Goal: Task Accomplishment & Management: Manage account settings

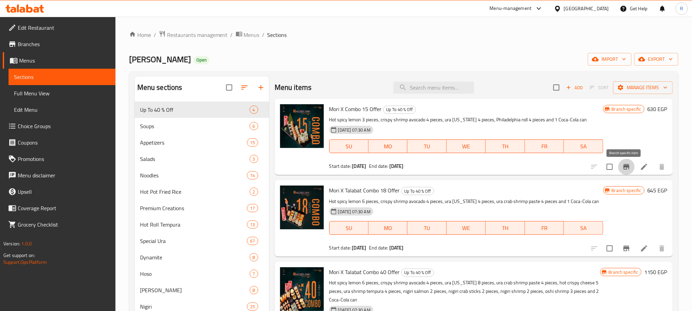
click at [626, 169] on icon "Branch-specific-item" at bounding box center [626, 166] width 6 height 5
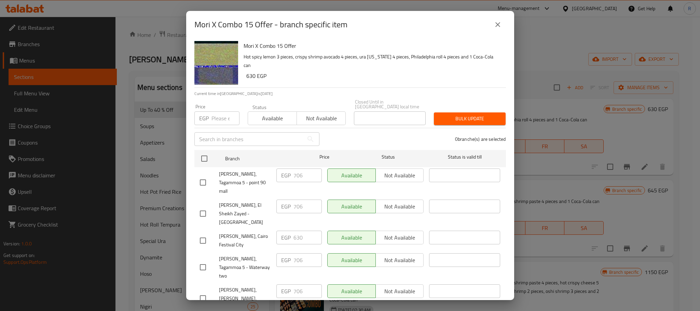
scroll to position [375, 0]
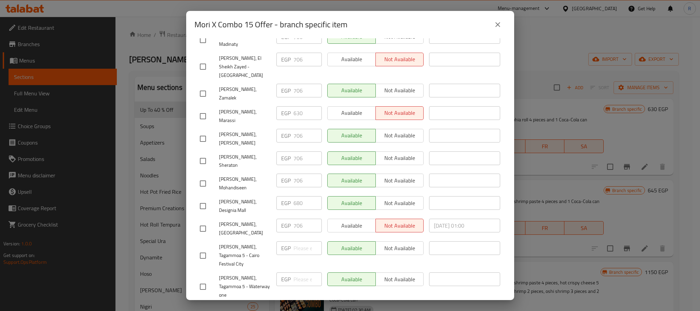
click at [205, 199] on input "checkbox" at bounding box center [203, 206] width 14 height 14
checkbox input "true"
click at [300, 196] on input "680" at bounding box center [307, 203] width 28 height 14
paste input "70"
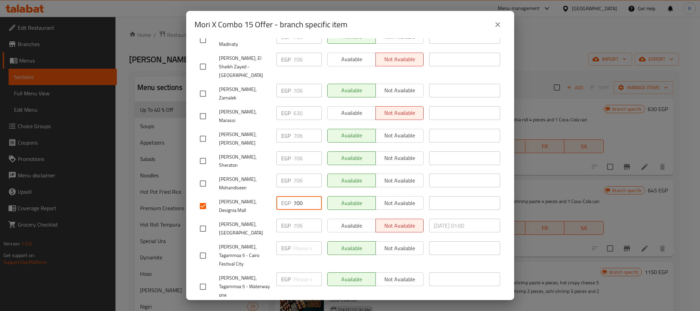
type input "700"
click at [317, 171] on div "EGP 706 ​" at bounding box center [299, 183] width 51 height 25
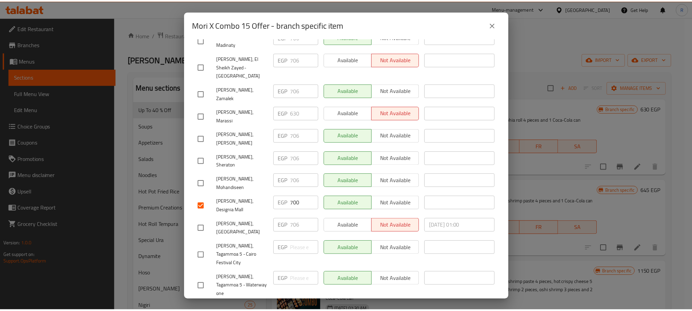
scroll to position [655, 0]
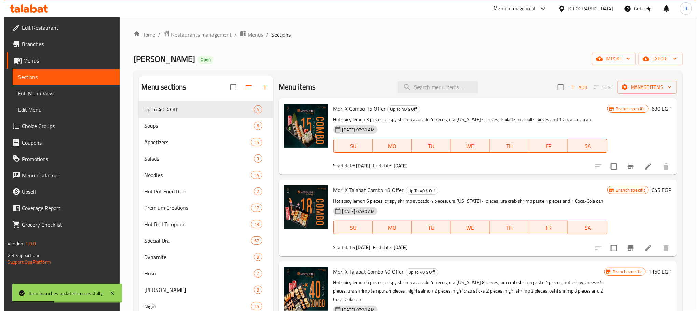
scroll to position [102, 0]
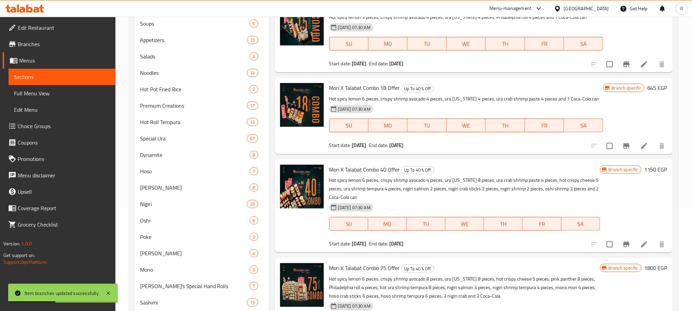
click at [627, 150] on icon "Branch-specific-item" at bounding box center [626, 146] width 8 height 8
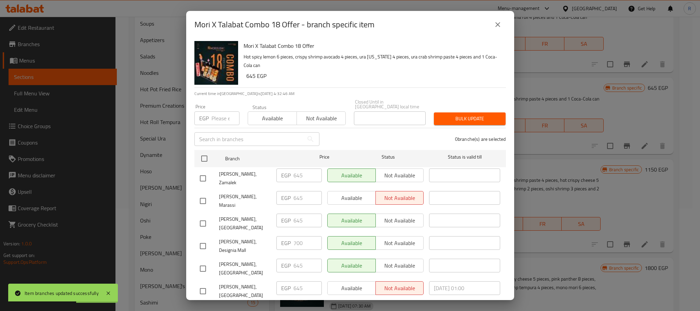
click at [202, 239] on input "checkbox" at bounding box center [203, 246] width 14 height 14
checkbox input "true"
click at [297, 236] on input "700" at bounding box center [307, 243] width 28 height 14
paste input "65"
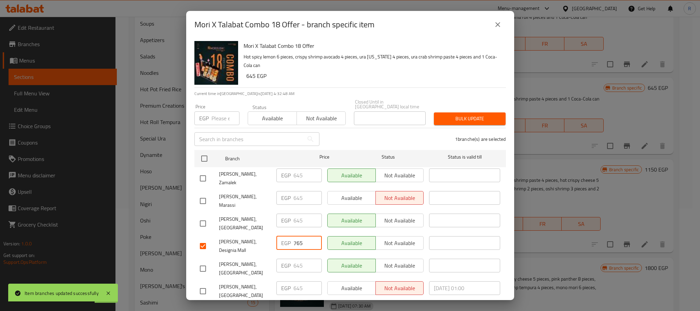
type input "765"
click at [324, 242] on div "Available Not available" at bounding box center [375, 245] width 102 height 25
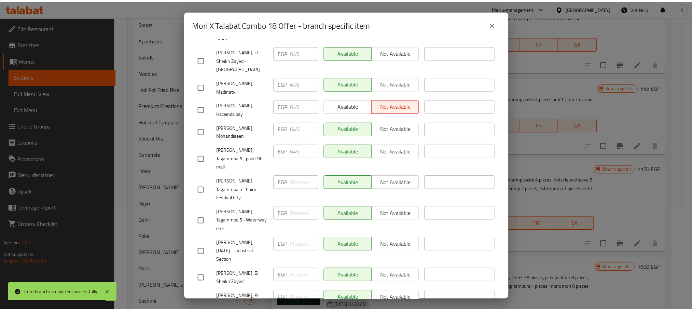
scroll to position [655, 0]
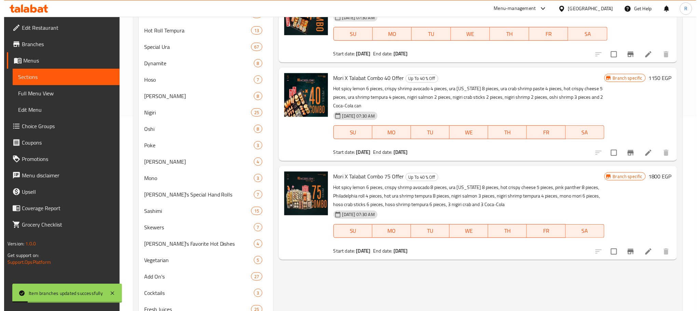
scroll to position [205, 0]
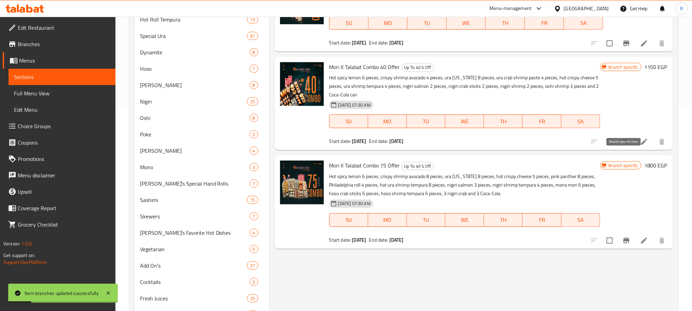
click at [629, 146] on icon "Branch-specific-item" at bounding box center [626, 142] width 8 height 8
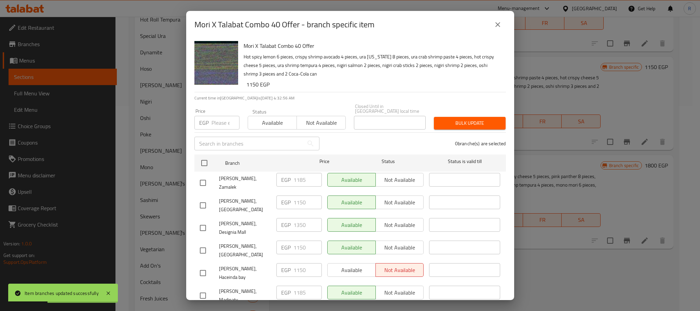
click at [202, 224] on input "checkbox" at bounding box center [203, 228] width 14 height 14
checkbox input "true"
click at [297, 223] on input "1350" at bounding box center [307, 225] width 28 height 14
paste input "09"
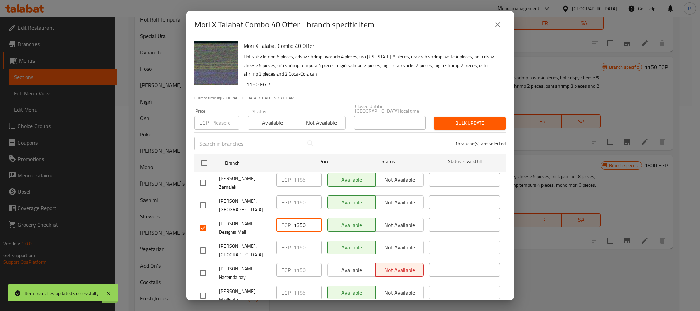
paste input "09"
type input "1309"
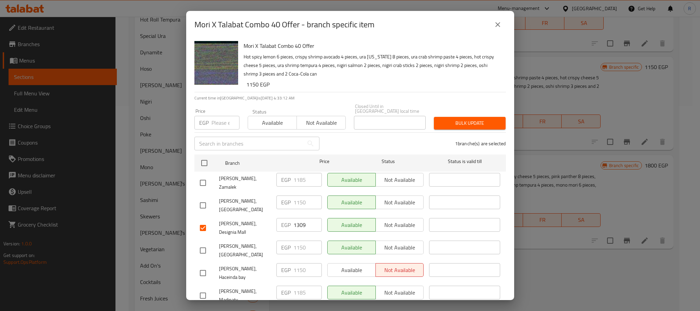
click at [324, 238] on div "Available Not available" at bounding box center [375, 250] width 102 height 25
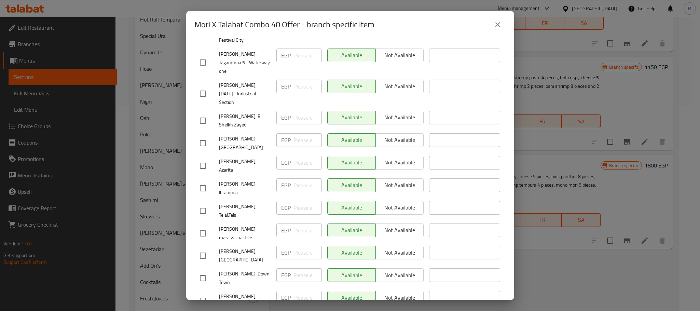
scroll to position [663, 0]
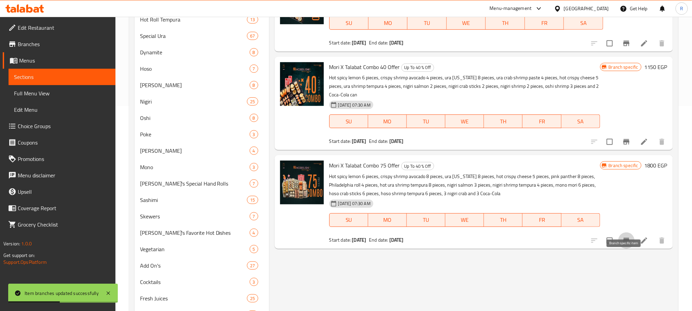
click at [624, 245] on icon "Branch-specific-item" at bounding box center [626, 240] width 8 height 8
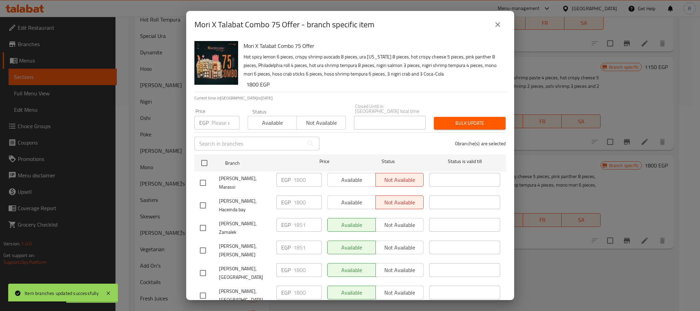
scroll to position [416, 0]
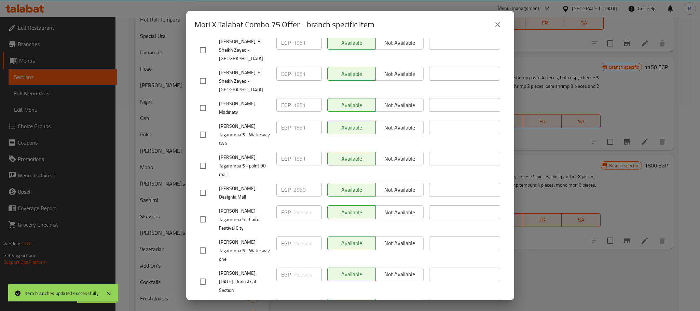
click at [208, 185] on input "checkbox" at bounding box center [203, 192] width 14 height 14
checkbox input "true"
click at [299, 183] on input "2850" at bounding box center [307, 190] width 28 height 14
paste input "07"
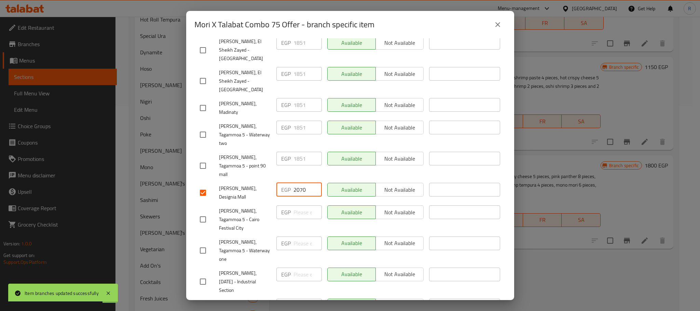
type input "2070"
click at [324, 180] on div "Available Not available" at bounding box center [375, 192] width 102 height 25
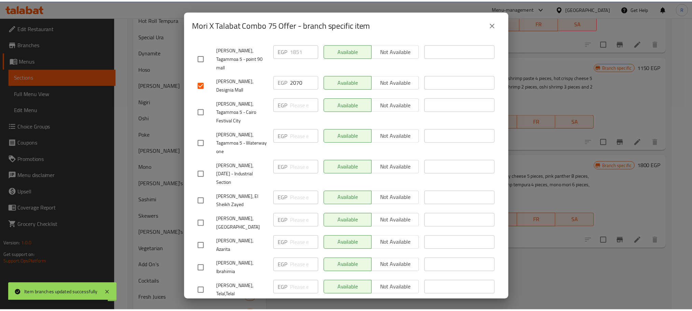
scroll to position [672, 0]
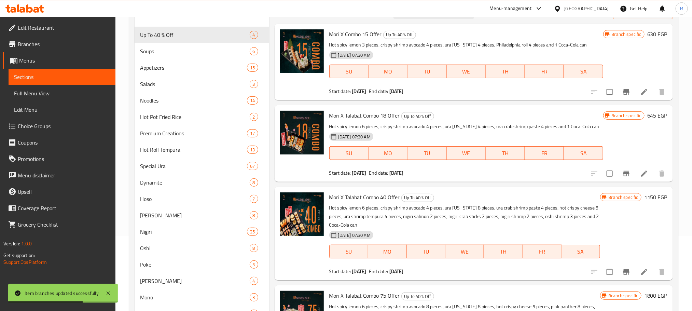
scroll to position [0, 0]
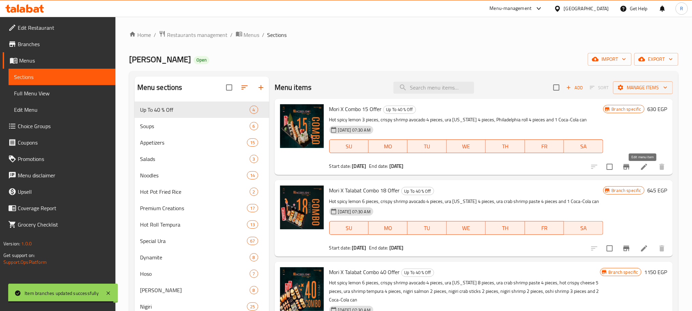
click at [646, 170] on icon at bounding box center [644, 167] width 8 height 8
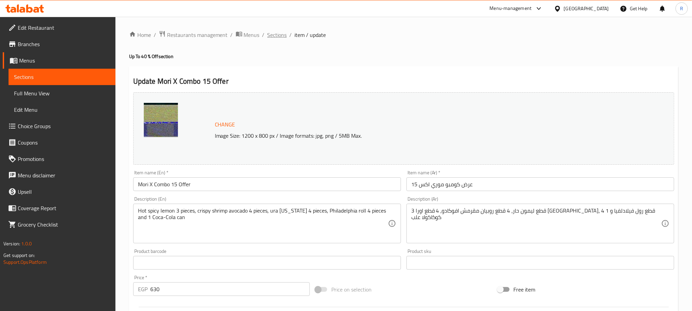
click at [285, 32] on span "Sections" at bounding box center [276, 35] width 19 height 8
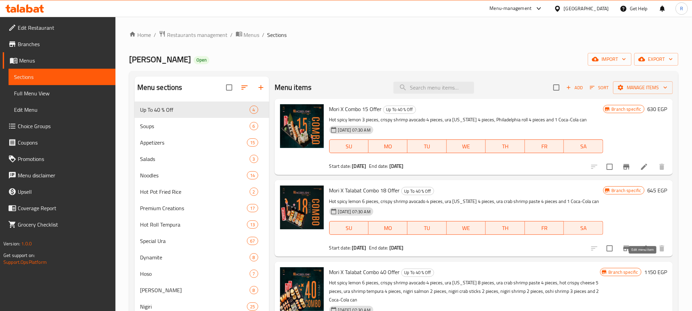
click at [640, 252] on icon at bounding box center [644, 248] width 8 height 8
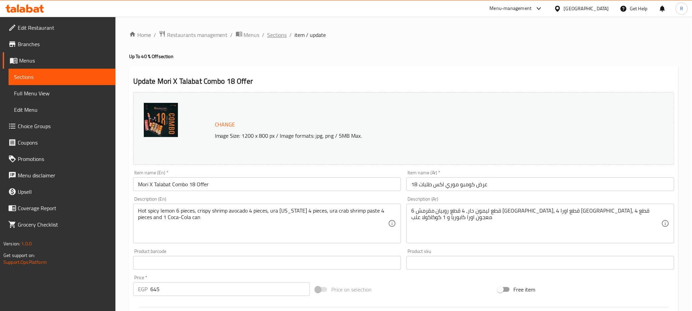
click at [281, 34] on span "Sections" at bounding box center [276, 35] width 19 height 8
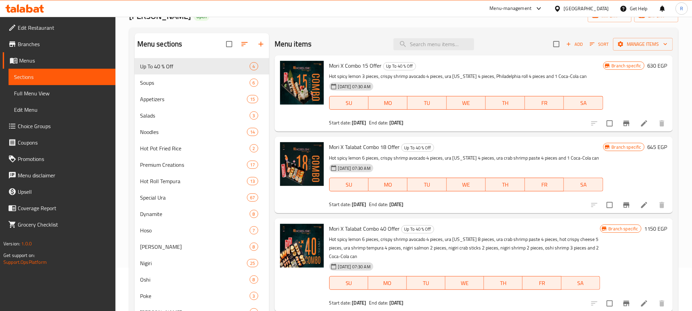
scroll to position [154, 0]
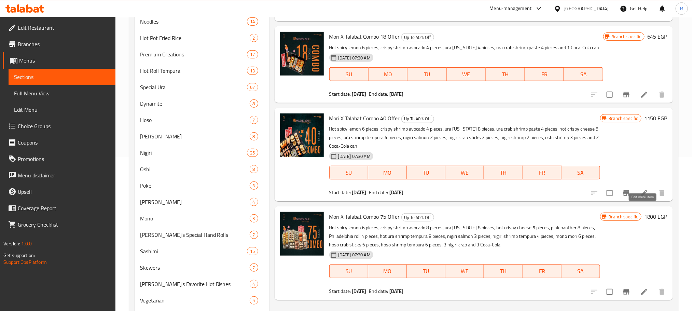
click at [641, 197] on icon at bounding box center [644, 193] width 8 height 8
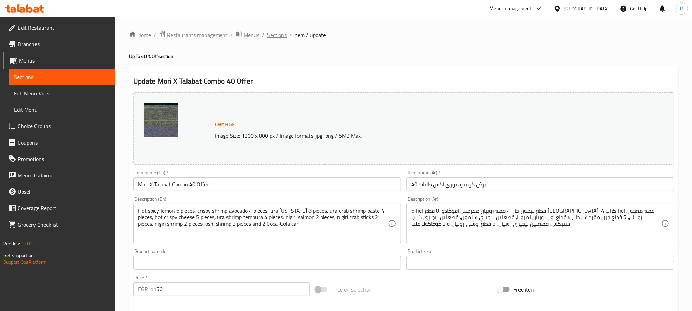
click at [287, 35] on span "Sections" at bounding box center [276, 35] width 19 height 8
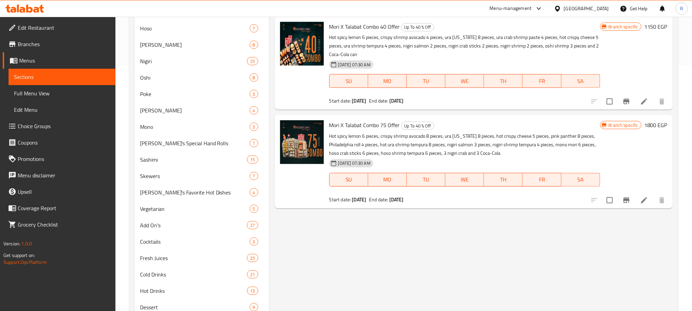
scroll to position [256, 0]
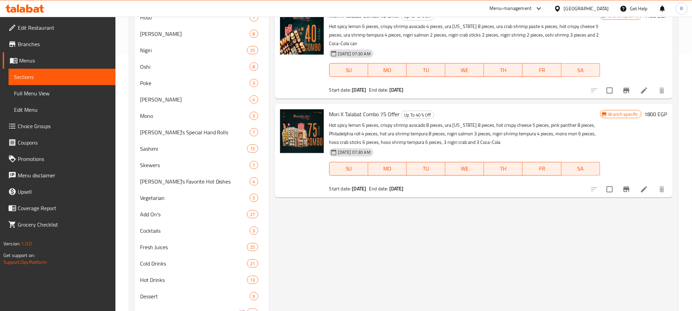
click at [641, 193] on icon at bounding box center [644, 189] width 8 height 8
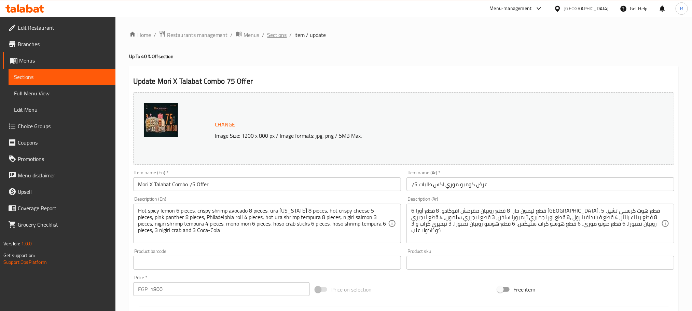
click at [283, 33] on span "Sections" at bounding box center [276, 35] width 19 height 8
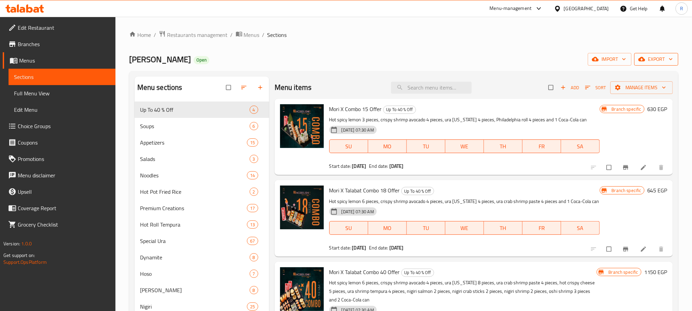
click at [656, 60] on span "export" at bounding box center [656, 59] width 33 height 9
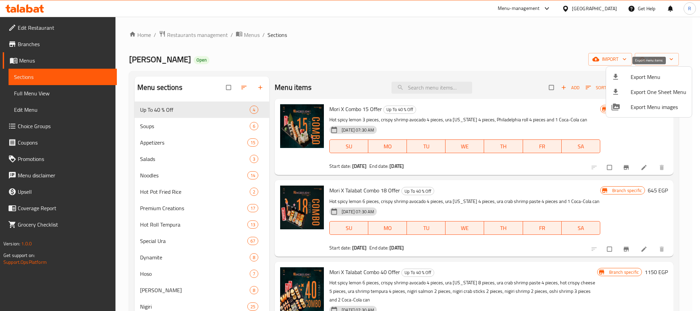
click at [652, 73] on span "Export Menu" at bounding box center [659, 77] width 56 height 8
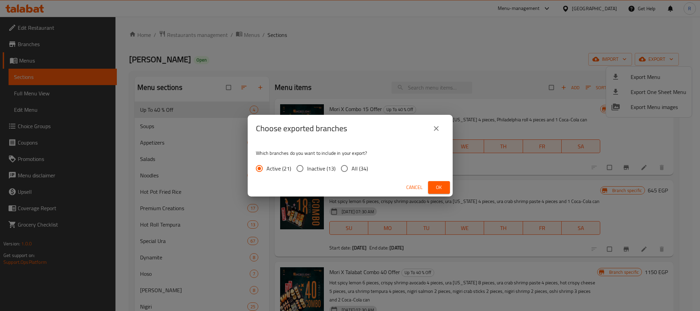
click at [368, 170] on span "All (34)" at bounding box center [359, 168] width 16 height 8
click at [351, 170] on input "All (34)" at bounding box center [344, 168] width 14 height 14
radio input "true"
click at [439, 185] on span "Ok" at bounding box center [438, 187] width 11 height 9
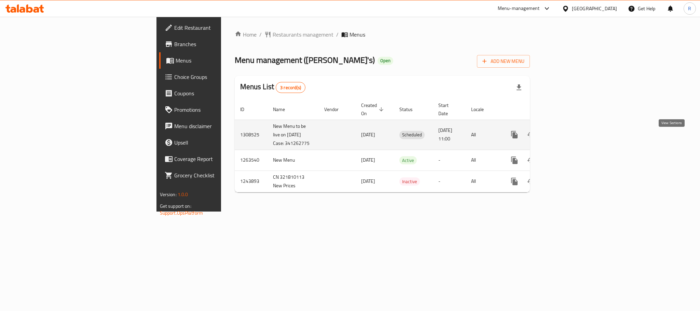
click at [567, 138] on icon "enhanced table" at bounding box center [564, 135] width 6 height 6
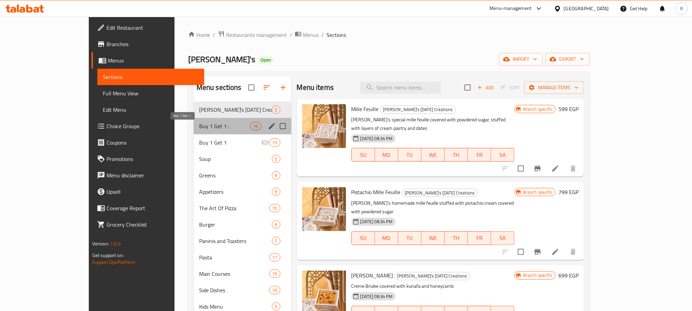
click at [199, 129] on span "Buy 1 Get 1 :" at bounding box center [224, 126] width 51 height 8
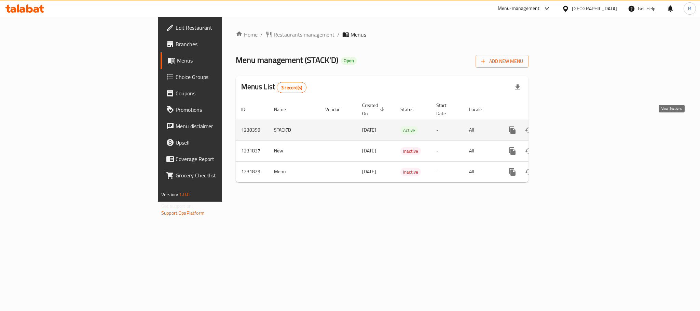
click at [566, 130] on icon "enhanced table" at bounding box center [561, 130] width 8 height 8
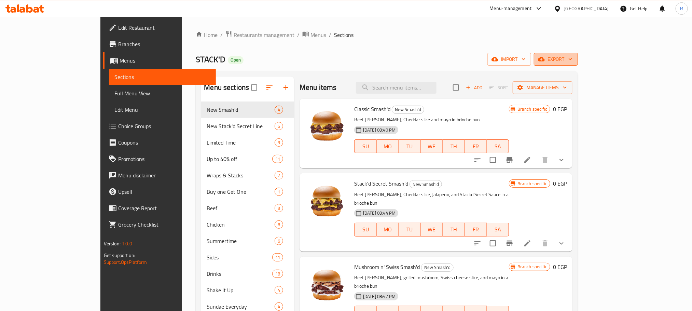
click at [572, 62] on span "export" at bounding box center [555, 59] width 33 height 9
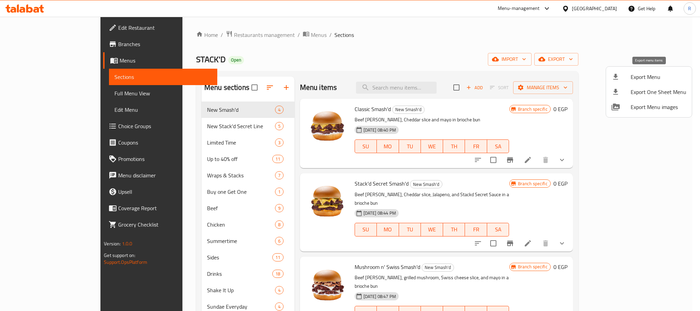
click at [644, 84] on li "Export One Sheet Menu" at bounding box center [649, 91] width 86 height 15
click at [634, 74] on span "Export Menu" at bounding box center [659, 77] width 56 height 8
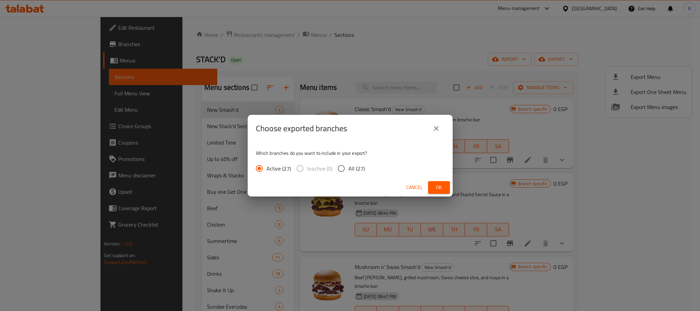
click at [362, 170] on span "All (27)" at bounding box center [356, 168] width 16 height 8
click at [348, 170] on input "All (27)" at bounding box center [341, 168] width 14 height 14
radio input "true"
click at [441, 185] on span "Ok" at bounding box center [438, 187] width 11 height 9
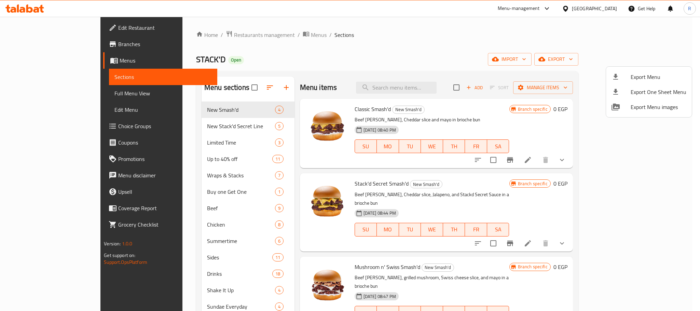
click at [415, 64] on div at bounding box center [350, 155] width 700 height 311
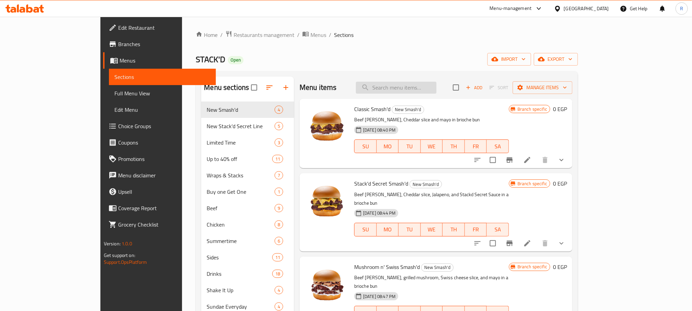
click at [446, 82] on div "Menu items Add Sort Manage items" at bounding box center [436, 88] width 273 height 22
click at [437, 89] on input "search" at bounding box center [396, 88] width 81 height 12
paste input "Grand Cheese Burger"
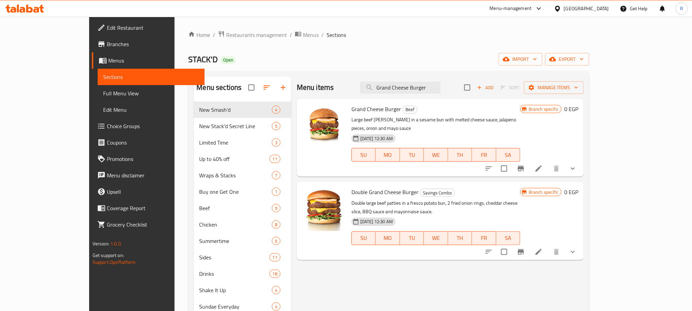
type input "Grand Cheese Burger"
click at [577, 165] on icon "show more" at bounding box center [573, 168] width 8 height 8
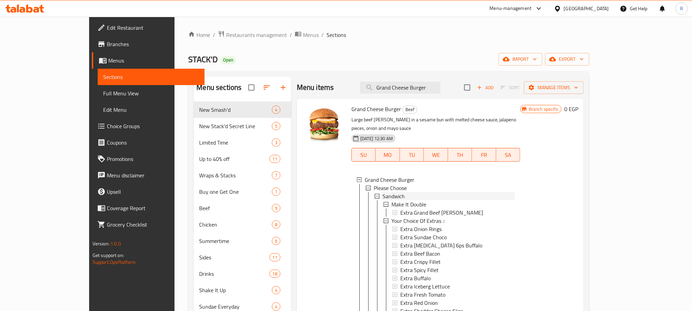
click at [407, 194] on div "Sandwich" at bounding box center [449, 196] width 132 height 8
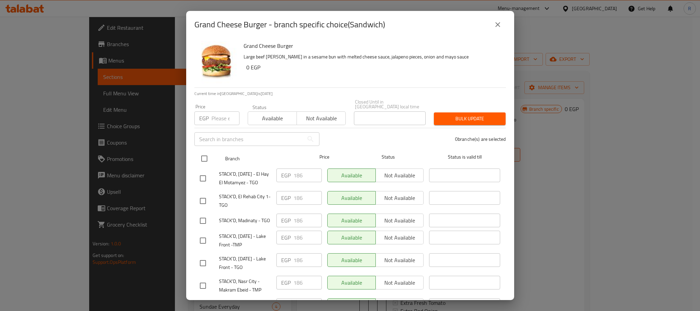
click at [206, 151] on input "checkbox" at bounding box center [204, 158] width 14 height 14
checkbox input "true"
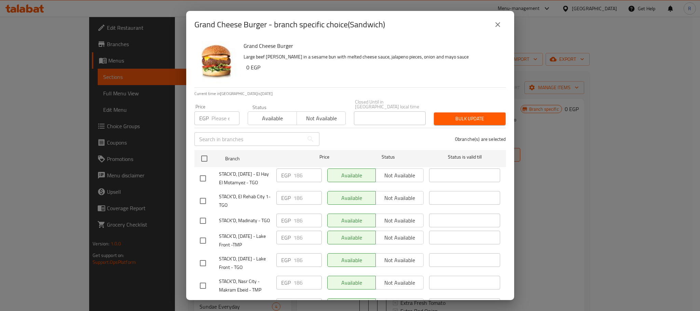
checkbox input "true"
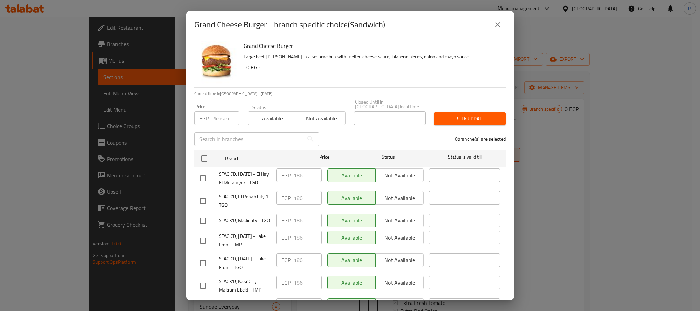
checkbox input "true"
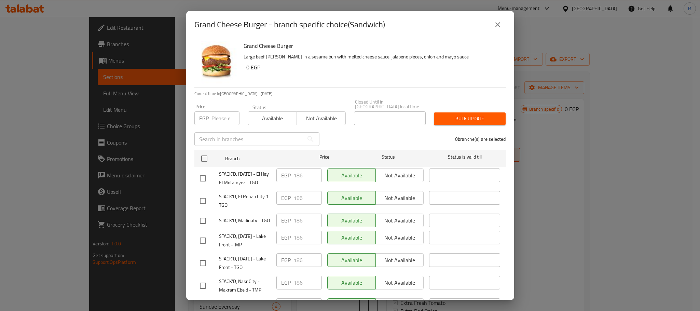
checkbox input "true"
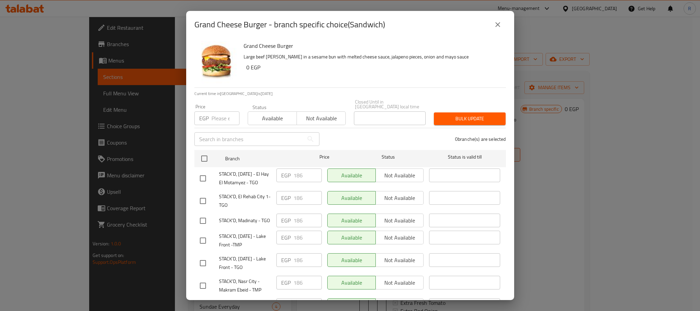
checkbox input "true"
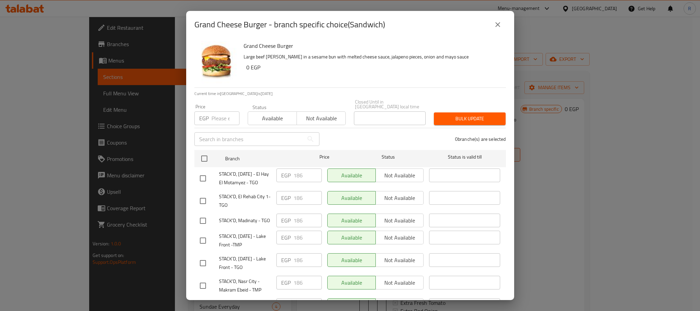
checkbox input "true"
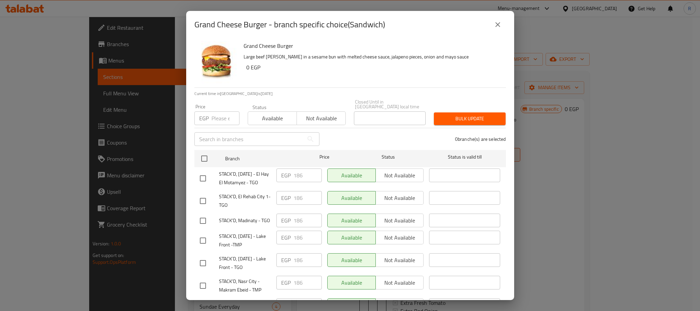
checkbox input "true"
click at [221, 119] on input "number" at bounding box center [225, 118] width 28 height 14
type input "200"
click at [458, 117] on span "Bulk update" at bounding box center [469, 118] width 61 height 9
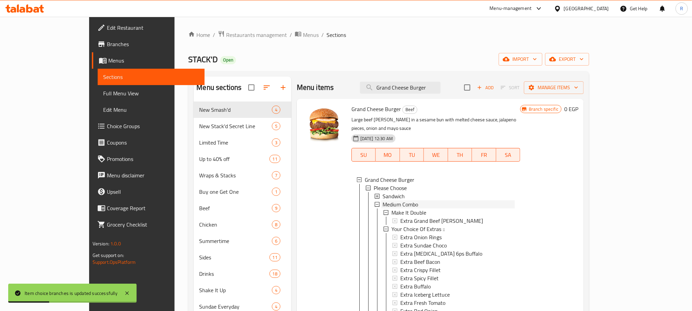
click at [389, 201] on span "Medium Combo" at bounding box center [401, 204] width 36 height 8
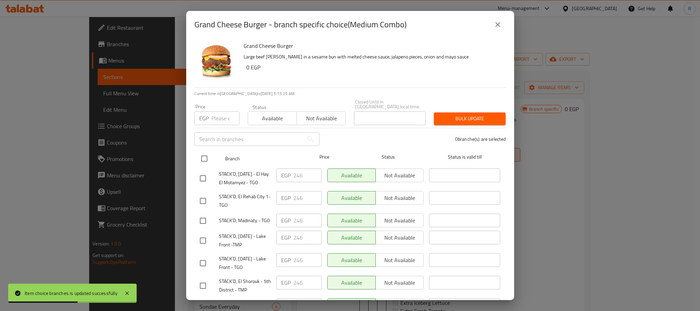
click at [204, 153] on input "checkbox" at bounding box center [204, 158] width 14 height 14
checkbox input "true"
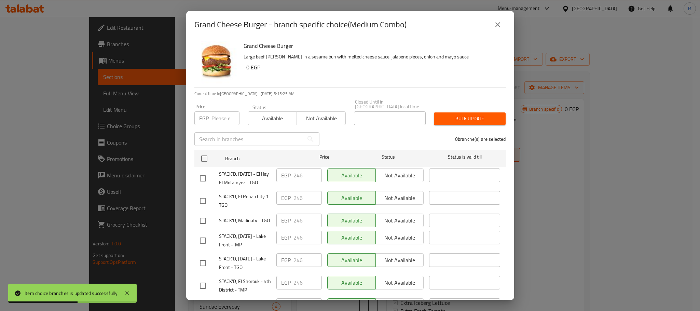
checkbox input "true"
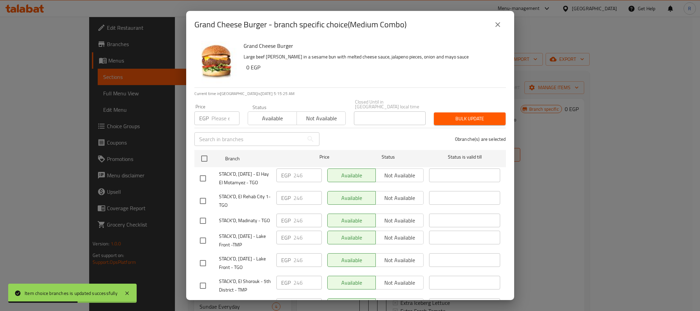
checkbox input "true"
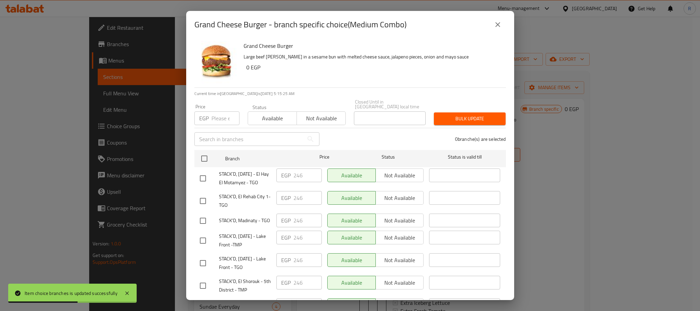
checkbox input "true"
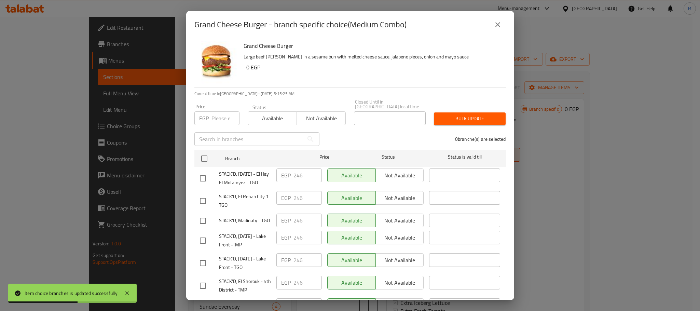
checkbox input "true"
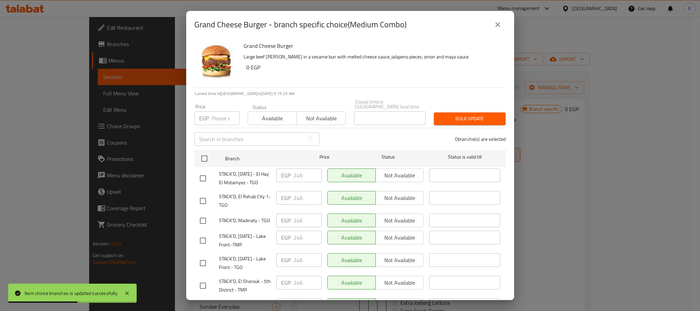
checkbox input "true"
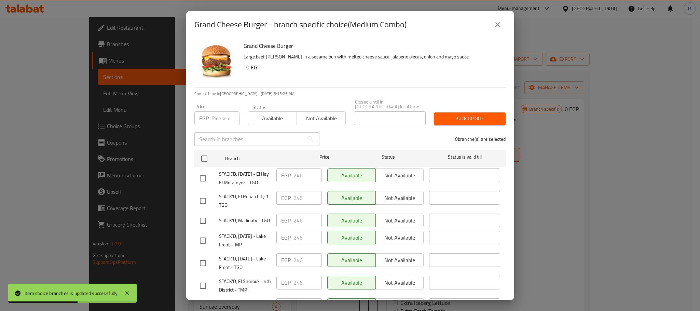
checkbox input "true"
click at [215, 116] on input "number" at bounding box center [225, 118] width 28 height 14
type input "260"
click at [467, 117] on span "Bulk update" at bounding box center [469, 118] width 61 height 9
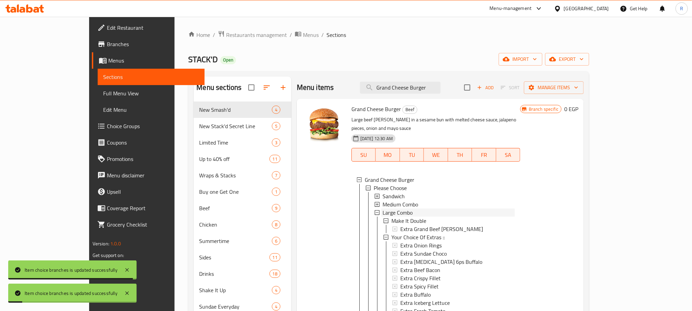
click at [383, 211] on span "Large Combo" at bounding box center [398, 212] width 30 height 8
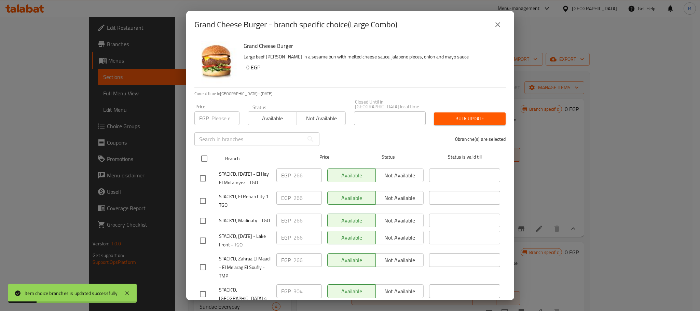
click at [206, 158] on input "checkbox" at bounding box center [204, 158] width 14 height 14
checkbox input "true"
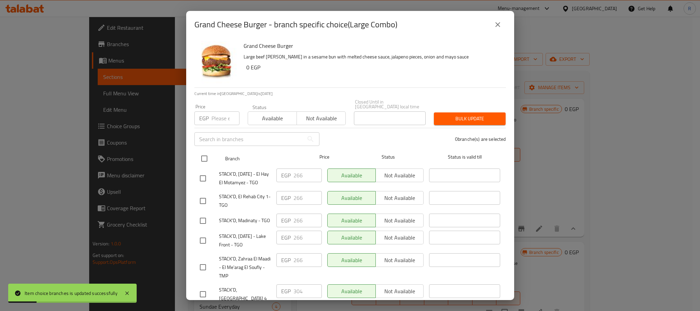
checkbox input "true"
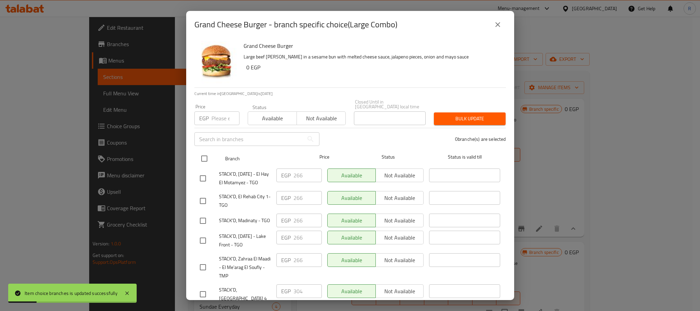
checkbox input "true"
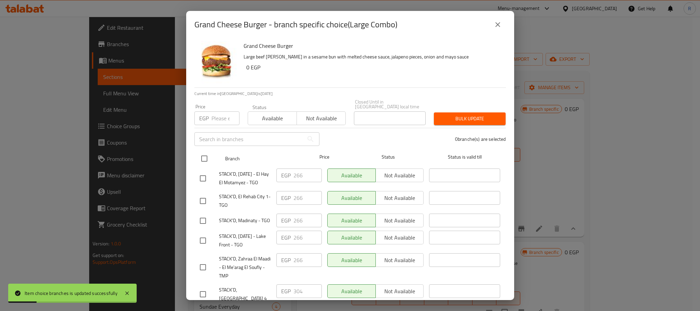
checkbox input "true"
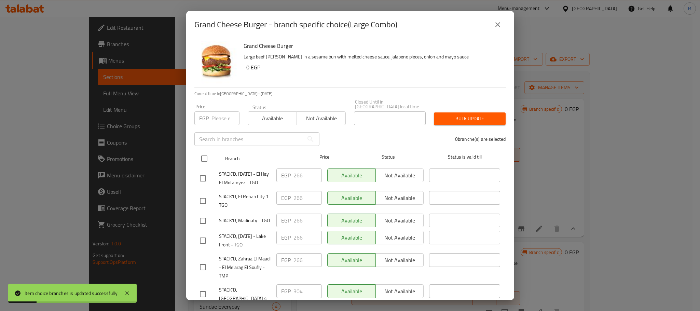
checkbox input "true"
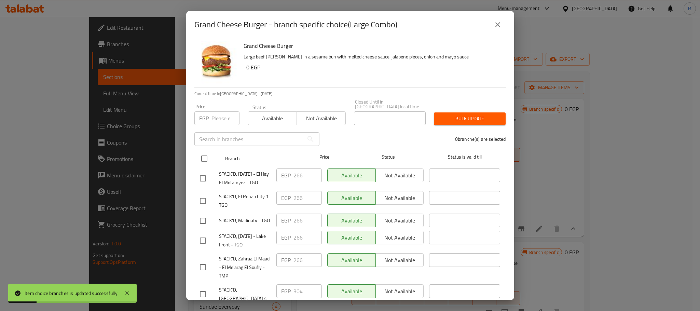
checkbox input "true"
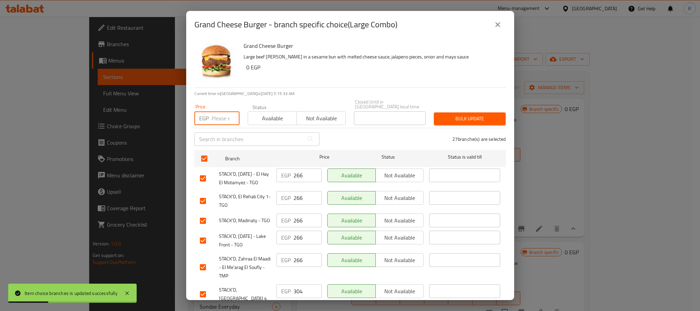
click at [216, 114] on input "number" at bounding box center [225, 118] width 28 height 14
type input "280"
click at [468, 108] on div "Bulk update" at bounding box center [470, 118] width 80 height 21
click at [469, 112] on button "Bulk update" at bounding box center [470, 118] width 72 height 13
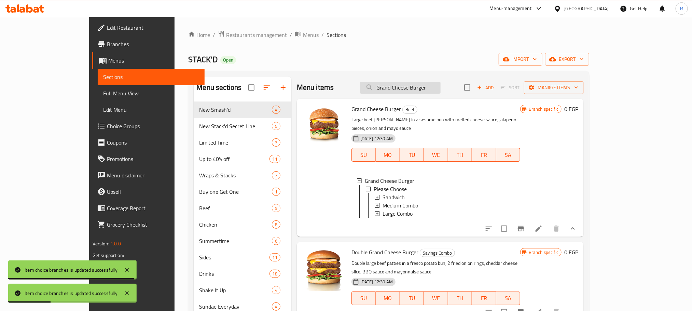
click at [441, 91] on input "Grand Cheese Burger" at bounding box center [400, 88] width 81 height 12
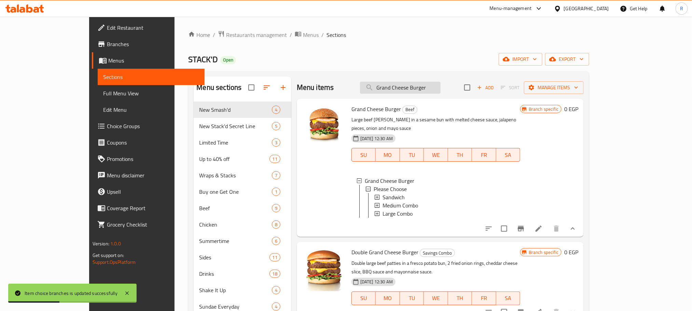
paste input "Bigg'er Tasty"
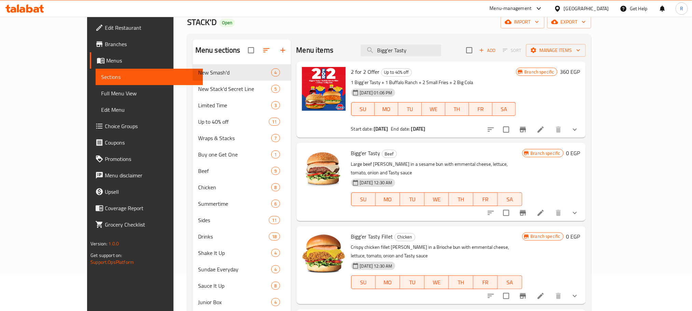
scroll to position [32, 0]
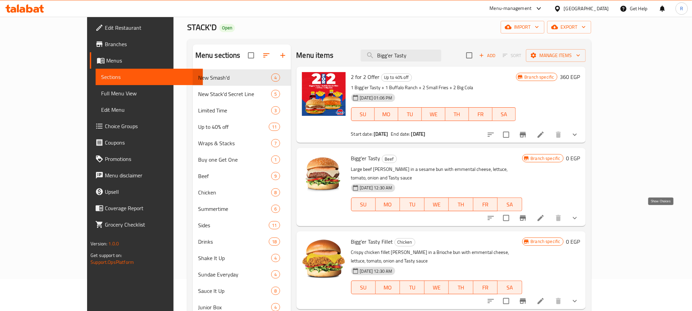
type input "Bigg'er Tasty"
click at [579, 216] on icon "show more" at bounding box center [575, 218] width 8 height 8
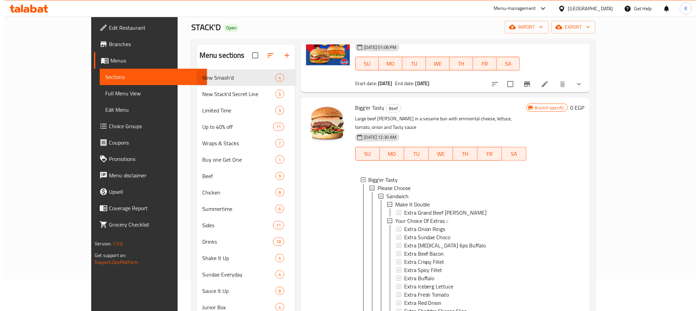
scroll to position [51, 0]
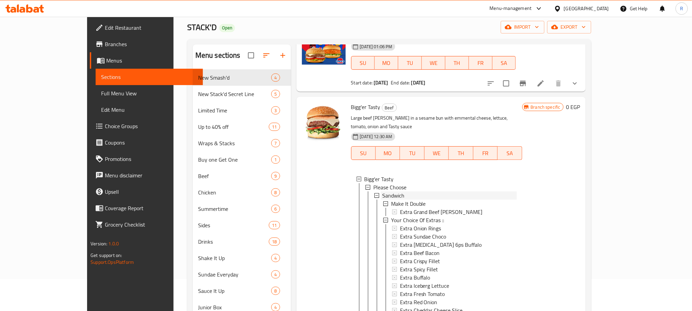
click at [391, 194] on div "Sandwich" at bounding box center [449, 195] width 135 height 8
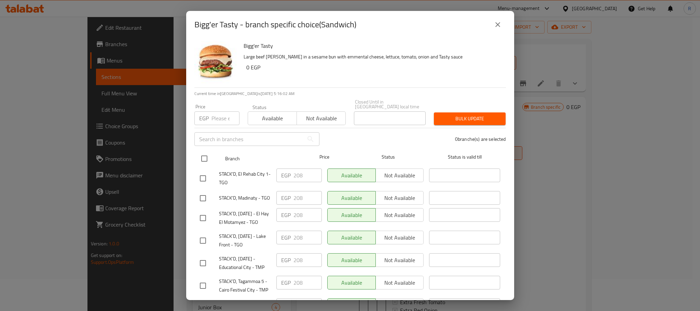
click at [206, 157] on input "checkbox" at bounding box center [204, 158] width 14 height 14
checkbox input "true"
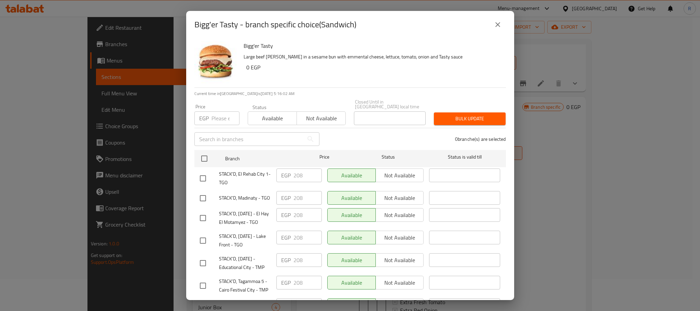
checkbox input "true"
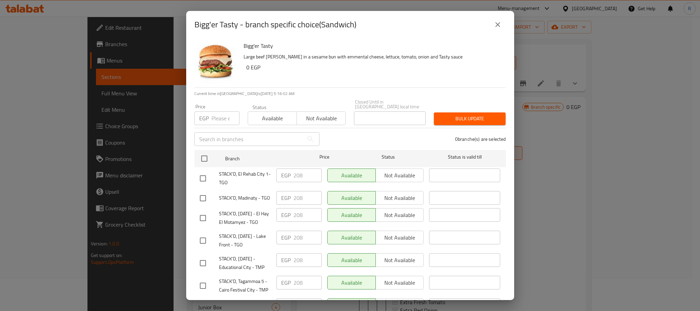
checkbox input "true"
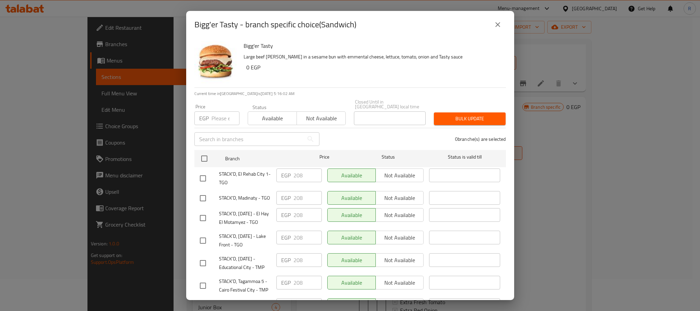
checkbox input "true"
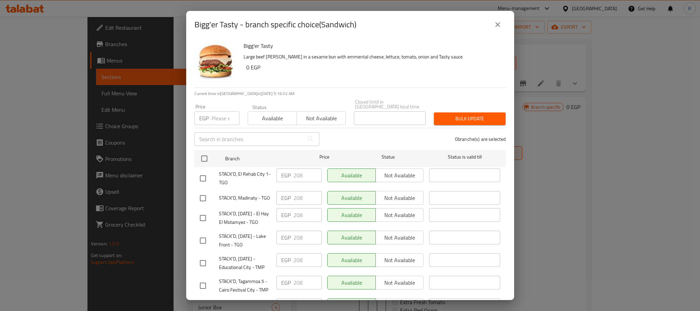
checkbox input "true"
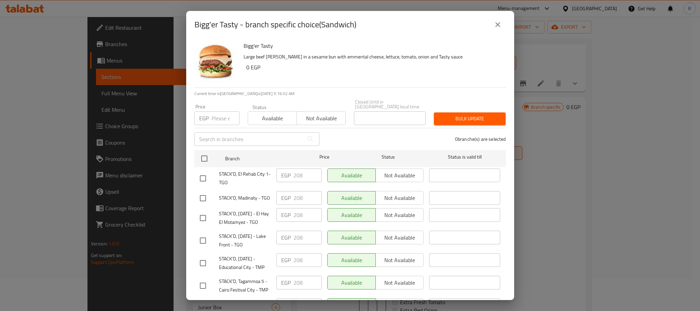
checkbox input "true"
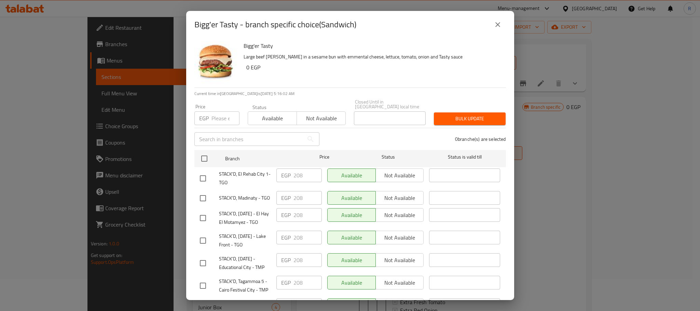
checkbox input "true"
click at [214, 111] on input "number" at bounding box center [225, 118] width 28 height 14
type input "218"
click at [439, 114] on span "Bulk update" at bounding box center [469, 118] width 61 height 9
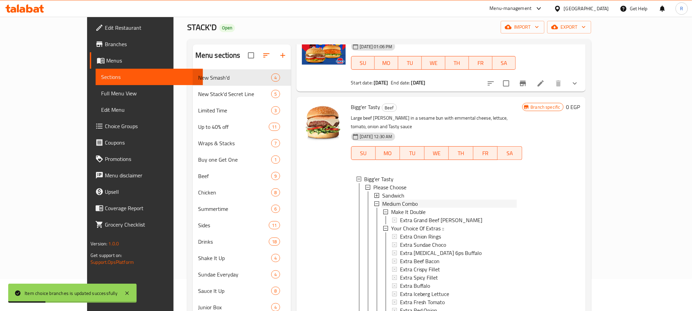
click at [382, 202] on span "Medium Combo" at bounding box center [400, 203] width 36 height 8
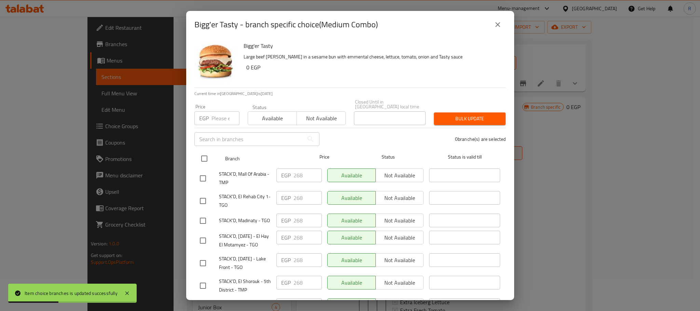
click at [202, 155] on input "checkbox" at bounding box center [204, 158] width 14 height 14
checkbox input "true"
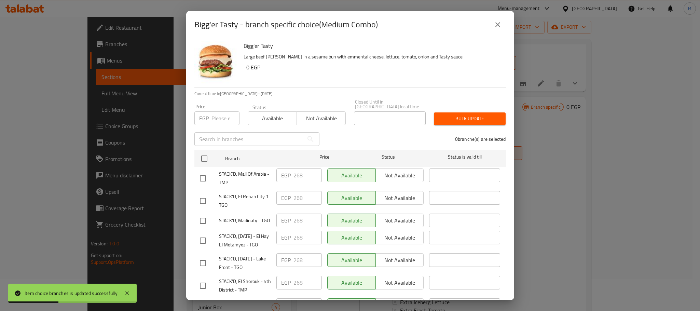
checkbox input "true"
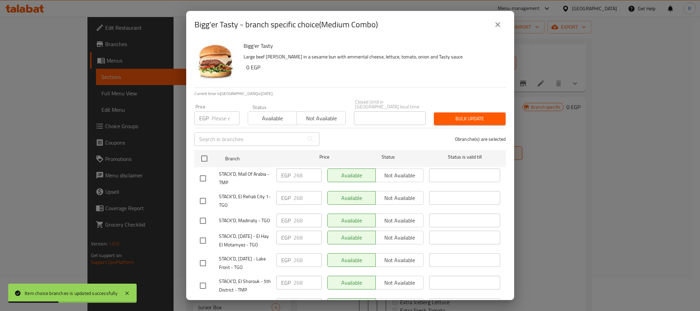
checkbox input "true"
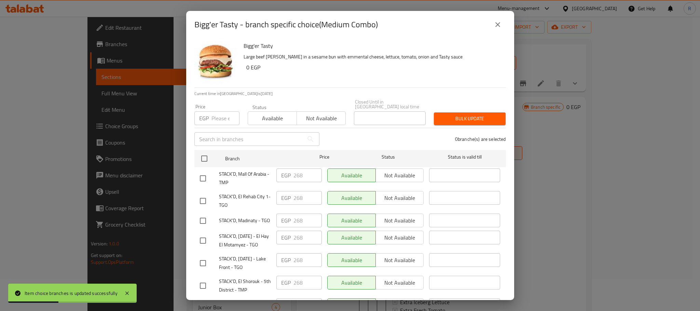
checkbox input "true"
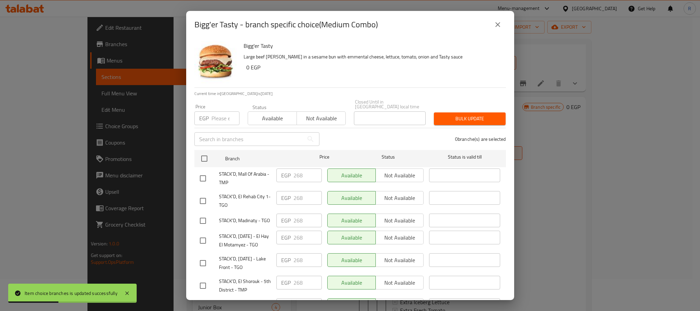
checkbox input "true"
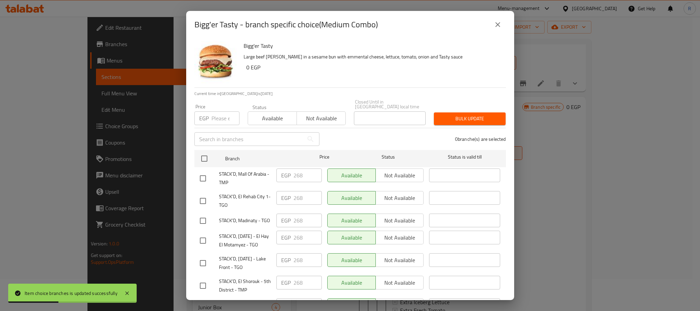
checkbox input "true"
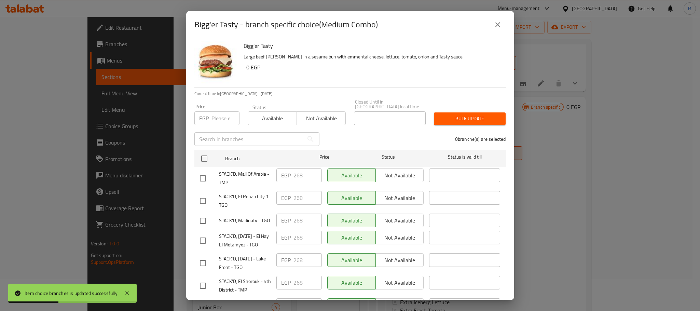
checkbox input "true"
click at [222, 111] on input "number" at bounding box center [225, 118] width 28 height 14
paste input "278"
drag, startPoint x: 213, startPoint y: 118, endPoint x: 207, endPoint y: 118, distance: 5.8
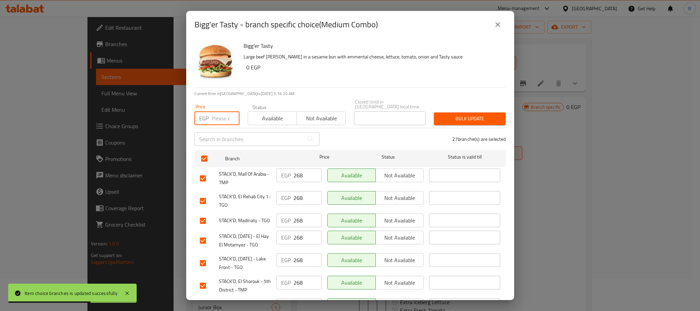
click at [207, 118] on div "EGP Price" at bounding box center [216, 118] width 45 height 14
type input "278"
click at [463, 108] on div "Bulk update" at bounding box center [470, 118] width 80 height 21
click at [457, 116] on span "Bulk update" at bounding box center [469, 118] width 61 height 9
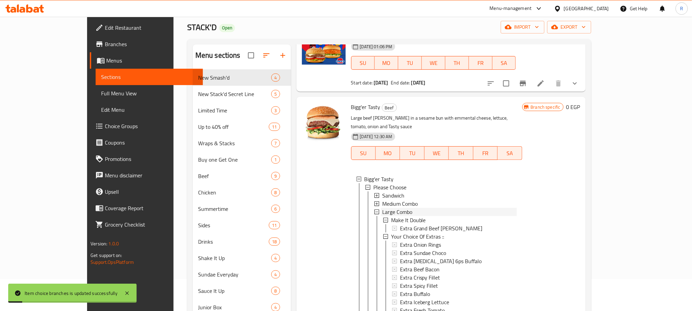
click at [391, 210] on span "Large Combo" at bounding box center [397, 212] width 30 height 8
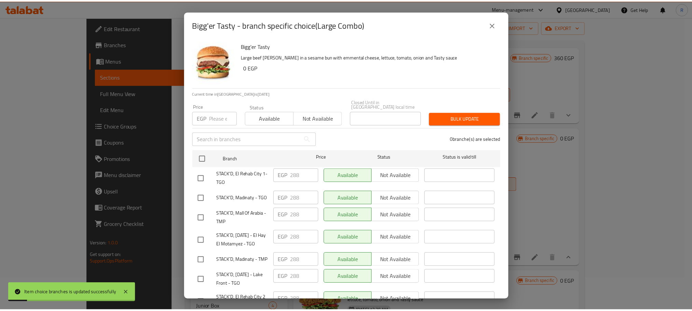
scroll to position [0, 0]
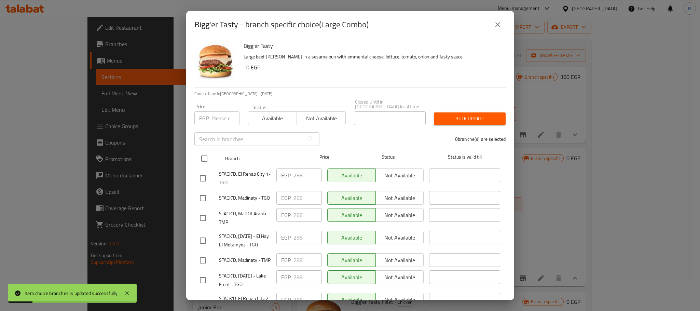
click at [202, 156] on input "checkbox" at bounding box center [204, 158] width 14 height 14
checkbox input "true"
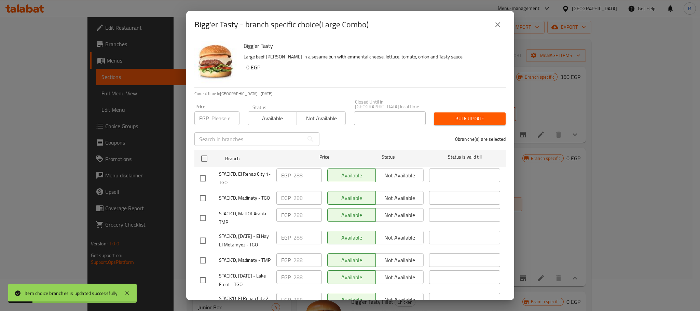
checkbox input "true"
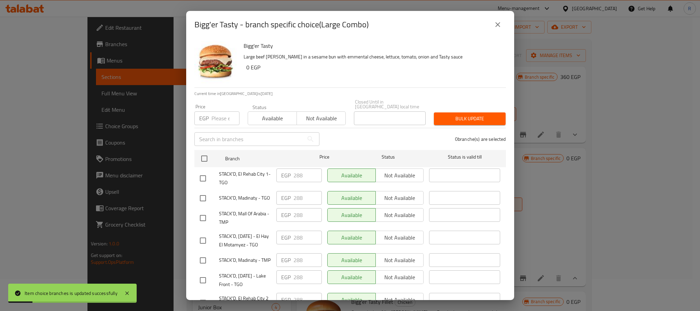
checkbox input "true"
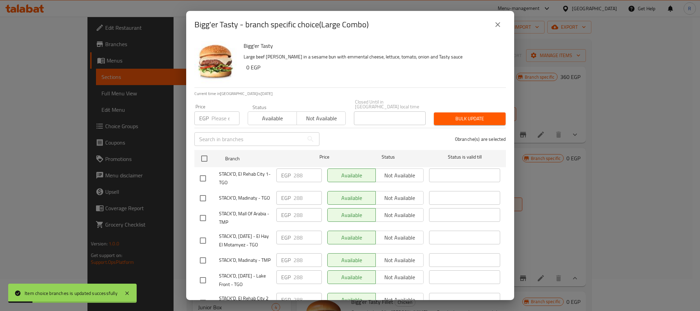
checkbox input "true"
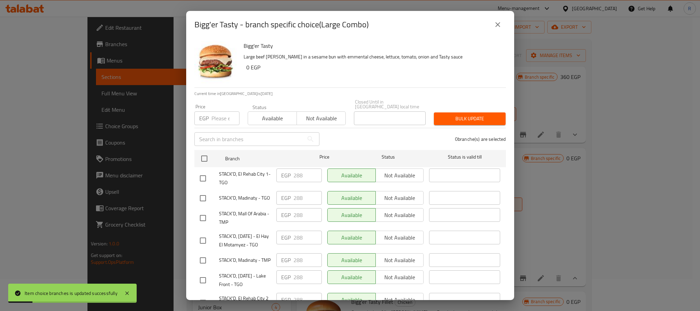
checkbox input "true"
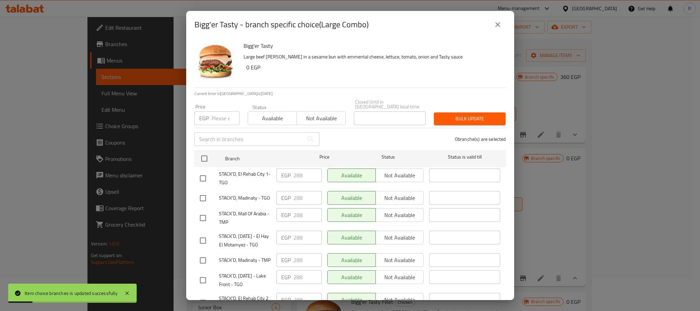
checkbox input "true"
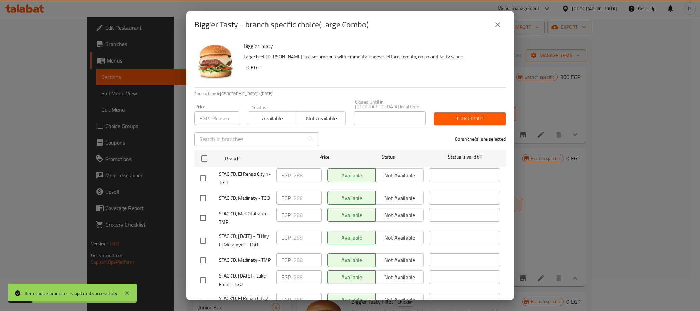
checkbox input "true"
click at [215, 114] on input "number" at bounding box center [225, 118] width 28 height 14
paste input "298"
drag, startPoint x: 215, startPoint y: 114, endPoint x: 208, endPoint y: 117, distance: 7.0
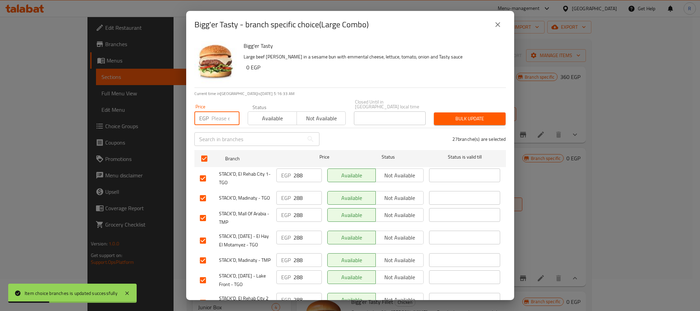
click at [208, 117] on div "EGP Price" at bounding box center [216, 118] width 45 height 14
type input "298"
click at [462, 114] on span "Bulk update" at bounding box center [469, 118] width 61 height 9
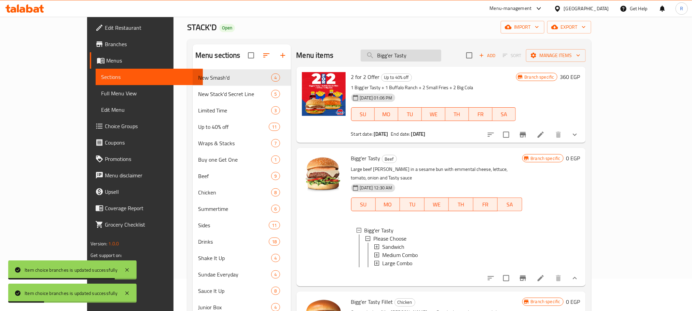
click at [437, 50] on input "Bigg'er Tasty" at bounding box center [401, 56] width 81 height 12
paste input "Mushroom N' Swiss"
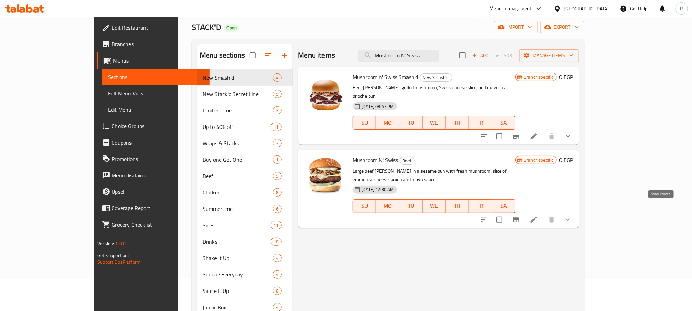
type input "Mushroom N' Swiss"
click at [572, 216] on icon "show more" at bounding box center [568, 220] width 8 height 8
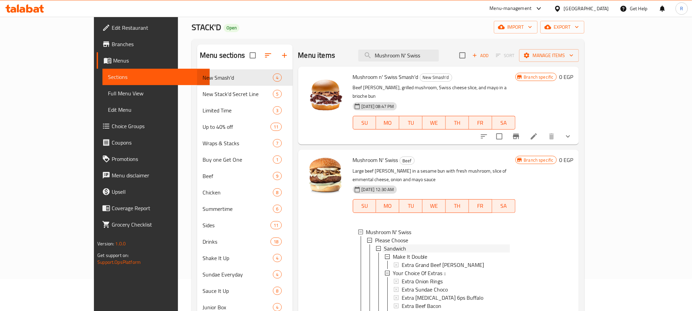
click at [384, 244] on span "Sandwich" at bounding box center [395, 248] width 22 height 8
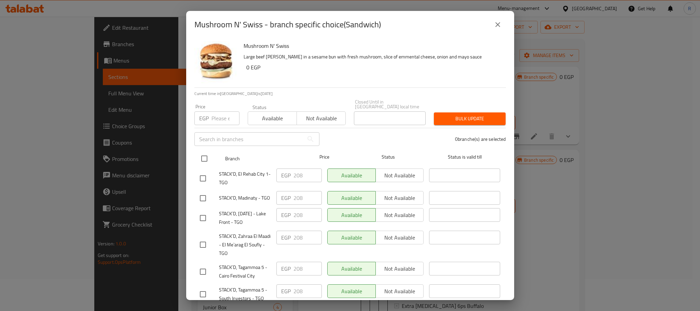
click at [202, 152] on input "checkbox" at bounding box center [204, 158] width 14 height 14
checkbox input "true"
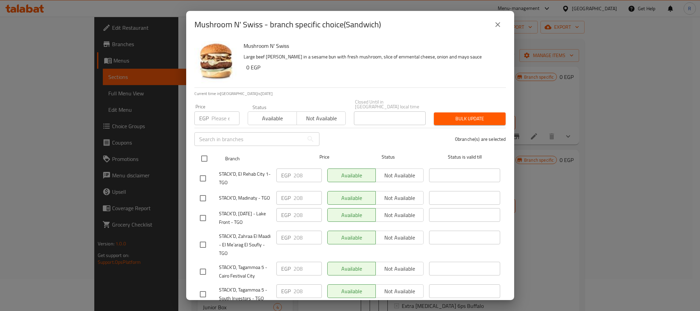
checkbox input "true"
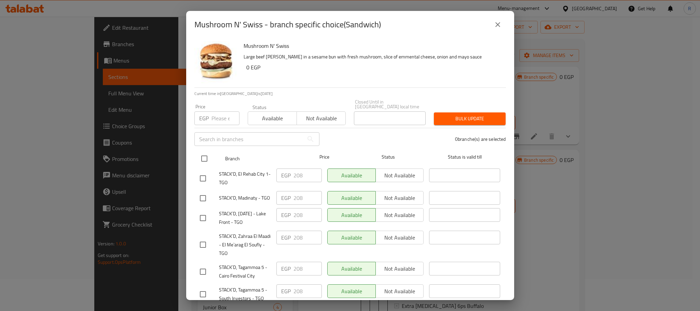
checkbox input "true"
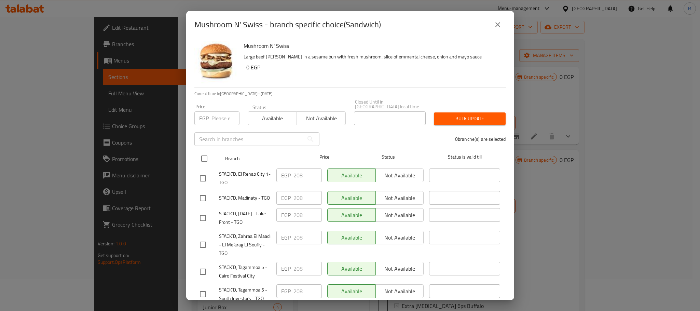
checkbox input "true"
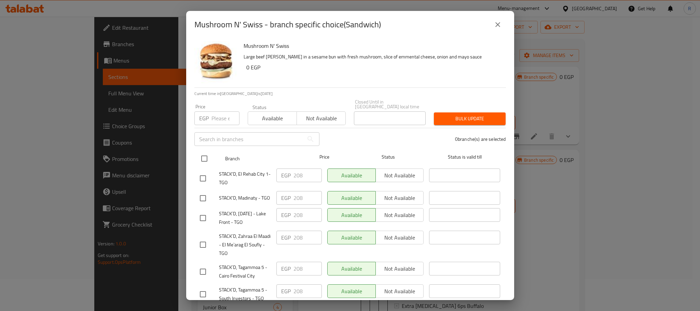
checkbox input "true"
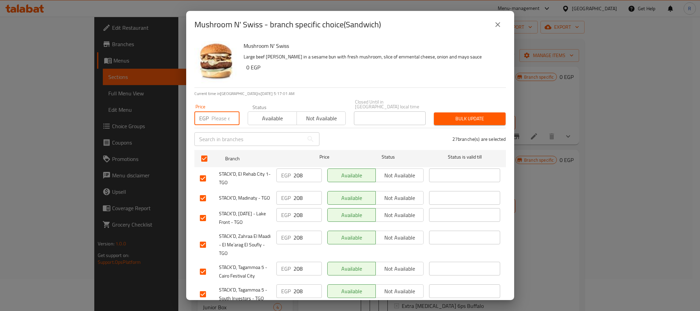
click at [220, 118] on input "number" at bounding box center [225, 118] width 28 height 14
click at [452, 112] on button "Bulk update" at bounding box center [470, 118] width 72 height 13
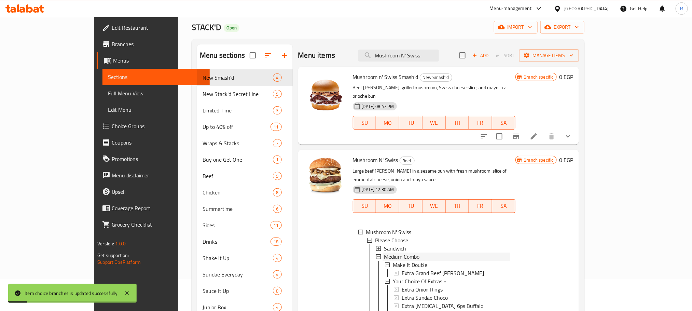
click at [410, 252] on div "Medium Combo" at bounding box center [447, 256] width 126 height 8
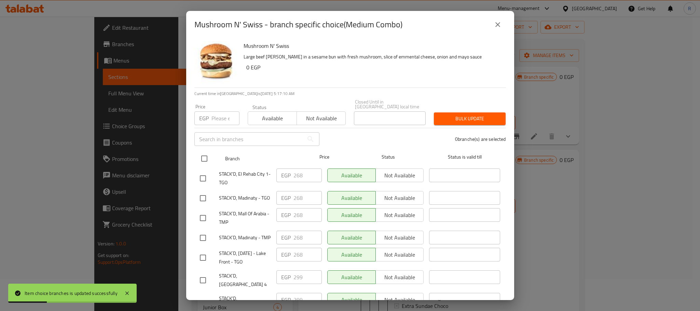
click at [199, 152] on input "checkbox" at bounding box center [204, 158] width 14 height 14
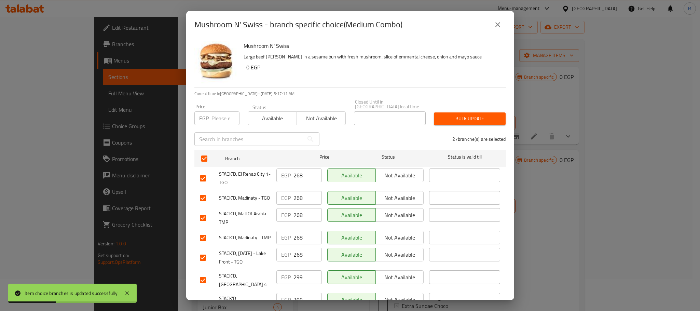
click at [214, 119] on input "number" at bounding box center [225, 118] width 28 height 14
click at [467, 117] on span "Bulk update" at bounding box center [469, 118] width 61 height 9
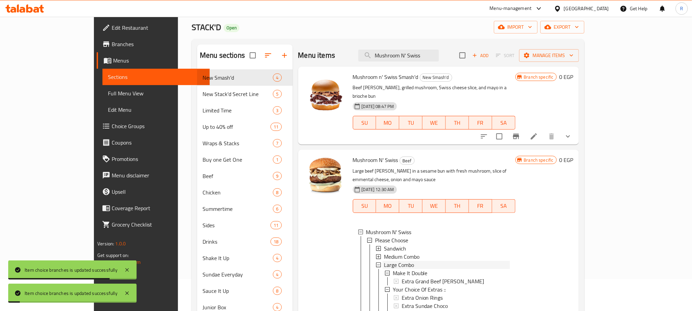
click at [384, 261] on span "Large Combo" at bounding box center [399, 265] width 30 height 8
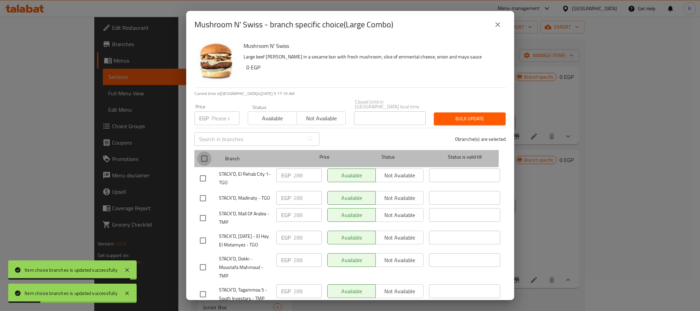
click at [203, 153] on input "checkbox" at bounding box center [204, 158] width 14 height 14
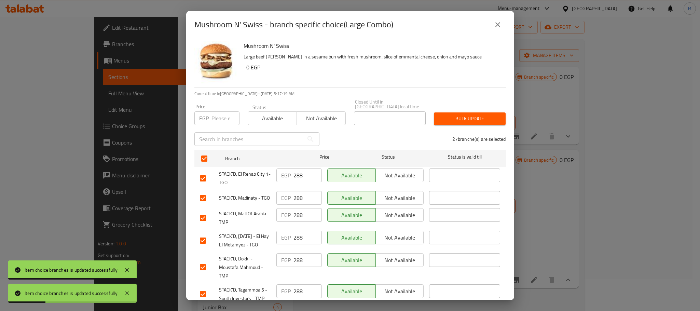
click at [216, 123] on div "Price EGP Price" at bounding box center [216, 114] width 53 height 29
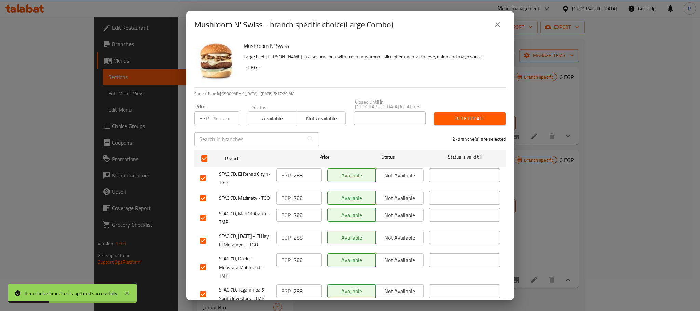
click at [221, 112] on input "number" at bounding box center [225, 118] width 28 height 14
click at [457, 119] on span "Bulk update" at bounding box center [469, 118] width 61 height 9
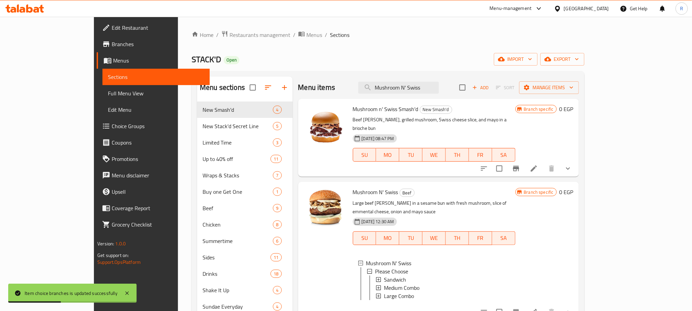
click at [431, 97] on div "Menu items Mushroom N' Swiss Add Sort Manage items" at bounding box center [438, 88] width 281 height 22
click at [431, 91] on input "Mushroom N' Swiss" at bounding box center [398, 88] width 81 height 12
paste input "Wild West"
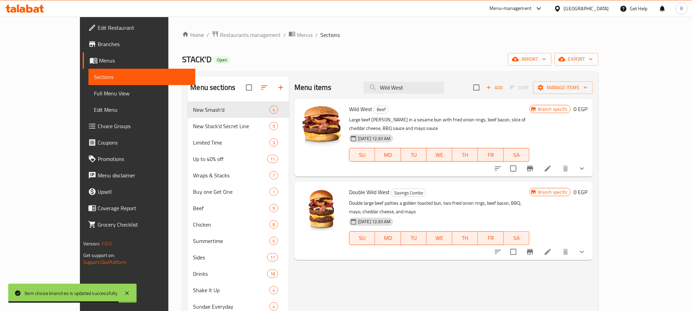
click at [586, 164] on icon "show more" at bounding box center [582, 168] width 8 height 8
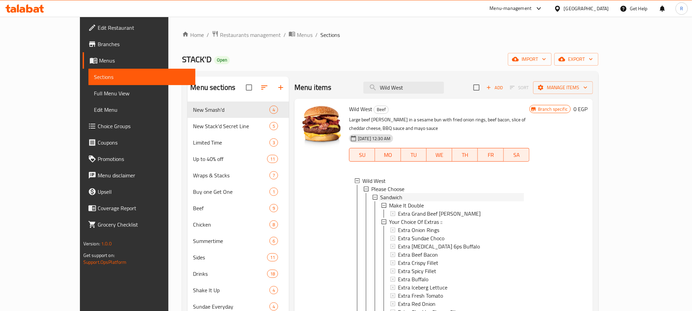
click at [397, 193] on div "Sandwich" at bounding box center [452, 197] width 144 height 8
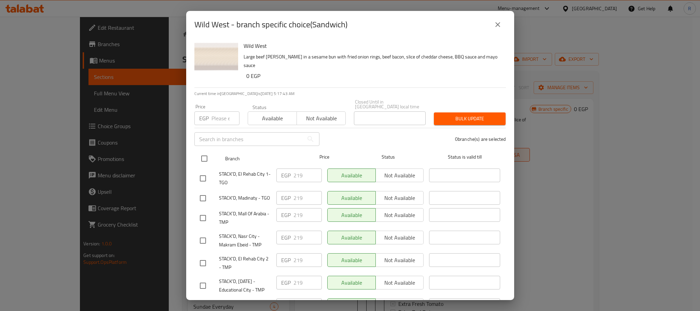
click at [202, 156] on input "checkbox" at bounding box center [204, 158] width 14 height 14
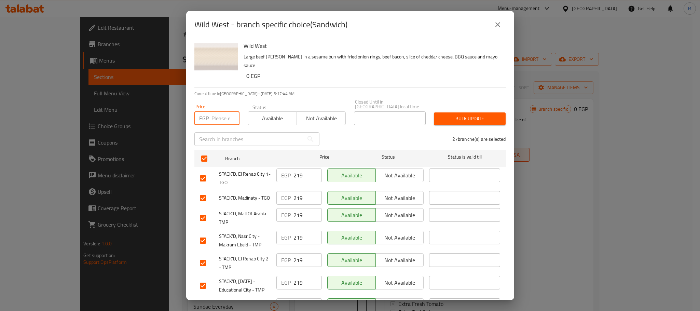
click at [220, 117] on input "number" at bounding box center [225, 118] width 28 height 14
click at [456, 117] on span "Bulk update" at bounding box center [469, 118] width 61 height 9
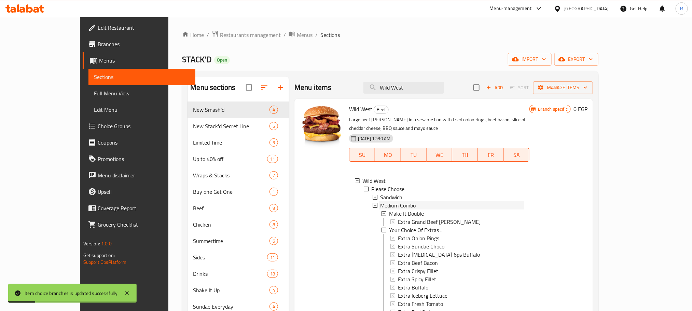
click at [381, 204] on span "Medium Combo" at bounding box center [398, 205] width 36 height 8
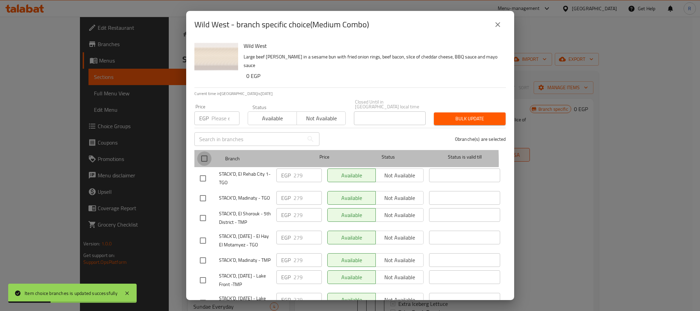
click at [205, 160] on input "checkbox" at bounding box center [204, 158] width 14 height 14
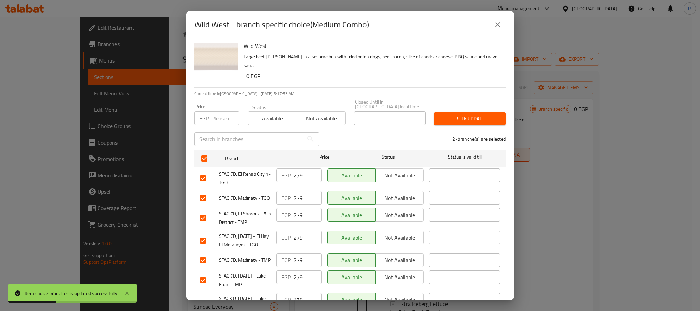
click at [223, 111] on input "number" at bounding box center [225, 118] width 28 height 14
click at [477, 120] on button "Bulk update" at bounding box center [470, 118] width 72 height 13
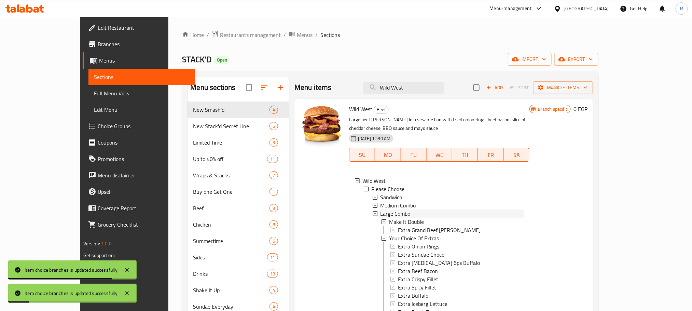
click at [380, 209] on span "Large Combo" at bounding box center [395, 213] width 30 height 8
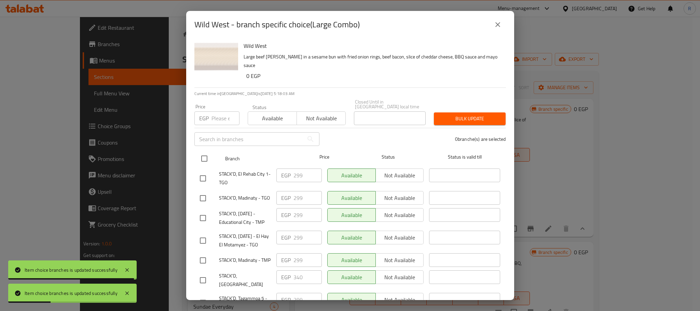
click at [204, 156] on input "checkbox" at bounding box center [204, 158] width 14 height 14
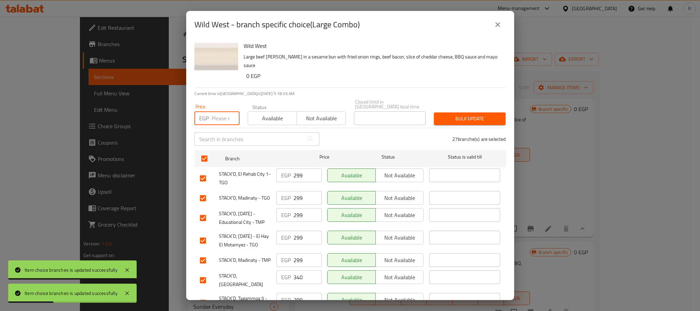
click at [217, 111] on input "number" at bounding box center [225, 118] width 28 height 14
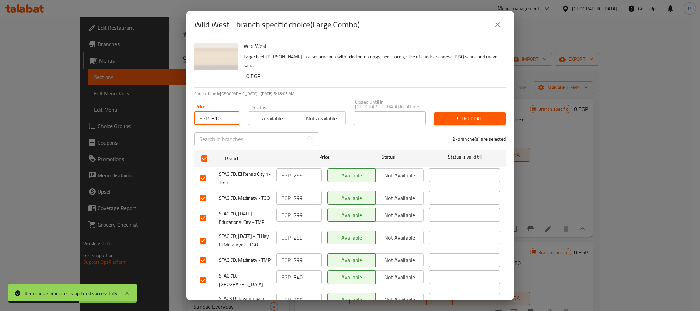
click at [449, 114] on span "Bulk update" at bounding box center [469, 118] width 61 height 9
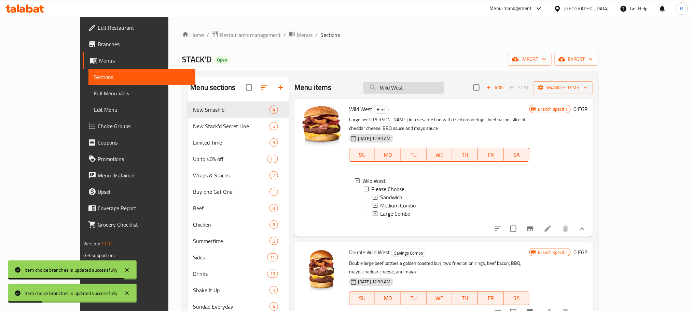
click at [415, 83] on input "Wild West" at bounding box center [403, 88] width 81 height 12
paste input "Big Stack"
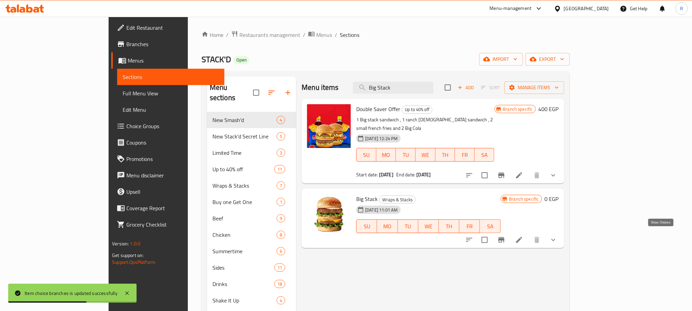
click at [557, 236] on icon "show more" at bounding box center [553, 240] width 8 height 8
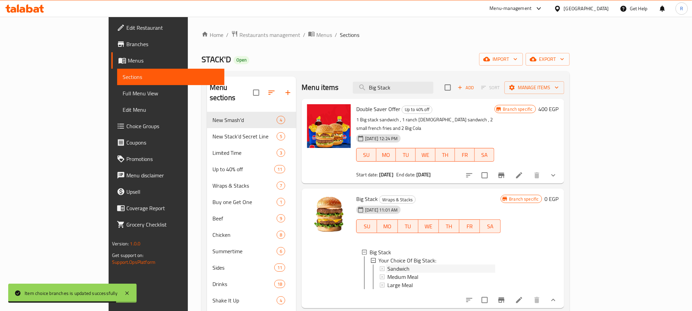
click at [390, 266] on div "Sandwich" at bounding box center [441, 268] width 108 height 8
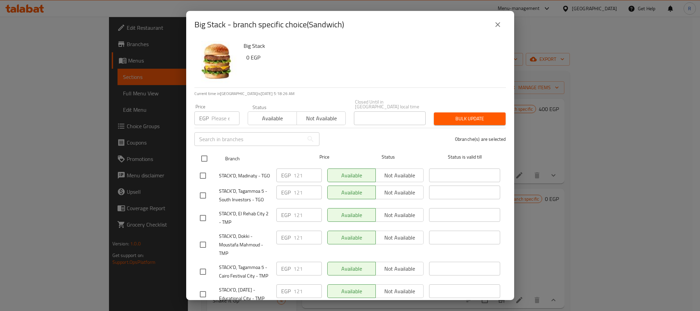
click at [205, 151] on input "checkbox" at bounding box center [204, 158] width 14 height 14
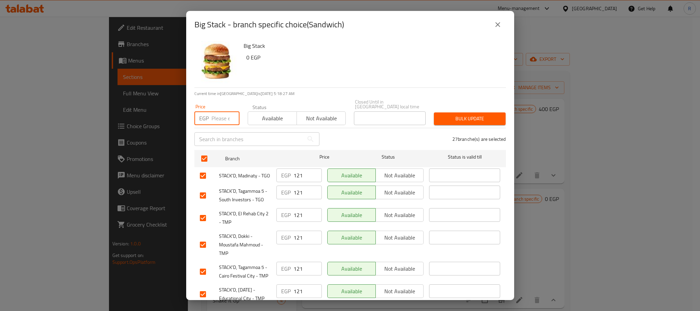
click at [217, 111] on input "number" at bounding box center [225, 118] width 28 height 14
click at [459, 114] on span "Bulk update" at bounding box center [469, 118] width 61 height 9
click at [498, 26] on icon "close" at bounding box center [497, 24] width 5 height 5
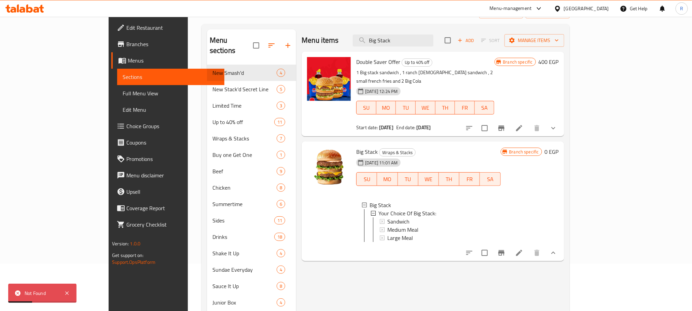
scroll to position [102, 0]
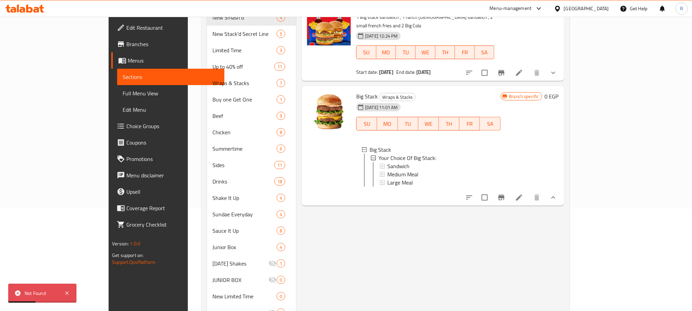
click at [529, 204] on li at bounding box center [519, 197] width 19 height 12
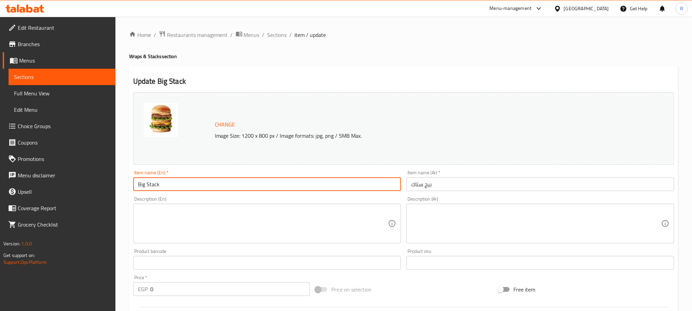
click at [151, 187] on input "Big Stack" at bounding box center [267, 184] width 268 height 14
click at [282, 34] on span "Sections" at bounding box center [276, 35] width 19 height 8
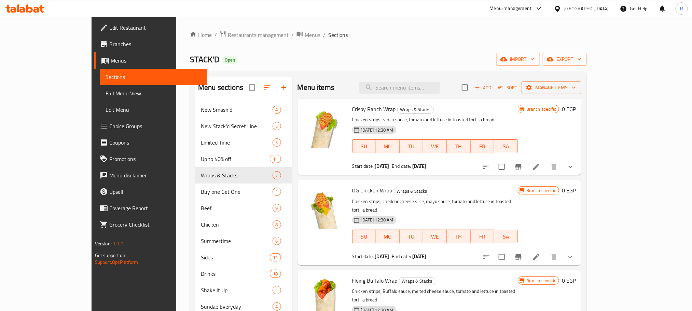
click at [443, 77] on div "Menu items Add Sort Manage items" at bounding box center [440, 88] width 284 height 22
click at [440, 83] on input "search" at bounding box center [399, 88] width 81 height 12
click at [429, 94] on input "search" at bounding box center [399, 88] width 81 height 12
paste input "Big Stack"
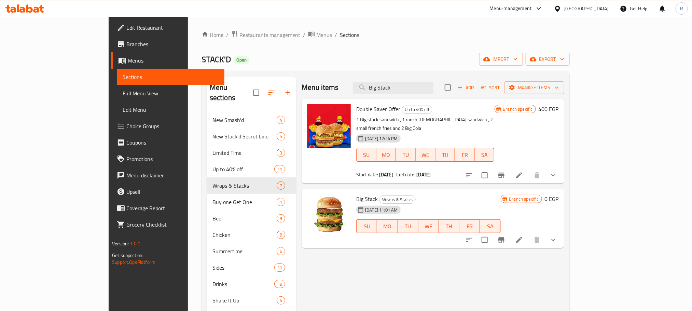
click at [557, 236] on icon "show more" at bounding box center [553, 240] width 8 height 8
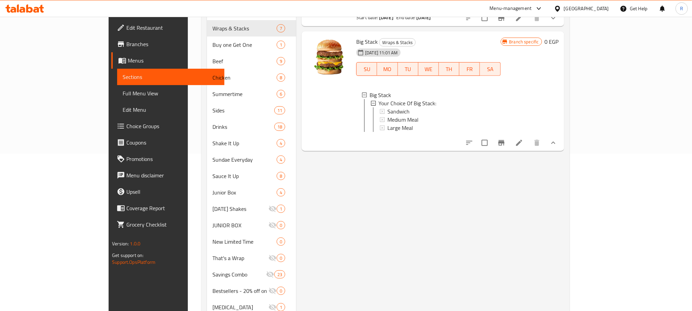
scroll to position [186, 0]
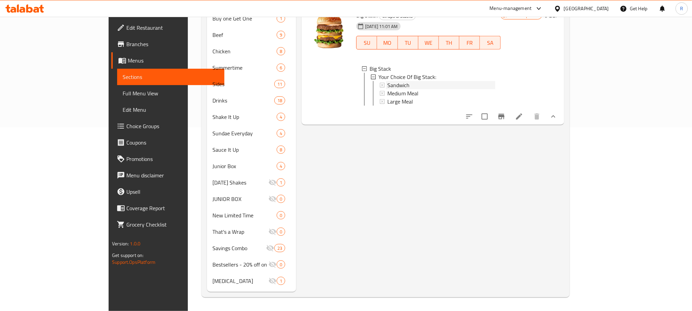
click at [395, 83] on div "Sandwich" at bounding box center [441, 85] width 108 height 8
click at [395, 89] on div "Medium Meal" at bounding box center [441, 93] width 108 height 8
click at [392, 98] on div "Large Meal" at bounding box center [441, 101] width 108 height 8
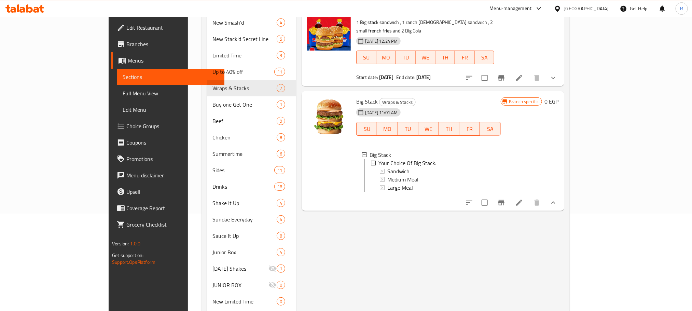
scroll to position [0, 0]
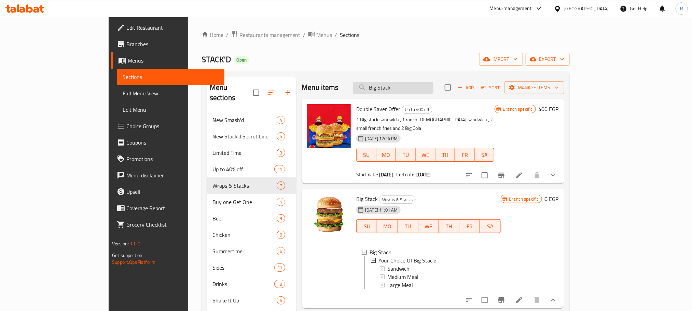
click at [431, 85] on input "Big Stack" at bounding box center [393, 88] width 81 height 12
paste input "Crispy Fillet"
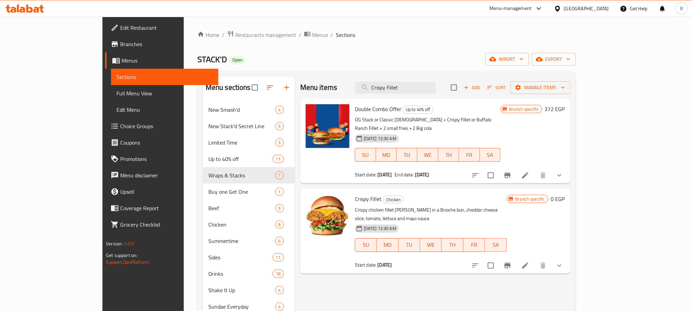
click at [564, 261] on icon "show more" at bounding box center [559, 265] width 8 height 8
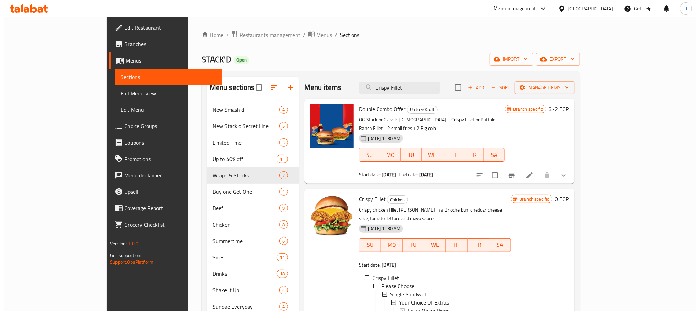
scroll to position [51, 0]
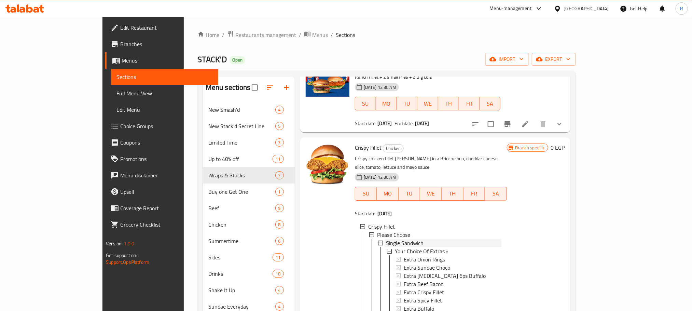
click at [386, 239] on span "Single Sandwich" at bounding box center [405, 243] width 38 height 8
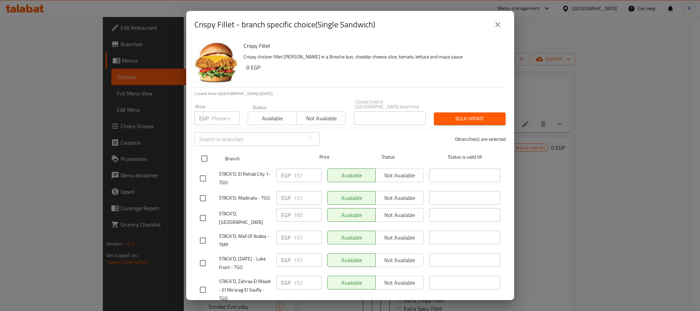
click at [204, 156] on input "checkbox" at bounding box center [204, 158] width 14 height 14
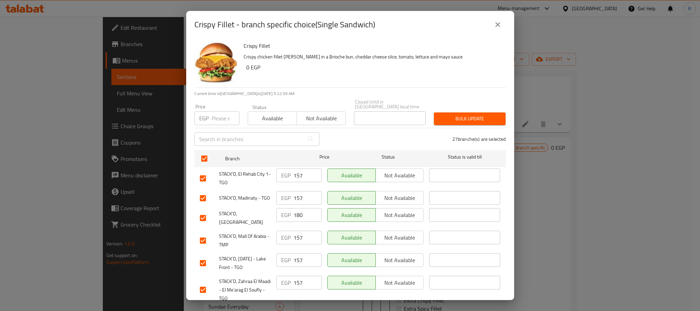
click at [220, 112] on input "number" at bounding box center [225, 118] width 28 height 14
click at [443, 114] on span "Bulk update" at bounding box center [469, 118] width 61 height 9
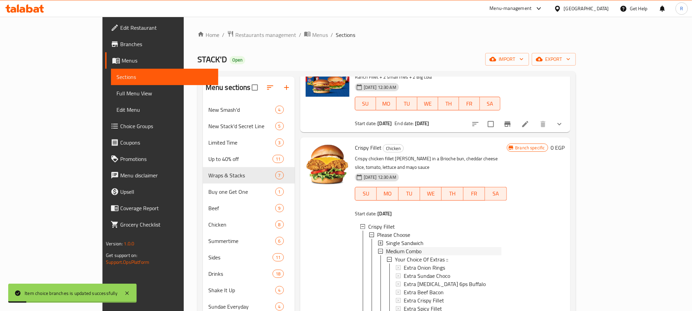
click at [405, 247] on div "Medium Combo" at bounding box center [443, 251] width 115 height 8
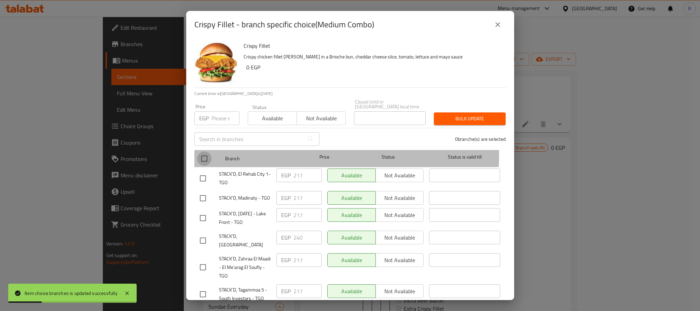
click at [205, 151] on input "checkbox" at bounding box center [204, 158] width 14 height 14
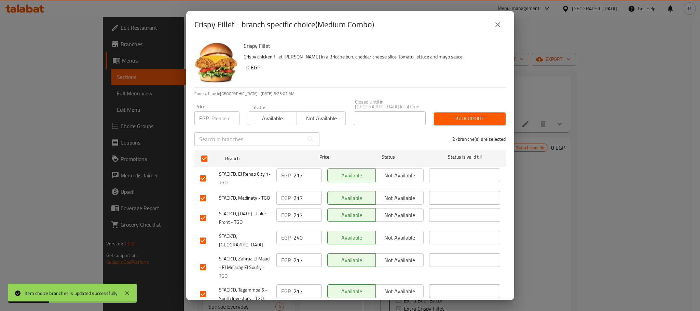
click at [217, 113] on input "number" at bounding box center [225, 118] width 28 height 14
click at [471, 114] on span "Bulk update" at bounding box center [469, 118] width 61 height 9
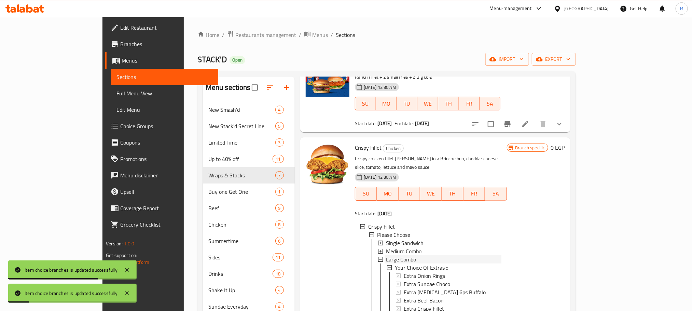
click at [386, 255] on span "Large Combo" at bounding box center [401, 259] width 30 height 8
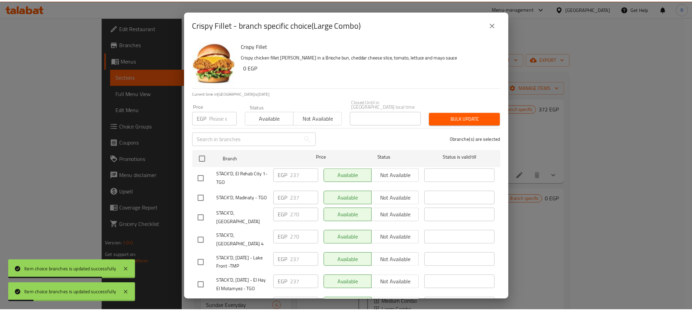
scroll to position [0, 0]
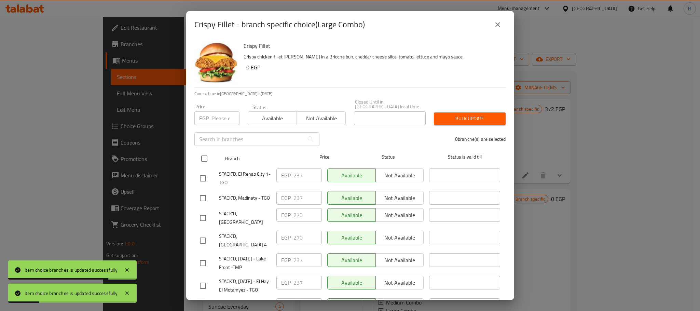
click at [204, 157] on input "checkbox" at bounding box center [204, 158] width 14 height 14
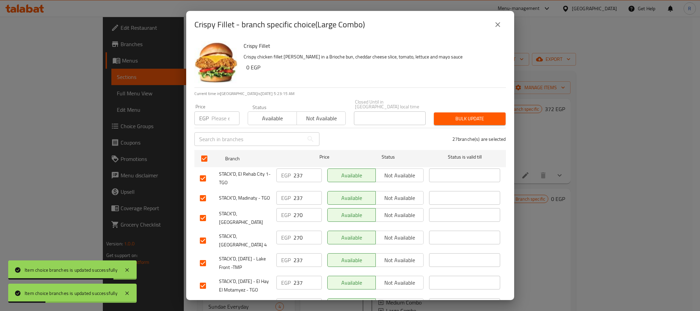
click at [217, 112] on input "number" at bounding box center [225, 118] width 28 height 14
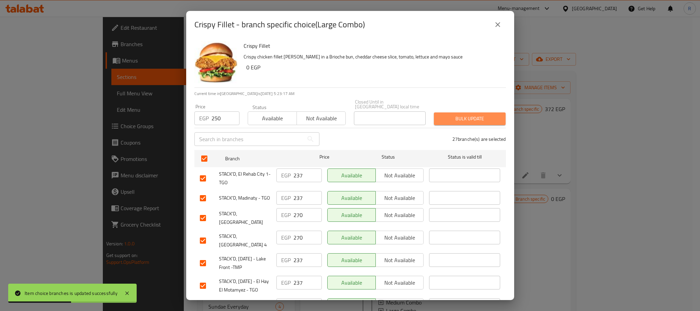
click at [482, 115] on span "Bulk update" at bounding box center [469, 118] width 61 height 9
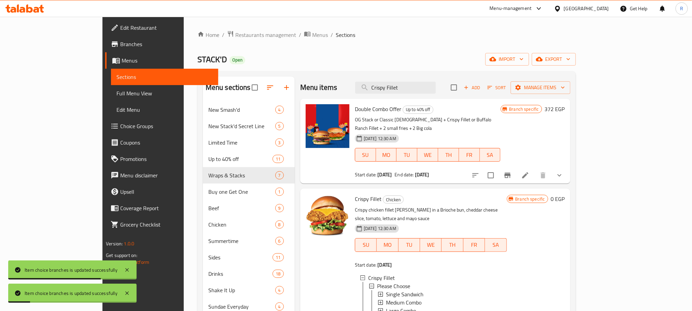
click at [442, 97] on div "Menu items Crispy Fillet Add Sort Manage items" at bounding box center [435, 88] width 270 height 22
click at [436, 89] on input "Crispy Fillet" at bounding box center [395, 88] width 81 height 12
paste input "Buffalo Ranch Fillet"
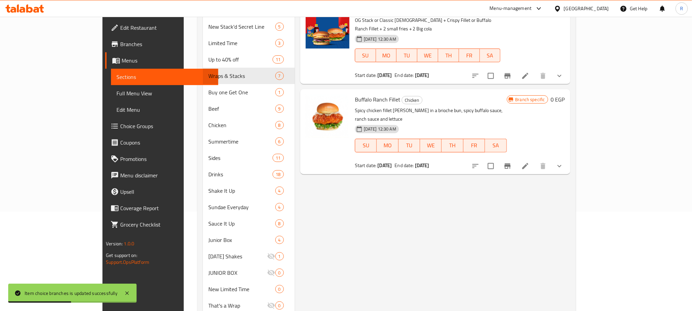
scroll to position [102, 0]
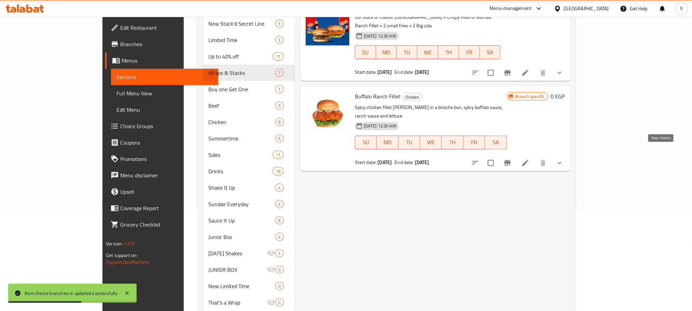
click at [564, 159] on icon "show more" at bounding box center [559, 163] width 8 height 8
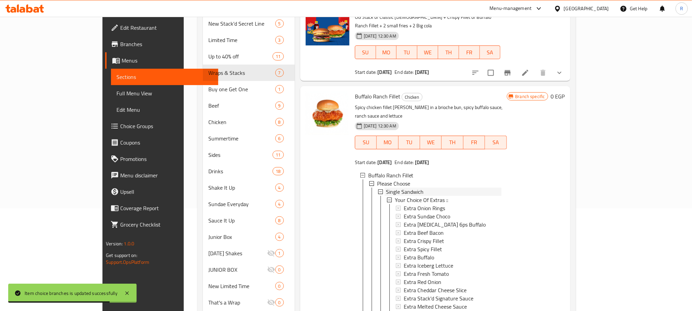
click at [391, 188] on span "Single Sandwich" at bounding box center [405, 192] width 38 height 8
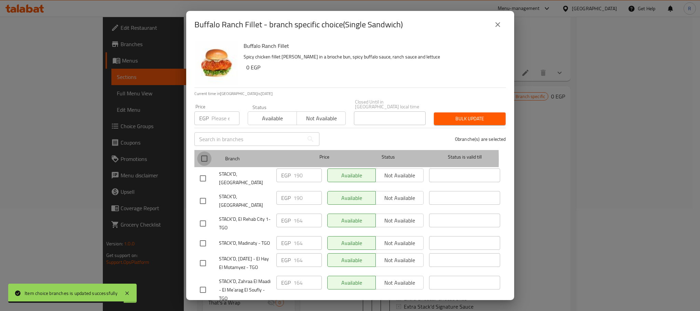
click at [201, 157] on input "checkbox" at bounding box center [204, 158] width 14 height 14
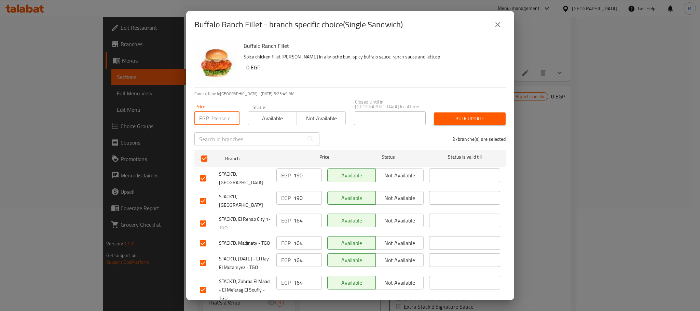
click at [215, 115] on input "number" at bounding box center [225, 118] width 28 height 14
click at [447, 112] on button "Bulk update" at bounding box center [470, 118] width 72 height 13
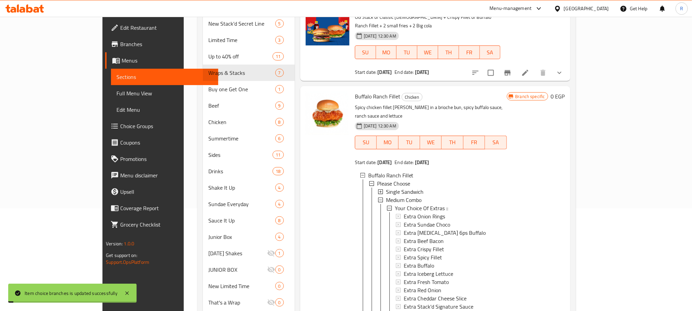
click at [395, 204] on span "Your Choice Of Extras ::" at bounding box center [421, 208] width 53 height 8
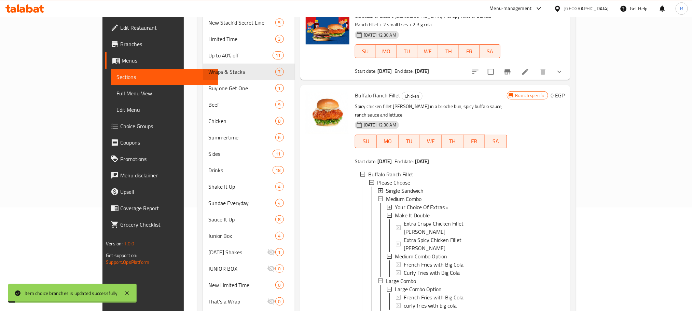
scroll to position [0, 0]
click at [386, 195] on span "Medium Combo" at bounding box center [404, 199] width 36 height 8
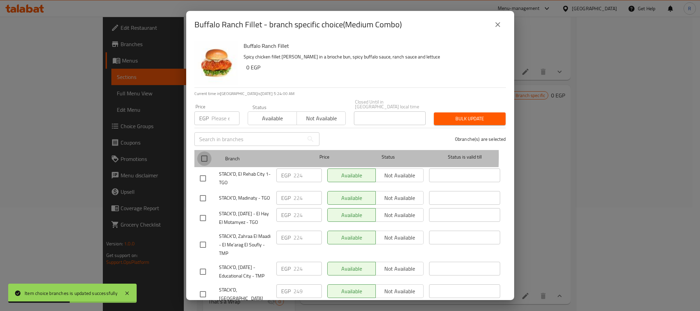
click at [206, 154] on input "checkbox" at bounding box center [204, 158] width 14 height 14
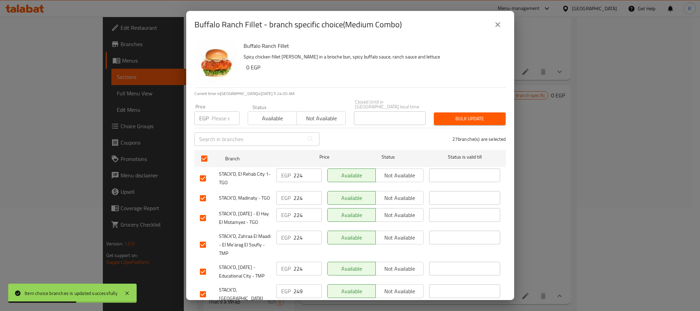
click at [220, 115] on input "number" at bounding box center [225, 118] width 28 height 14
click at [447, 119] on span "Bulk update" at bounding box center [469, 118] width 61 height 9
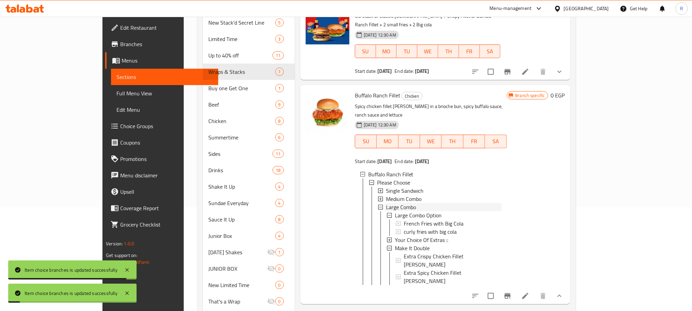
click at [386, 203] on span "Large Combo" at bounding box center [401, 207] width 30 height 8
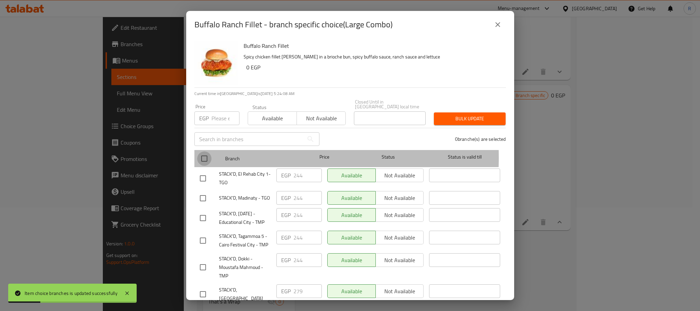
click at [203, 155] on input "checkbox" at bounding box center [204, 158] width 14 height 14
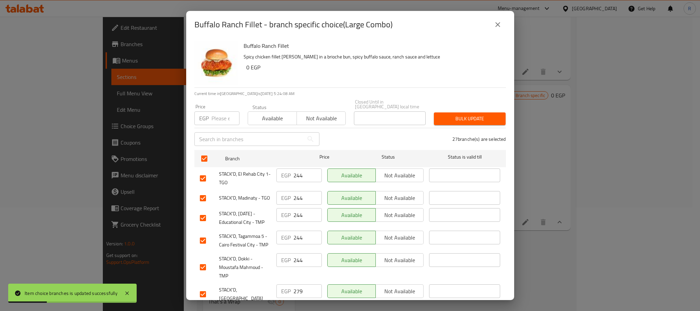
click at [215, 106] on div "Price EGP Price" at bounding box center [216, 114] width 45 height 21
click at [218, 113] on input "number" at bounding box center [225, 118] width 28 height 14
click at [441, 114] on span "Bulk update" at bounding box center [469, 118] width 61 height 9
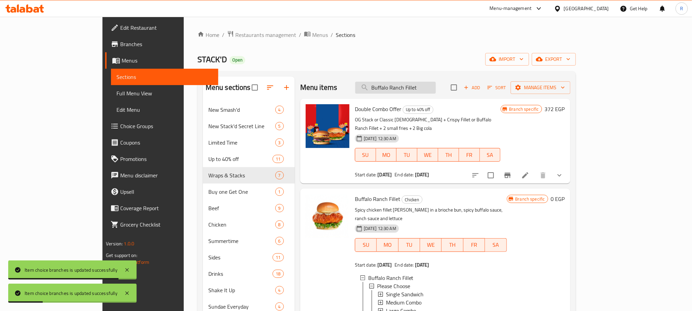
click at [436, 87] on input "Buffalo Ranch Fillet" at bounding box center [395, 88] width 81 height 12
paste input "Ranch Chick"
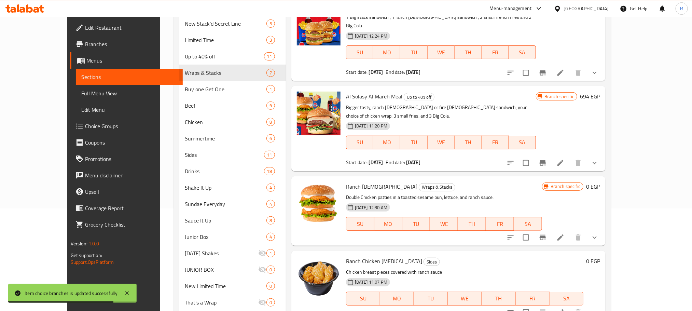
scroll to position [186, 0]
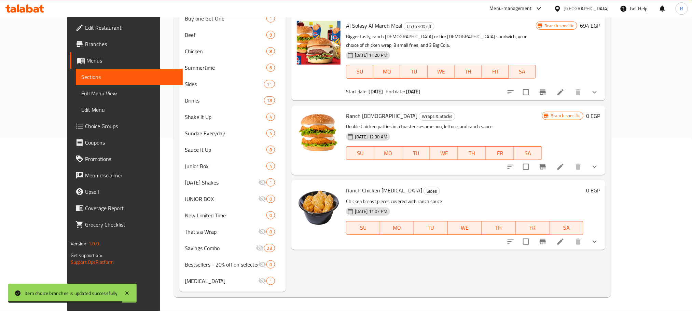
click at [599, 163] on icon "show more" at bounding box center [595, 167] width 8 height 8
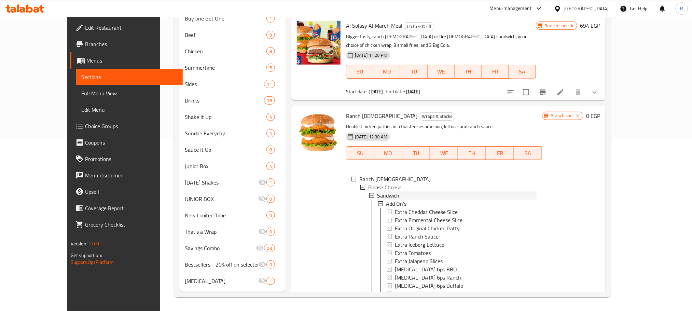
click at [378, 191] on span "Sandwich" at bounding box center [388, 195] width 22 height 8
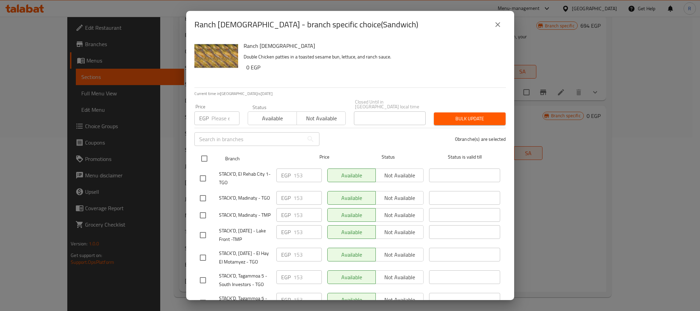
click at [202, 154] on input "checkbox" at bounding box center [204, 158] width 14 height 14
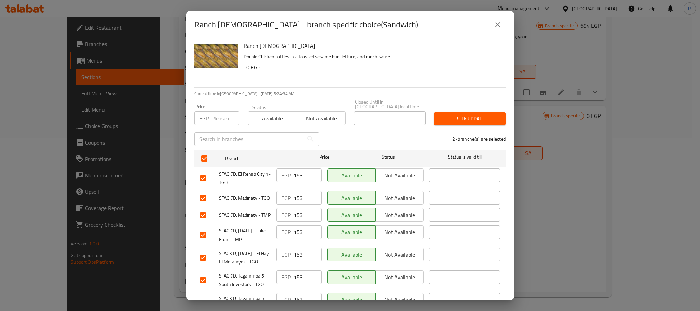
click at [218, 119] on input "number" at bounding box center [225, 118] width 28 height 14
paste input "165"
drag, startPoint x: 217, startPoint y: 118, endPoint x: 264, endPoint y: 124, distance: 46.9
click at [217, 117] on input "number" at bounding box center [225, 118] width 28 height 14
drag, startPoint x: 461, startPoint y: 118, endPoint x: 373, endPoint y: 42, distance: 116.3
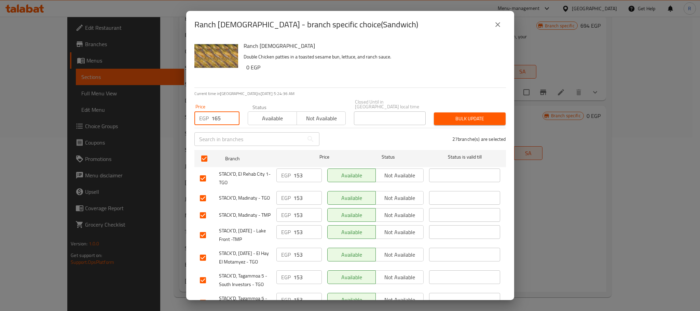
click at [461, 118] on span "Bulk update" at bounding box center [469, 118] width 61 height 9
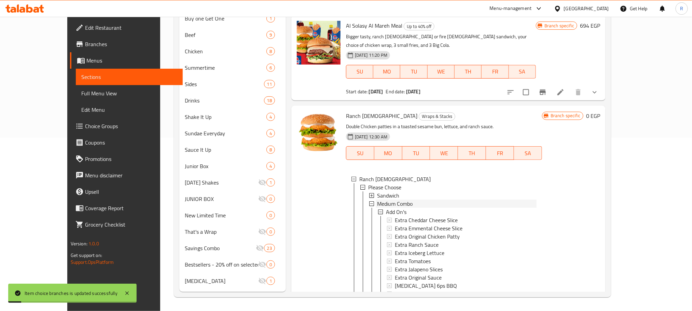
click at [379, 199] on span "Medium Combo" at bounding box center [395, 203] width 36 height 8
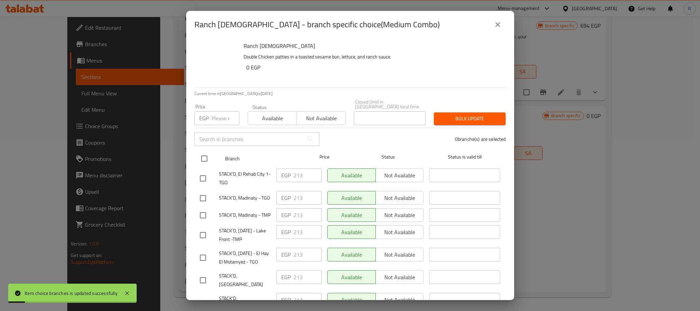
click at [202, 157] on input "checkbox" at bounding box center [204, 158] width 14 height 14
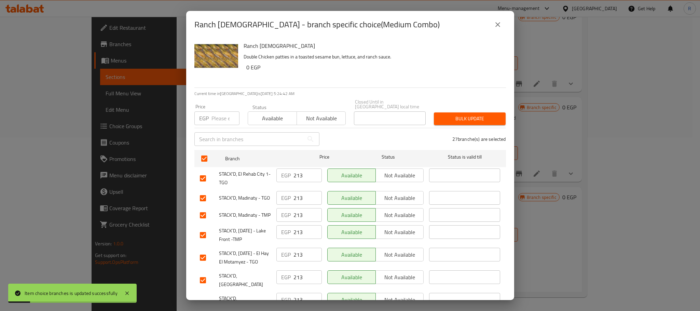
click at [215, 117] on input "number" at bounding box center [225, 118] width 28 height 14
paste input "225"
click at [213, 115] on input "number" at bounding box center [225, 118] width 28 height 14
click at [462, 114] on span "Bulk update" at bounding box center [469, 118] width 61 height 9
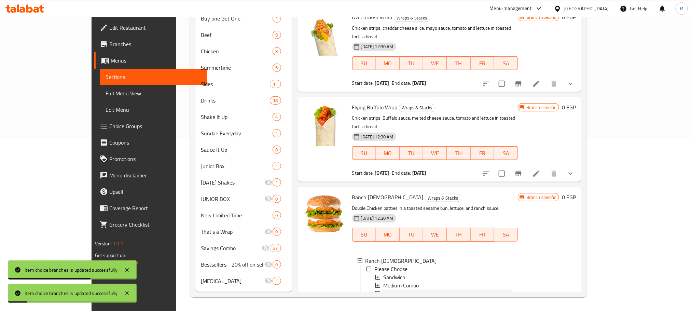
click at [383, 289] on span "Large Combo" at bounding box center [398, 293] width 30 height 8
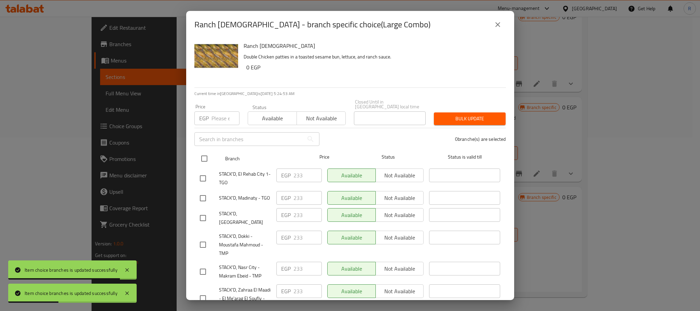
click at [199, 157] on input "checkbox" at bounding box center [204, 158] width 14 height 14
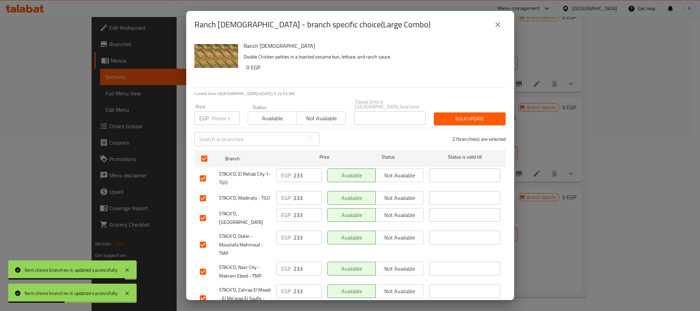
click at [214, 111] on input "number" at bounding box center [225, 118] width 28 height 14
paste input "245"
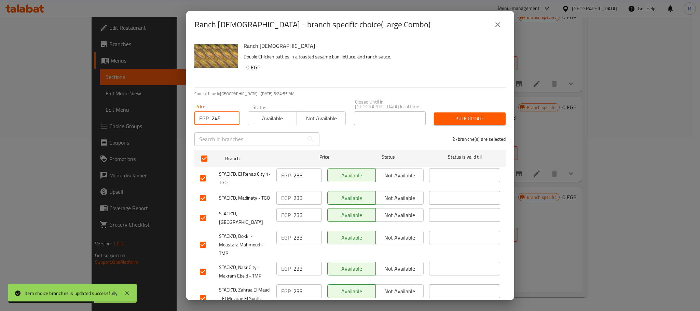
click at [452, 116] on span "Bulk update" at bounding box center [469, 118] width 61 height 9
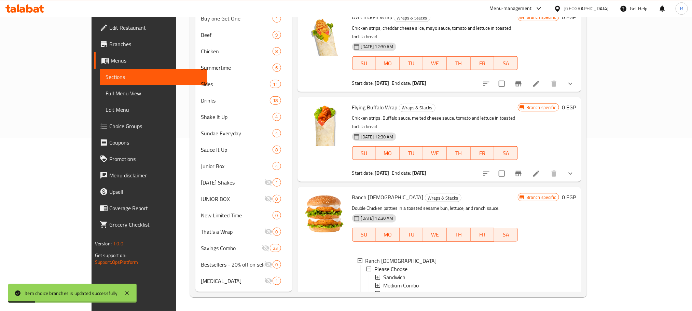
scroll to position [0, 0]
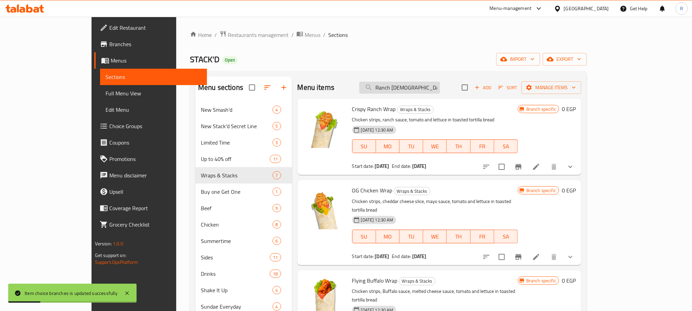
click at [428, 86] on input "Ranch Chick" at bounding box center [399, 88] width 81 height 12
paste input "Nuggets + Dip"
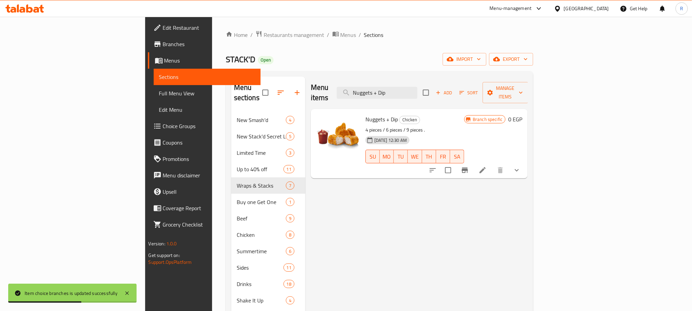
click at [519, 169] on icon "show more" at bounding box center [517, 170] width 4 height 2
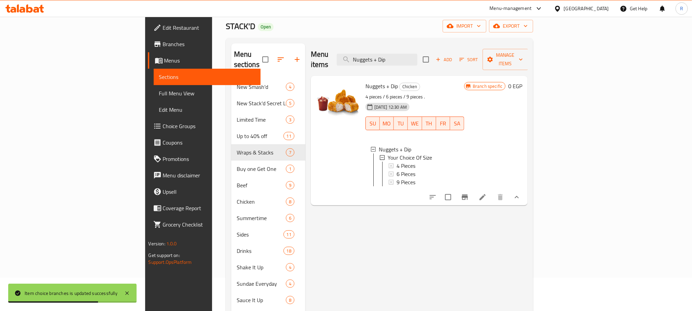
scroll to position [51, 0]
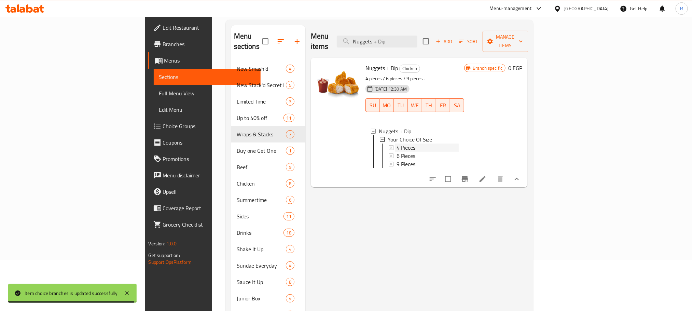
click at [397, 143] on div "4 Pieces" at bounding box center [428, 147] width 62 height 8
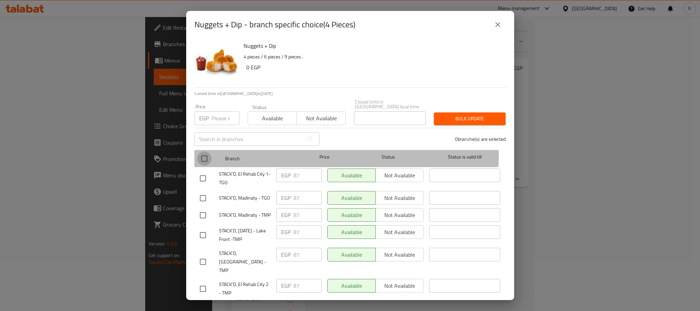
click at [208, 152] on input "checkbox" at bounding box center [204, 158] width 14 height 14
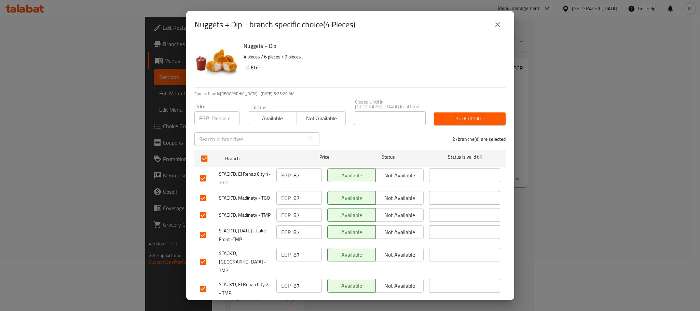
click at [221, 114] on input "number" at bounding box center [225, 118] width 28 height 14
drag, startPoint x: 450, startPoint y: 119, endPoint x: 437, endPoint y: 123, distance: 14.3
click at [450, 118] on span "Bulk update" at bounding box center [469, 118] width 61 height 9
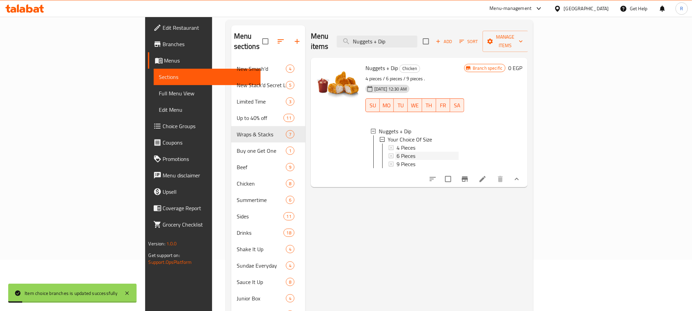
click at [397, 152] on span "6 Pieces" at bounding box center [406, 156] width 19 height 8
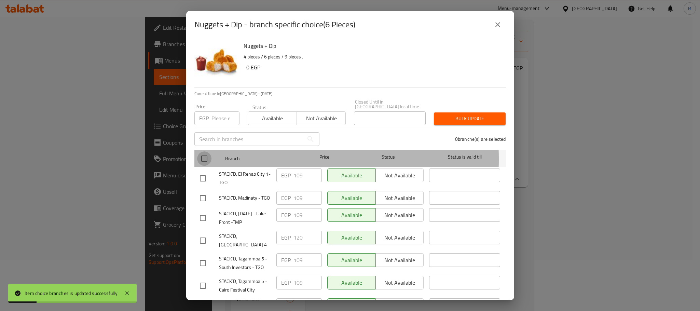
drag, startPoint x: 204, startPoint y: 157, endPoint x: 210, endPoint y: 115, distance: 42.1
click at [204, 156] on input "checkbox" at bounding box center [204, 158] width 14 height 14
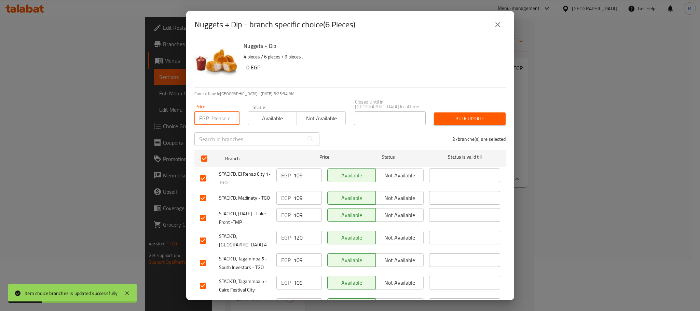
click at [216, 112] on input "number" at bounding box center [225, 118] width 28 height 14
paste input "120"
click at [449, 114] on span "Bulk update" at bounding box center [469, 118] width 61 height 9
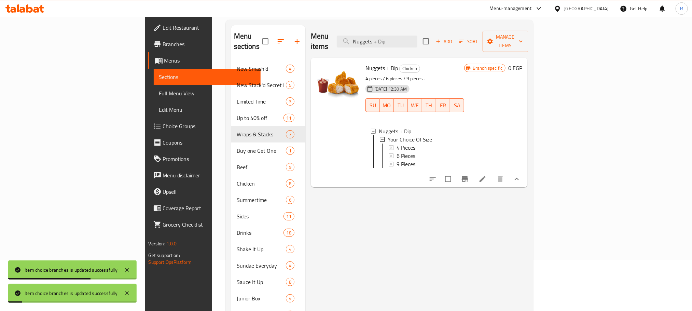
click at [397, 155] on div "6 Pieces" at bounding box center [428, 156] width 62 height 8
click at [397, 160] on div "9 Pieces" at bounding box center [428, 164] width 62 height 8
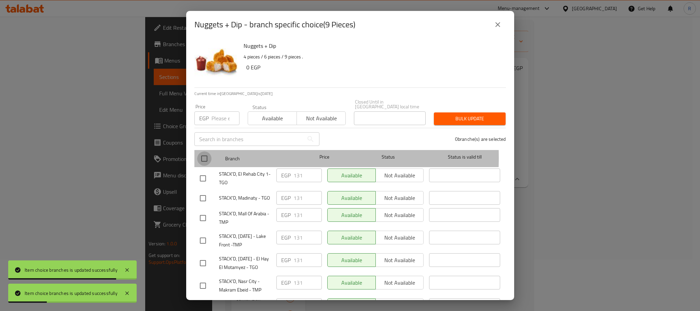
click at [202, 155] on input "checkbox" at bounding box center [204, 158] width 14 height 14
click at [219, 111] on input "number" at bounding box center [225, 118] width 28 height 14
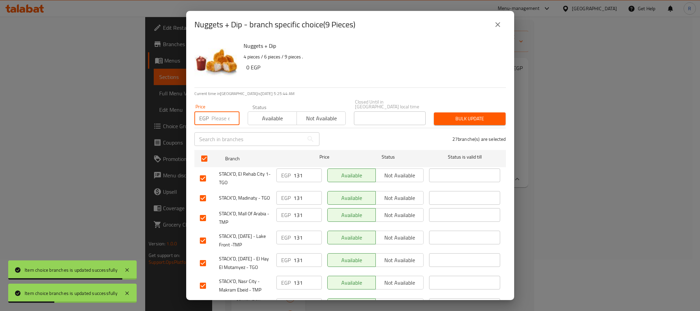
paste input "150"
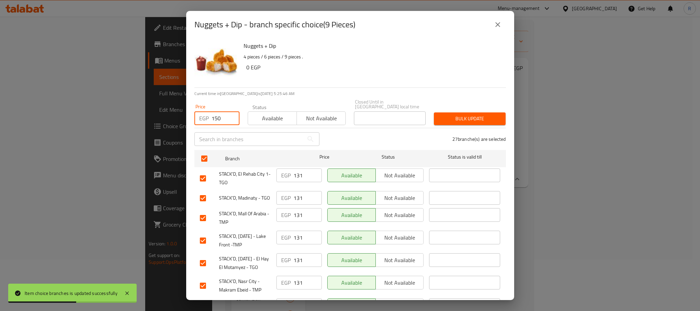
click at [472, 114] on span "Bulk update" at bounding box center [469, 118] width 61 height 9
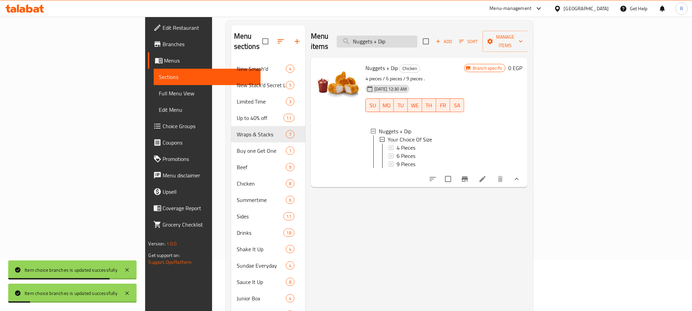
click at [417, 37] on input "Nuggets + Dip" at bounding box center [377, 42] width 81 height 12
paste input "Onion Rings"
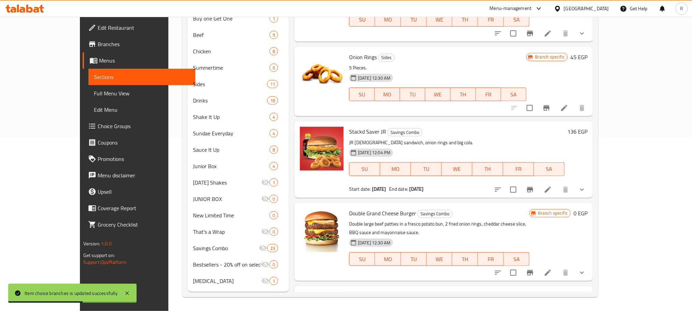
scroll to position [0, 0]
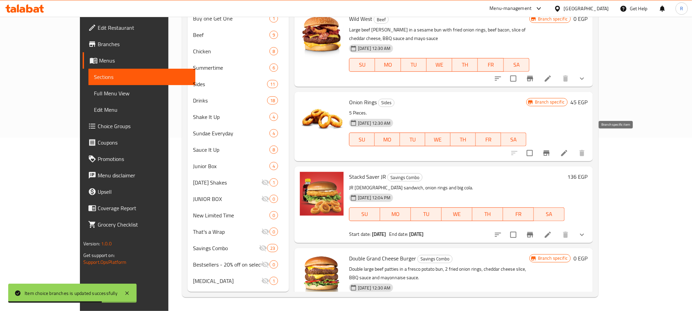
click at [551, 149] on icon "Branch-specific-item" at bounding box center [546, 153] width 8 height 8
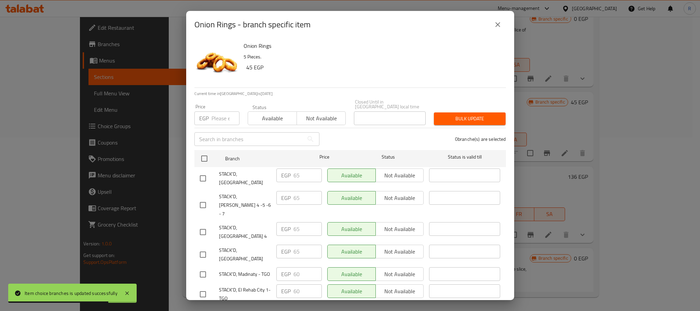
click at [201, 154] on input "checkbox" at bounding box center [204, 158] width 14 height 14
click at [222, 111] on input "number" at bounding box center [225, 118] width 28 height 14
click at [443, 114] on span "Bulk update" at bounding box center [469, 118] width 61 height 9
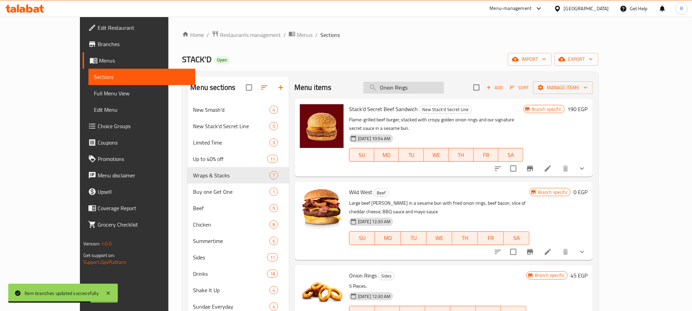
click at [444, 88] on input "Onion Rings" at bounding box center [403, 88] width 81 height 12
paste input "New Smash'd Sandwiche"
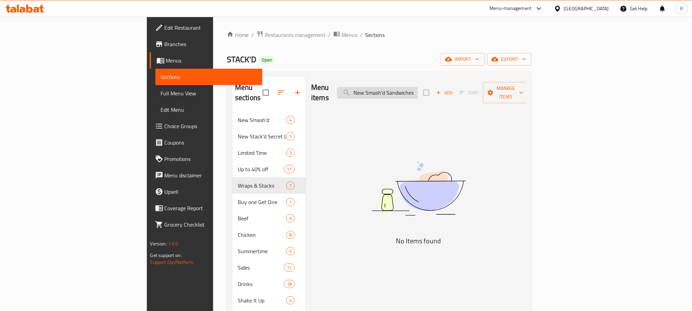
click at [418, 89] on input "New Smash'd Sandwiches" at bounding box center [377, 93] width 81 height 12
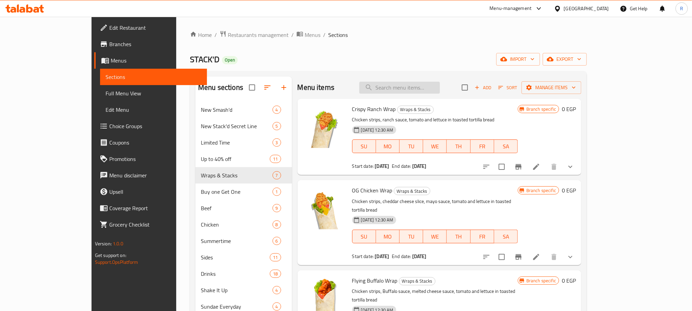
paste input "Stack'd Secret Smash'd"
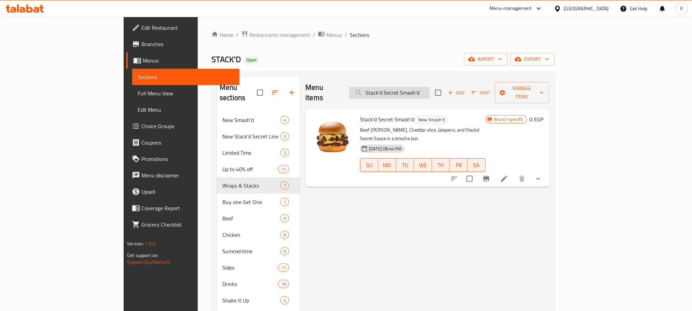
click at [430, 93] on input "Stack'd Secret Smash'd" at bounding box center [389, 93] width 81 height 12
paste input "Mushroom n' Swiss"
click at [430, 87] on input "Mushroom n' Swiss Smash'd" at bounding box center [389, 93] width 81 height 12
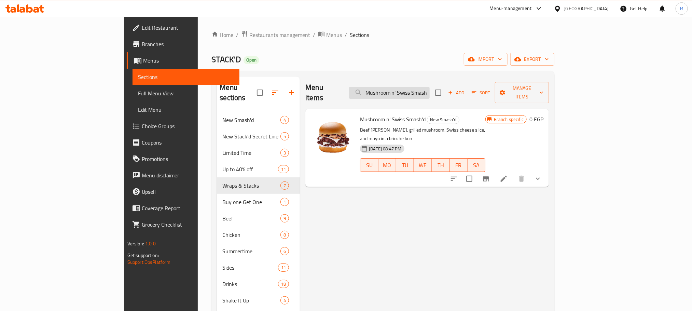
click at [430, 87] on input "Mushroom n' Swiss Smash'd" at bounding box center [389, 93] width 81 height 12
paste input "Chicken Strips"
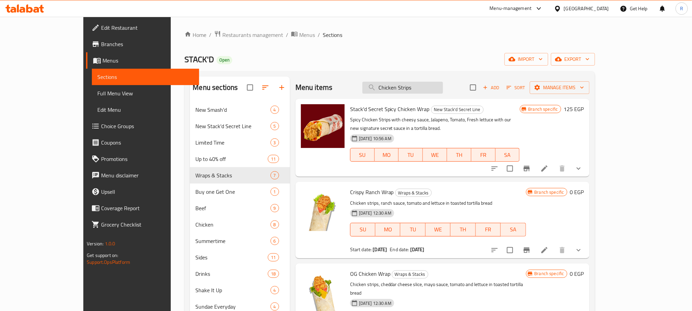
click at [439, 88] on input "Chicken Strips" at bounding box center [402, 88] width 81 height 12
paste input "Stack'd Secret Smash'd"
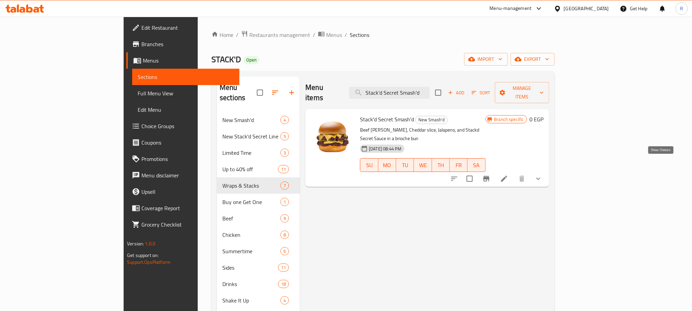
click at [542, 175] on icon "show more" at bounding box center [538, 179] width 8 height 8
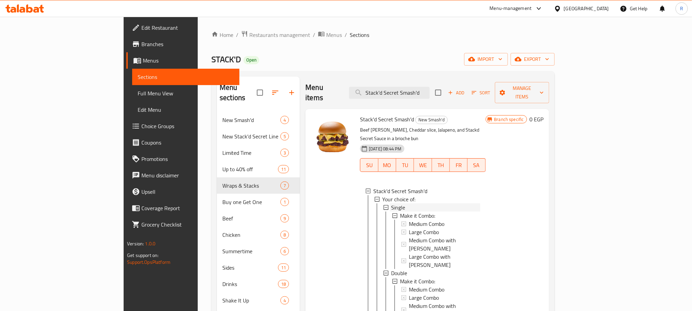
click at [391, 203] on div "Single" at bounding box center [435, 207] width 89 height 8
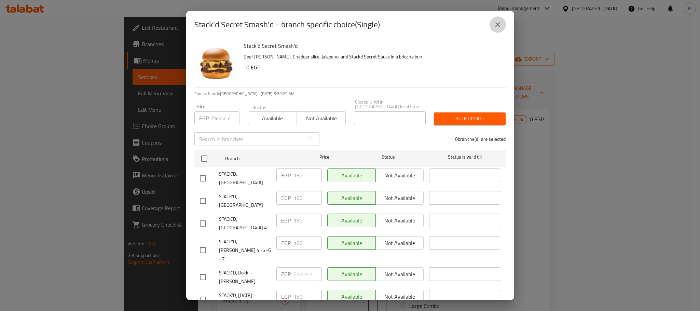
click at [492, 27] on button "close" at bounding box center [497, 24] width 16 height 16
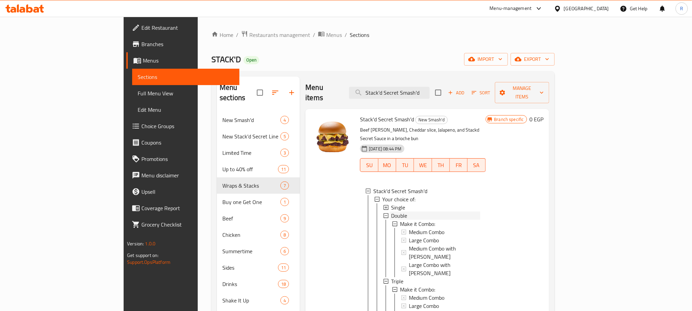
click at [391, 211] on span "Double" at bounding box center [399, 215] width 16 height 8
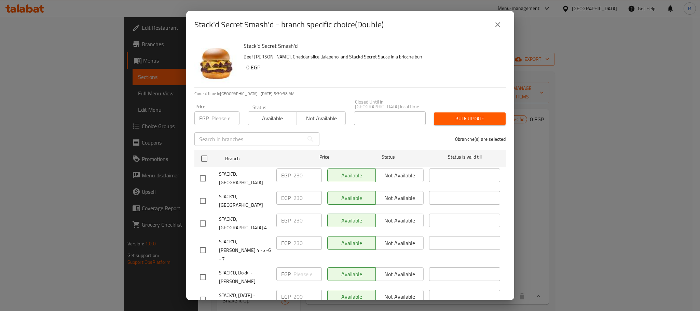
click at [495, 26] on icon "close" at bounding box center [498, 24] width 8 height 8
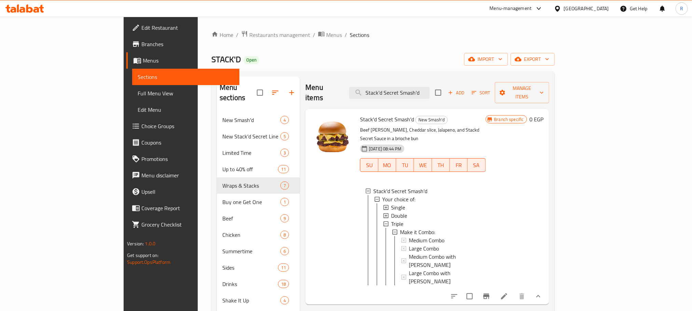
click at [391, 211] on div "Double" at bounding box center [435, 215] width 89 height 8
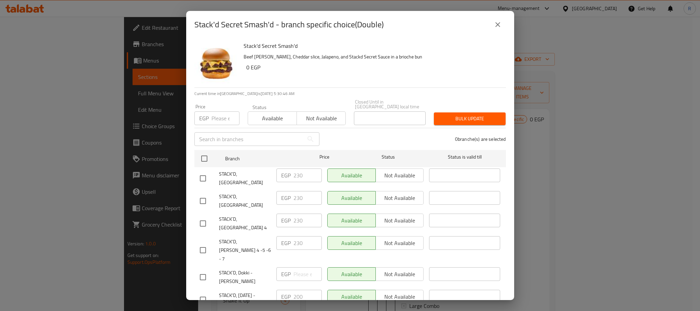
click at [496, 19] on button "close" at bounding box center [497, 24] width 16 height 16
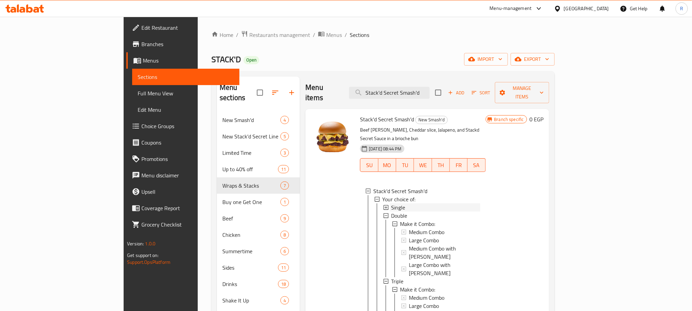
click at [413, 203] on div "Single" at bounding box center [435, 207] width 89 height 8
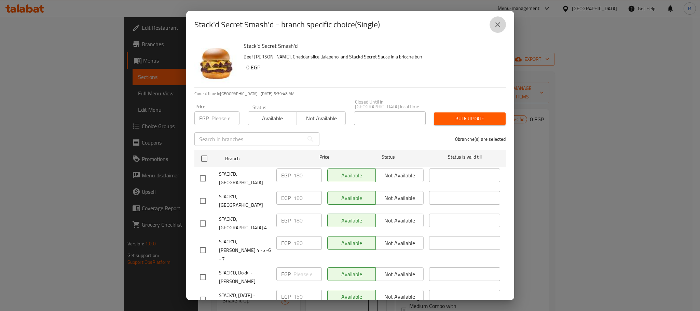
click at [496, 22] on icon "close" at bounding box center [498, 24] width 8 height 8
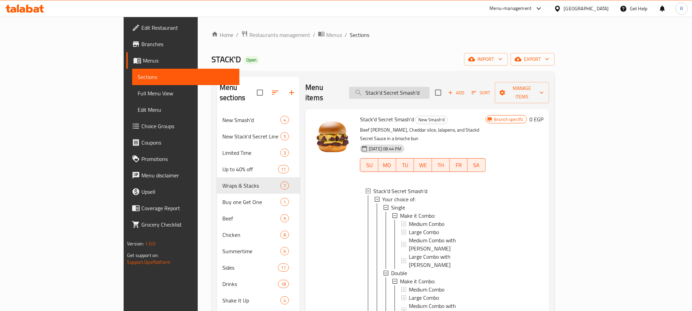
click at [430, 87] on input "Stack'd Secret Smash'd" at bounding box center [389, 93] width 81 height 12
paste input "Classic"
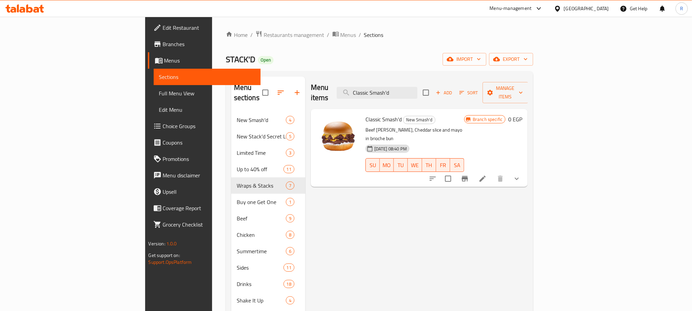
click at [435, 81] on div "Menu items Classic Smash'd Add Sort Manage items" at bounding box center [419, 93] width 217 height 32
click at [417, 87] on input "Classic Smash'd" at bounding box center [377, 93] width 81 height 12
paste input "Tasty"
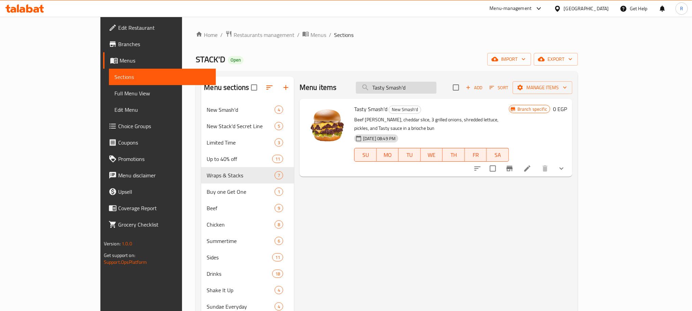
click at [436, 91] on input "Tasty Smash'd" at bounding box center [396, 88] width 81 height 12
click at [431, 83] on input "Tasty Smash'd" at bounding box center [396, 88] width 81 height 12
paste input "Chicken Strips"
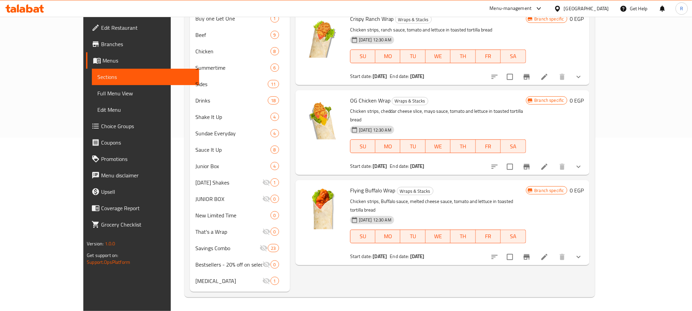
scroll to position [32, 0]
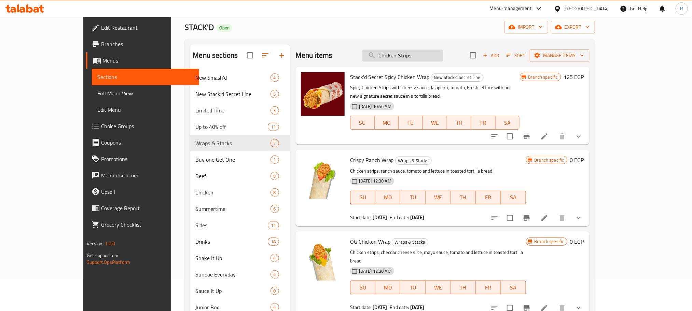
click at [436, 55] on input "Chicken Strips" at bounding box center [402, 56] width 81 height 12
paste input "Stack'd Secret Tower Sandwich"
click at [436, 55] on input "Chicken Strips" at bounding box center [402, 56] width 81 height 12
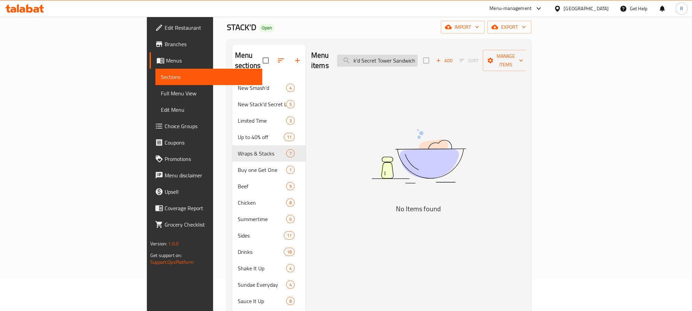
click at [418, 56] on input "Stack'd Secret Tower Sandwich" at bounding box center [377, 61] width 81 height 12
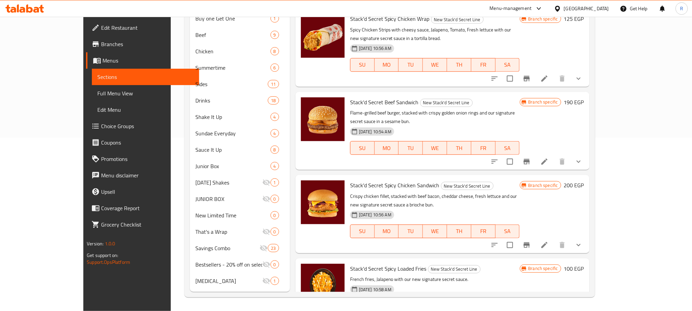
scroll to position [0, 0]
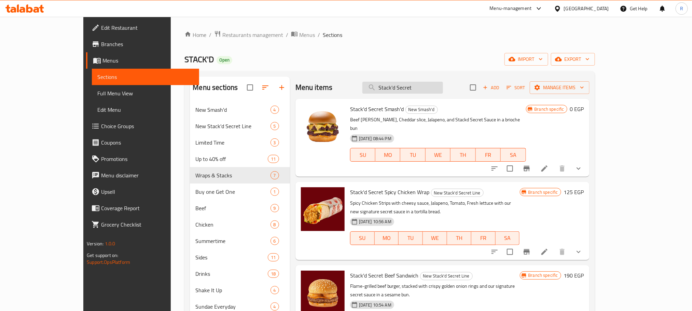
click at [443, 88] on input "Stack'd Secret" at bounding box center [402, 88] width 81 height 12
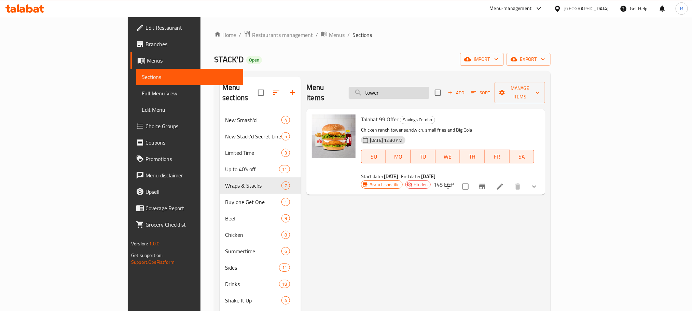
click at [429, 92] on input "tower" at bounding box center [389, 93] width 81 height 12
paste input "Classic Smash'd"
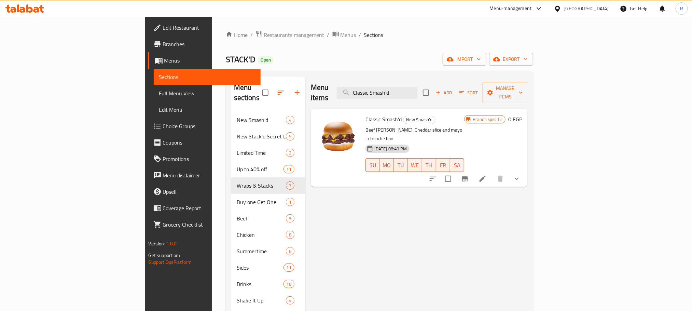
click at [521, 175] on icon "show more" at bounding box center [517, 179] width 8 height 8
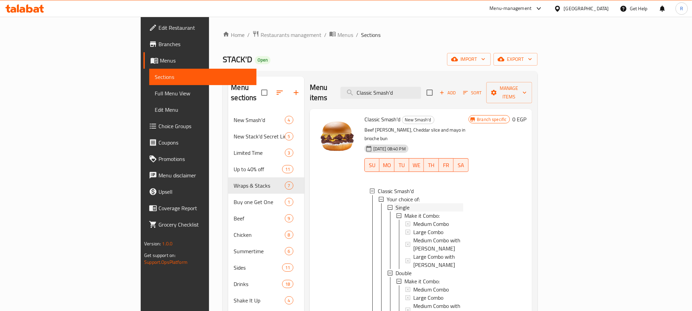
click at [423, 203] on div "Single" at bounding box center [430, 207] width 68 height 8
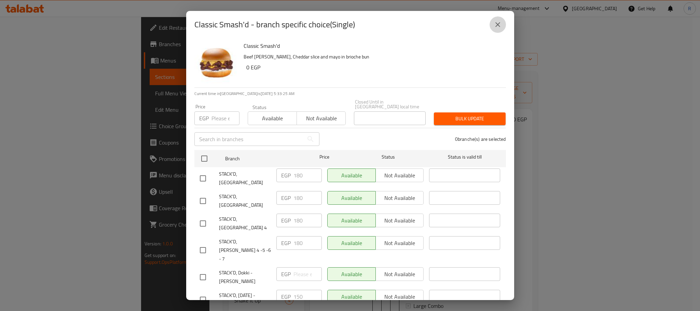
click at [499, 23] on icon "close" at bounding box center [497, 24] width 5 height 5
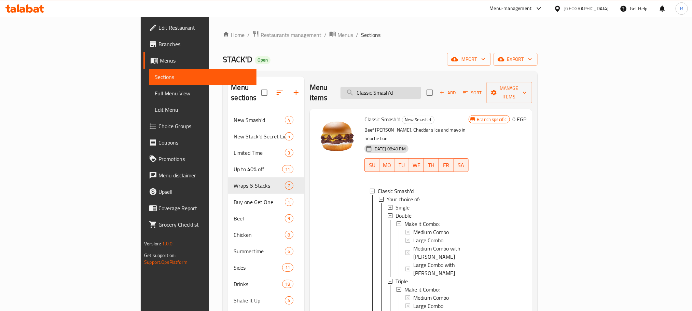
click at [421, 90] on input "Classic Smash'd" at bounding box center [381, 93] width 81 height 12
paste input "Stack'd Secret"
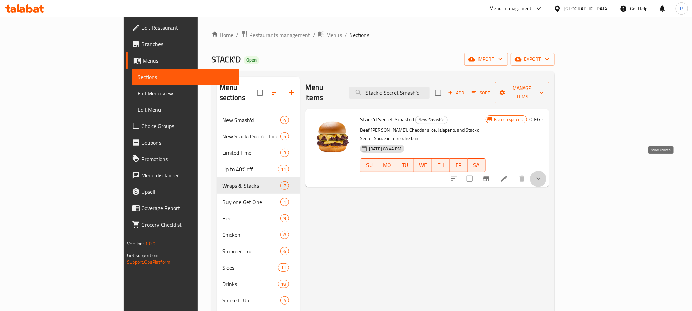
click at [542, 175] on icon "show more" at bounding box center [538, 179] width 8 height 8
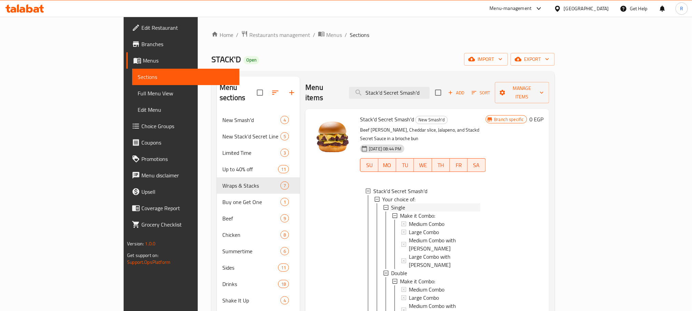
click at [391, 203] on span "Single" at bounding box center [398, 207] width 14 height 8
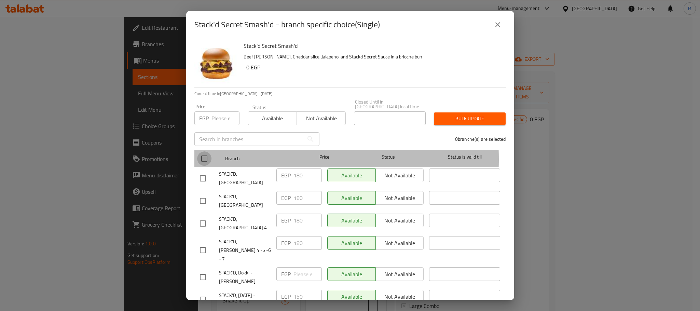
click at [204, 157] on input "checkbox" at bounding box center [204, 158] width 14 height 14
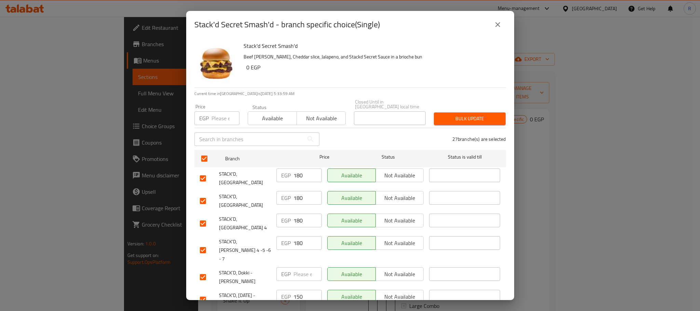
click at [213, 111] on input "number" at bounding box center [225, 118] width 28 height 14
click at [451, 114] on span "Bulk update" at bounding box center [469, 118] width 61 height 9
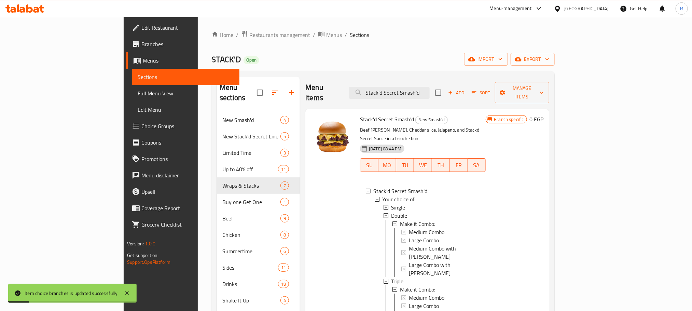
click at [420, 49] on div "Home / Restaurants management / Menus / Sections STACK'D Open import export Men…" at bounding box center [382, 255] width 343 height 450
click at [391, 211] on span "Double" at bounding box center [399, 215] width 16 height 8
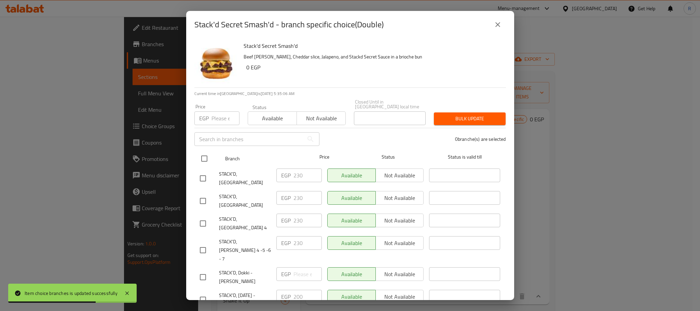
click at [204, 157] on input "checkbox" at bounding box center [204, 158] width 14 height 14
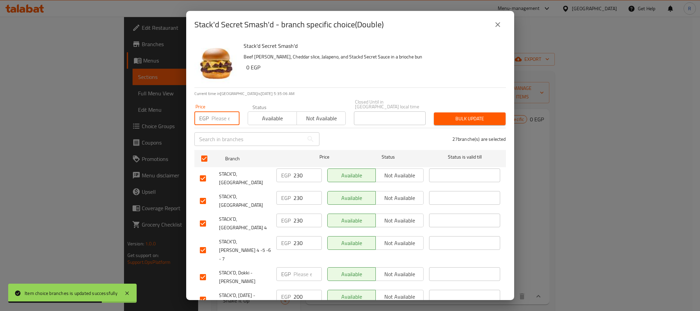
click at [217, 116] on input "number" at bounding box center [225, 118] width 28 height 14
click at [434, 108] on div "Bulk update" at bounding box center [470, 118] width 80 height 21
click at [442, 114] on span "Bulk update" at bounding box center [469, 118] width 61 height 9
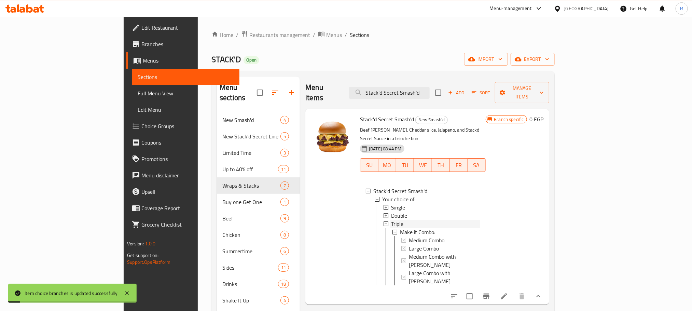
click at [391, 220] on div "Triple" at bounding box center [435, 224] width 89 height 8
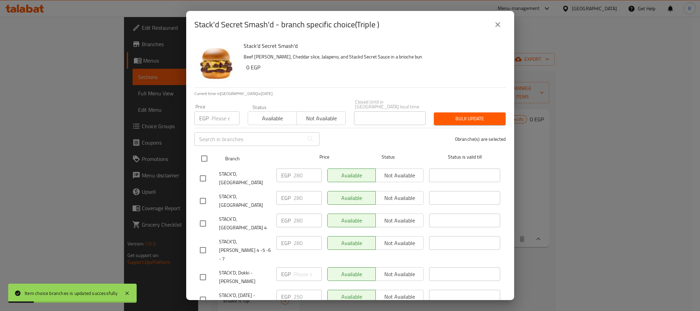
click at [200, 154] on input "checkbox" at bounding box center [204, 158] width 14 height 14
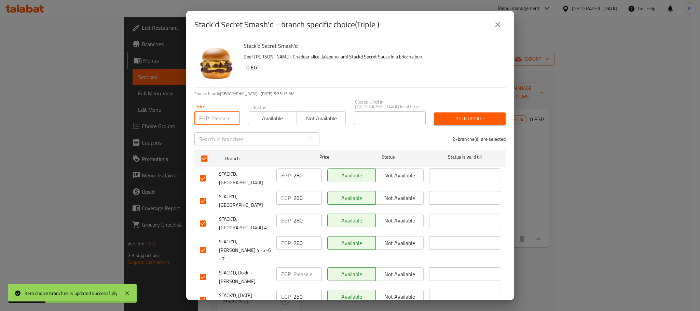
click at [218, 112] on input "number" at bounding box center [225, 118] width 28 height 14
click at [457, 115] on span "Bulk update" at bounding box center [469, 118] width 61 height 9
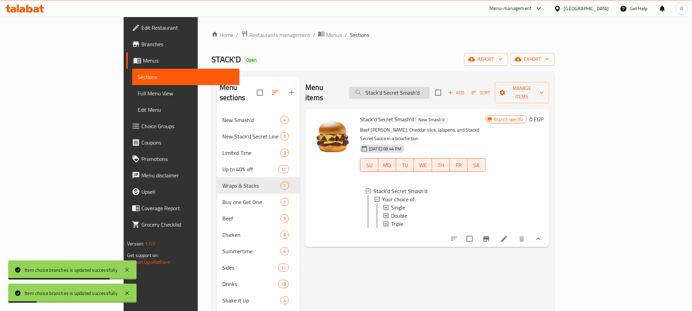
click at [430, 89] on input "Stack'd Secret Smash'd" at bounding box center [389, 93] width 81 height 12
paste input "Mushroom n' Swiss"
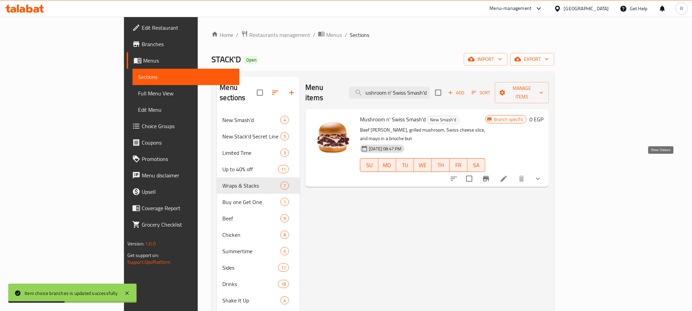
click at [542, 175] on icon "show more" at bounding box center [538, 179] width 8 height 8
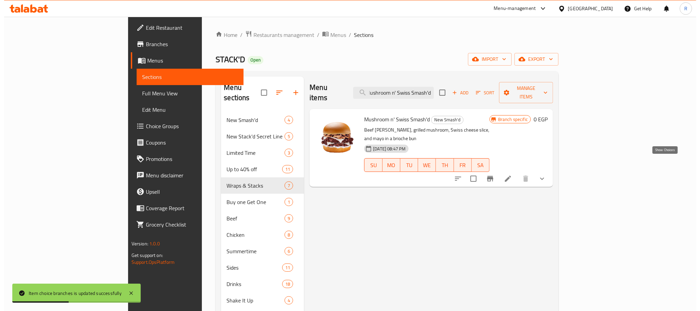
scroll to position [0, 0]
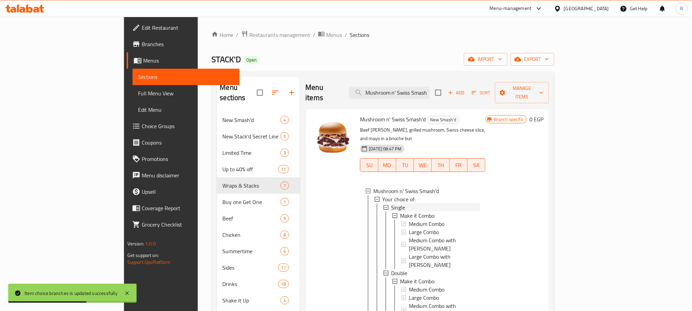
click at [391, 203] on span "Single" at bounding box center [398, 207] width 14 height 8
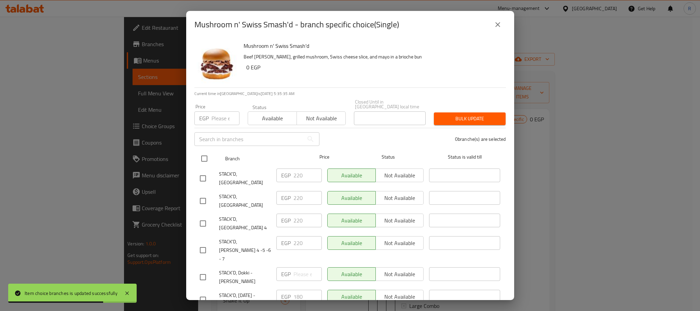
click at [203, 156] on input "checkbox" at bounding box center [204, 158] width 14 height 14
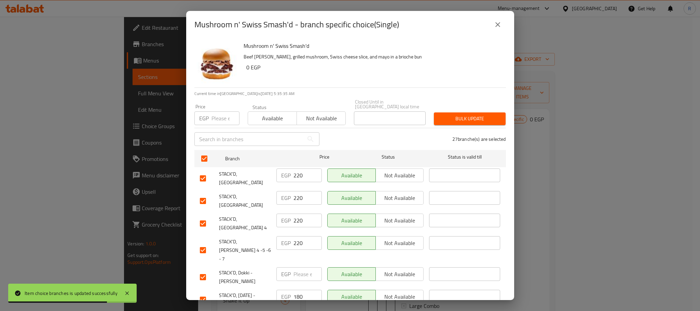
click at [218, 111] on input "number" at bounding box center [225, 118] width 28 height 14
click at [453, 114] on span "Bulk update" at bounding box center [469, 118] width 61 height 9
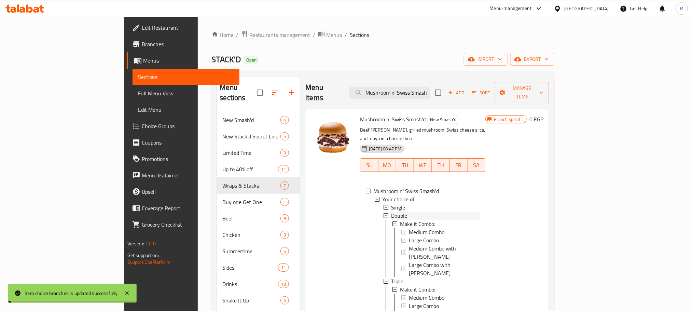
click at [391, 211] on div "Double" at bounding box center [435, 215] width 89 height 8
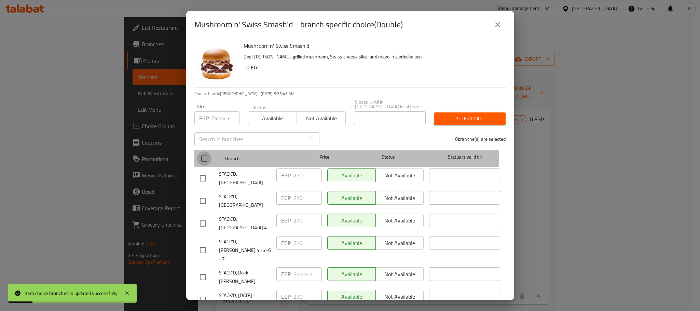
click at [206, 156] on input "checkbox" at bounding box center [204, 158] width 14 height 14
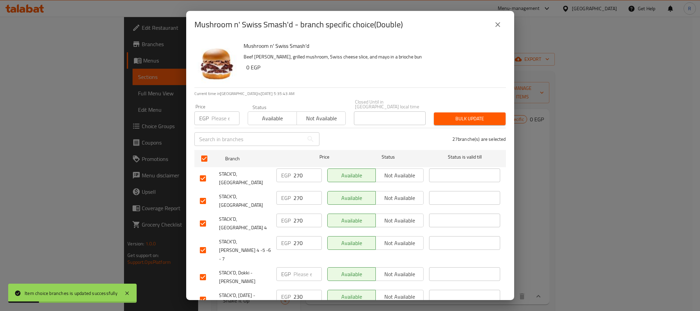
click at [214, 117] on input "number" at bounding box center [225, 118] width 28 height 14
click at [458, 114] on span "Bulk update" at bounding box center [469, 118] width 61 height 9
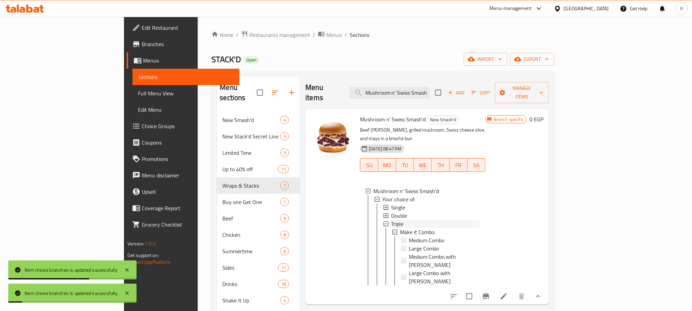
click at [400, 220] on div "Triple" at bounding box center [435, 224] width 89 height 8
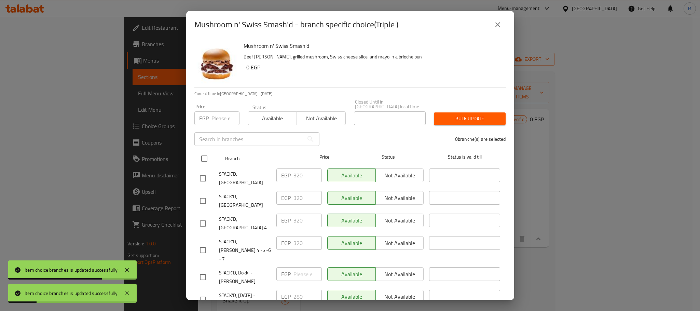
click at [205, 151] on input "checkbox" at bounding box center [204, 158] width 14 height 14
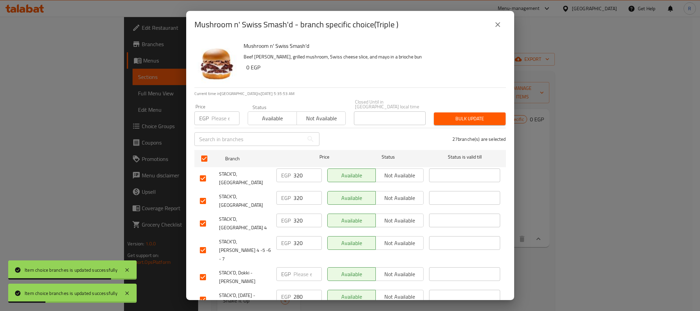
drag, startPoint x: 214, startPoint y: 114, endPoint x: 234, endPoint y: 114, distance: 19.5
click at [215, 114] on input "number" at bounding box center [225, 118] width 28 height 14
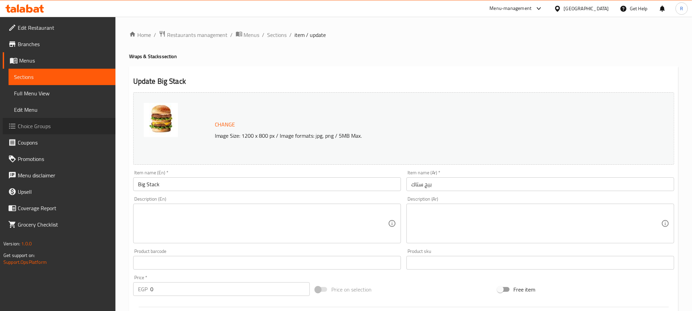
click at [37, 130] on span "Choice Groups" at bounding box center [64, 126] width 92 height 8
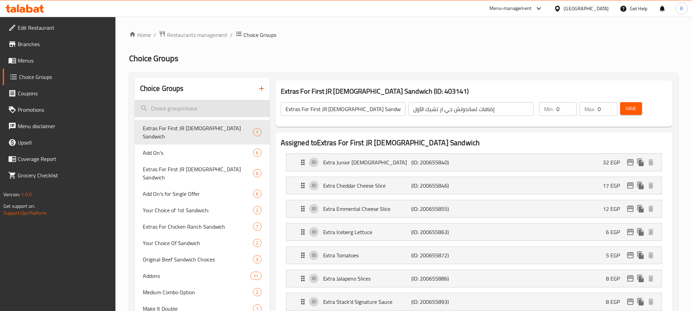
click at [189, 108] on input "search" at bounding box center [202, 108] width 135 height 17
paste input "Big Stack"
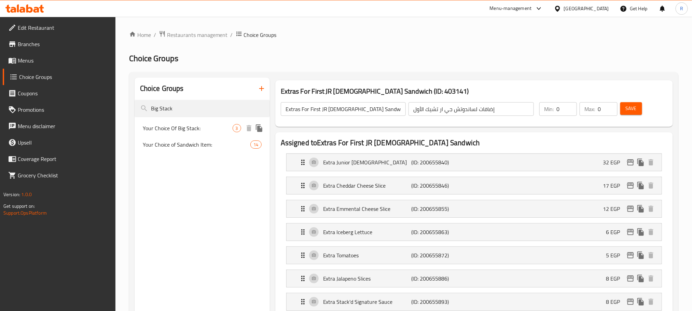
type input "Big Stack"
click at [179, 130] on span "Your Choice Of Big Stack:" at bounding box center [188, 128] width 90 height 8
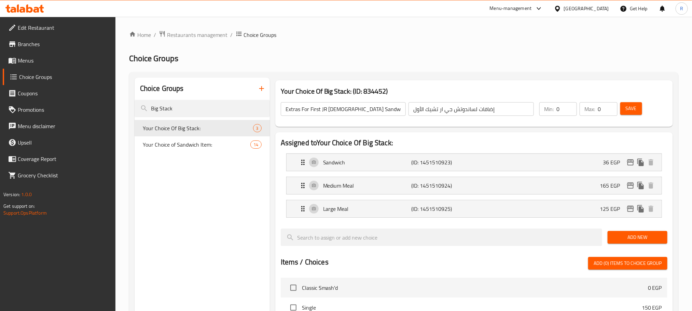
type input "Your Choice Of Big Stack:"
type input "اختيارك من بيج ستاك"
type input "1"
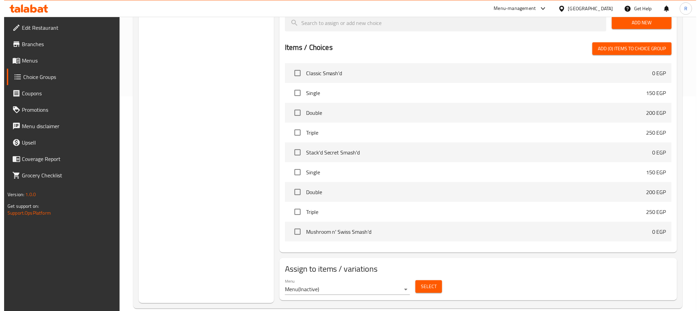
scroll to position [231, 0]
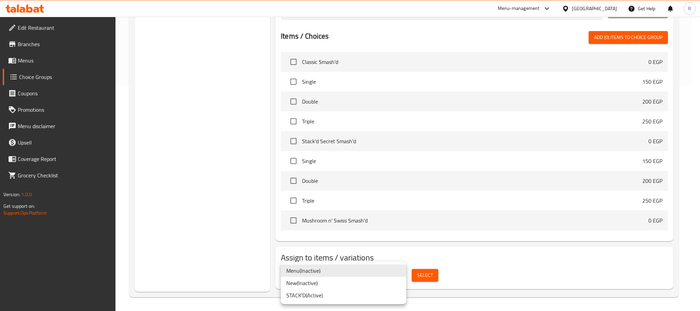
click at [352, 295] on li "STACK'D ( Active )" at bounding box center [343, 295] width 125 height 12
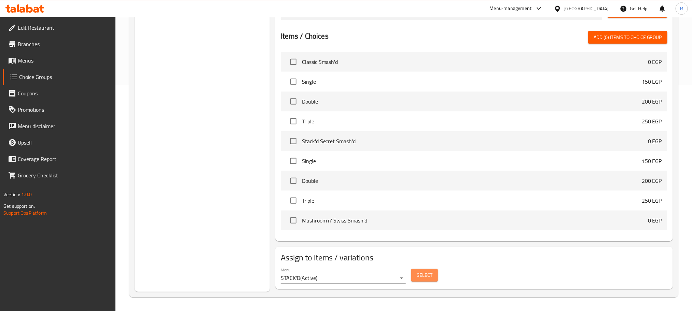
click at [421, 274] on span "Select" at bounding box center [425, 275] width 16 height 9
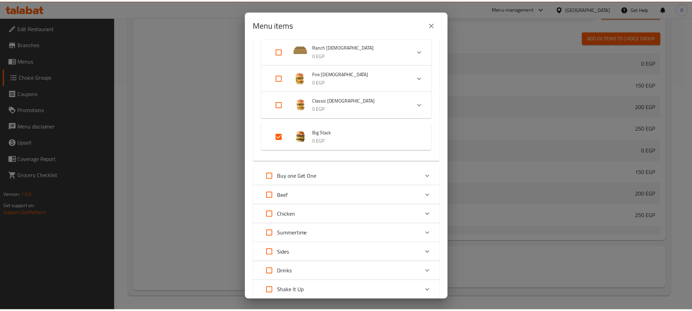
scroll to position [307, 0]
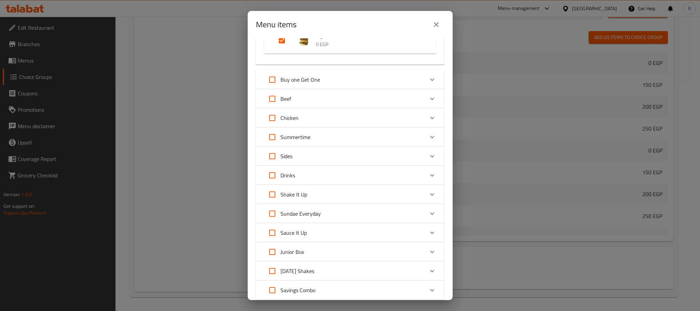
click at [438, 25] on icon "close" at bounding box center [436, 24] width 8 height 8
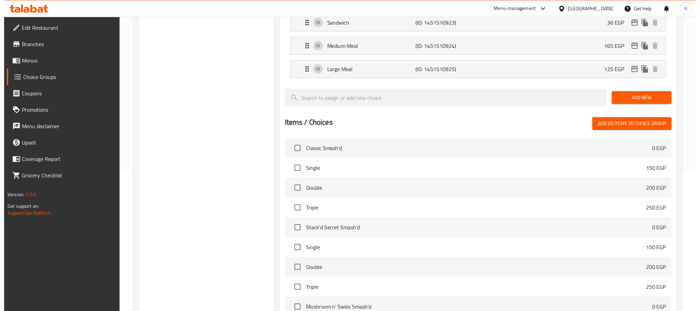
scroll to position [0, 0]
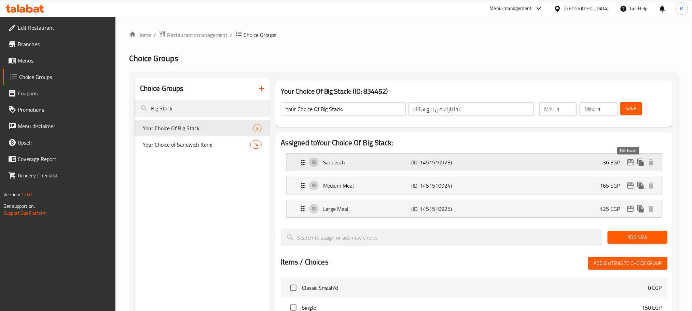
click at [627, 161] on icon "edit" at bounding box center [630, 162] width 8 height 8
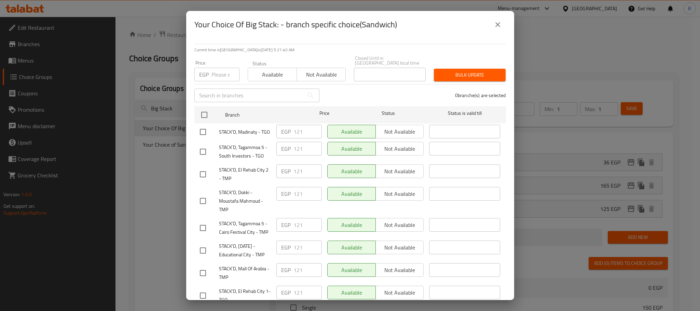
click at [207, 112] on input "checkbox" at bounding box center [204, 115] width 14 height 14
checkbox input "true"
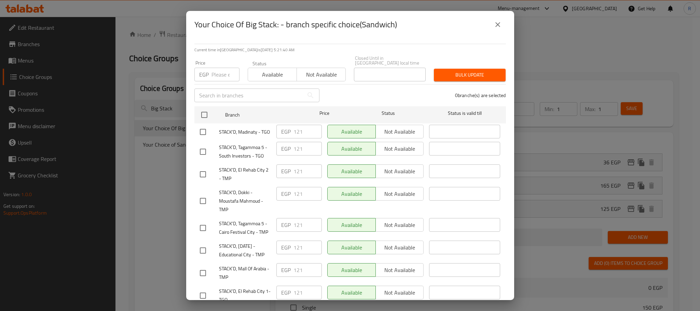
checkbox input "true"
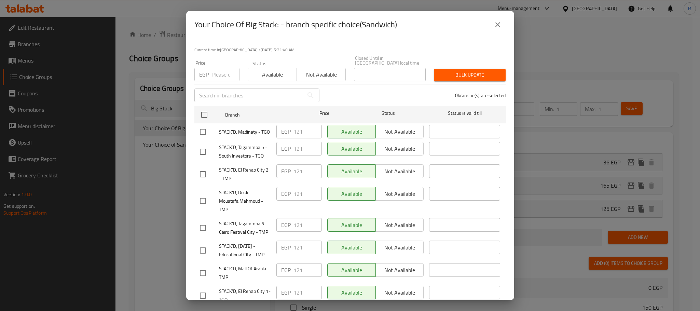
checkbox input "true"
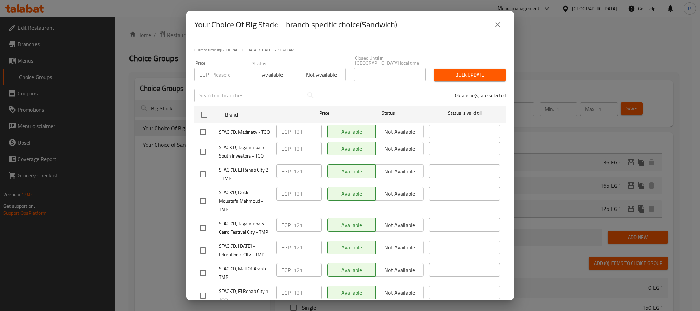
checkbox input "true"
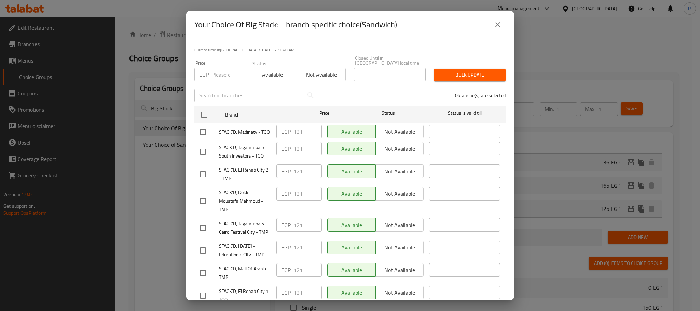
checkbox input "true"
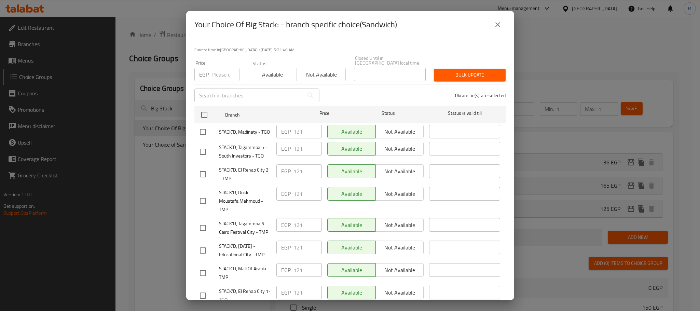
checkbox input "true"
click at [221, 68] on input "number" at bounding box center [225, 75] width 28 height 14
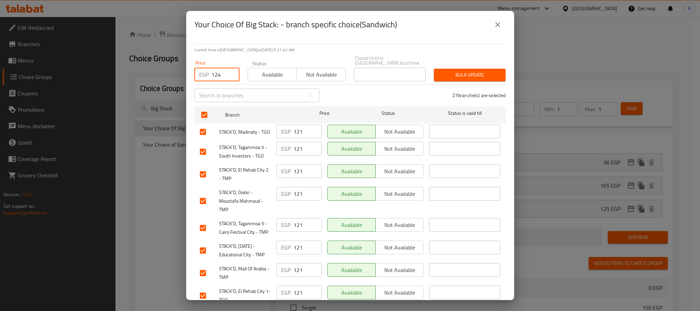
type input "124"
click at [464, 75] on span "Bulk update" at bounding box center [469, 75] width 61 height 9
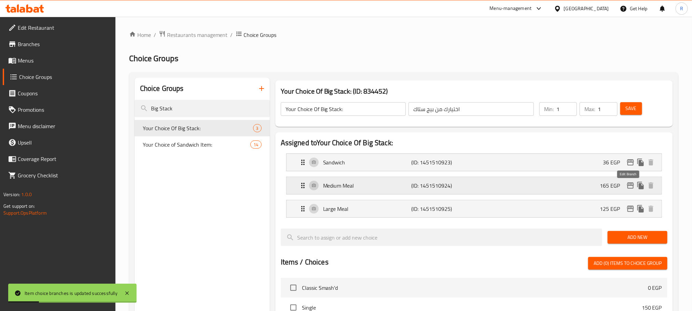
click at [626, 185] on icon "edit" at bounding box center [630, 185] width 8 height 8
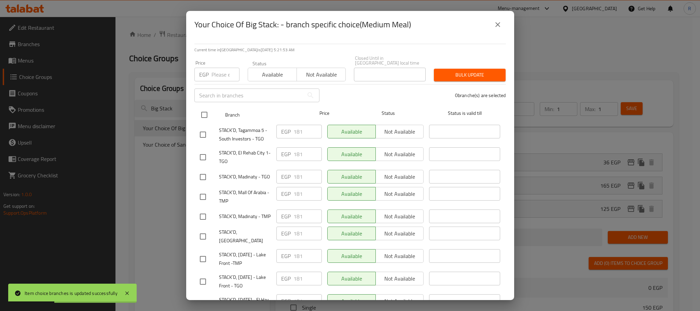
click at [207, 108] on input "checkbox" at bounding box center [204, 115] width 14 height 14
checkbox input "true"
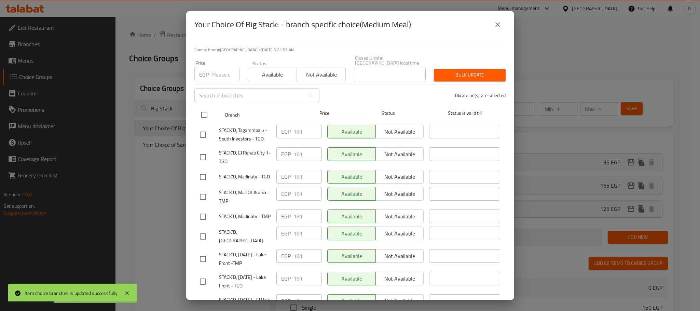
checkbox input "true"
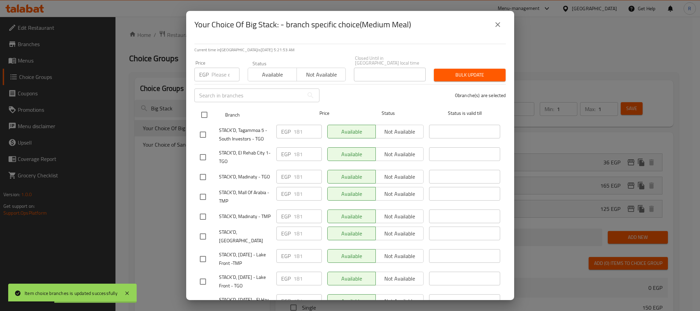
checkbox input "true"
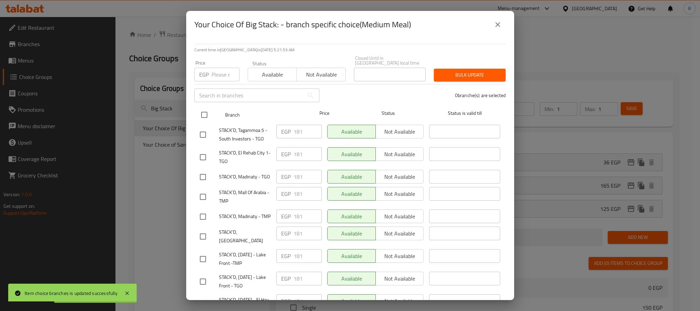
checkbox input "true"
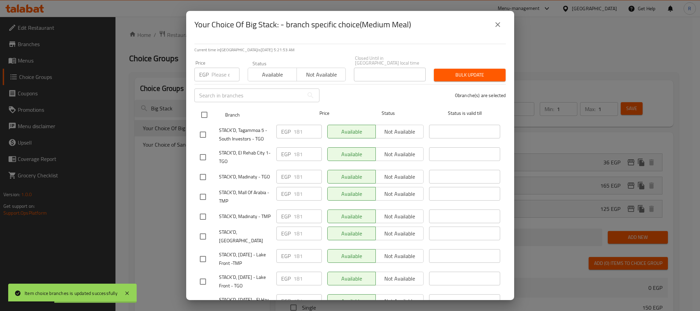
checkbox input "true"
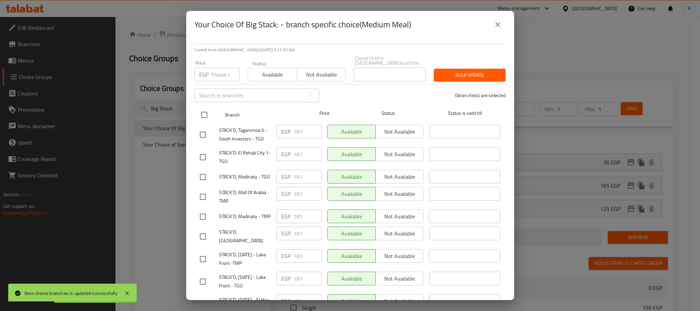
checkbox input "true"
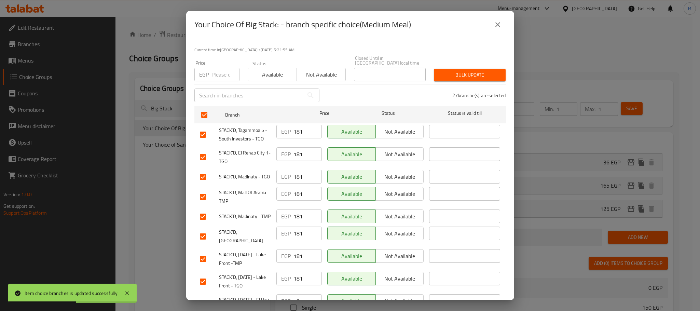
click at [220, 70] on input "number" at bounding box center [225, 75] width 28 height 14
type input "184"
click at [457, 71] on span "Bulk update" at bounding box center [469, 75] width 61 height 9
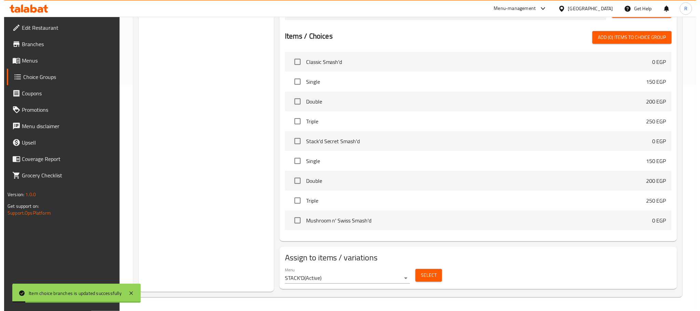
scroll to position [26, 0]
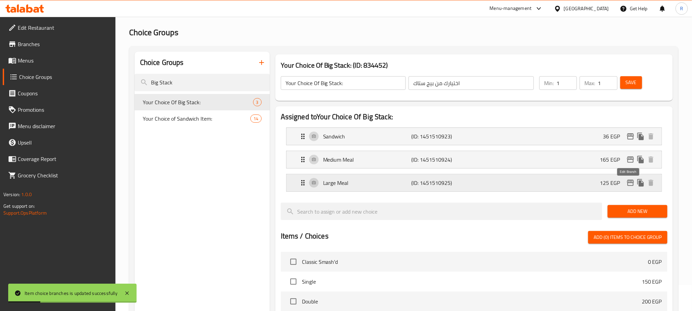
click at [628, 184] on icon "edit" at bounding box center [630, 183] width 8 height 8
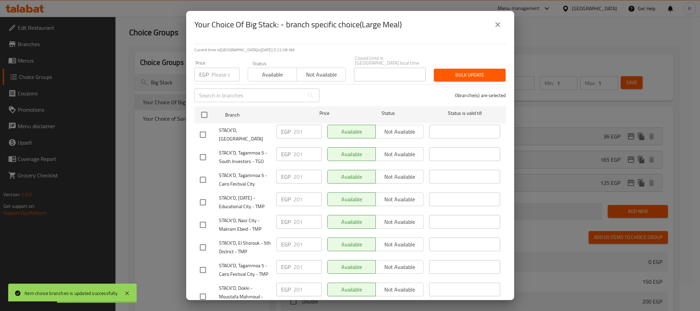
click at [204, 111] on input "checkbox" at bounding box center [204, 115] width 14 height 14
checkbox input "true"
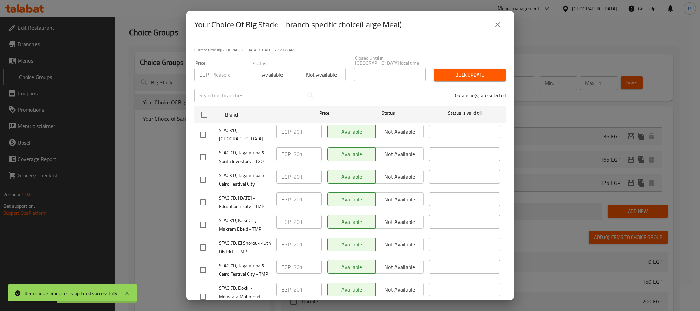
checkbox input "true"
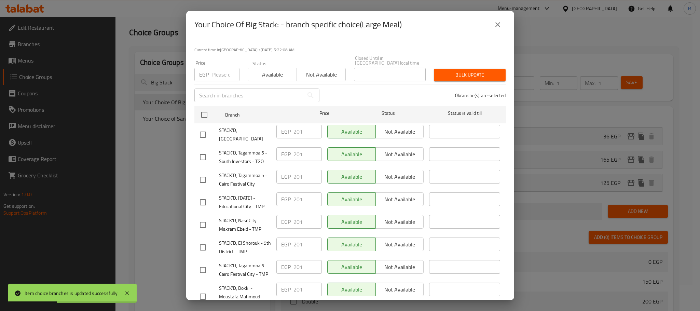
checkbox input "true"
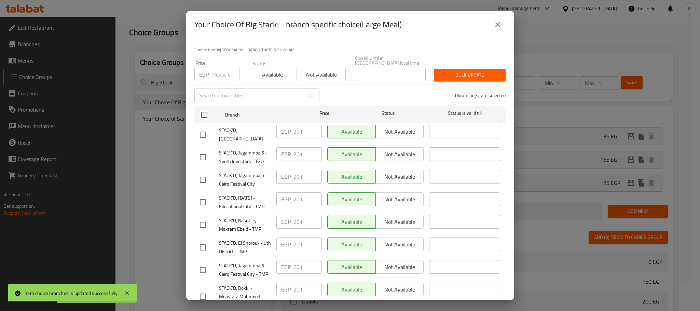
checkbox input "true"
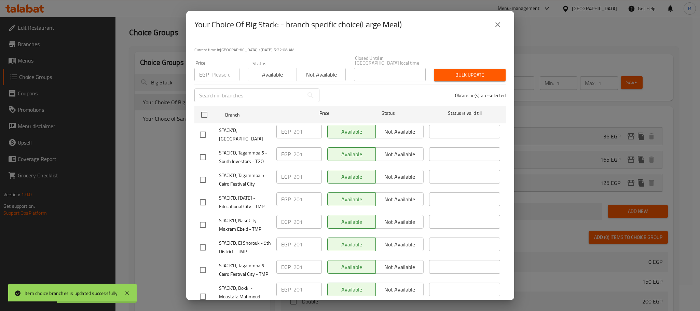
checkbox input "true"
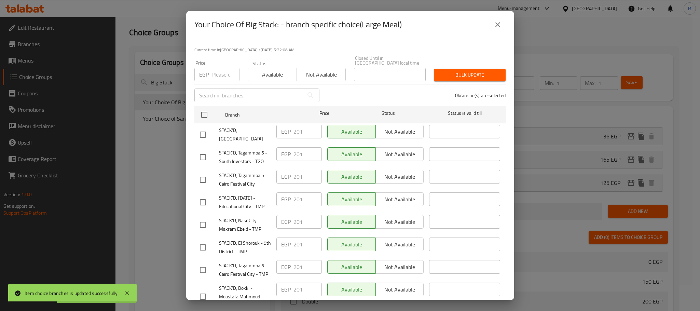
checkbox input "true"
click at [214, 69] on input "number" at bounding box center [225, 75] width 28 height 14
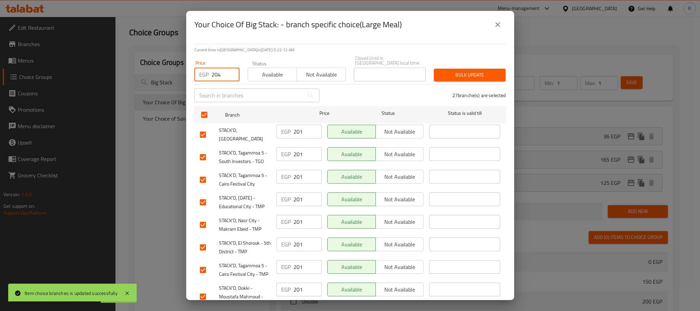
type input "204"
click at [474, 71] on span "Bulk update" at bounding box center [469, 75] width 61 height 9
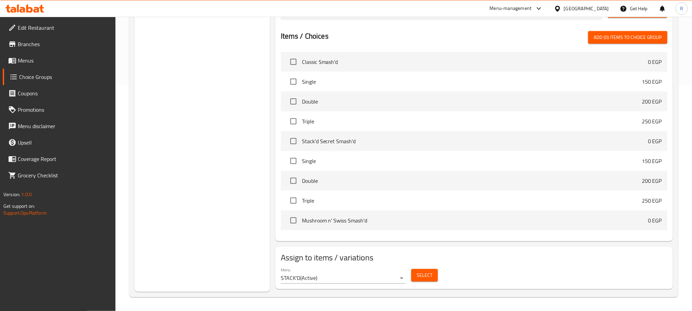
scroll to position [0, 0]
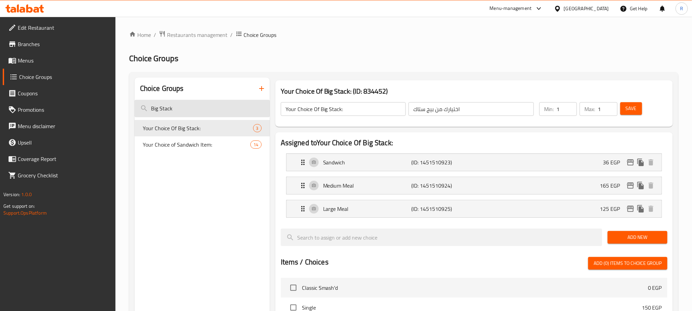
click at [200, 109] on input "Big Stack" at bounding box center [202, 108] width 135 height 17
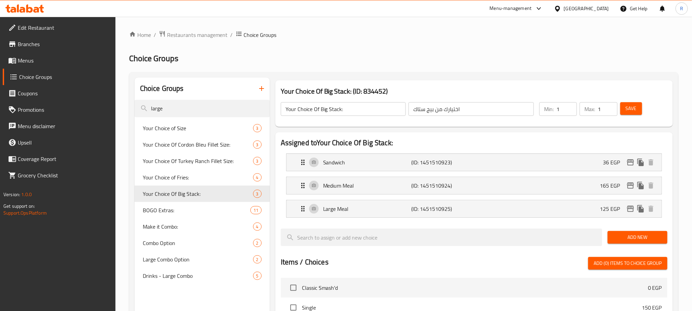
type input "large"
click at [189, 247] on span "Combo Option" at bounding box center [188, 243] width 90 height 8
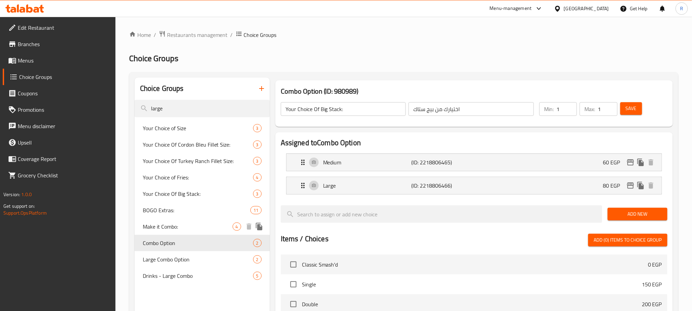
type input "Combo Option"
type input "خيار الكومبو"
type input "0"
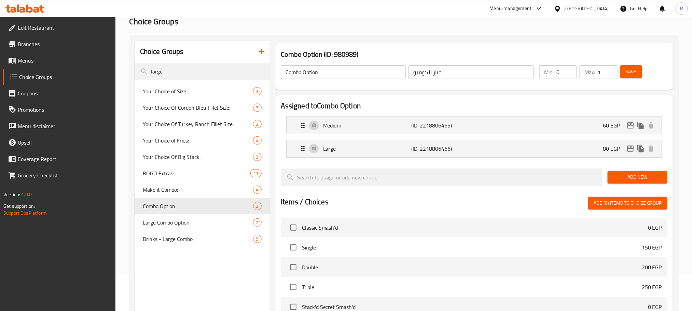
scroll to position [2, 0]
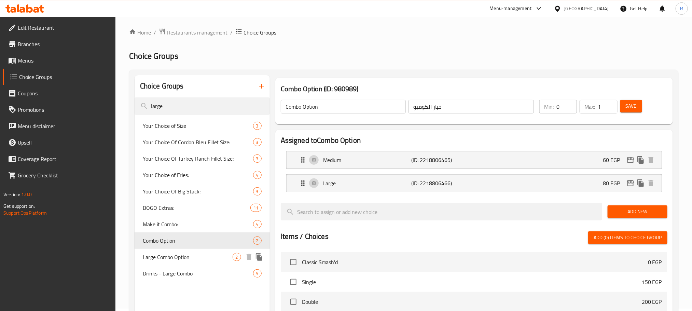
click at [176, 261] on span "Large Combo Option" at bounding box center [188, 257] width 90 height 8
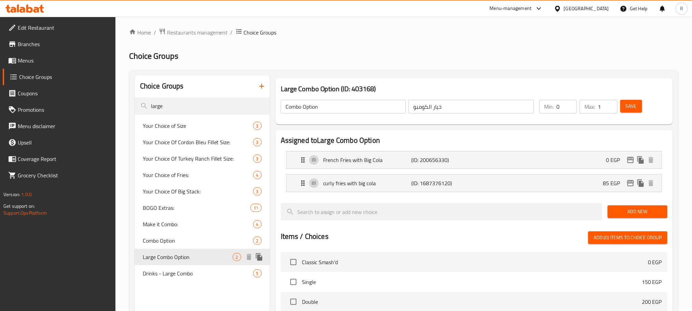
type input "Large Combo Option"
type input "خيارك من الكومبو الكبير"
type input "1"
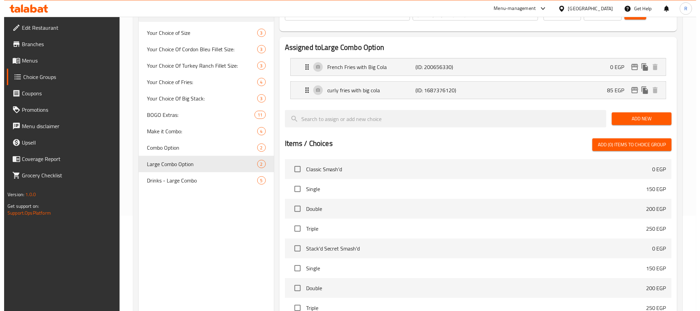
scroll to position [207, 0]
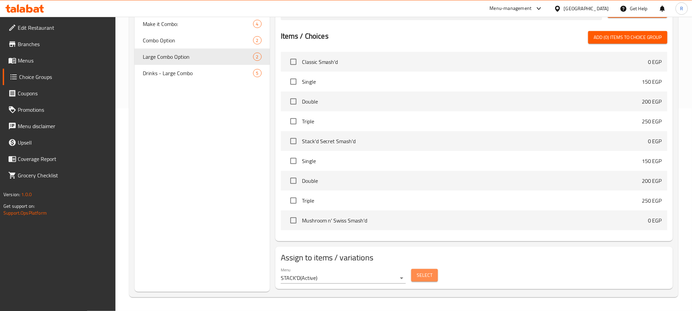
click at [429, 275] on span "Select" at bounding box center [425, 275] width 16 height 9
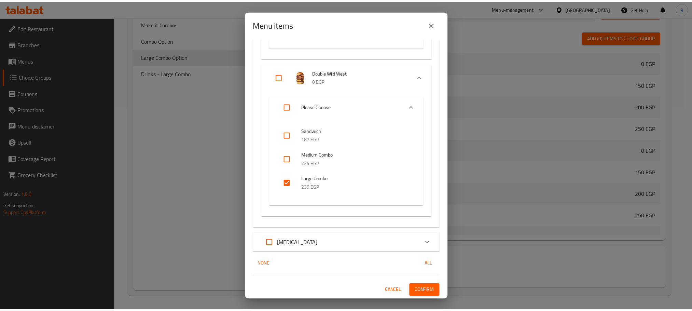
scroll to position [5482, 0]
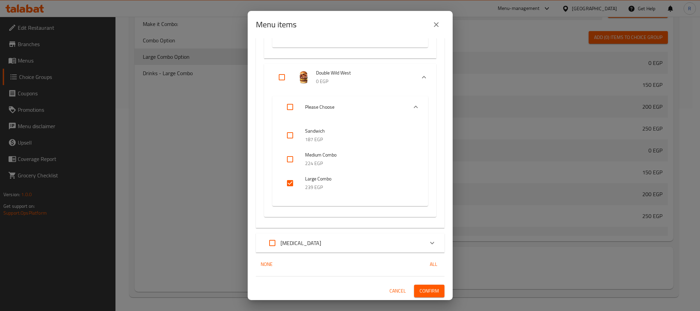
click at [435, 26] on icon "close" at bounding box center [436, 24] width 8 height 8
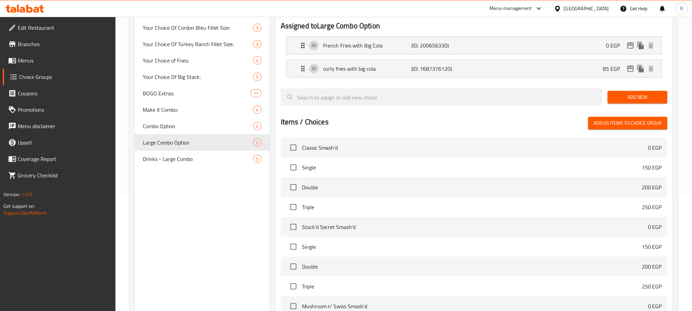
scroll to position [0, 0]
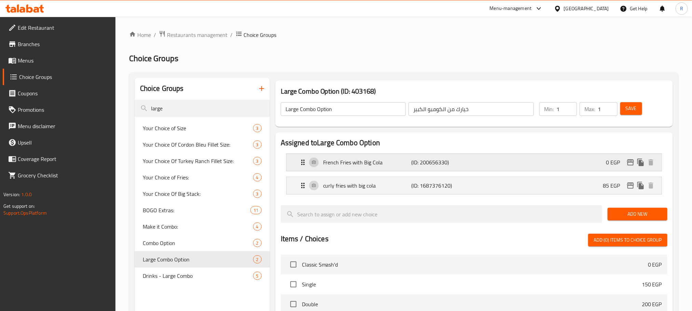
click at [357, 164] on p "French Fries with Big Cola" at bounding box center [367, 162] width 88 height 8
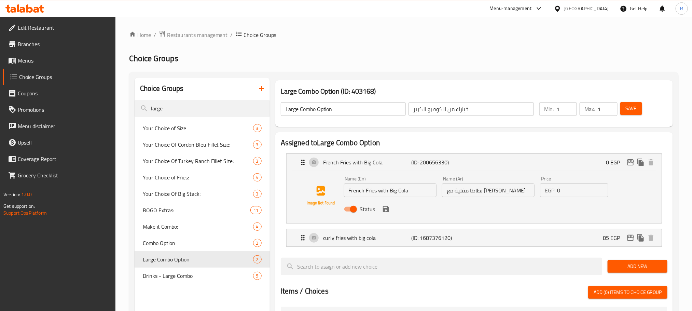
click at [359, 195] on input "French Fries with Big Cola" at bounding box center [390, 190] width 93 height 14
drag, startPoint x: 359, startPoint y: 195, endPoint x: 367, endPoint y: 194, distance: 8.2
click at [367, 194] on input "French Fries with Big Cola" at bounding box center [390, 190] width 93 height 14
drag, startPoint x: 460, startPoint y: 245, endPoint x: 454, endPoint y: 238, distance: 9.5
click at [460, 245] on div "curly fries with big cola (ID: 1687376120) 85 EGP" at bounding box center [476, 237] width 355 height 17
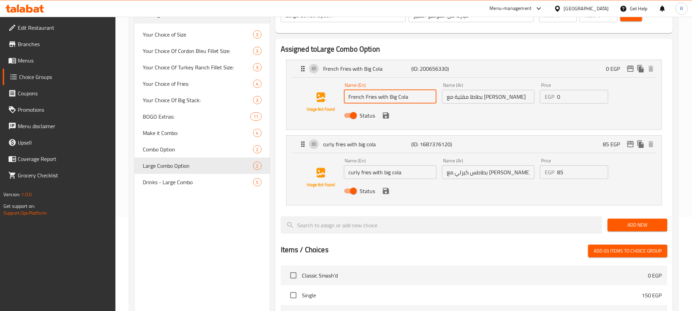
scroll to position [154, 0]
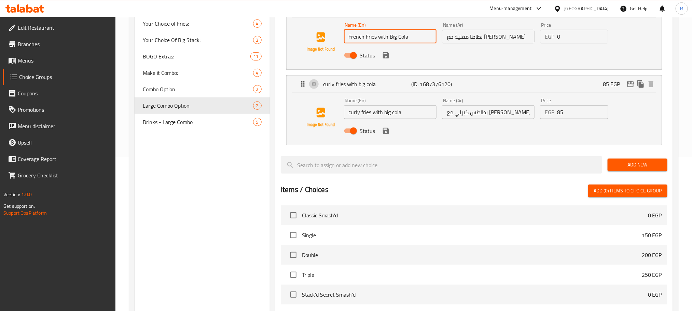
click at [354, 115] on input "curly fries with big cola" at bounding box center [390, 112] width 93 height 14
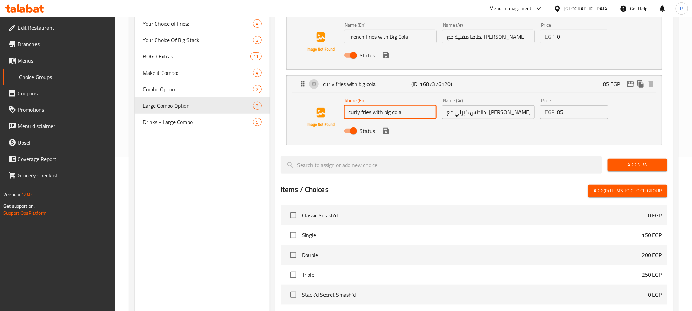
drag, startPoint x: 354, startPoint y: 115, endPoint x: 371, endPoint y: 116, distance: 17.1
click at [371, 116] on input "curly fries with big cola" at bounding box center [390, 112] width 93 height 14
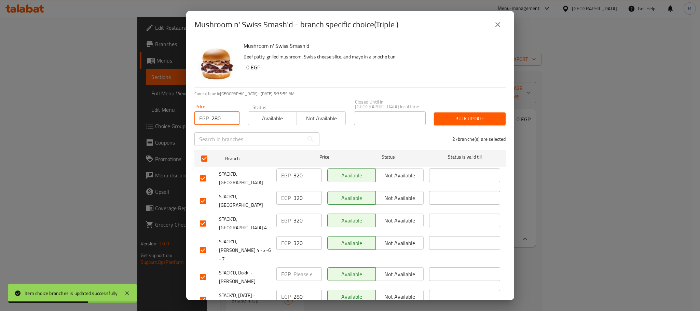
type input "280"
click at [471, 114] on span "Bulk update" at bounding box center [469, 118] width 61 height 9
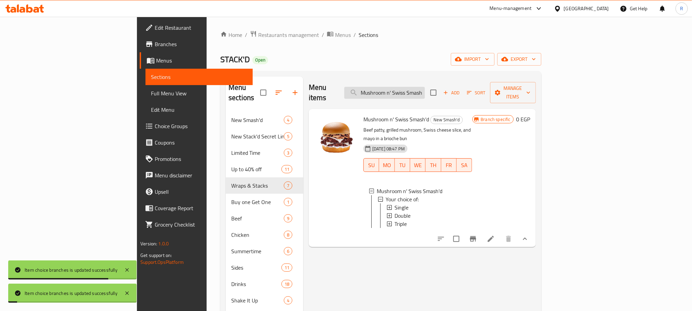
click at [425, 89] on input "Mushroom n' Swiss Smash'd" at bounding box center [384, 93] width 81 height 12
paste input "Tasty"
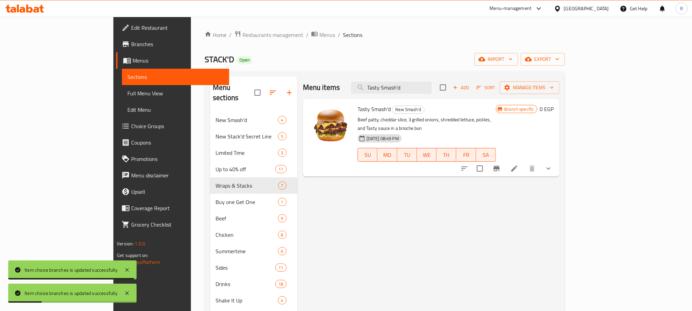
type input "Tasty Smash'd"
click at [557, 168] on button "show more" at bounding box center [548, 168] width 16 height 16
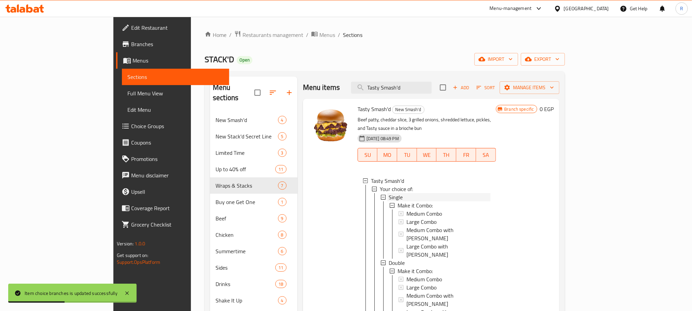
click at [394, 193] on div "Single" at bounding box center [440, 197] width 102 height 8
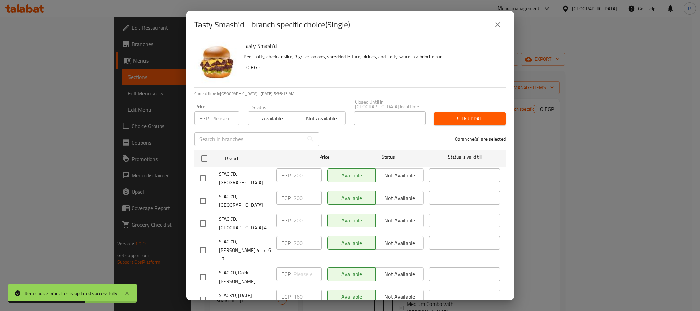
drag, startPoint x: 203, startPoint y: 157, endPoint x: 216, endPoint y: 127, distance: 32.3
click at [204, 156] on input "checkbox" at bounding box center [204, 158] width 14 height 14
checkbox input "true"
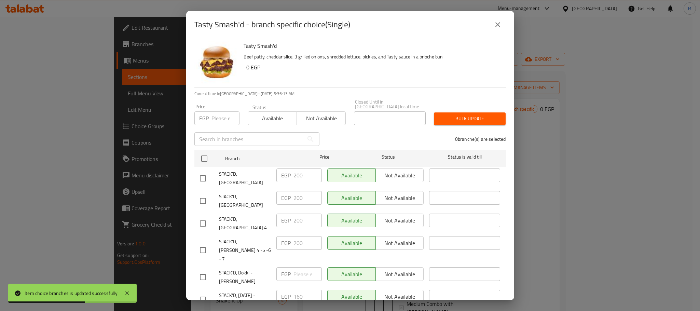
checkbox input "true"
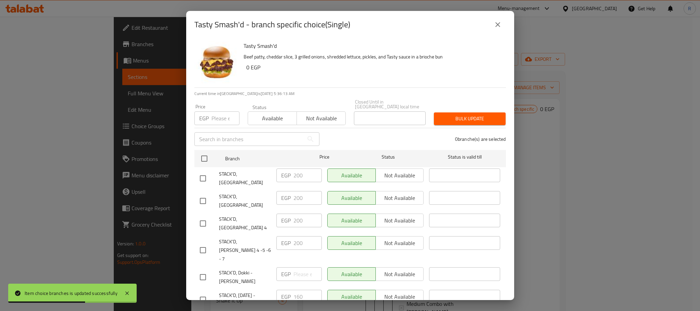
checkbox input "true"
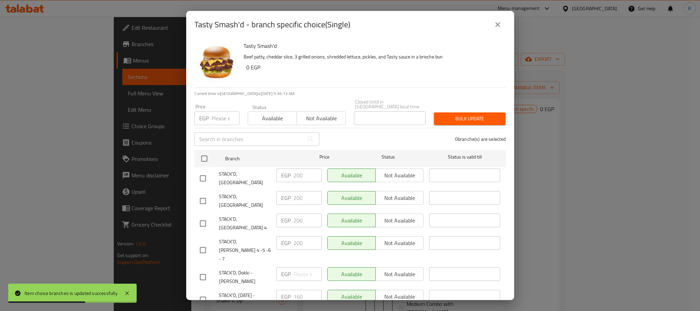
checkbox input "true"
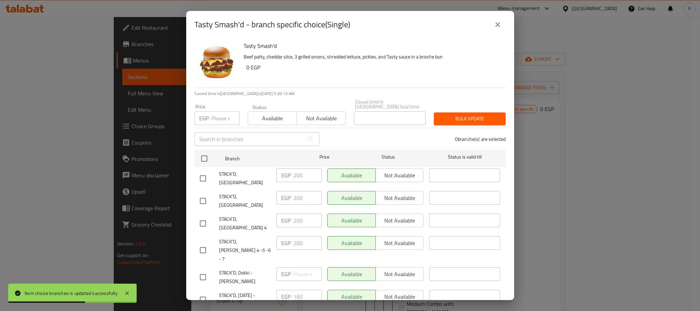
checkbox input "true"
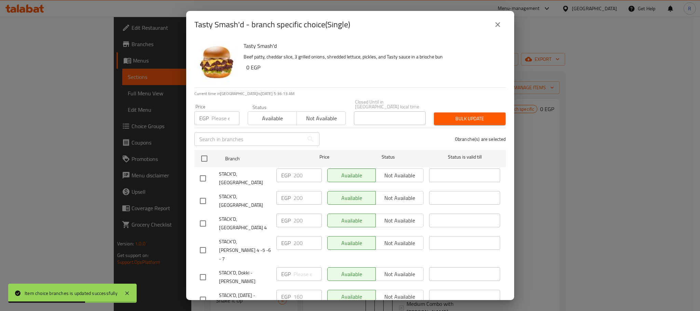
checkbox input "true"
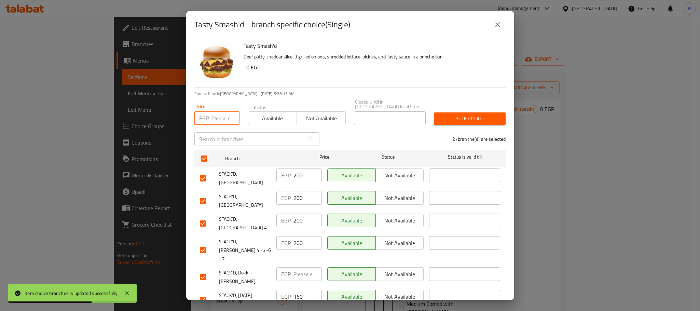
click at [217, 117] on input "number" at bounding box center [225, 118] width 28 height 14
type input "160"
click at [465, 114] on span "Bulk update" at bounding box center [469, 118] width 61 height 9
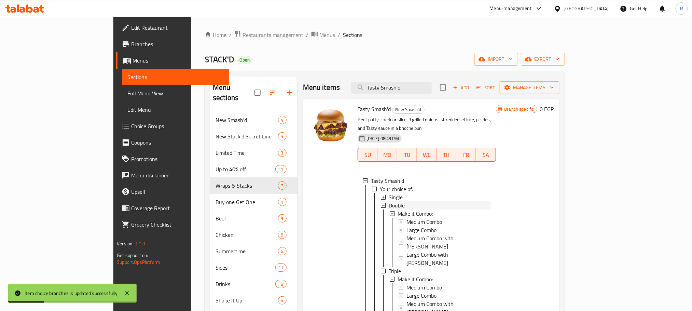
click at [389, 203] on span "Double" at bounding box center [397, 205] width 16 height 8
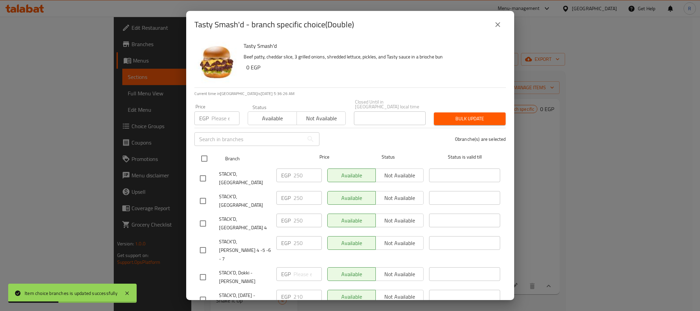
click at [206, 156] on input "checkbox" at bounding box center [204, 158] width 14 height 14
checkbox input "true"
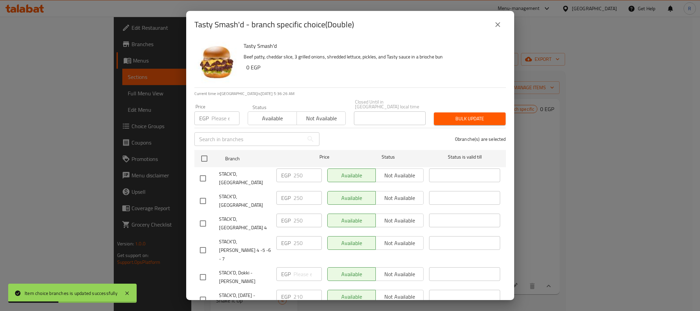
checkbox input "true"
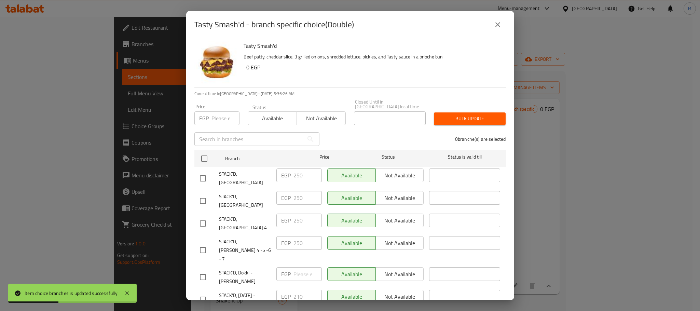
checkbox input "true"
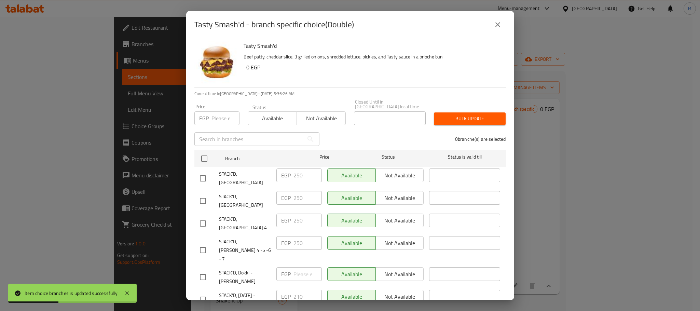
checkbox input "true"
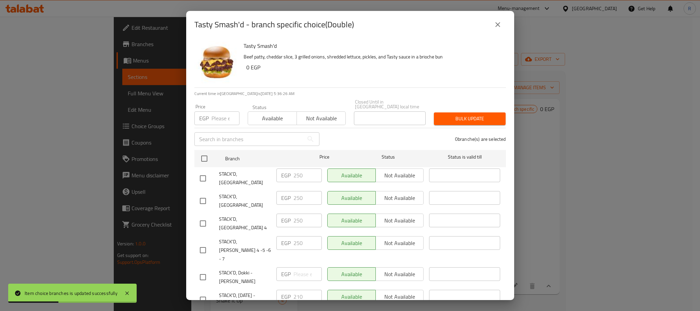
checkbox input "true"
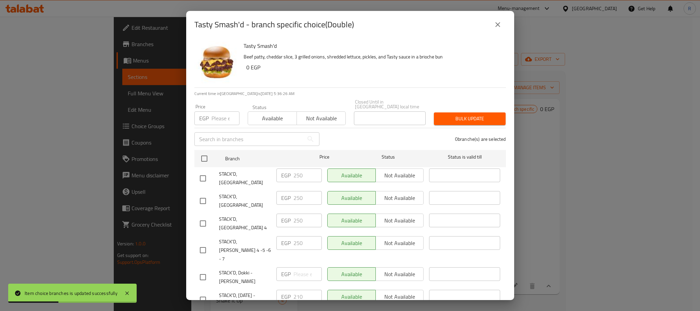
checkbox input "true"
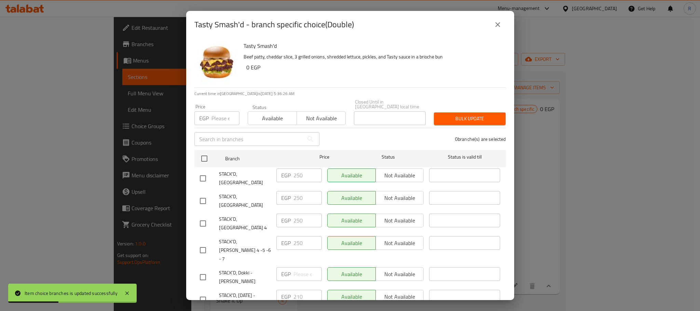
checkbox input "true"
click at [218, 114] on input "number" at bounding box center [225, 118] width 28 height 14
type input "210"
click at [459, 117] on span "Bulk update" at bounding box center [469, 118] width 61 height 9
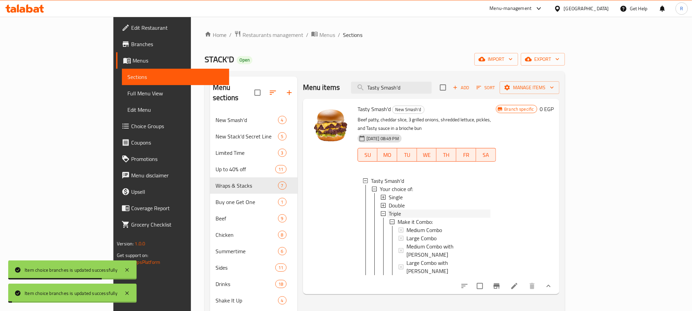
click at [389, 211] on div "Triple" at bounding box center [440, 213] width 102 height 8
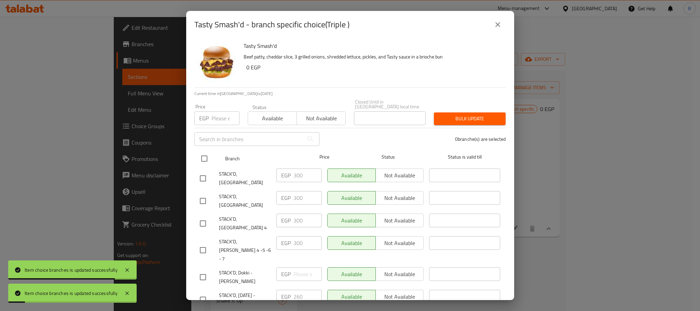
click at [207, 155] on input "checkbox" at bounding box center [204, 158] width 14 height 14
checkbox input "true"
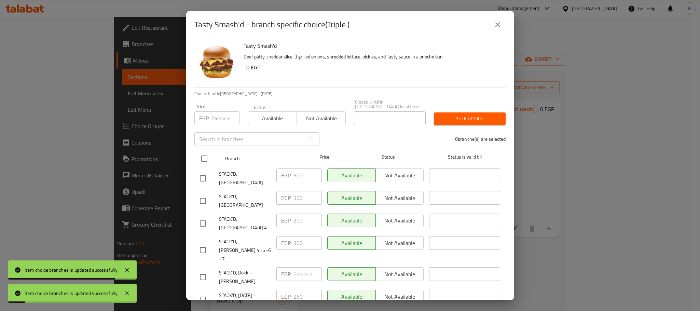
checkbox input "true"
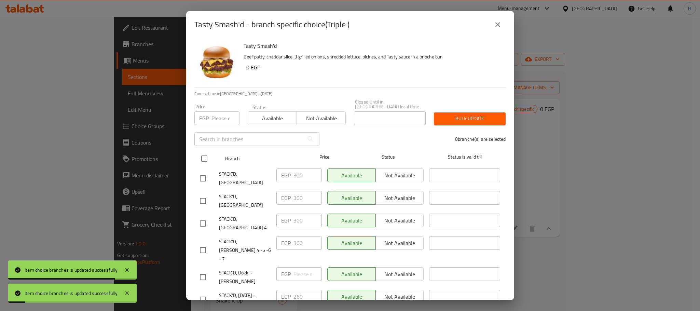
checkbox input "true"
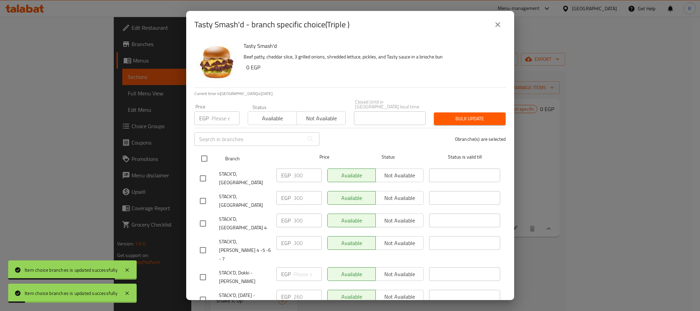
checkbox input "true"
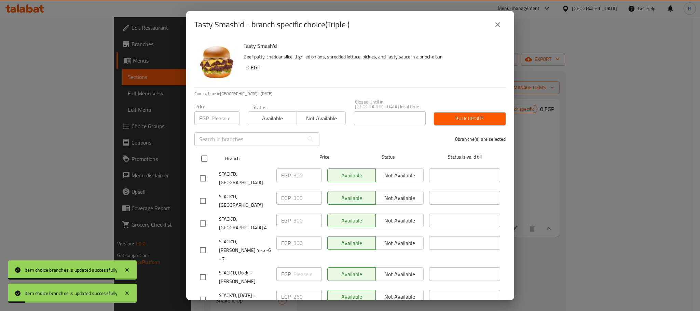
checkbox input "true"
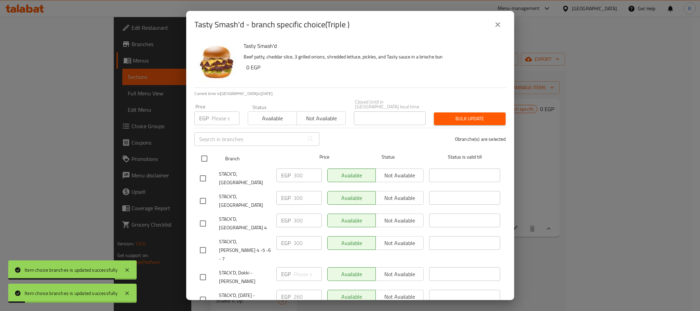
checkbox input "true"
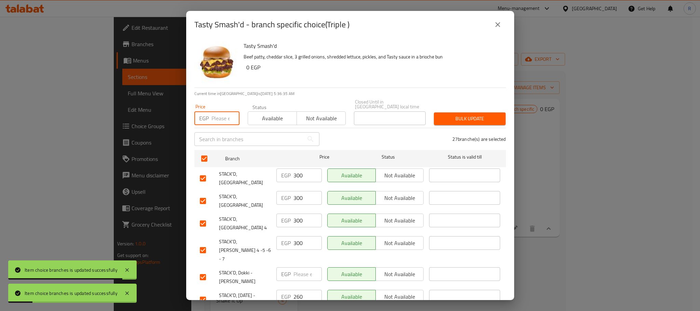
click at [222, 118] on input "number" at bounding box center [225, 118] width 28 height 14
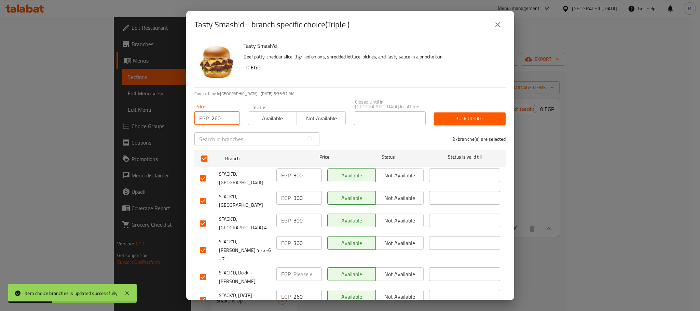
type input "260"
click at [473, 114] on span "Bulk update" at bounding box center [469, 118] width 61 height 9
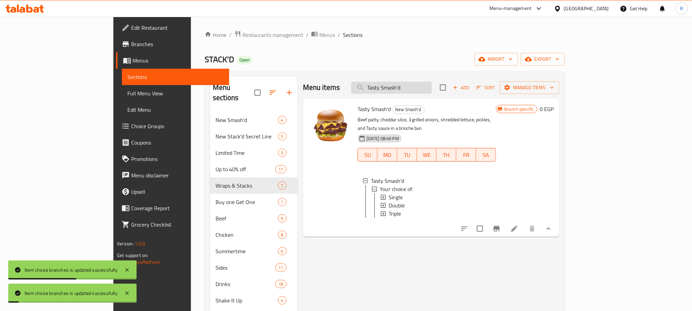
click at [432, 93] on input "Tasty Smash'd" at bounding box center [391, 88] width 81 height 12
click at [432, 89] on input "Tasty Smash'd" at bounding box center [391, 88] width 81 height 12
paste input "Classic"
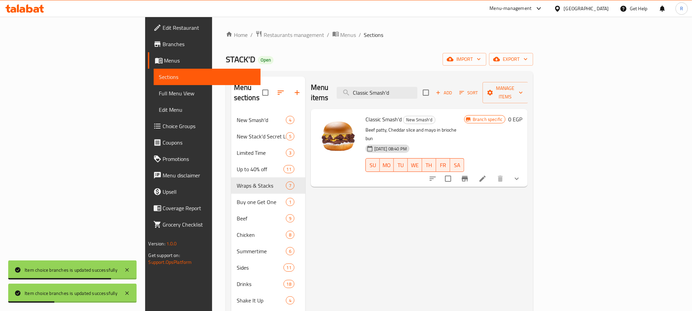
type input "Classic Smash'd"
click at [525, 170] on button "show more" at bounding box center [517, 178] width 16 height 16
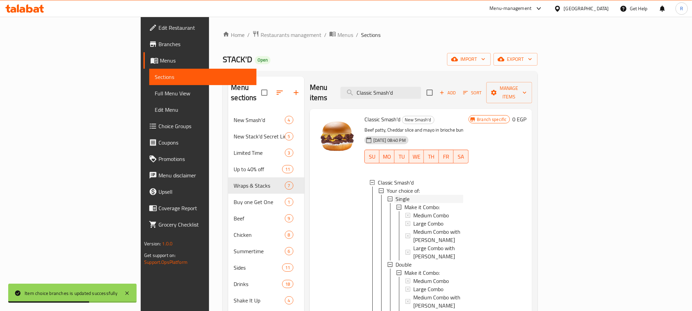
click at [396, 195] on div "Single" at bounding box center [430, 199] width 68 height 8
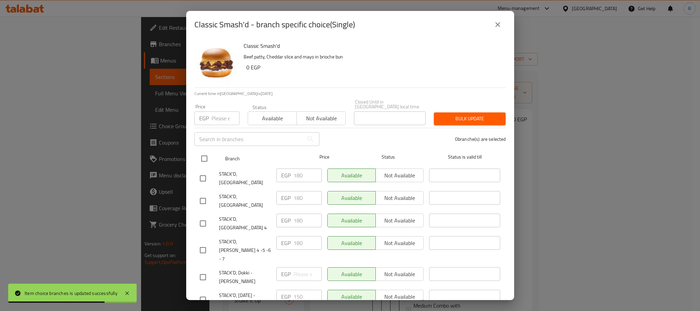
click at [205, 156] on input "checkbox" at bounding box center [204, 158] width 14 height 14
checkbox input "true"
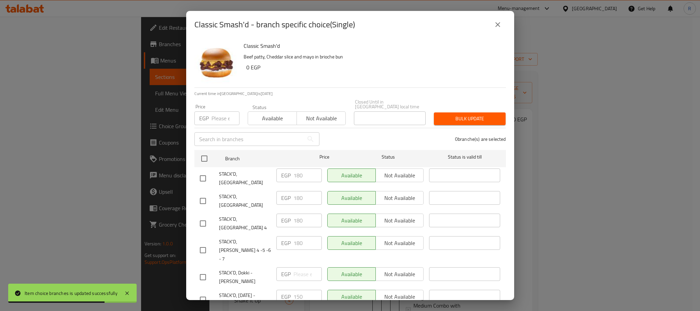
checkbox input "true"
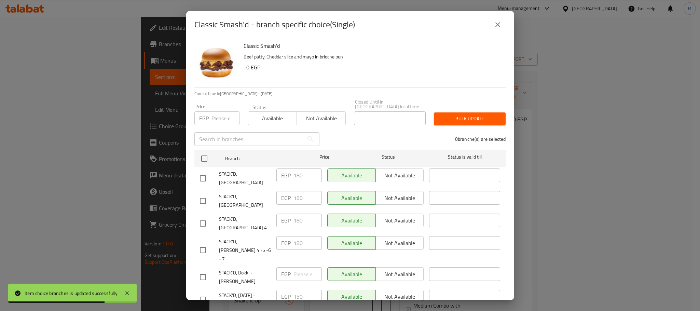
checkbox input "true"
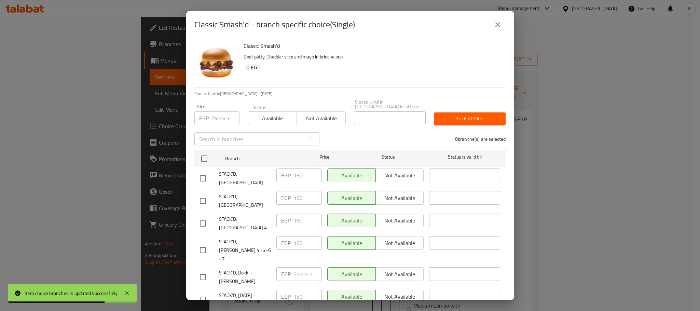
checkbox input "true"
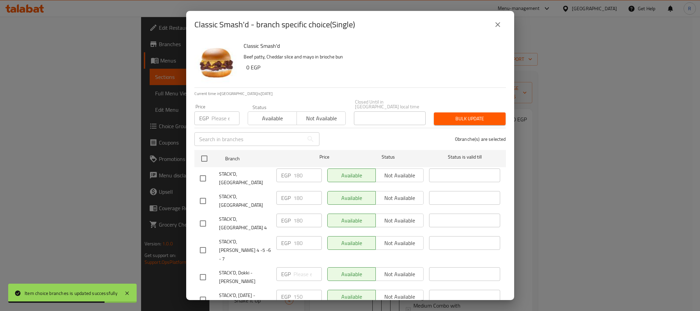
checkbox input "true"
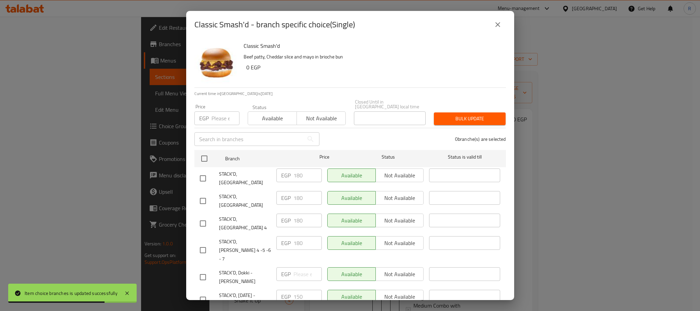
checkbox input "true"
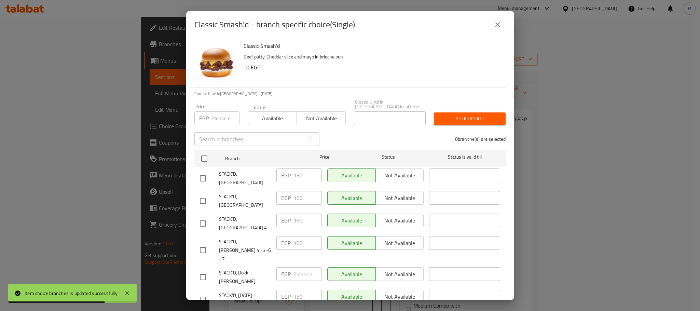
checkbox input "true"
click at [218, 113] on input "number" at bounding box center [225, 118] width 28 height 14
type input "150"
drag, startPoint x: 442, startPoint y: 110, endPoint x: 411, endPoint y: 95, distance: 34.4
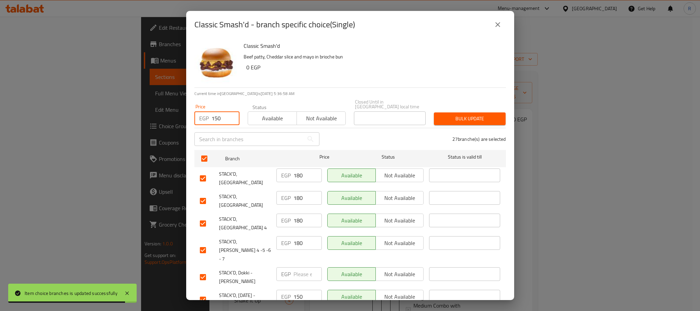
click at [443, 114] on span "Bulk update" at bounding box center [469, 118] width 61 height 9
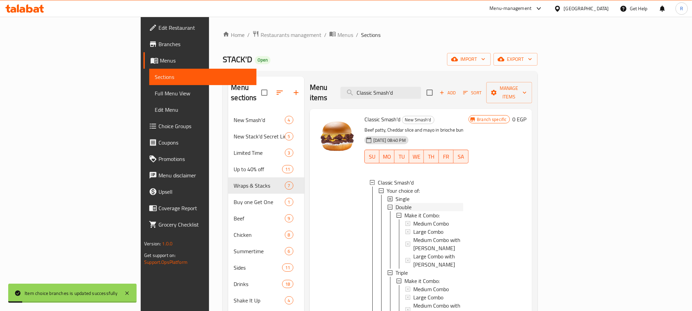
click at [396, 203] on span "Double" at bounding box center [404, 207] width 16 height 8
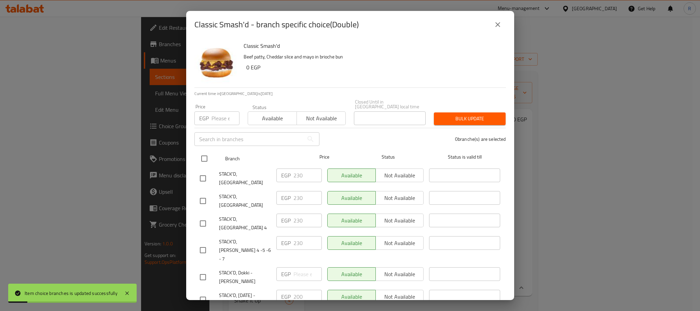
click at [203, 153] on input "checkbox" at bounding box center [204, 158] width 14 height 14
checkbox input "true"
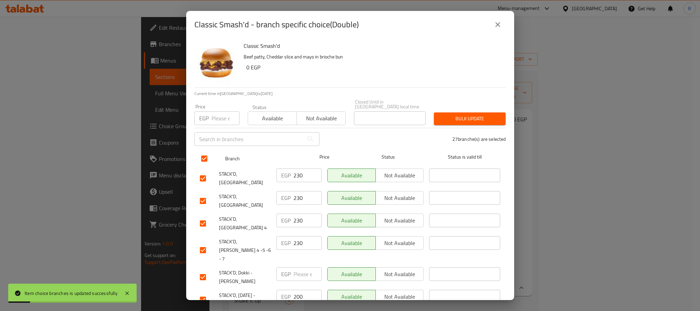
checkbox input "true"
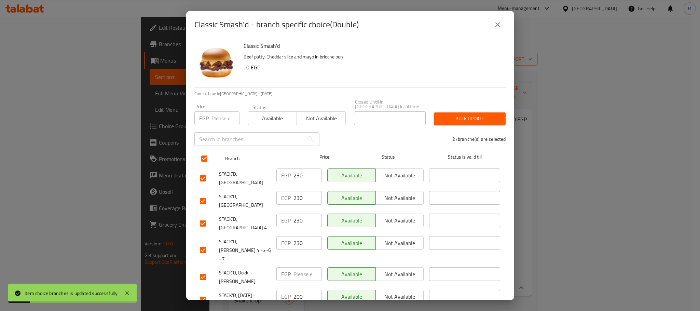
checkbox input "true"
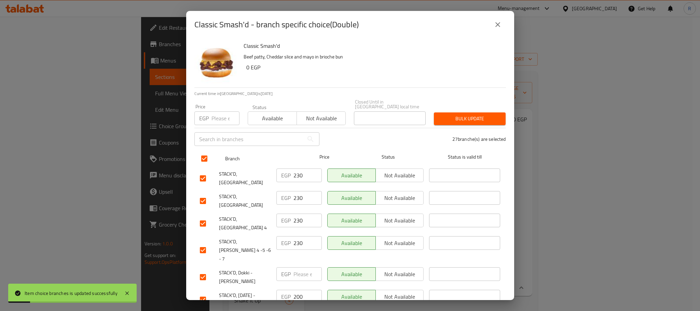
checkbox input "true"
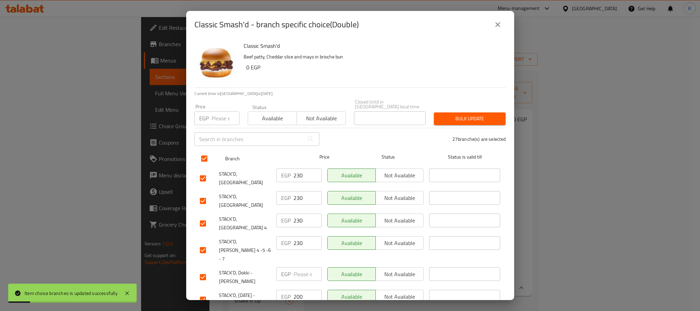
checkbox input "true"
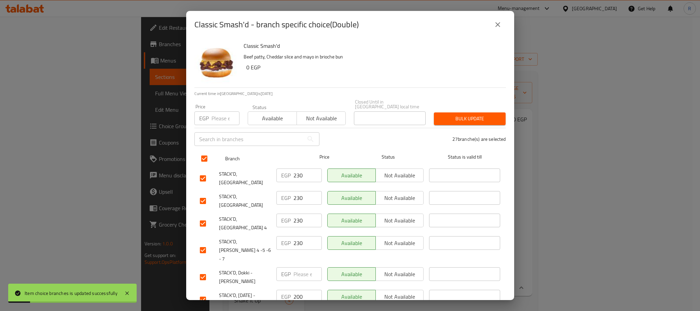
checkbox input "true"
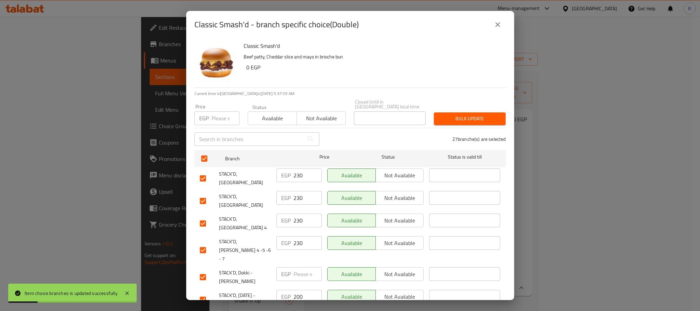
click at [210, 113] on div "EGP Price" at bounding box center [216, 118] width 45 height 14
type input "200"
click at [446, 112] on button "Bulk update" at bounding box center [470, 118] width 72 height 13
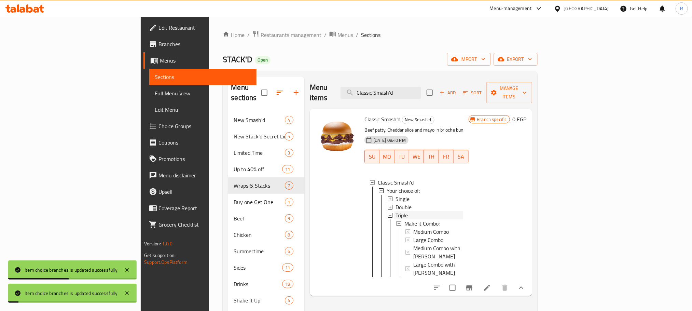
click at [396, 211] on span "Triple" at bounding box center [402, 215] width 12 height 8
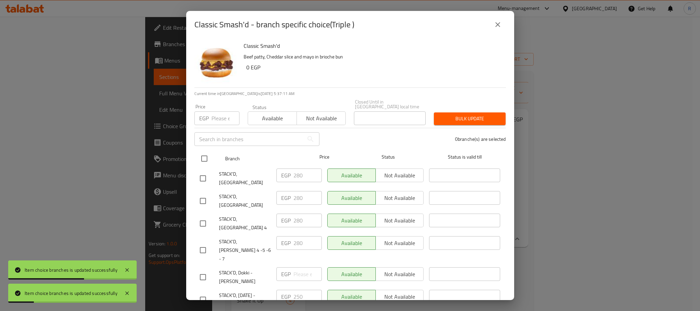
click at [202, 157] on input "checkbox" at bounding box center [204, 158] width 14 height 14
checkbox input "true"
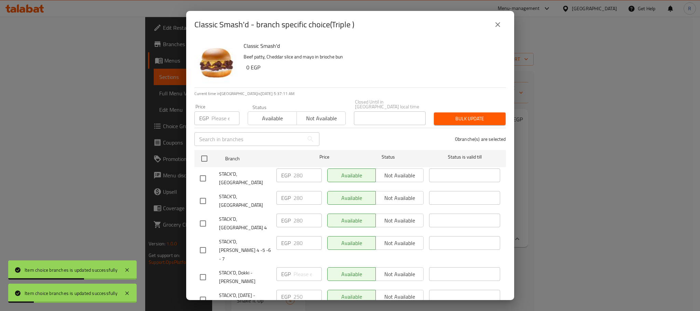
checkbox input "true"
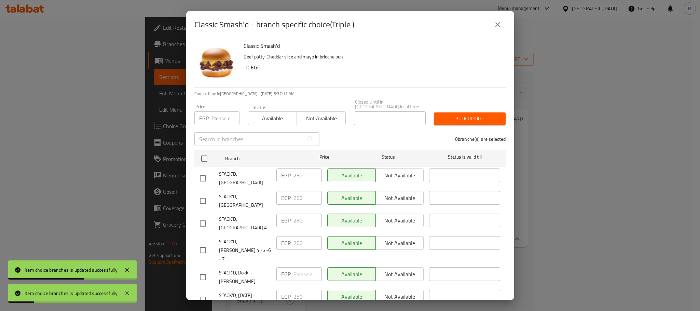
checkbox input "true"
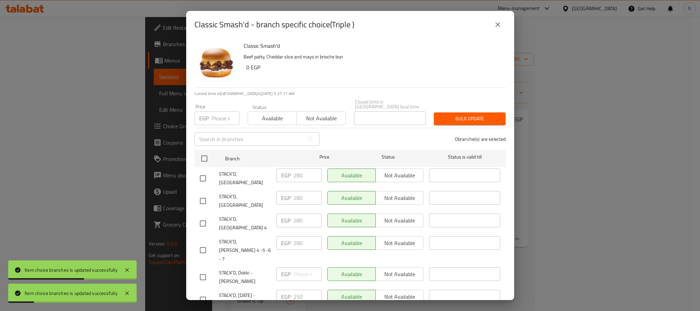
checkbox input "true"
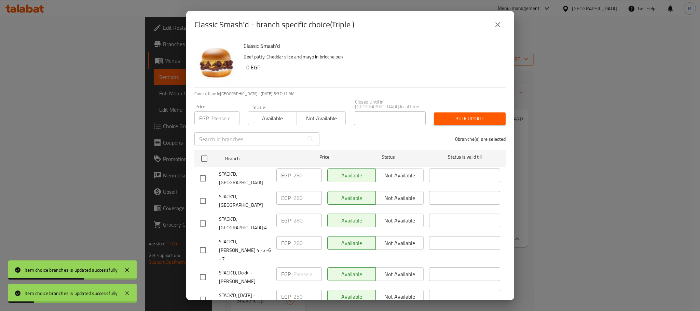
checkbox input "true"
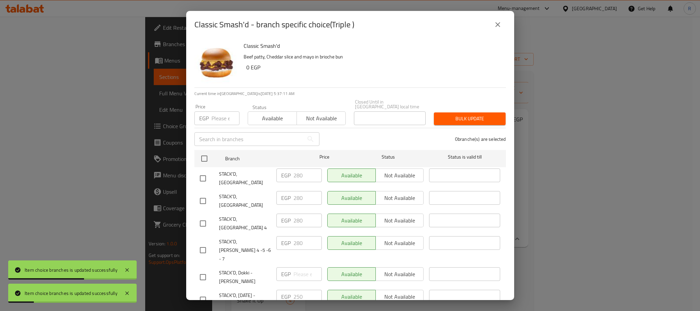
checkbox input "true"
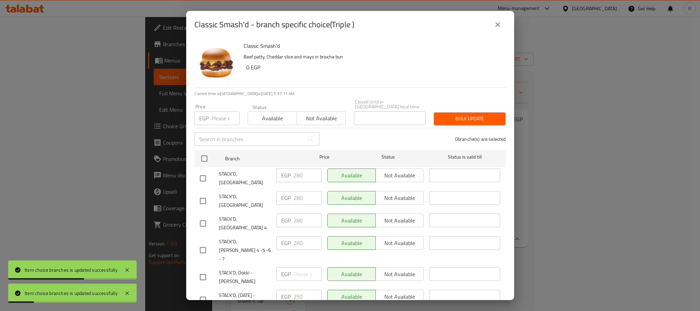
checkbox input "true"
click at [220, 115] on input "number" at bounding box center [225, 118] width 28 height 14
type input "250"
click at [451, 114] on span "Bulk update" at bounding box center [469, 118] width 61 height 9
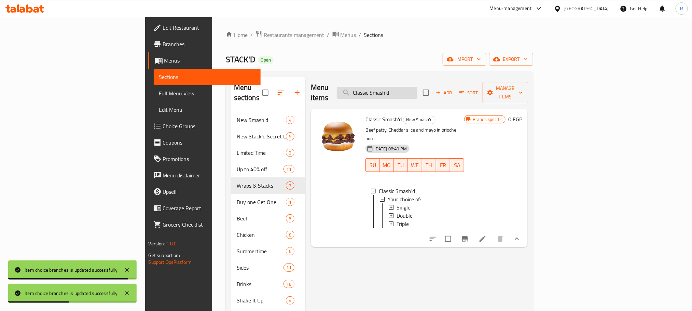
click at [417, 87] on input "Classic Smash'd" at bounding box center [377, 93] width 81 height 12
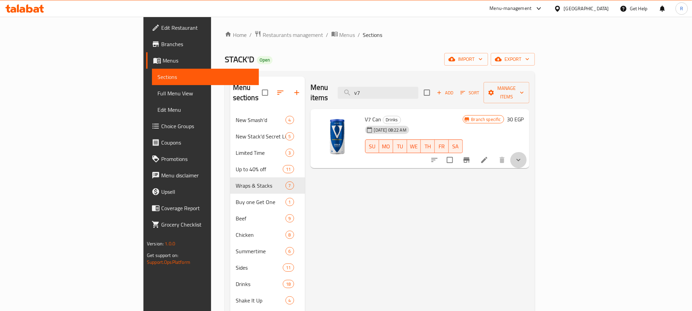
click at [523, 156] on icon "show more" at bounding box center [518, 160] width 8 height 8
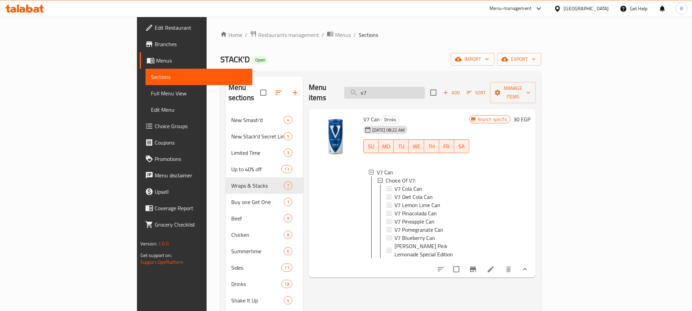
click at [425, 88] on input "v7" at bounding box center [384, 93] width 81 height 12
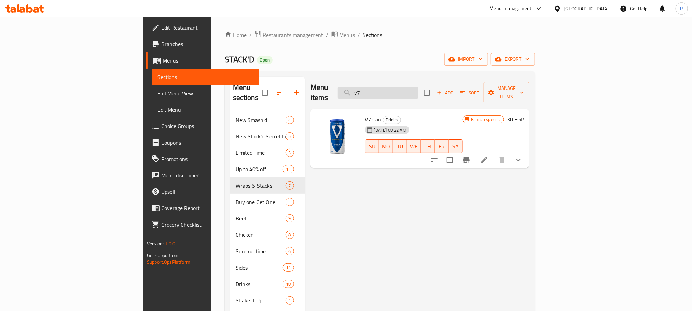
click at [418, 92] on input "v7" at bounding box center [378, 93] width 81 height 12
paste input "Classic Smash'd"
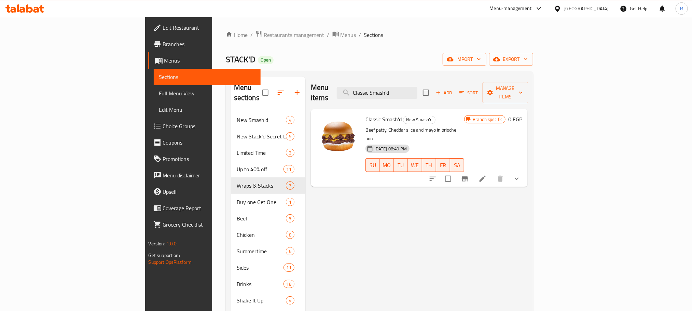
type input "Classic Smash'd"
click at [525, 170] on button "show more" at bounding box center [517, 178] width 16 height 16
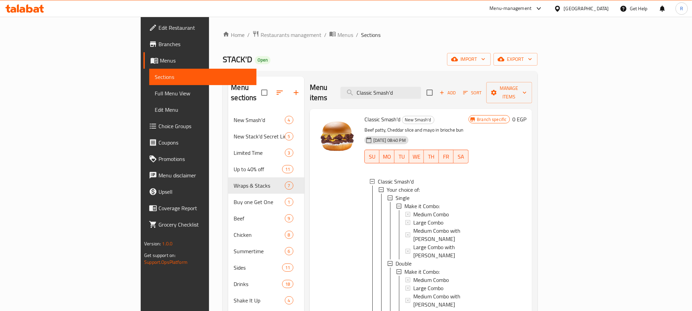
scroll to position [186, 0]
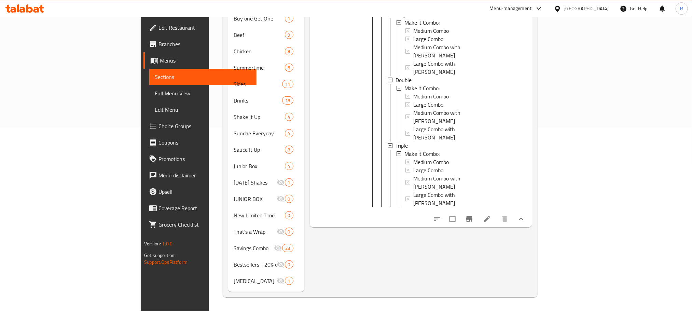
click at [497, 213] on li at bounding box center [487, 219] width 19 height 12
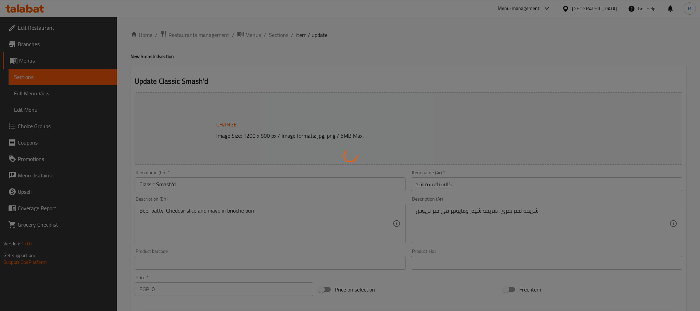
type input "أجعلها كومبو:"
type input "0"
type input "أجعلها كومبو:"
type input "0"
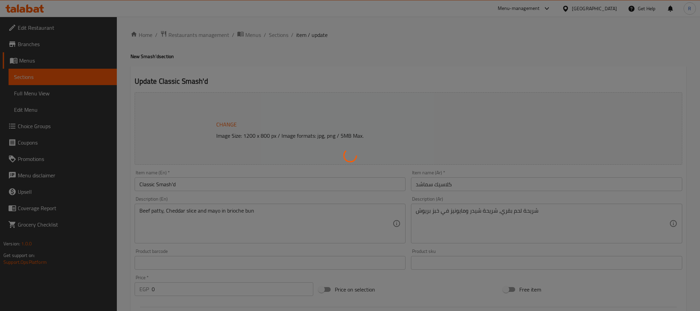
type input "0"
type input "أجعلها كومبو:"
type input "0"
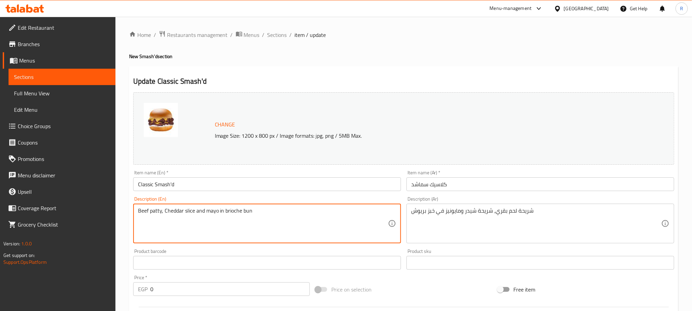
click at [287, 217] on textarea "Beef patty, Cheddar slice and mayo in brioche bun" at bounding box center [263, 223] width 250 height 32
paste textarea "and Tomato and Lettuce"
click at [287, 216] on textarea "Beef patty, Cheddar slice and mayo in brioche bun and Tomato and Lettuce" at bounding box center [263, 223] width 250 height 32
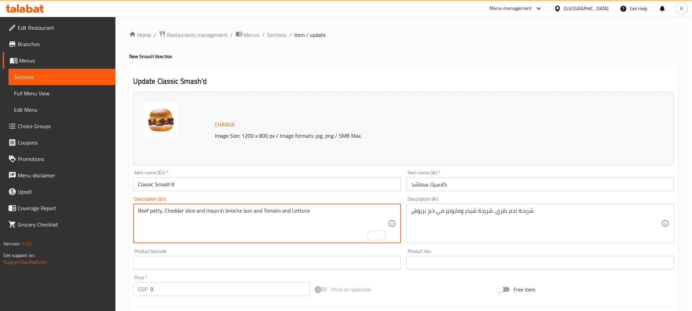
click at [287, 216] on textarea "Beef patty, Cheddar slice and mayo in brioche bun and Tomato and Lettuce" at bounding box center [263, 223] width 250 height 32
type textarea "Beef patty, cheddar slice and mayo in brioche bun and tomato and lettuce"
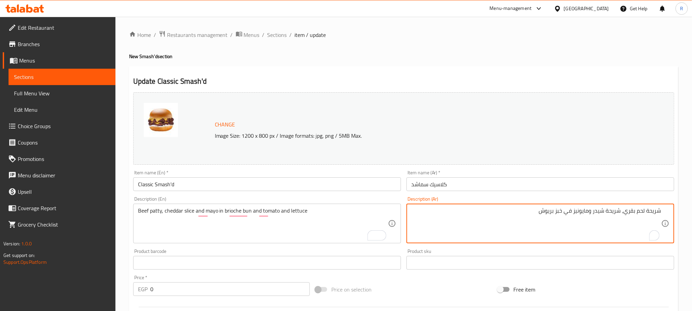
click at [266, 226] on textarea "Beef patty, cheddar slice and mayo in brioche bun and tomato and lettuce" at bounding box center [263, 223] width 250 height 32
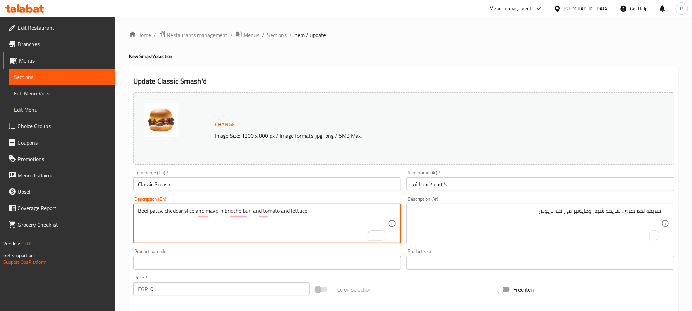
click at [266, 226] on textarea "Beef patty, cheddar slice and mayo in brioche bun and tomato and lettuce" at bounding box center [263, 223] width 250 height 32
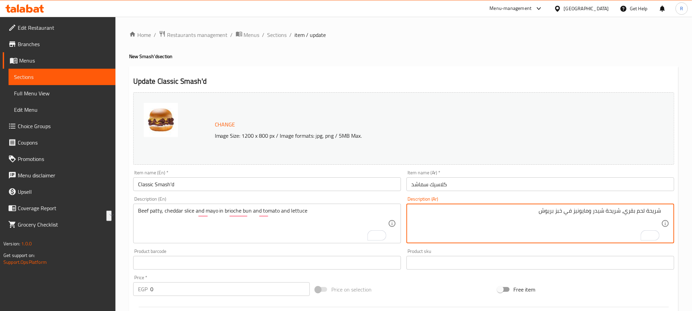
drag, startPoint x: 577, startPoint y: 216, endPoint x: 579, endPoint y: 212, distance: 3.7
click at [577, 214] on textarea "شريحة لحم بقري، شريحة شيدر ومايونيز في خبز بريوش" at bounding box center [536, 223] width 250 height 32
drag, startPoint x: 577, startPoint y: 214, endPoint x: 533, endPoint y: 226, distance: 45.4
click at [534, 225] on textarea "شريحة لحم بقري، شريحة شيدر ومايونيز في خبز بريوش" at bounding box center [536, 223] width 250 height 32
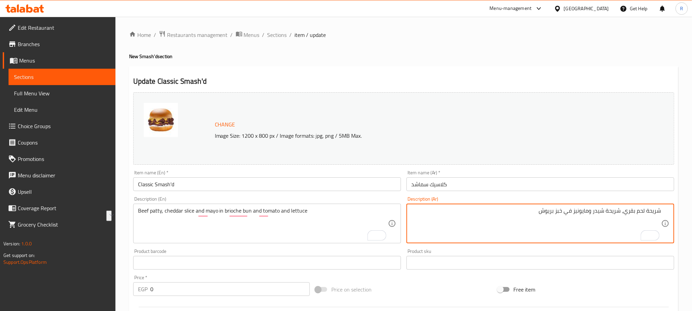
paste textarea "ومايونيز في خبز بريوش وطماطم وخس"
click at [587, 218] on textarea "شريحة لحم بقري، شريحة شيدر ومايونيز في خبز بريوش وطماطم وخس" at bounding box center [536, 223] width 250 height 32
type textarea "شريحة لحم بقري، شريحة شيدر ومايونيز في خبز بريوش وطماطم وخس"
click at [504, 186] on input "كلاسيك سماشد" at bounding box center [540, 184] width 268 height 14
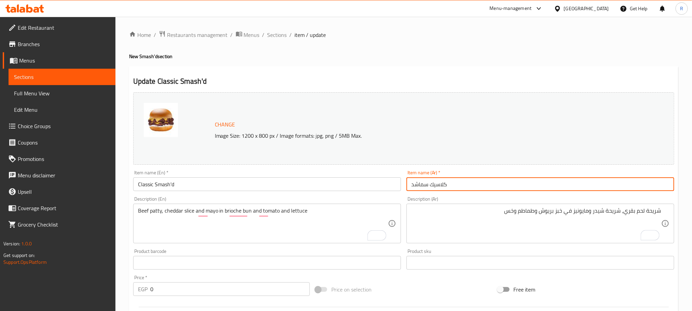
click at [286, 35] on span "Sections" at bounding box center [276, 35] width 19 height 8
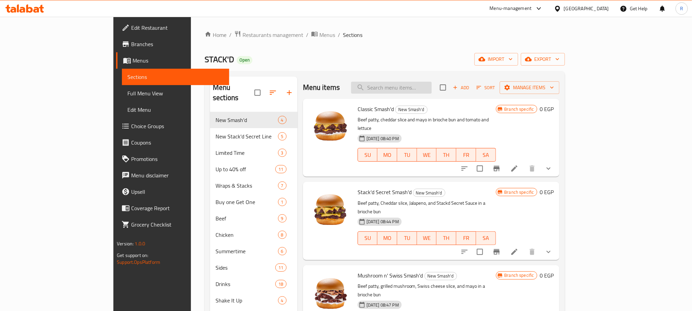
click at [432, 93] on input "search" at bounding box center [391, 88] width 81 height 12
paste input "Stack'd Secret Tower Sandwich"
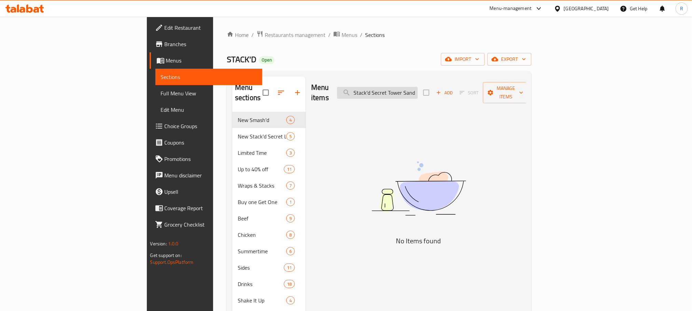
click at [418, 89] on input "Stack'd Secret Tower Sandwich" at bounding box center [377, 93] width 81 height 12
paste input "Fire Chick"
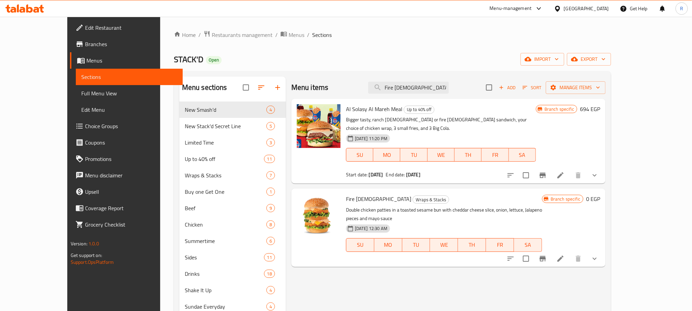
type input "Fire Chick"
click at [564, 255] on icon at bounding box center [560, 258] width 6 height 6
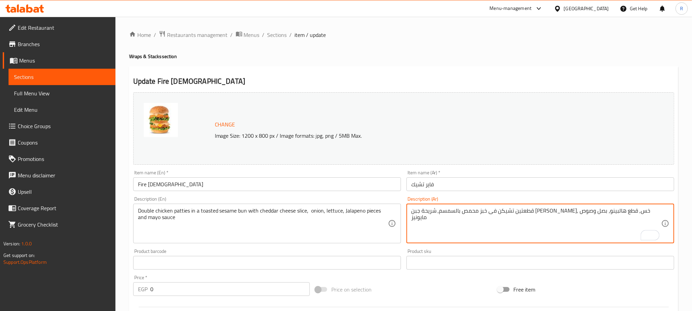
click at [470, 194] on div "Item name (Ar)   * فاير تشيك Item name (Ar) *" at bounding box center [540, 180] width 273 height 26
click at [464, 186] on input "فاير تشيك" at bounding box center [540, 184] width 268 height 14
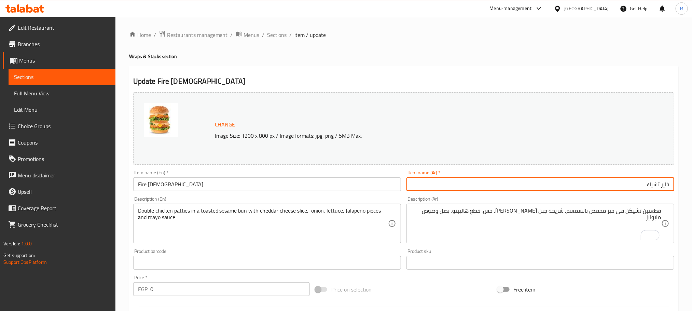
click at [299, 182] on input "Fire Chick" at bounding box center [267, 184] width 268 height 14
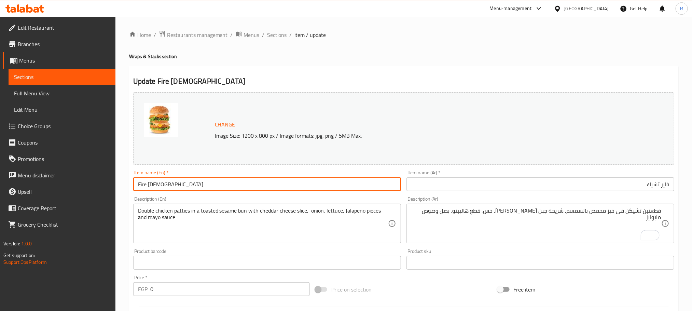
click at [299, 182] on input "Fire Chick" at bounding box center [267, 184] width 268 height 14
paste input "Stack'd Secret Tower Sandwich"
click at [298, 185] on input "Stack'd Secret Tower Sandwich" at bounding box center [267, 184] width 268 height 14
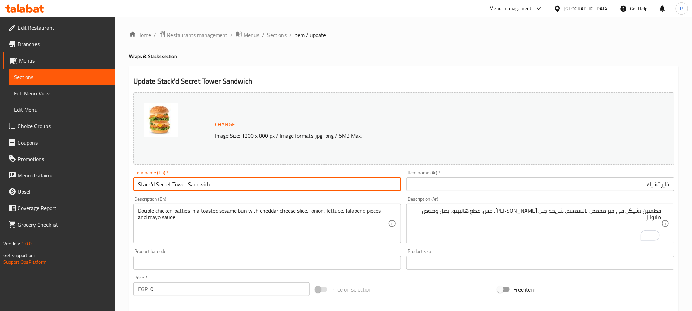
type input "Stack'd Secret Tower Sandwich"
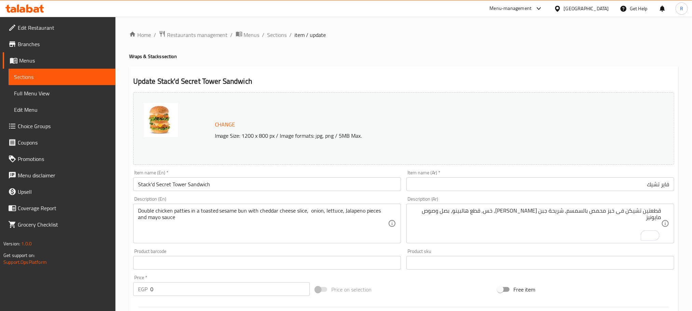
click at [591, 188] on input "فاير تشيك" at bounding box center [540, 184] width 268 height 14
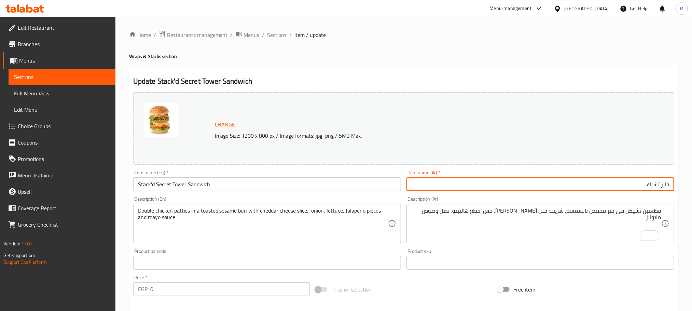
click at [591, 188] on input "فاير تشيك" at bounding box center [540, 184] width 268 height 14
paste input "ساندويتش برج ستاكد سيكريت"
click at [641, 190] on input "ساندويتش برج ستاكد سيكريت" at bounding box center [540, 184] width 268 height 14
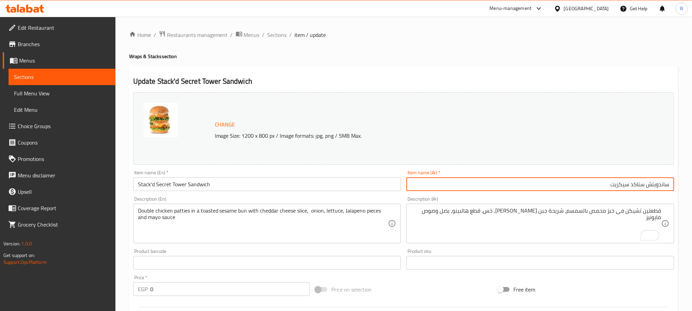
click at [591, 189] on input "ساندويتش ستاكد سيكريت" at bounding box center [540, 184] width 268 height 14
type input "ساندويتش ستاكد سيكريت تاور"
click at [295, 230] on textarea "Double chicken patties in a toasted sesame bun with cheddar cheese slice, onion…" at bounding box center [263, 223] width 250 height 32
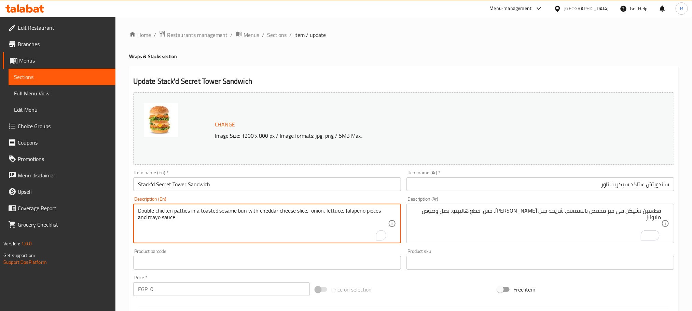
paste textarea "Stack’d secret sauce, lettuce, Jalapeno pieces and mayo sauce"
type textarea "Double chicken patties in a toasted sesame bun with cheddar cheese slice, Stack…"
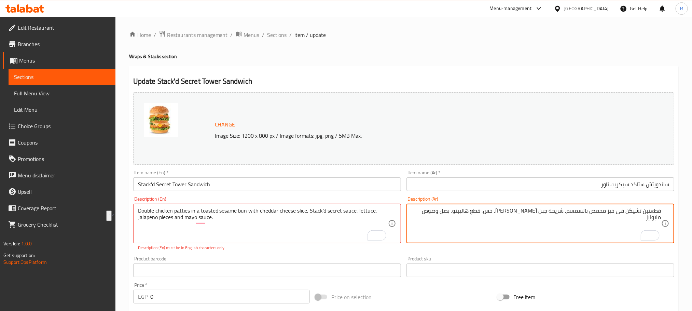
drag, startPoint x: 508, startPoint y: 212, endPoint x: 419, endPoint y: 215, distance: 89.2
click at [419, 215] on textarea "قطعتين تشيكن فى خبز محمص بالسمسم, شريحة جبن الشيدر, خس, قطع هالبينو، بصل وصوص م…" at bounding box center [536, 223] width 250 height 32
paste textarea "وصلصة سرية، خس، قطع هالبينو وصلصة مايونيز"
click at [504, 217] on textarea "قطعتين تشيكن فى خبز محمص بالسمسم, شريحة جبن الشيدر, وصلصة سرية، خس، قطع هالبينو…" at bounding box center [536, 223] width 250 height 32
click at [506, 217] on textarea "قطعتين تشيكن فى خبز محمص بالسمسم, شريحة جبن الشيدر, وصلصة سرية، خس، قطع هالبينو…" at bounding box center [536, 223] width 250 height 32
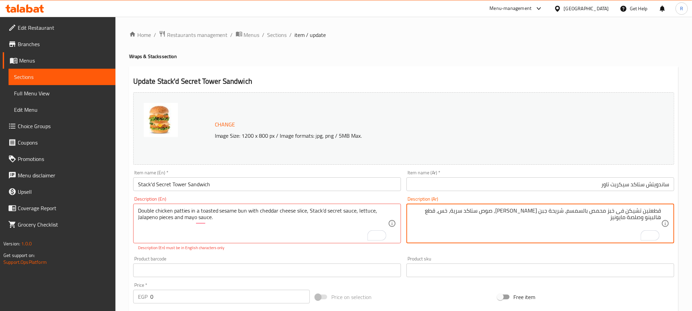
click at [649, 222] on textarea "قطعتين تشيكن فى خبز محمص بالسمسم, شريحة جبن الشيدر, صوص ستاكد سرية، خس، قطع هال…" at bounding box center [536, 223] width 250 height 32
click at [651, 221] on textarea "قطعتين تشيكن فى خبز محمص بالسمسم, شريحة جبن الشيدر, صوص ستاكد سرية، خس، قطع هال…" at bounding box center [536, 223] width 250 height 32
type textarea "قطعتين تشيكن فى خبز محمص بالسمسم, شريحة جبن الشيدر, صوص ستاكد سرية، خس، قطع هال…"
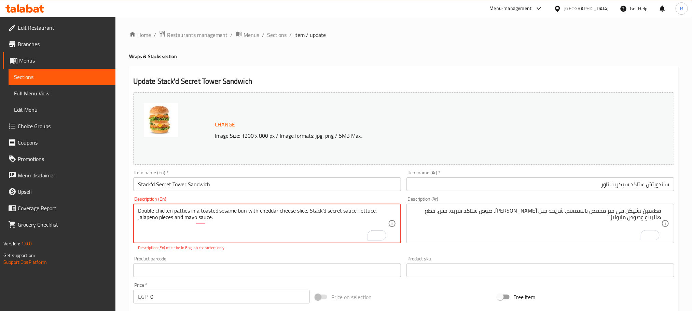
click at [333, 214] on textarea "Double chicken patties in a toasted sesame bun with cheddar cheese slice, Stack…" at bounding box center [263, 223] width 250 height 32
type textarea "Double chicken patties in a toasted sesame bun with cheddar cheese slice, Stack…"
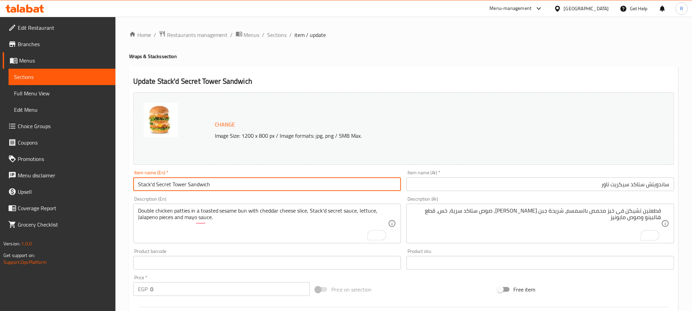
click at [324, 186] on input "Stack'd Secret Tower Sandwich" at bounding box center [267, 184] width 268 height 14
click at [281, 36] on span "Sections" at bounding box center [276, 35] width 19 height 8
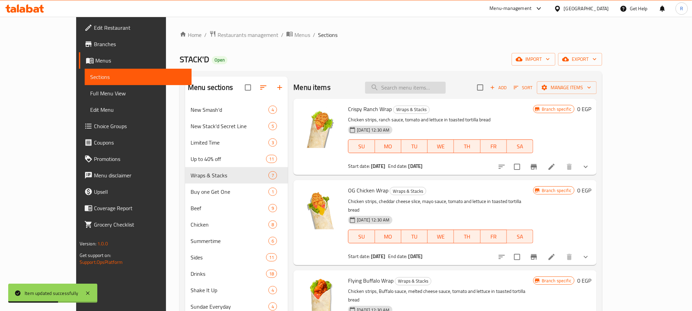
click at [424, 93] on input "search" at bounding box center [405, 88] width 81 height 12
paste input "Stackd Secret Tower"
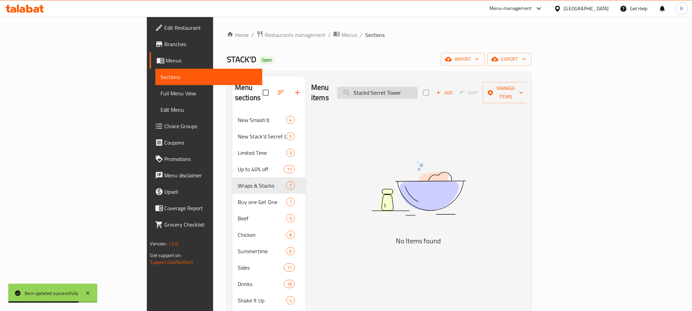
click at [418, 90] on input "Stackd Secret Tower" at bounding box center [377, 93] width 81 height 12
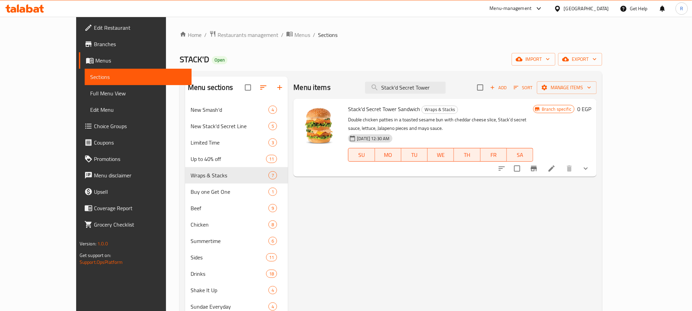
type input "Stack'd Secret Tower"
click at [524, 172] on input "checkbox" at bounding box center [517, 168] width 14 height 14
checkbox input "true"
click at [591, 85] on span "Manage items" at bounding box center [566, 87] width 49 height 9
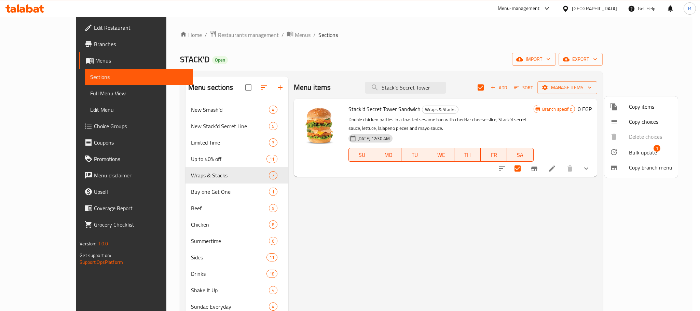
click at [630, 154] on span "Bulk update" at bounding box center [643, 152] width 28 height 8
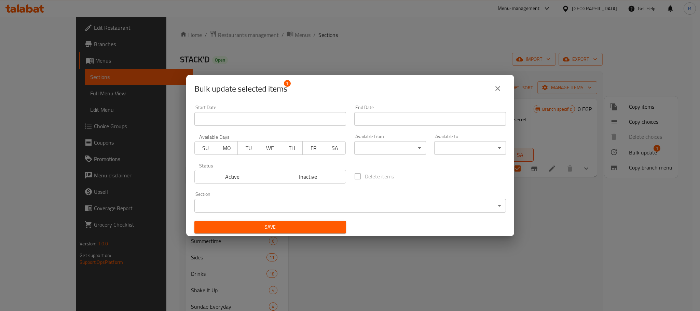
click at [335, 202] on body "​ Menu-management Egypt Get Help R Edit Restaurant Branches Menus Sections Full…" at bounding box center [350, 164] width 700 height 294
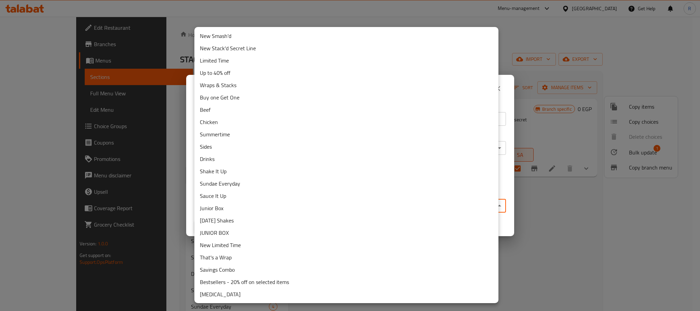
click at [244, 46] on li "New Stack'd Secret Line" at bounding box center [346, 48] width 304 height 12
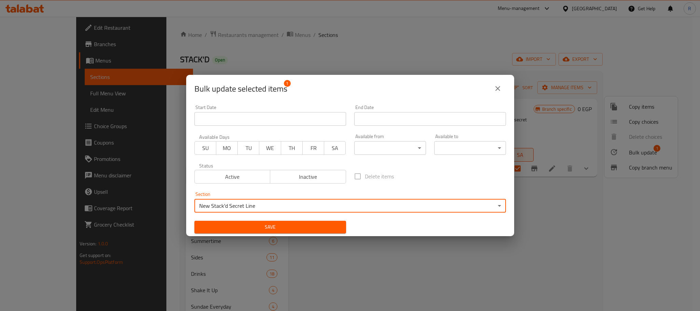
click at [266, 223] on span "Save" at bounding box center [270, 227] width 141 height 9
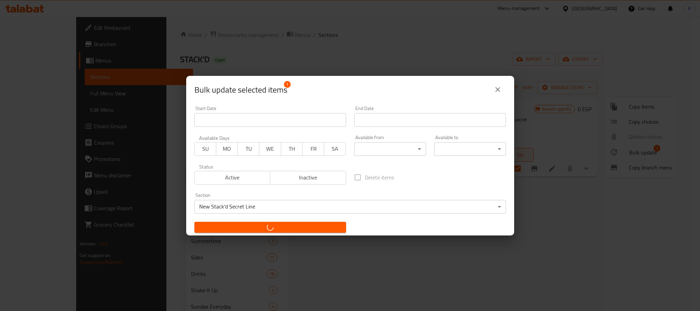
checkbox input "false"
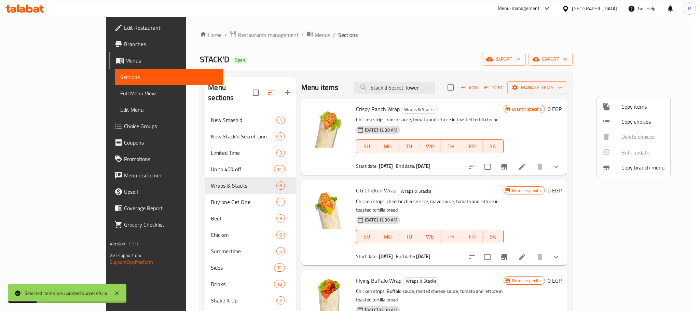
click at [426, 33] on div at bounding box center [350, 155] width 700 height 311
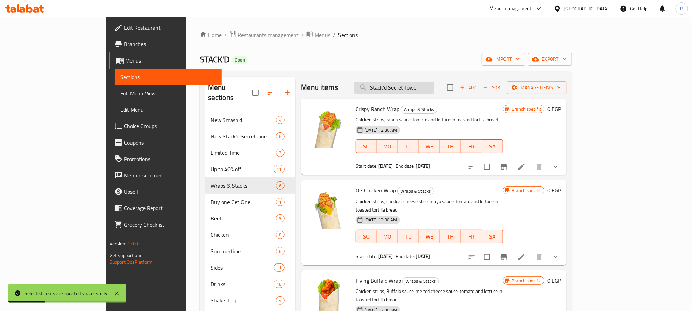
click at [434, 90] on input "Stack'd Secret Tower" at bounding box center [394, 88] width 81 height 12
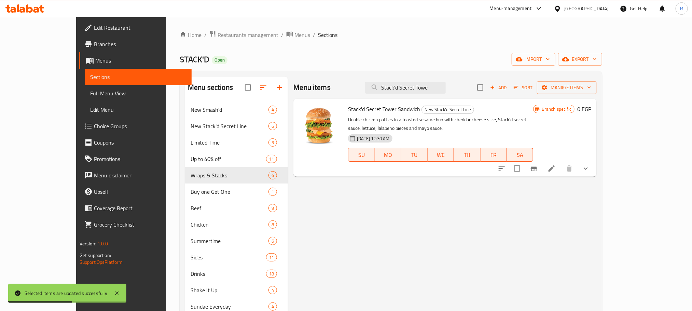
type input "Stack'd Secret Towe"
click at [446, 47] on div "Home / Restaurants management / Menus / Sections STACK'D Open import export Men…" at bounding box center [391, 250] width 423 height 440
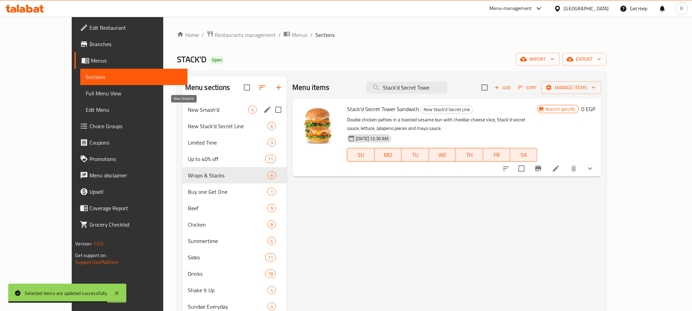
click at [195, 114] on span "New Smash'd" at bounding box center [218, 110] width 60 height 8
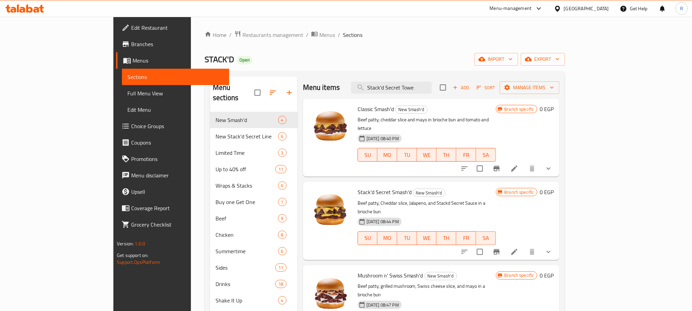
click at [557, 164] on button "show more" at bounding box center [548, 168] width 16 height 16
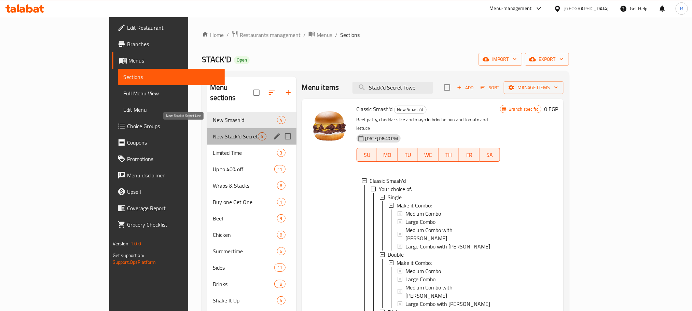
click at [213, 132] on span "New Stack'd Secret Line" at bounding box center [235, 136] width 45 height 8
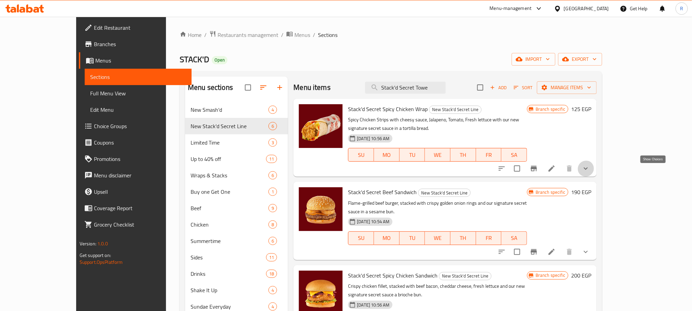
click at [590, 169] on icon "show more" at bounding box center [586, 168] width 8 height 8
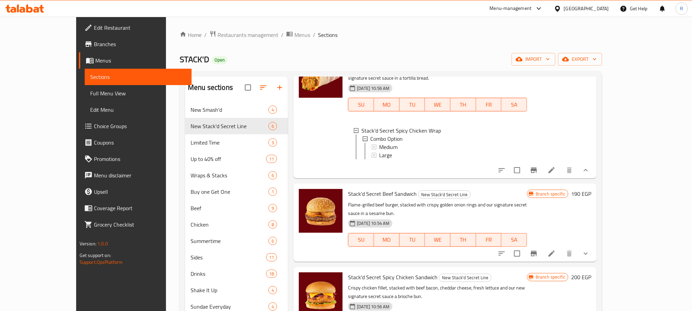
scroll to position [102, 0]
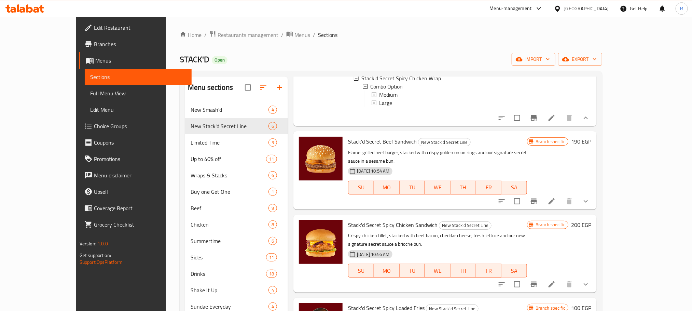
click at [590, 205] on icon "show more" at bounding box center [586, 201] width 8 height 8
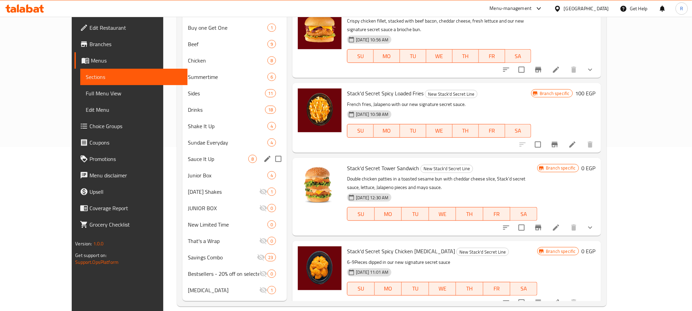
scroll to position [186, 0]
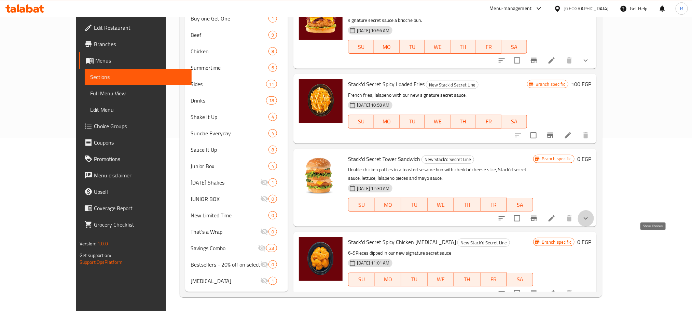
click at [590, 222] on icon "show more" at bounding box center [586, 218] width 8 height 8
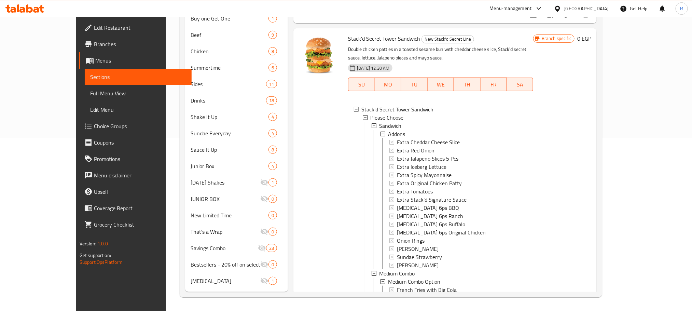
scroll to position [175, 0]
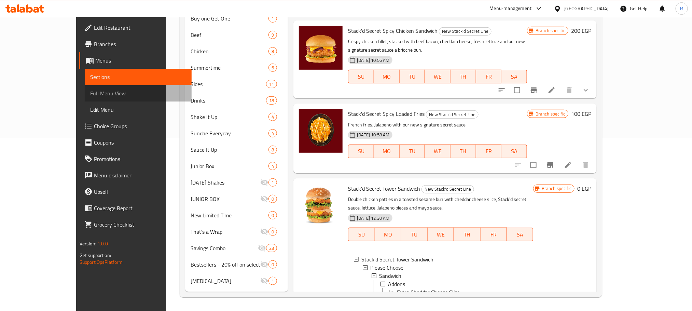
click at [85, 90] on link "Full Menu View" at bounding box center [138, 93] width 107 height 16
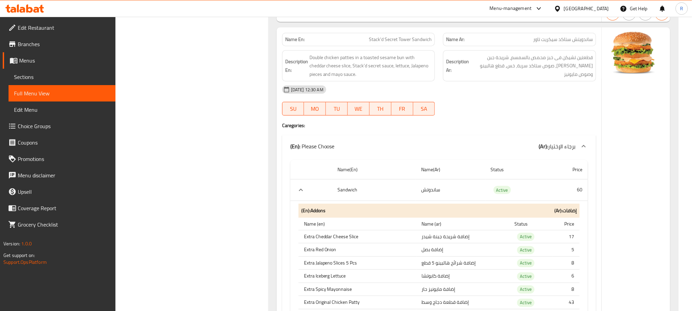
scroll to position [2803, 0]
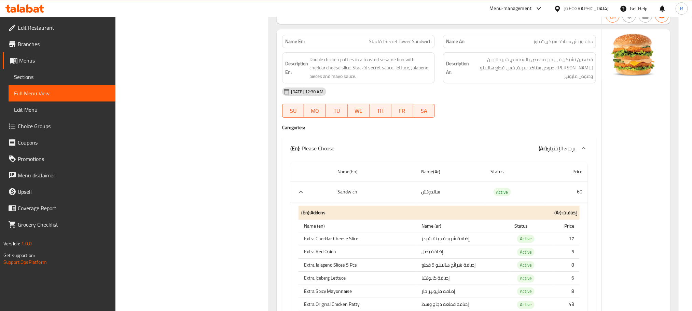
click at [377, 45] on span "Stack'd Secret Tower Sandwich" at bounding box center [400, 41] width 63 height 7
drag, startPoint x: 377, startPoint y: 120, endPoint x: 417, endPoint y: 134, distance: 41.8
click at [422, 45] on span "Stack'd Secret Tower Sandwich" at bounding box center [400, 41] width 63 height 7
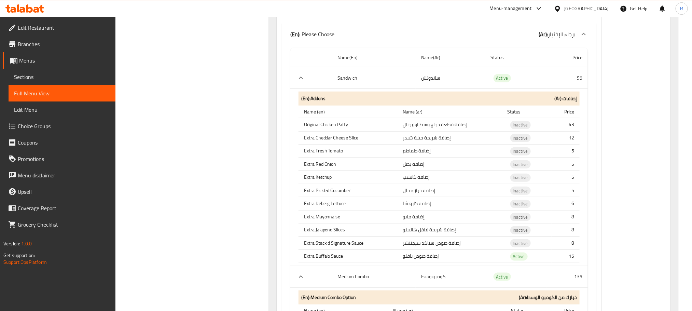
scroll to position [9841, 0]
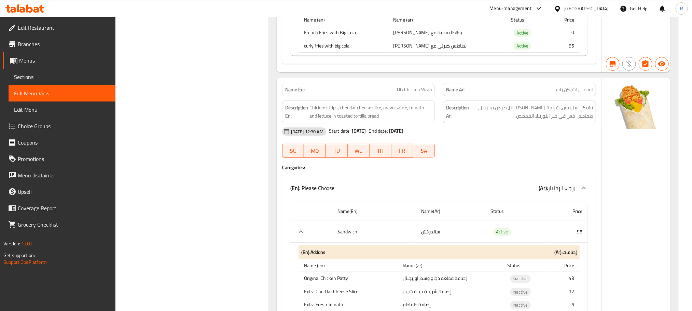
click at [42, 77] on span "Sections" at bounding box center [62, 77] width 96 height 8
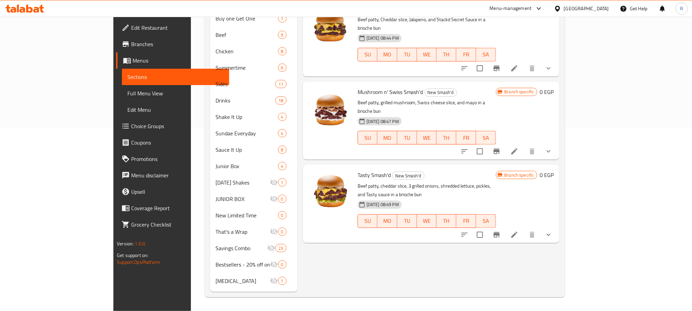
scroll to position [96, 0]
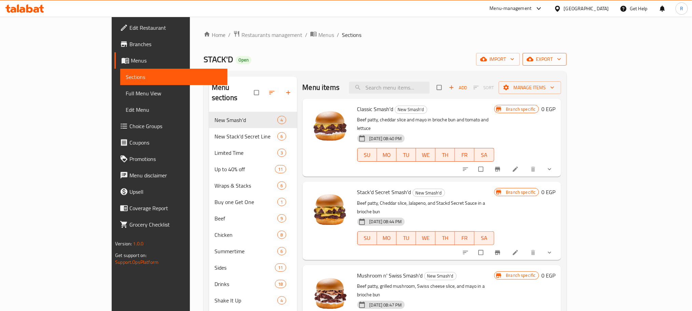
click at [561, 61] on span "export" at bounding box center [544, 59] width 33 height 9
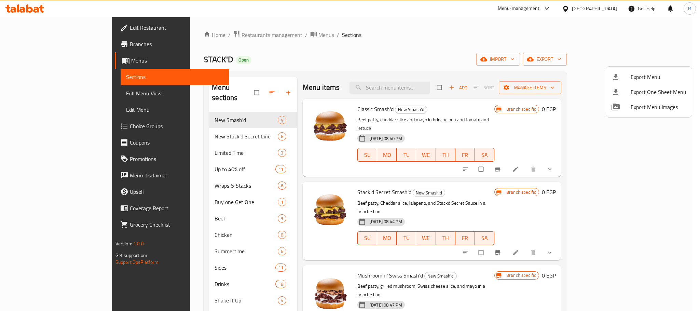
click at [642, 78] on span "Export Menu" at bounding box center [659, 77] width 56 height 8
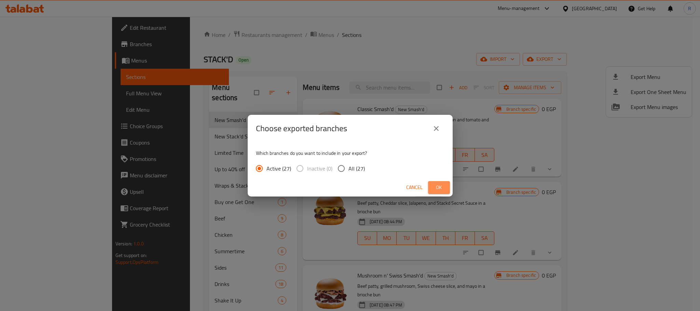
click at [442, 184] on span "Ok" at bounding box center [438, 187] width 11 height 9
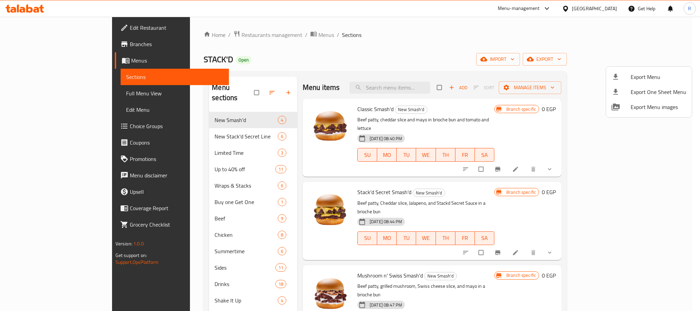
click at [344, 58] on div at bounding box center [350, 155] width 700 height 311
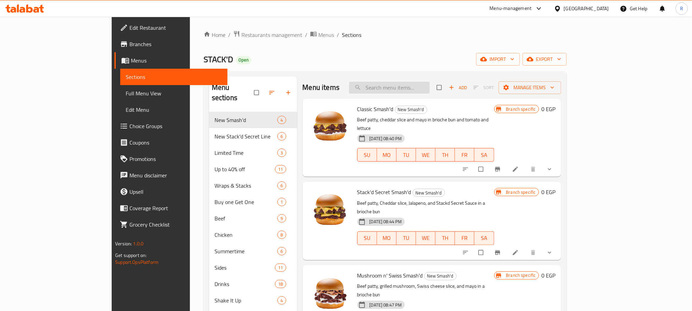
click at [425, 85] on input "search" at bounding box center [389, 88] width 81 height 12
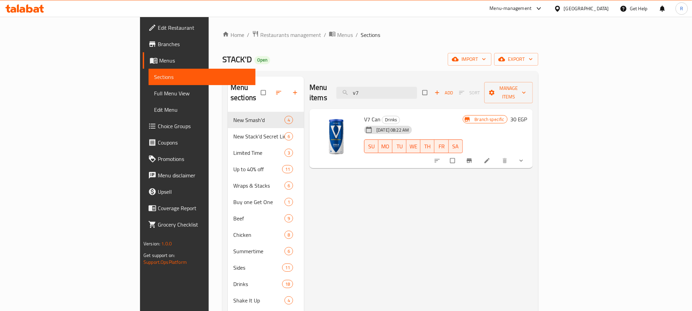
type input "v7"
click at [530, 154] on button "show more" at bounding box center [522, 160] width 16 height 15
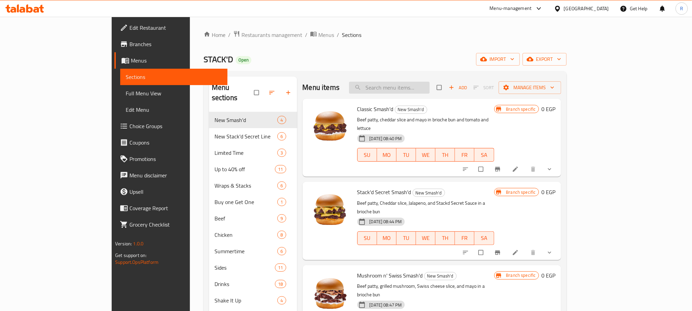
click at [415, 88] on input "search" at bounding box center [389, 88] width 81 height 12
type input "v7"
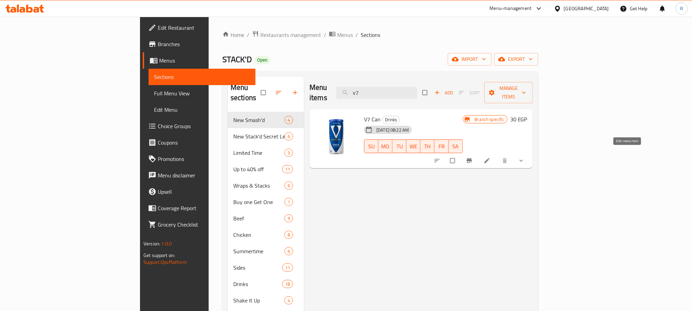
click at [490, 157] on icon at bounding box center [487, 160] width 7 height 7
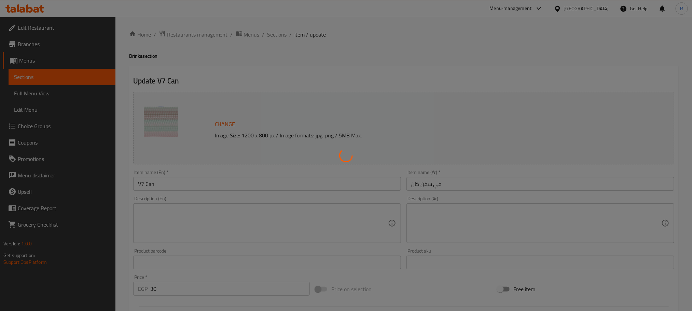
scroll to position [201, 0]
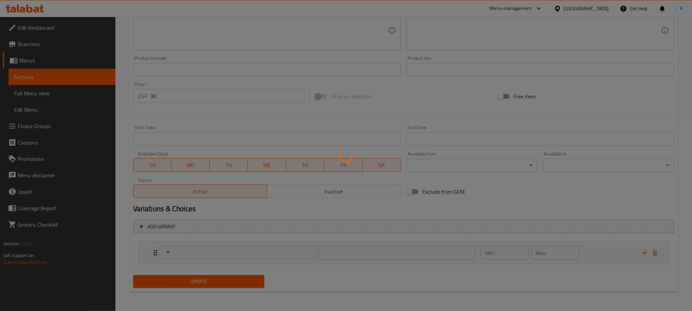
type input "اختيار من V7:"
type input "1"
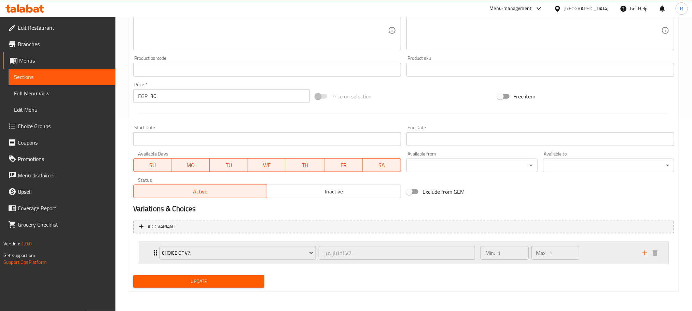
click at [597, 251] on div "Min: 1 ​ Max: 1 ​" at bounding box center [557, 253] width 162 height 22
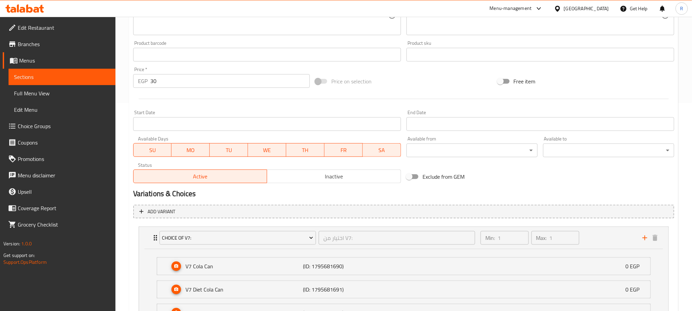
scroll to position [404, 0]
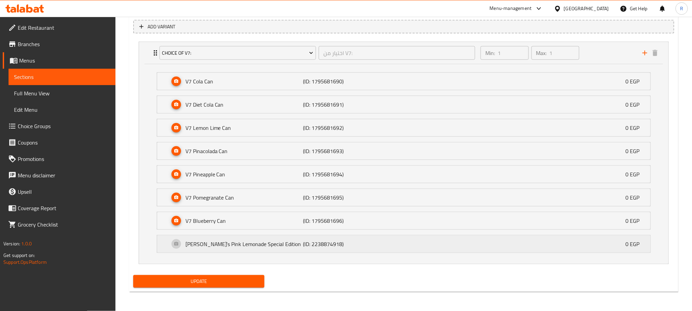
click at [211, 244] on p "[PERSON_NAME]’s Pink Lemonade Special Edition" at bounding box center [244, 244] width 118 height 8
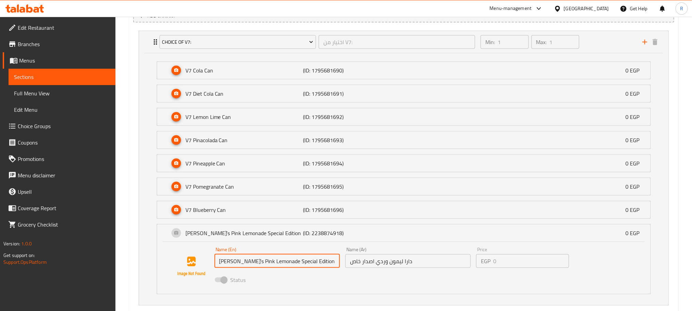
click at [225, 268] on input "[PERSON_NAME]’s Pink Lemonade Special Edition" at bounding box center [277, 261] width 125 height 14
drag, startPoint x: 225, startPoint y: 271, endPoint x: 298, endPoint y: 271, distance: 72.8
click at [298, 268] on input "[PERSON_NAME]’s Pink Lemonade Special Edition" at bounding box center [277, 261] width 125 height 14
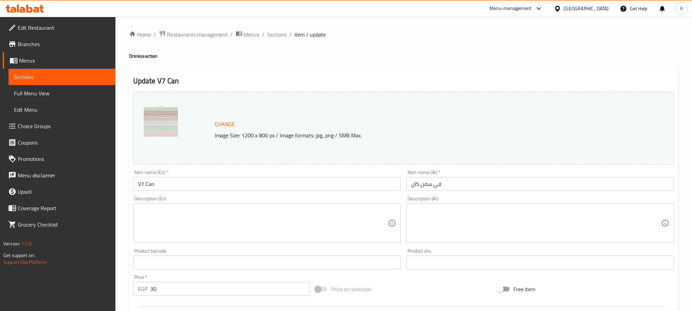
scroll to position [0, 0]
click at [287, 31] on span "Sections" at bounding box center [276, 35] width 19 height 8
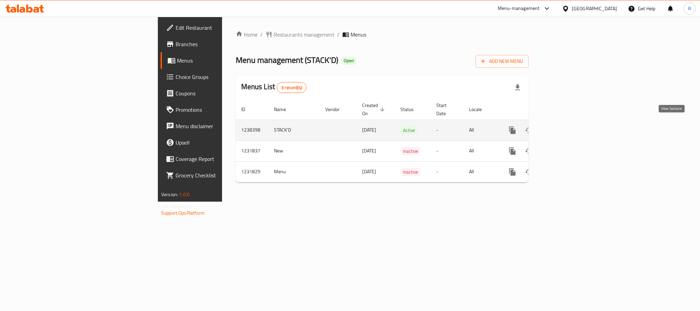
click at [570, 125] on link "enhanced table" at bounding box center [561, 130] width 16 height 16
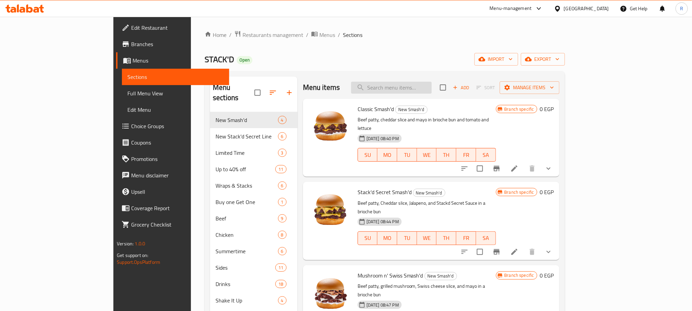
click at [432, 94] on input "search" at bounding box center [391, 88] width 81 height 12
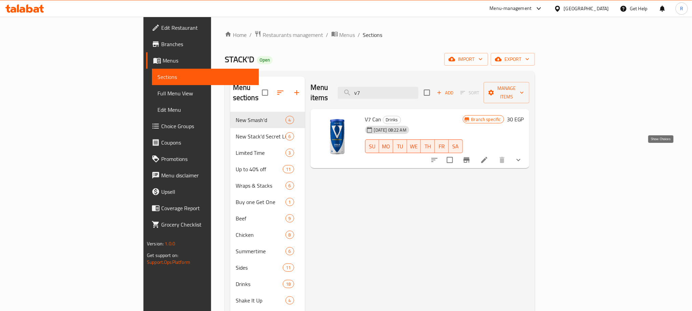
type input "v7"
click at [523, 156] on icon "show more" at bounding box center [518, 160] width 8 height 8
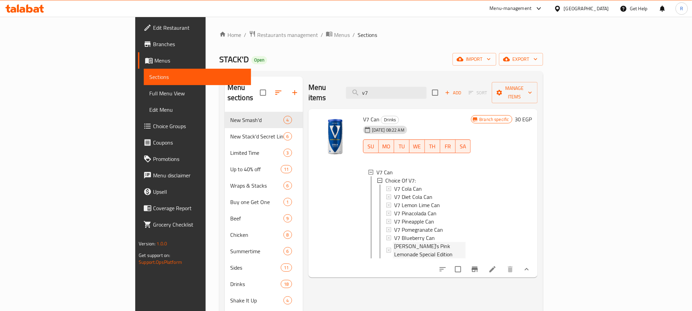
click at [464, 246] on div "[PERSON_NAME]’s Pink Lemonade Special Edition" at bounding box center [429, 250] width 71 height 16
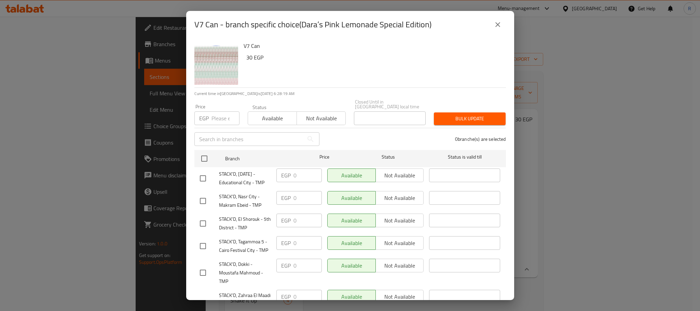
click at [498, 26] on icon "close" at bounding box center [497, 24] width 5 height 5
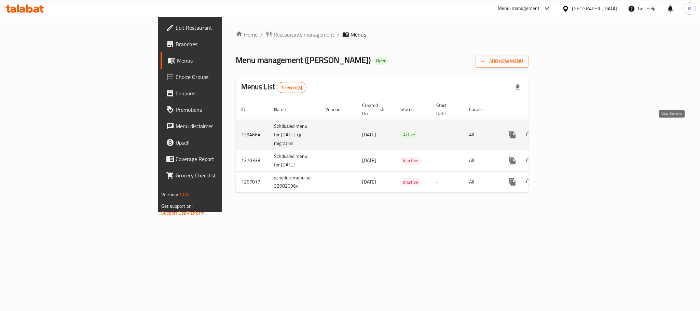
click at [565, 132] on icon "enhanced table" at bounding box center [561, 135] width 6 height 6
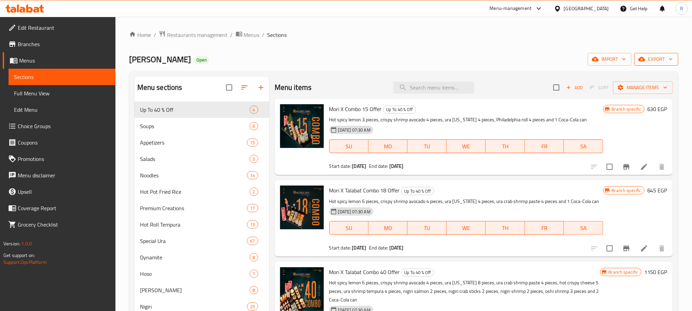
click at [664, 55] on span "export" at bounding box center [656, 59] width 33 height 9
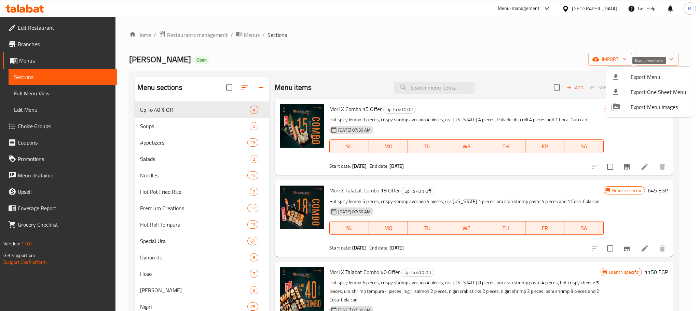
click at [653, 73] on span "Export Menu" at bounding box center [659, 77] width 56 height 8
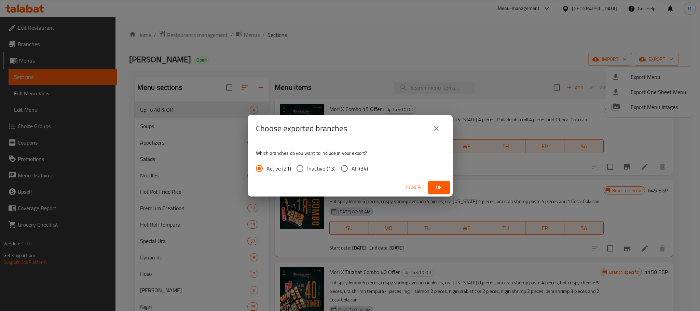
click at [368, 168] on span "All (34)" at bounding box center [359, 168] width 16 height 8
click at [351, 168] on input "All (34)" at bounding box center [344, 168] width 14 height 14
radio input "true"
click at [445, 188] on button "Ok" at bounding box center [439, 187] width 22 height 13
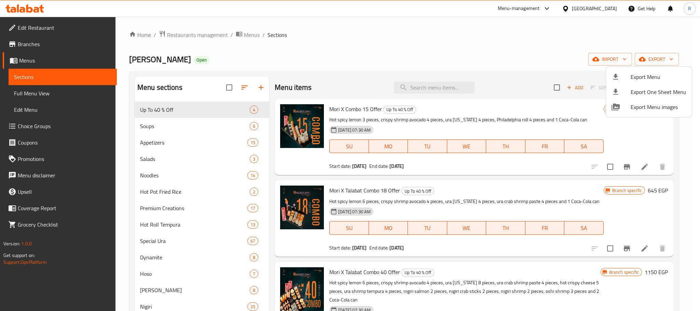
click at [396, 13] on div at bounding box center [350, 155] width 700 height 311
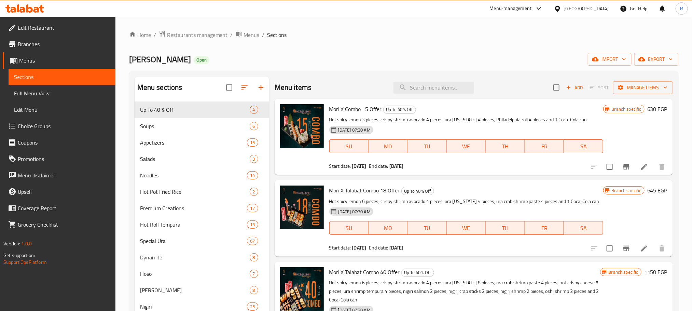
click at [386, 46] on div "Home / Restaurants management / Menus / Sections Mori Sushi Open import export …" at bounding box center [403, 307] width 549 height 555
click at [183, 196] on span "Hot Pot Fried Rice" at bounding box center [185, 192] width 91 height 8
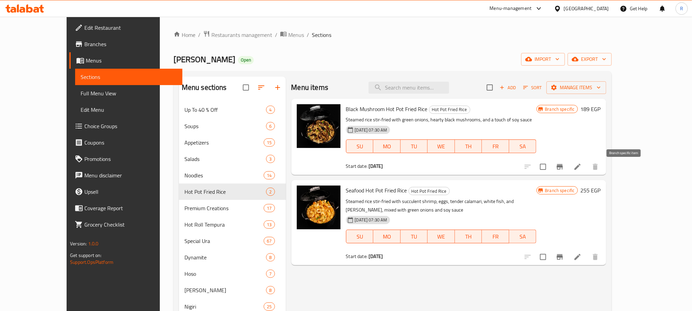
click at [563, 169] on icon "Branch-specific-item" at bounding box center [560, 166] width 6 height 5
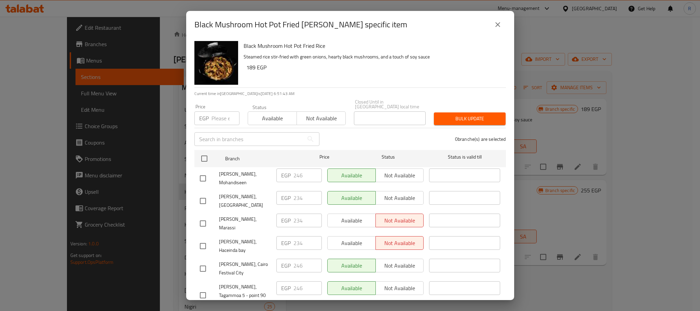
scroll to position [656, 0]
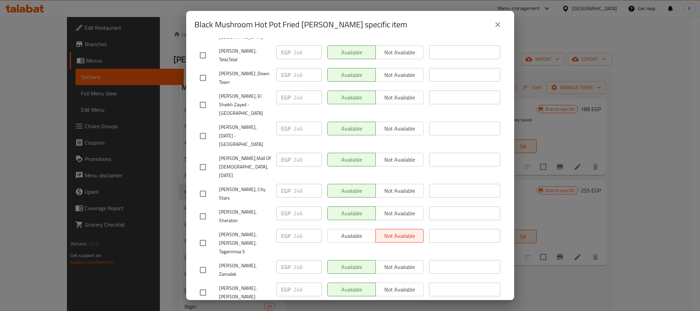
click at [207, 308] on input "checkbox" at bounding box center [203, 315] width 14 height 14
checkbox input "true"
click at [300, 305] on input "275" at bounding box center [307, 312] width 28 height 14
drag, startPoint x: 300, startPoint y: 228, endPoint x: 305, endPoint y: 234, distance: 8.2
click at [300, 305] on input "275" at bounding box center [307, 312] width 28 height 14
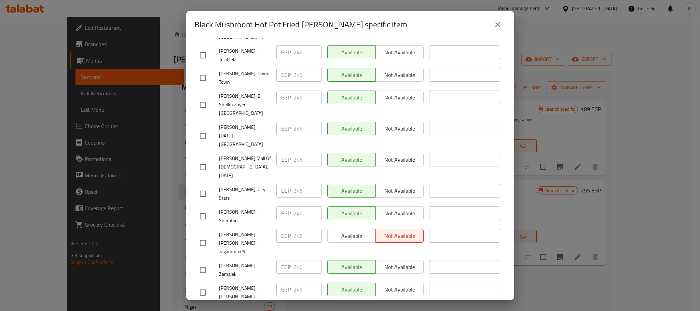
type input "280"
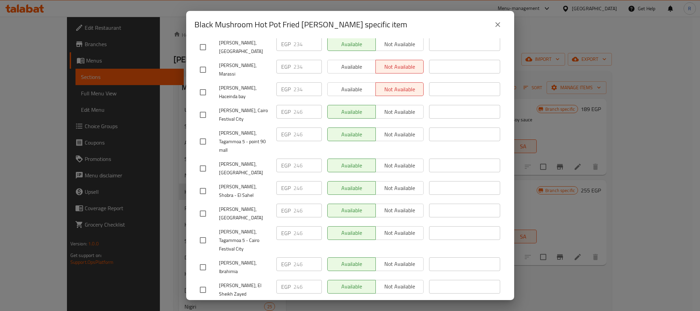
scroll to position [102, 0]
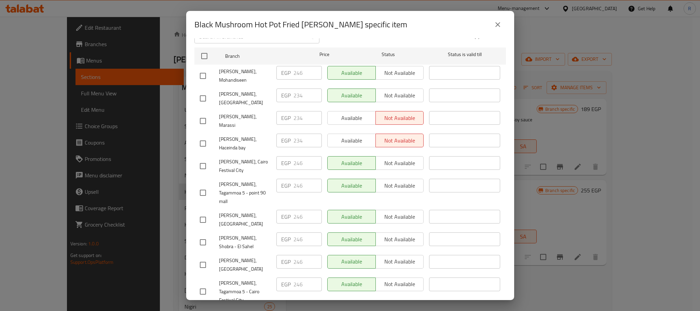
click at [205, 94] on input "checkbox" at bounding box center [203, 98] width 14 height 14
checkbox input "true"
click at [204, 119] on input "checkbox" at bounding box center [203, 121] width 14 height 14
checkbox input "true"
click at [204, 139] on input "checkbox" at bounding box center [203, 143] width 14 height 14
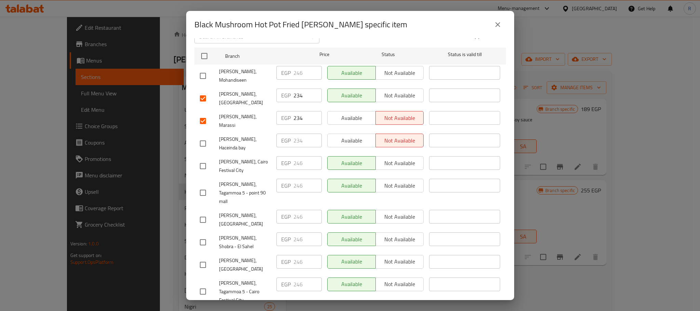
checkbox input "true"
click at [293, 95] on input "234" at bounding box center [307, 95] width 28 height 14
paste input "51"
type input "251"
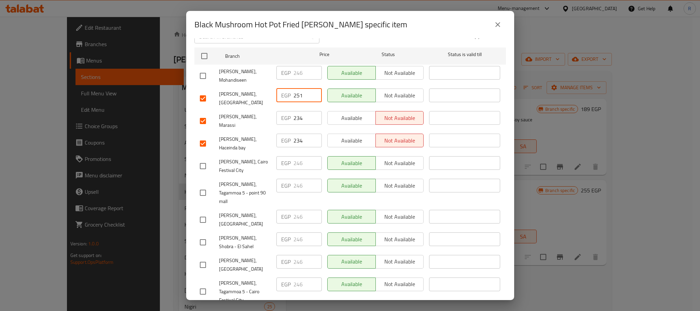
click at [300, 117] on input "234" at bounding box center [307, 118] width 28 height 14
click at [294, 116] on input "234" at bounding box center [307, 118] width 28 height 14
paste input "51"
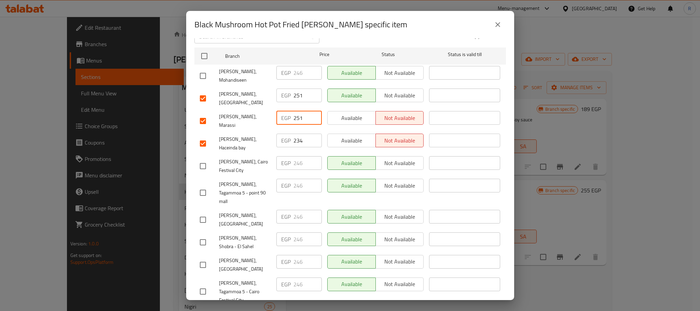
type input "251"
click at [297, 137] on input "234" at bounding box center [307, 141] width 28 height 14
paste input "51"
type input "251"
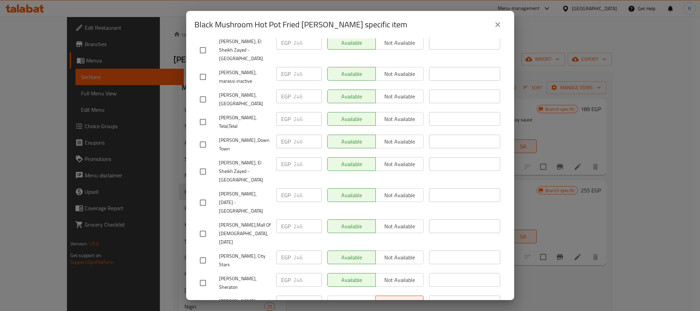
scroll to position [655, 0]
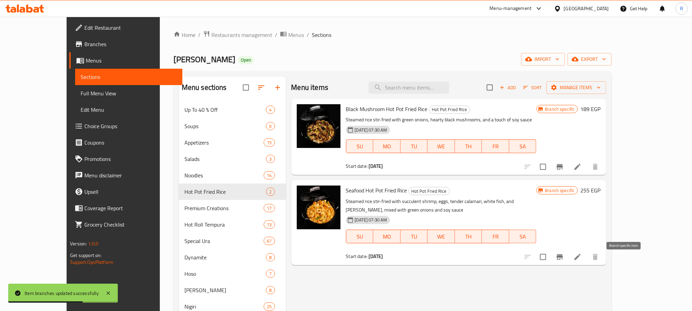
click at [564, 261] on icon "Branch-specific-item" at bounding box center [560, 257] width 8 height 8
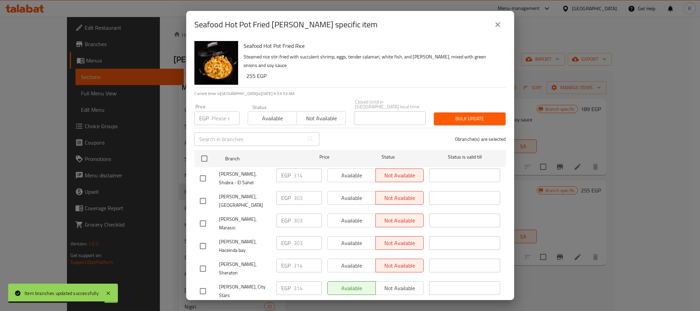
scroll to position [154, 0]
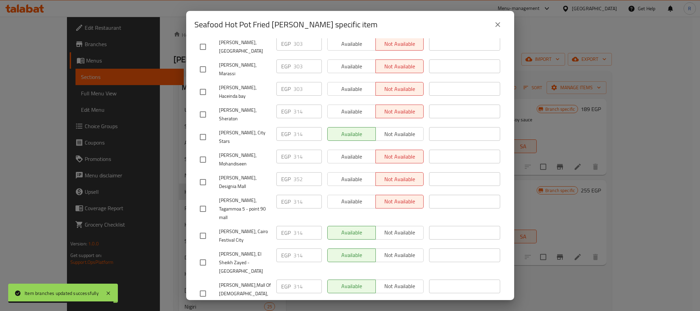
click at [199, 175] on input "checkbox" at bounding box center [203, 182] width 14 height 14
checkbox input "true"
click at [296, 172] on input "352" at bounding box center [307, 179] width 28 height 14
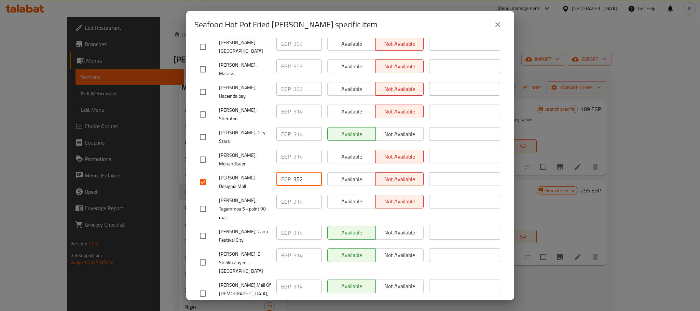
click at [296, 172] on input "352" at bounding box center [307, 179] width 28 height 14
paste input "60"
type input "360"
click at [267, 169] on div "[PERSON_NAME], Designia Mall" at bounding box center [235, 181] width 77 height 25
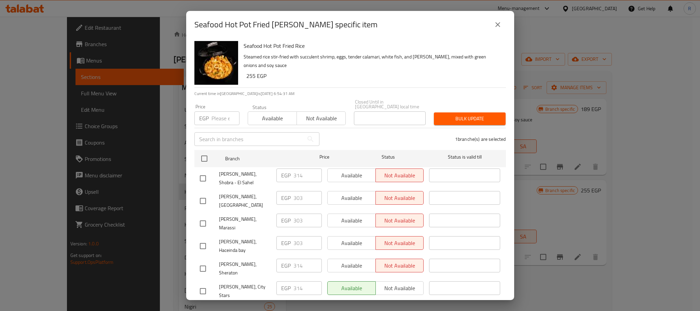
scroll to position [51, 0]
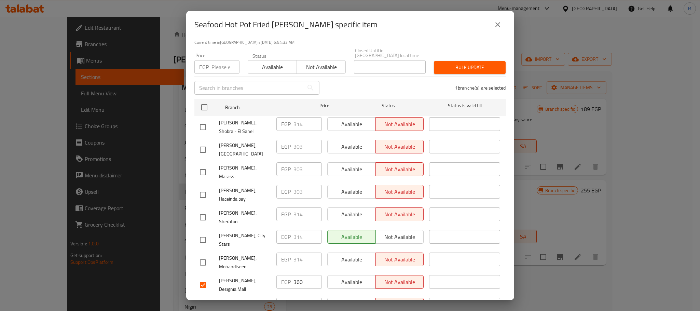
click at [204, 148] on input "checkbox" at bounding box center [203, 149] width 14 height 14
checkbox input "true"
click at [203, 169] on input "checkbox" at bounding box center [203, 172] width 14 height 14
checkbox input "true"
click at [200, 188] on input "checkbox" at bounding box center [203, 195] width 14 height 14
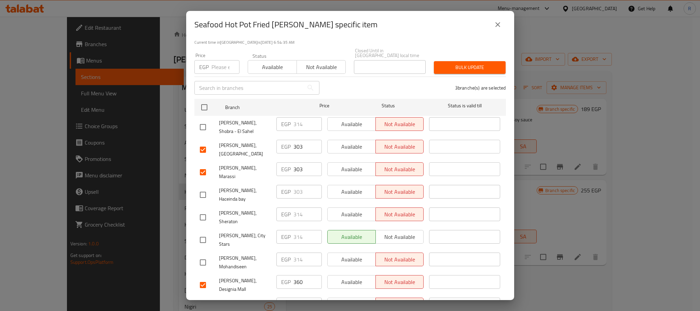
checkbox input "true"
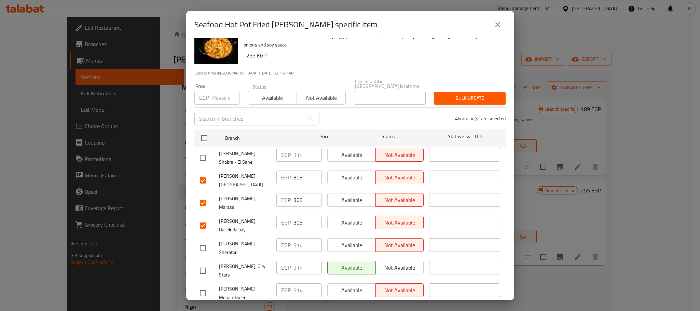
scroll to position [0, 0]
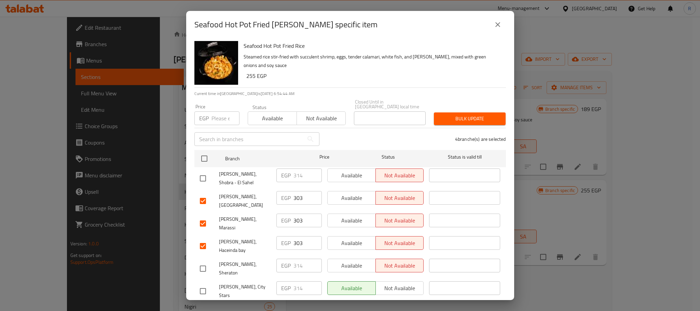
click at [295, 196] on input "303" at bounding box center [307, 198] width 28 height 14
click at [296, 196] on input "303" at bounding box center [307, 198] width 28 height 14
paste input "20"
type input "320"
click at [299, 224] on input "303" at bounding box center [307, 220] width 28 height 14
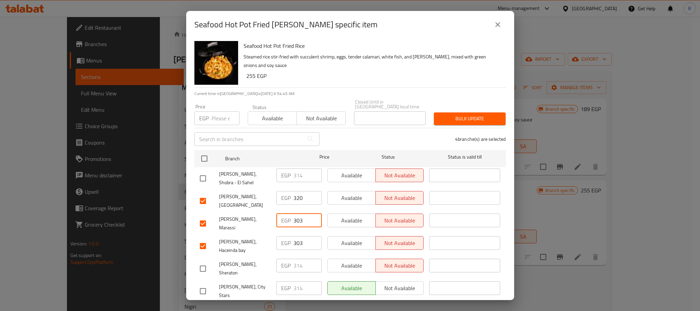
click at [299, 224] on input "303" at bounding box center [307, 220] width 28 height 14
paste input "20"
type input "320"
click at [296, 242] on input "303" at bounding box center [307, 243] width 28 height 14
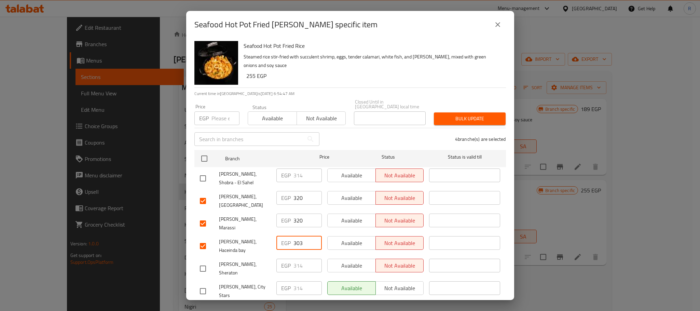
paste input "20"
type input "320"
click at [265, 245] on span "[PERSON_NAME], Haceinda bay" at bounding box center [245, 245] width 52 height 17
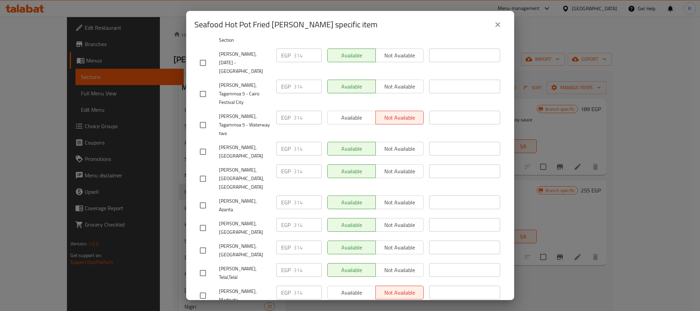
scroll to position [655, 0]
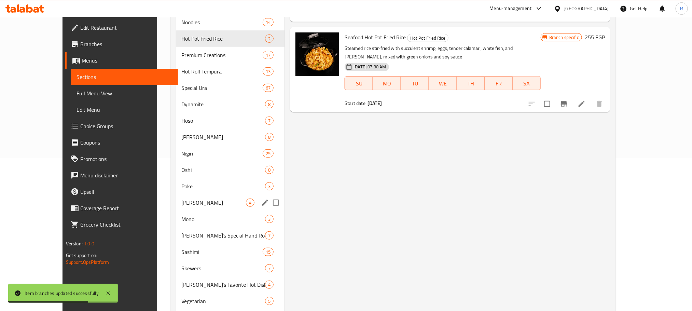
scroll to position [154, 0]
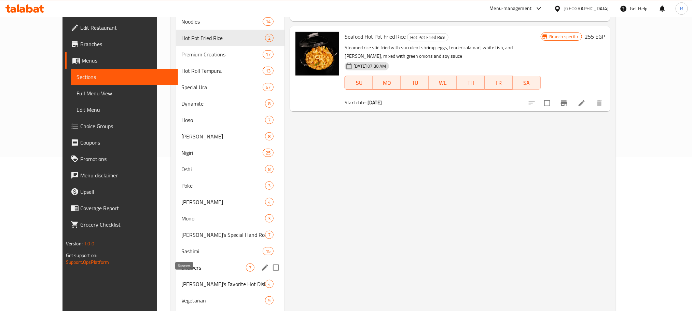
click at [182, 272] on span "Skewers" at bounding box center [214, 267] width 65 height 8
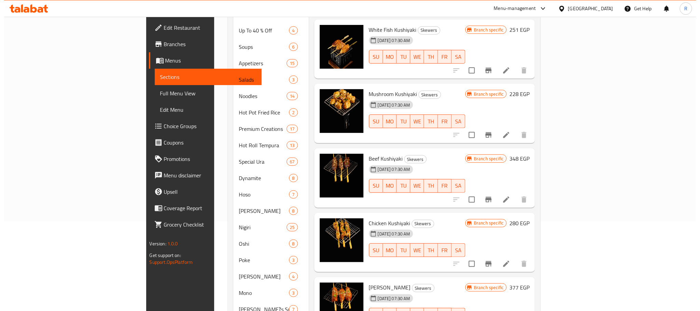
scroll to position [102, 0]
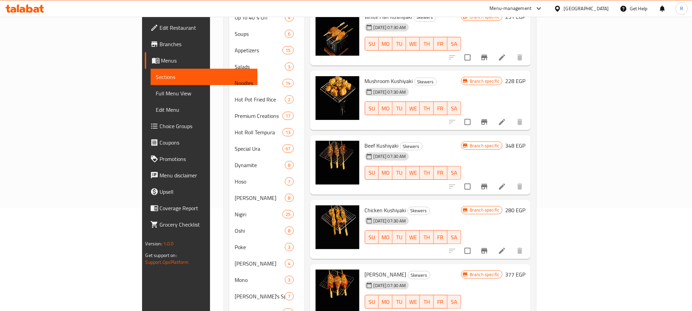
click at [488, 182] on icon "Branch-specific-item" at bounding box center [484, 186] width 8 height 8
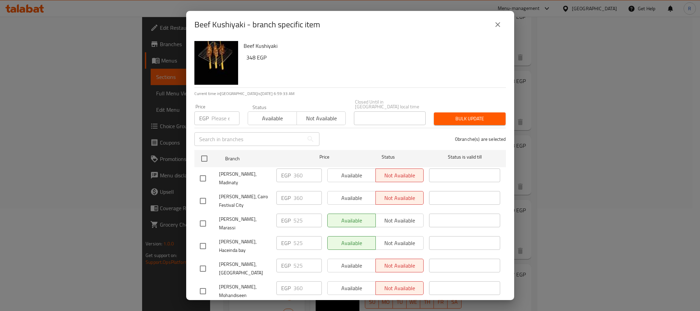
scroll to position [15, 0]
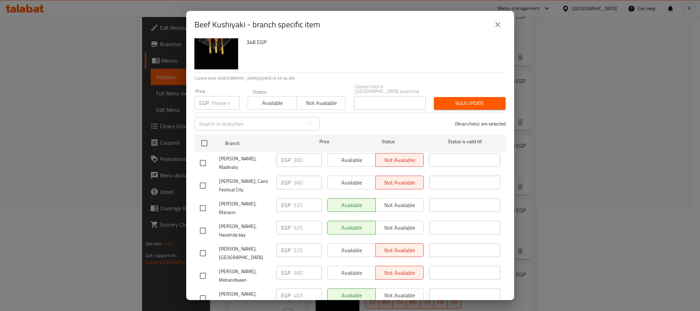
click at [205, 291] on input "checkbox" at bounding box center [203, 298] width 14 height 14
checkbox input "true"
click at [299, 288] on input "403" at bounding box center [307, 295] width 28 height 14
paste input "11"
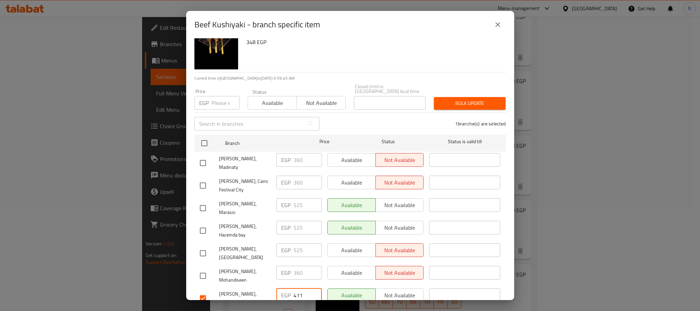
type input "411"
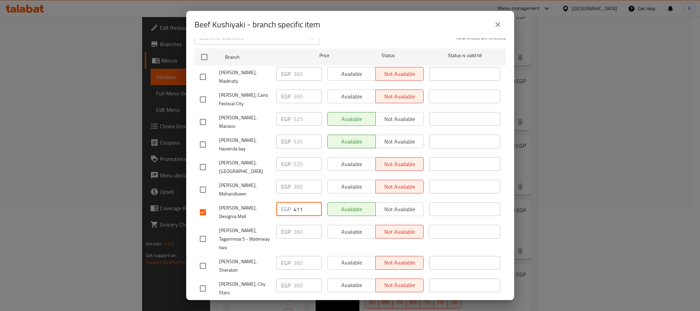
scroll to position [118, 0]
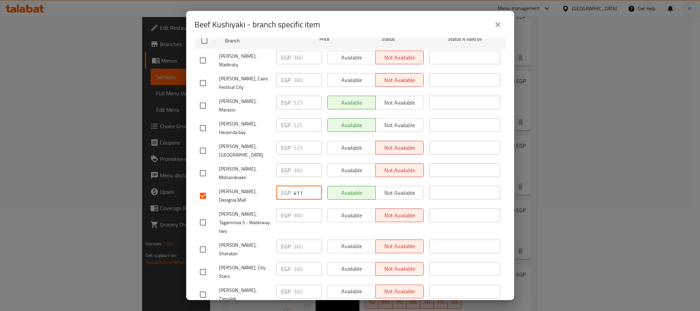
click at [201, 143] on input "checkbox" at bounding box center [203, 150] width 14 height 14
checkbox input "true"
click at [203, 121] on input "checkbox" at bounding box center [203, 128] width 14 height 14
checkbox input "true"
click at [204, 98] on input "checkbox" at bounding box center [203, 105] width 14 height 14
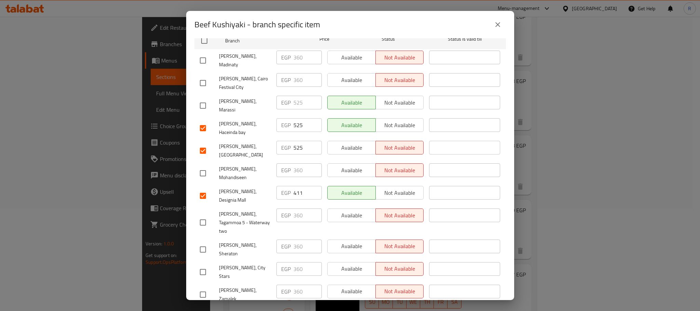
checkbox input "true"
click at [296, 141] on input "525" at bounding box center [307, 148] width 28 height 14
paste input "36"
type input "365"
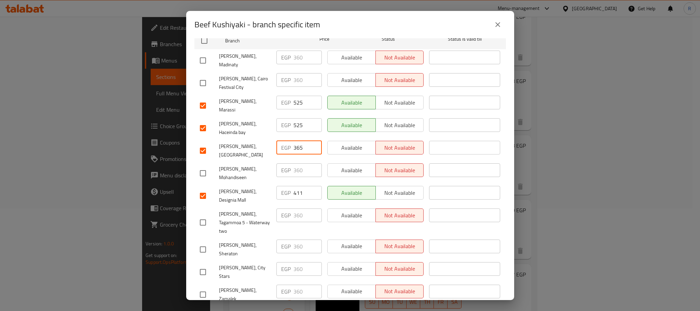
click at [296, 118] on input "525" at bounding box center [307, 125] width 28 height 14
paste input "36"
type input "365"
click at [299, 96] on input "525" at bounding box center [307, 103] width 28 height 14
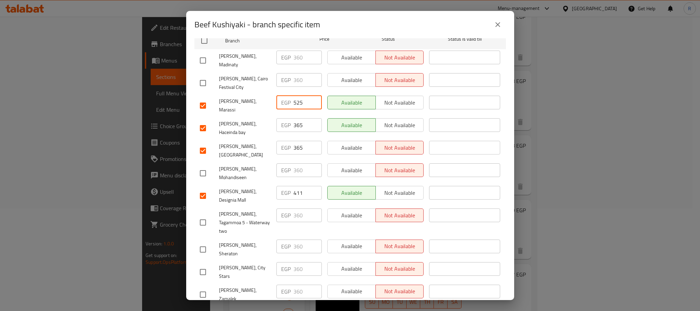
click at [299, 96] on input "525" at bounding box center [307, 103] width 28 height 14
paste input "36"
type input "365"
click at [267, 126] on span "[PERSON_NAME], Haceinda bay" at bounding box center [245, 128] width 52 height 17
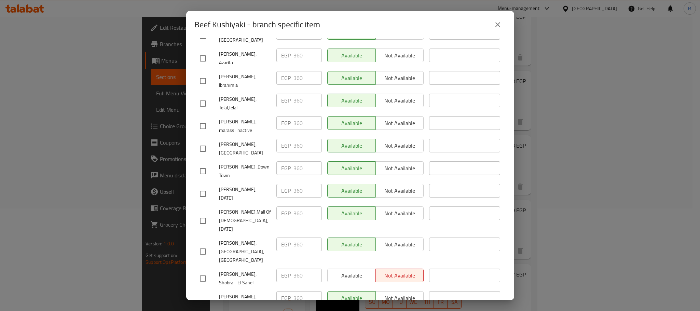
scroll to position [655, 0]
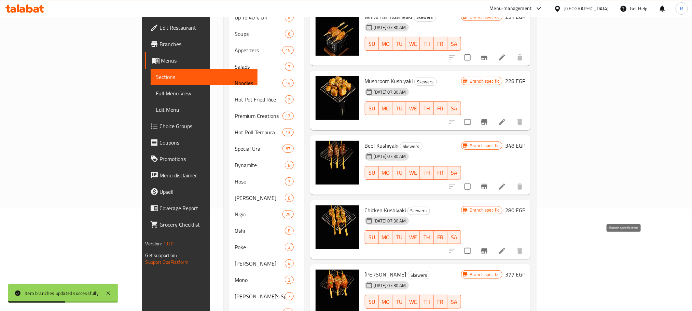
click at [487, 248] on icon "Branch-specific-item" at bounding box center [484, 250] width 6 height 5
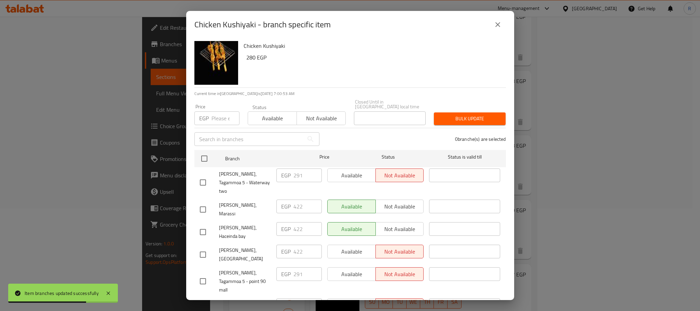
scroll to position [656, 0]
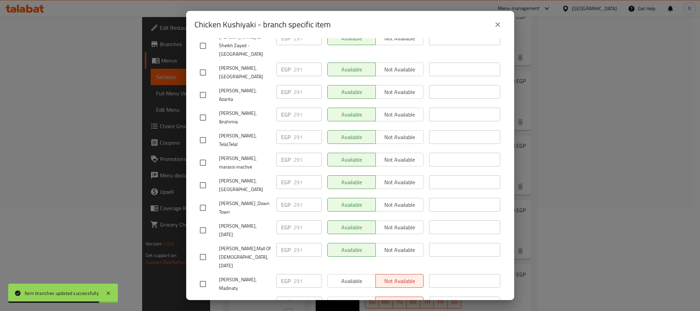
click at [203, 299] on input "checkbox" at bounding box center [203, 306] width 14 height 14
checkbox input "true"
click at [298, 296] on input "327" at bounding box center [307, 303] width 28 height 14
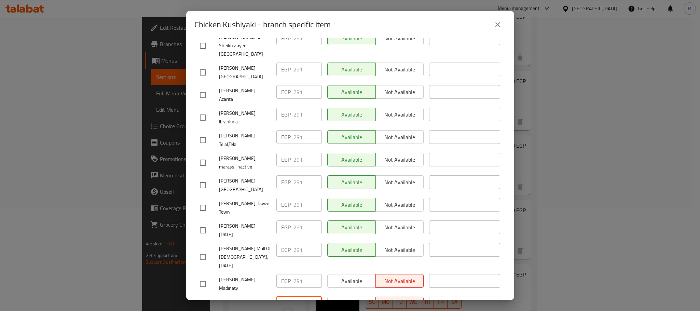
drag, startPoint x: 298, startPoint y: 217, endPoint x: 310, endPoint y: 221, distance: 12.6
click at [298, 296] on input "327" at bounding box center [307, 303] width 28 height 14
paste input "31"
type input "331"
click at [311, 240] on div "EGP 291 ​" at bounding box center [299, 257] width 51 height 34
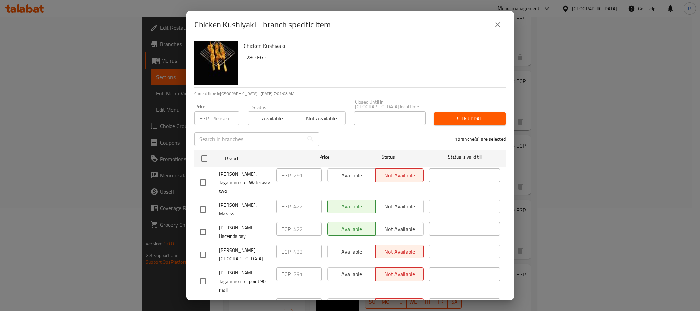
scroll to position [51, 0]
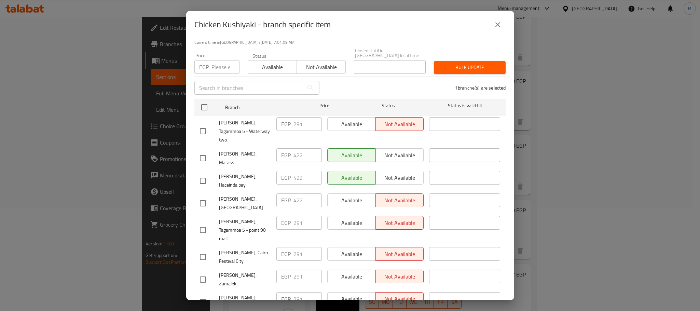
click at [207, 151] on input "checkbox" at bounding box center [203, 158] width 14 height 14
checkbox input "true"
click at [204, 174] on input "checkbox" at bounding box center [203, 181] width 14 height 14
checkbox input "true"
click at [199, 196] on input "checkbox" at bounding box center [203, 203] width 14 height 14
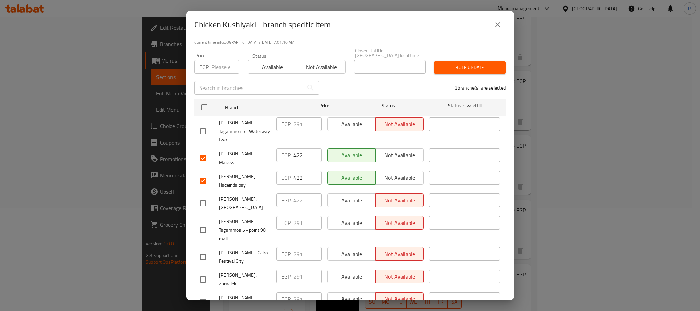
checkbox input "true"
click at [296, 193] on input "422" at bounding box center [307, 200] width 28 height 14
paste input "297"
type input "297"
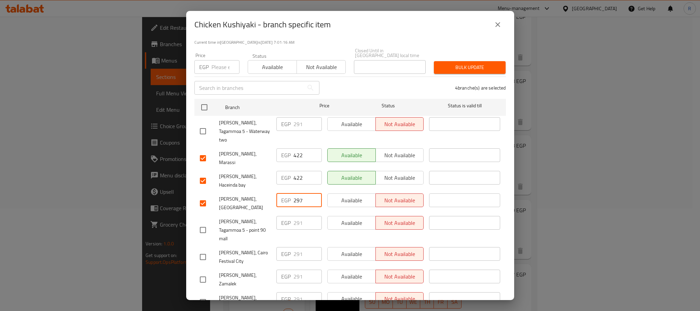
click at [294, 171] on input "422" at bounding box center [307, 178] width 28 height 14
paste input "297"
type input "297"
click at [296, 148] on input "422" at bounding box center [307, 155] width 28 height 14
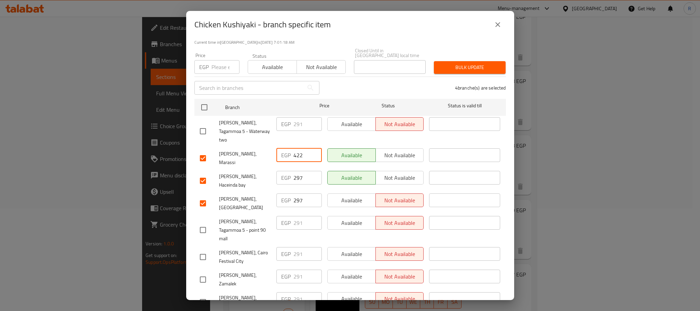
click at [296, 148] on input "422" at bounding box center [307, 155] width 28 height 14
paste input "297"
type input "297"
click at [316, 134] on div "EGP 291 ​" at bounding box center [299, 131] width 51 height 34
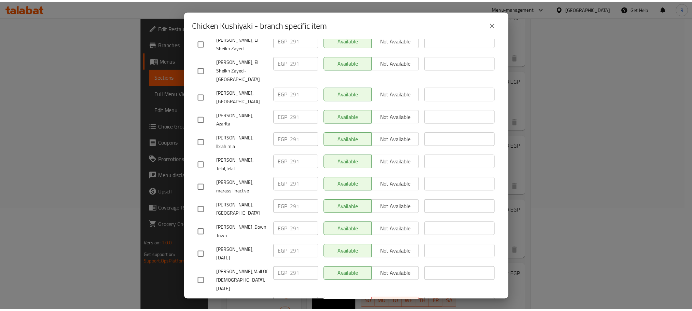
scroll to position [655, 0]
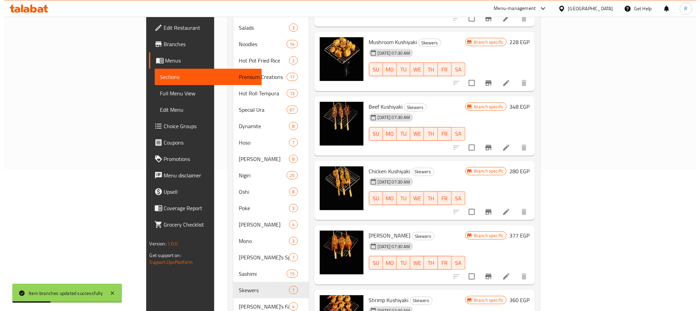
scroll to position [256, 0]
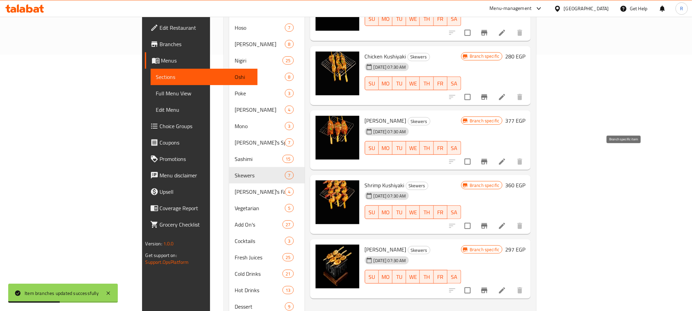
click at [488, 158] on icon "Branch-specific-item" at bounding box center [484, 161] width 8 height 8
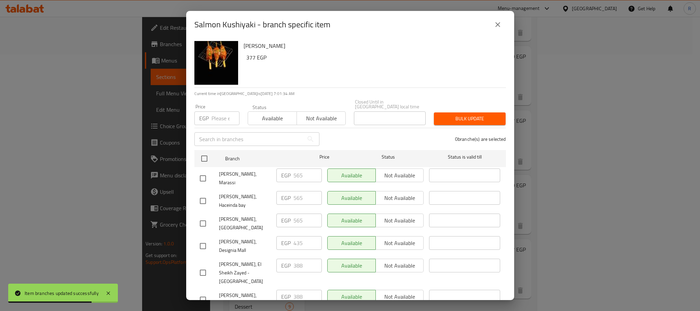
click at [201, 239] on input "checkbox" at bounding box center [203, 246] width 14 height 14
checkbox input "true"
click at [299, 239] on input "435" at bounding box center [307, 243] width 28 height 14
paste input "9"
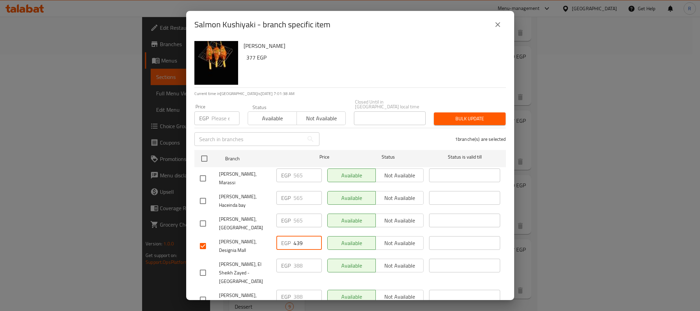
type input "439"
click at [269, 211] on div "[PERSON_NAME], [GEOGRAPHIC_DATA]" at bounding box center [235, 223] width 77 height 25
click at [205, 216] on input "checkbox" at bounding box center [203, 223] width 14 height 14
checkbox input "true"
click at [204, 194] on input "checkbox" at bounding box center [203, 201] width 14 height 14
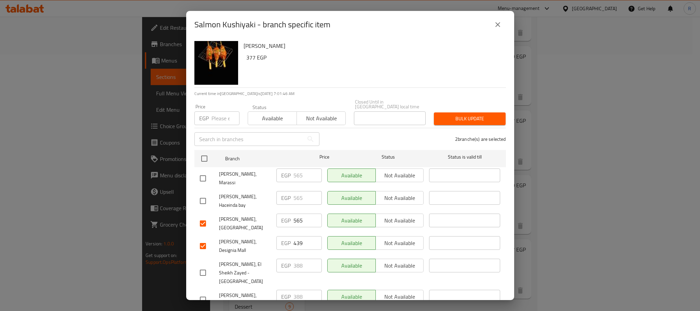
checkbox input "true"
click at [204, 171] on input "checkbox" at bounding box center [203, 178] width 14 height 14
checkbox input "true"
click at [295, 213] on input "565" at bounding box center [307, 220] width 28 height 14
click at [296, 213] on input "565" at bounding box center [307, 220] width 28 height 14
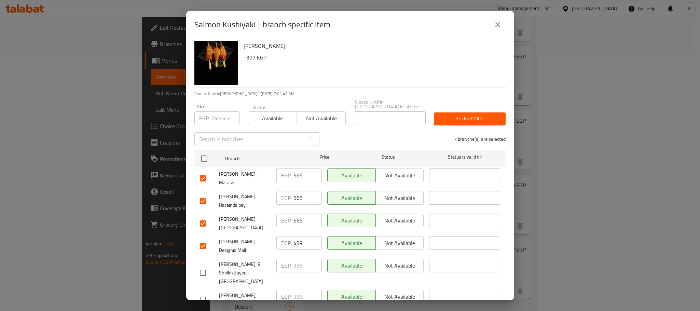
paste input "number"
paste input "394"
type input "394"
click at [296, 193] on input "565" at bounding box center [307, 198] width 28 height 14
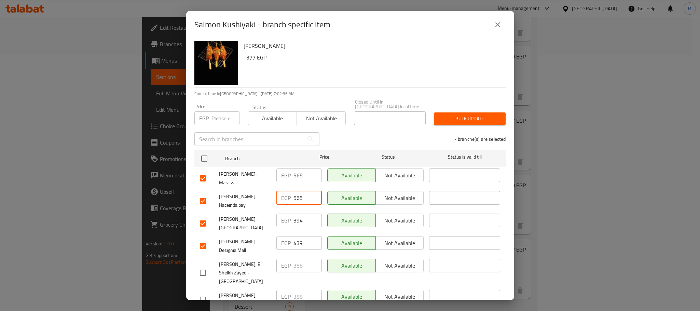
paste input "394"
type input "394"
click at [294, 171] on input "565" at bounding box center [307, 175] width 28 height 14
paste input "394"
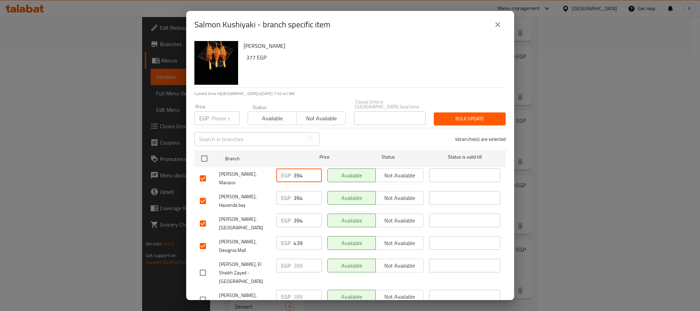
type input "394"
click at [370, 139] on div "4 branche(s) are selected" at bounding box center [416, 139] width 186 height 25
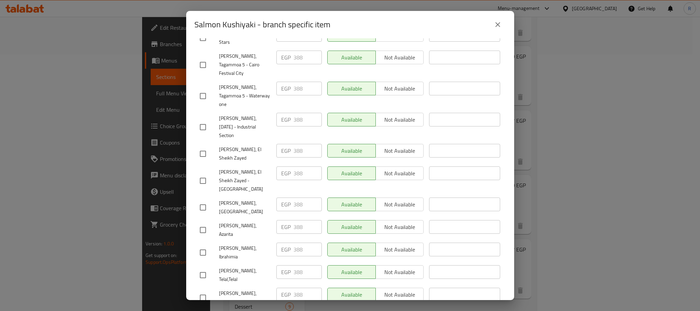
scroll to position [655, 0]
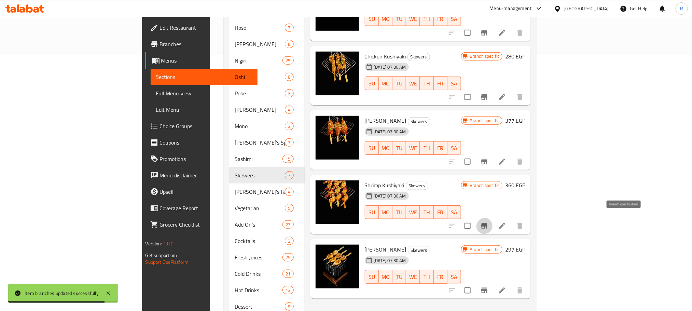
click at [488, 222] on icon "Branch-specific-item" at bounding box center [484, 226] width 8 height 8
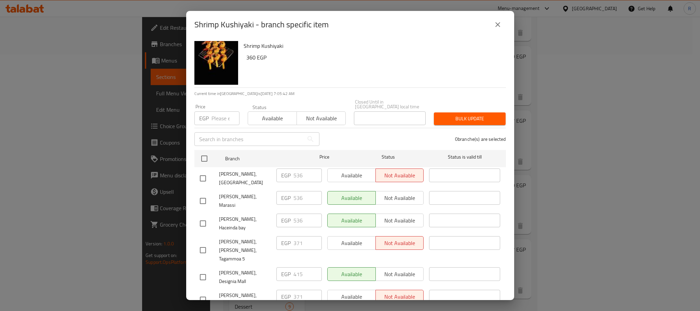
click at [202, 275] on input "checkbox" at bounding box center [203, 277] width 14 height 14
checkbox input "true"
click at [301, 269] on input "415" at bounding box center [307, 274] width 28 height 14
click at [298, 273] on input "415" at bounding box center [307, 274] width 28 height 14
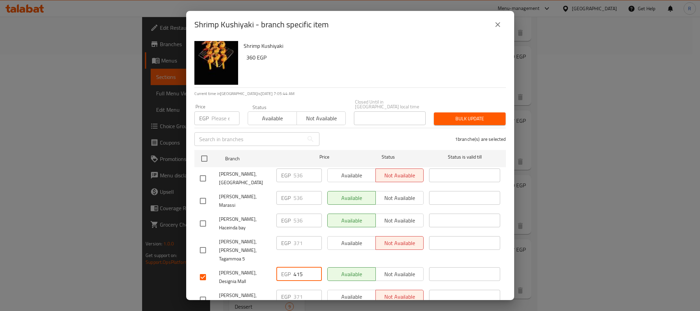
click at [298, 273] on input "415" at bounding box center [307, 274] width 28 height 14
paste input "22"
type input "422"
click at [205, 174] on input "checkbox" at bounding box center [203, 178] width 14 height 14
checkbox input "true"
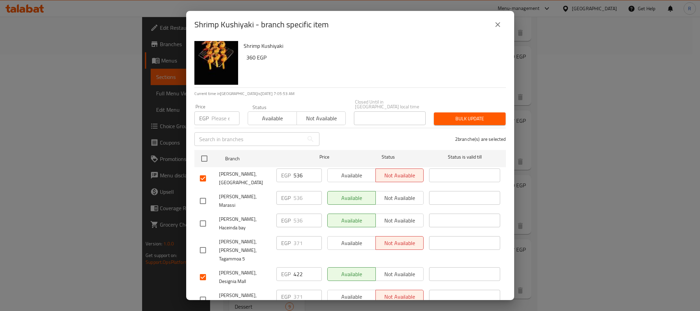
click at [200, 198] on input "checkbox" at bounding box center [203, 201] width 14 height 14
checkbox input "true"
click at [204, 220] on input "checkbox" at bounding box center [203, 223] width 14 height 14
checkbox input "true"
click at [296, 214] on input "536" at bounding box center [307, 220] width 28 height 14
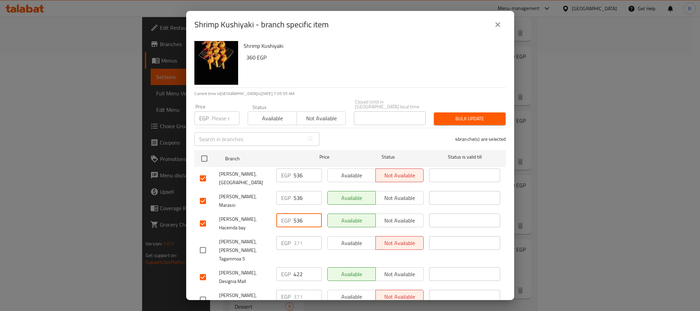
click at [296, 214] on input "536" at bounding box center [307, 220] width 28 height 14
paste input "377"
type input "377"
click at [299, 199] on input "536" at bounding box center [307, 198] width 28 height 14
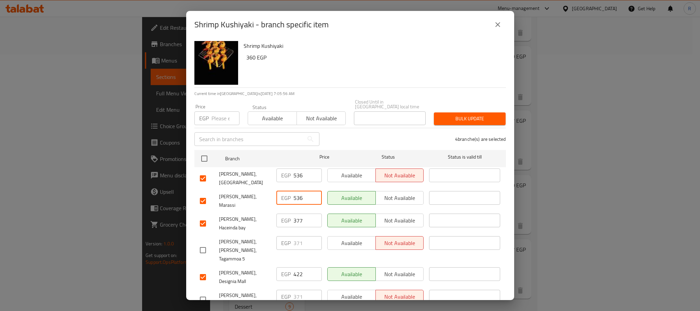
click at [299, 199] on input "536" at bounding box center [307, 198] width 28 height 14
paste input "377"
type input "377"
click at [299, 176] on input "536" at bounding box center [307, 175] width 28 height 14
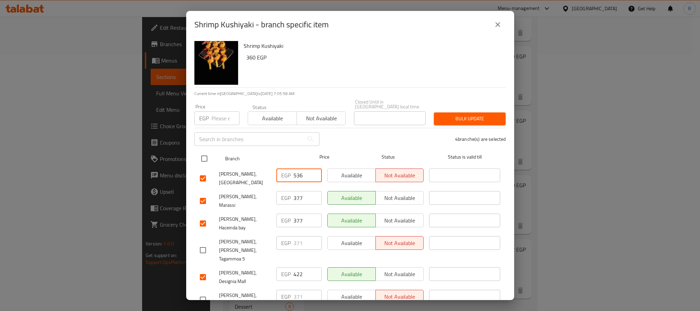
paste input "377"
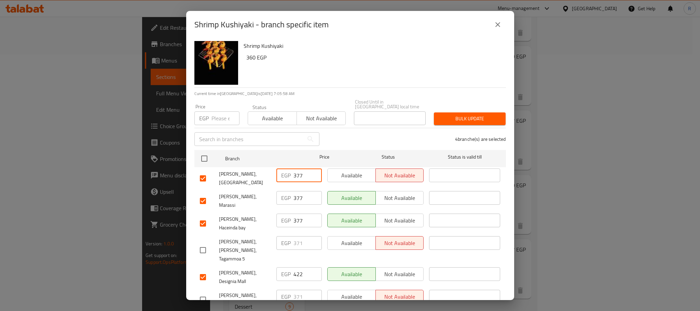
type input "377"
click at [357, 138] on div "4 branche(s) are selected" at bounding box center [416, 139] width 186 height 25
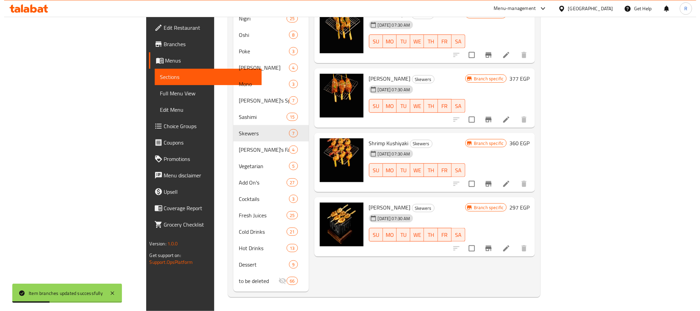
scroll to position [304, 0]
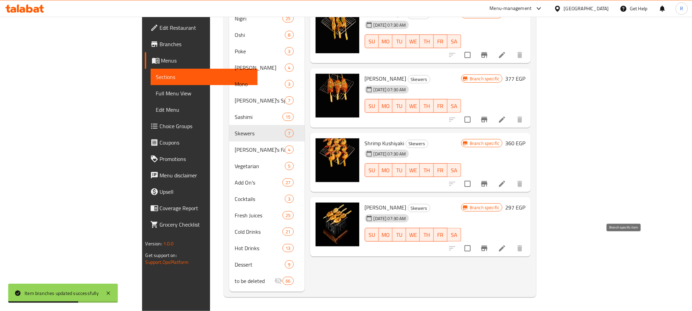
click at [488, 244] on icon "Branch-specific-item" at bounding box center [484, 248] width 8 height 8
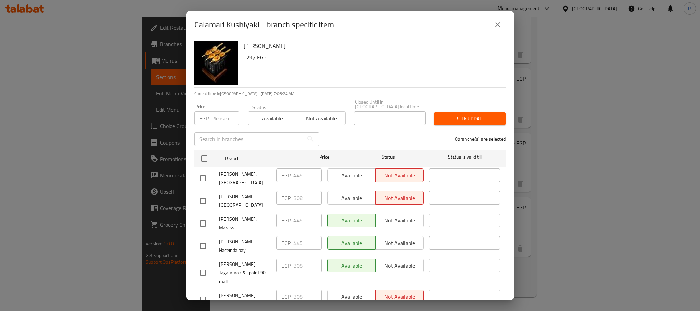
scroll to position [656, 0]
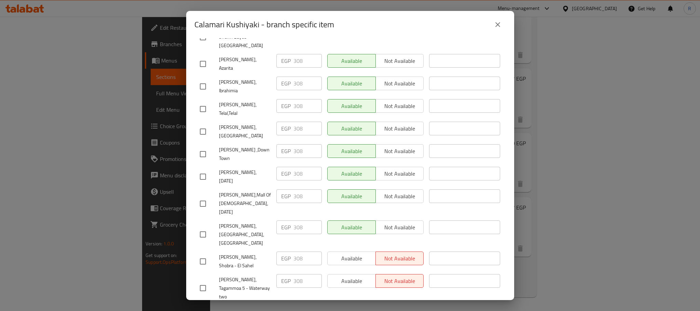
drag, startPoint x: 205, startPoint y: 251, endPoint x: 215, endPoint y: 250, distance: 9.6
checkbox input "true"
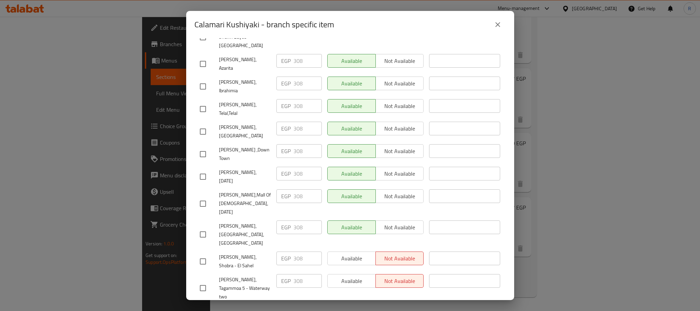
paste input "54"
type input "354"
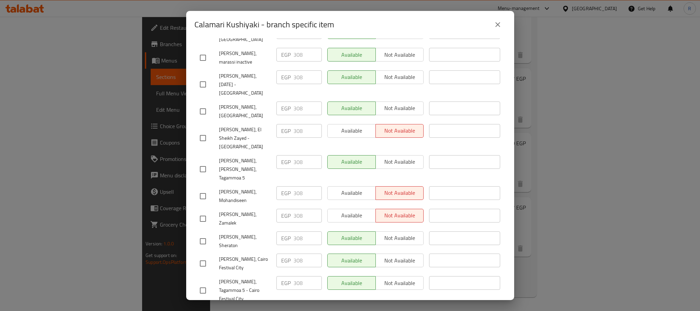
scroll to position [143, 0]
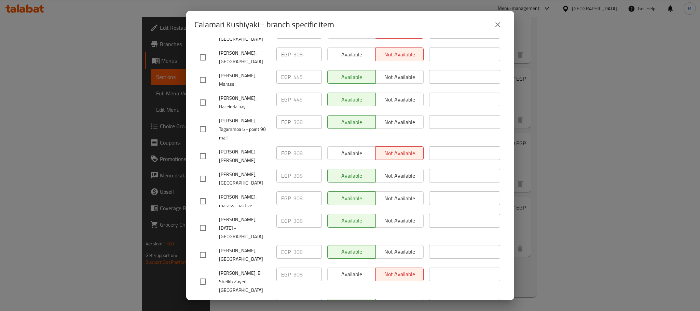
click at [201, 73] on input "checkbox" at bounding box center [203, 80] width 14 height 14
checkbox input "true"
click at [201, 95] on input "checkbox" at bounding box center [203, 102] width 14 height 14
checkbox input "true"
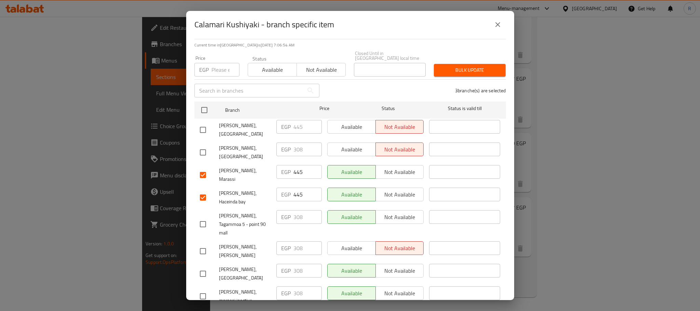
scroll to position [41, 0]
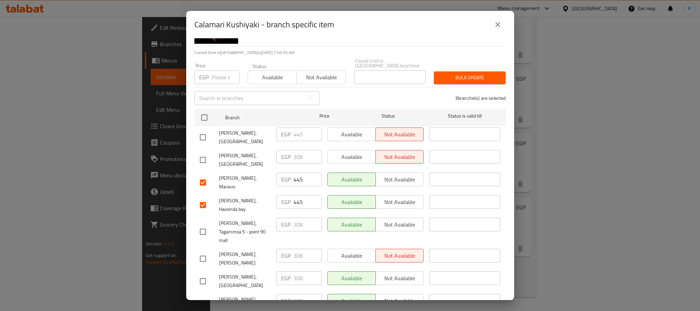
click at [207, 132] on input "checkbox" at bounding box center [203, 137] width 14 height 14
checkbox input "true"
click at [296, 132] on input "445" at bounding box center [307, 134] width 28 height 14
click at [297, 132] on input "445" at bounding box center [307, 134] width 28 height 14
paste input "314"
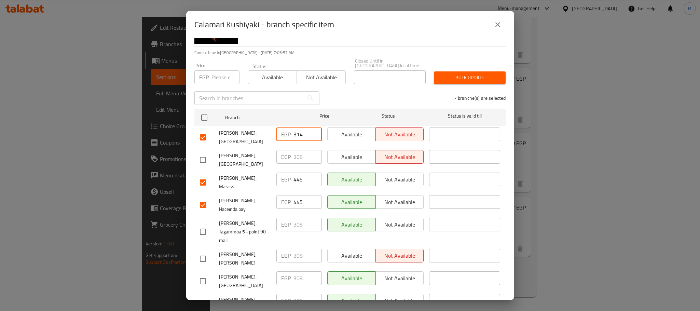
type input "314"
click at [301, 181] on input "445" at bounding box center [307, 179] width 28 height 14
click at [294, 180] on input "445" at bounding box center [307, 179] width 28 height 14
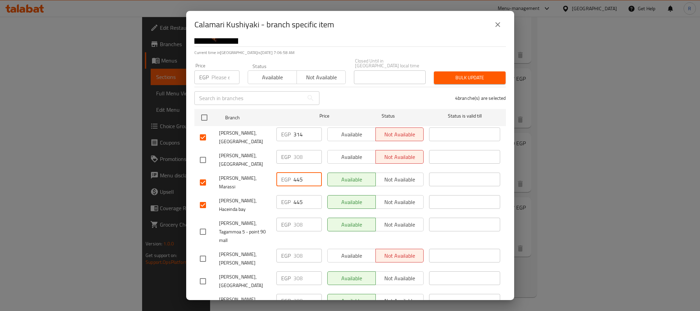
paste input "314"
type input "314"
click at [295, 197] on input "445" at bounding box center [307, 202] width 28 height 14
paste input "314"
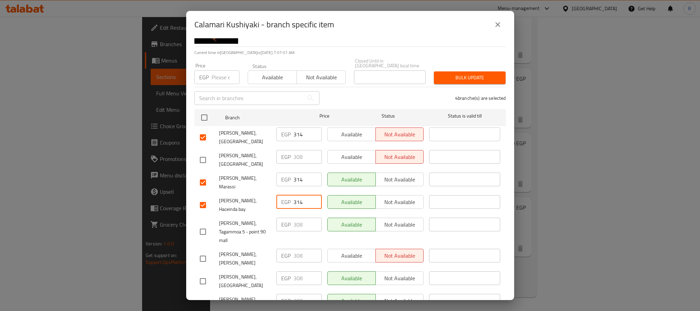
type input "314"
click at [250, 215] on div "[PERSON_NAME], Tagammoa 5 - point 90 mall" at bounding box center [235, 232] width 77 height 34
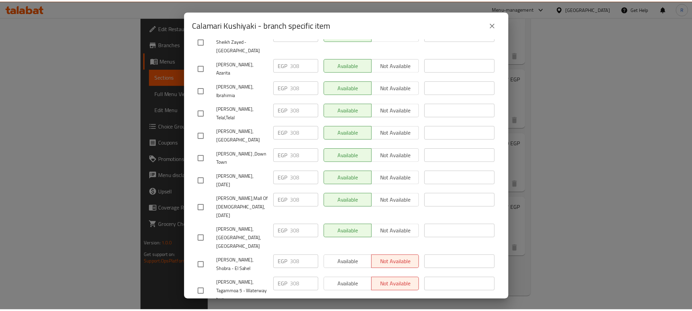
scroll to position [655, 0]
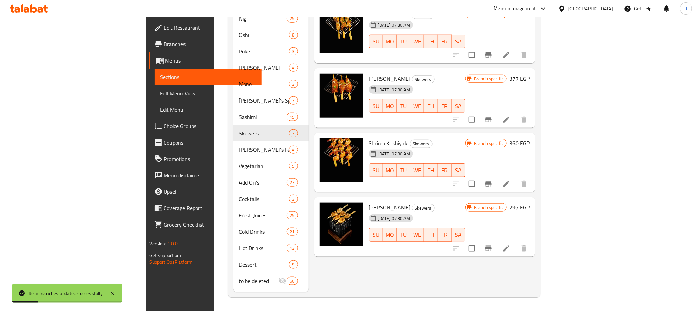
scroll to position [48, 0]
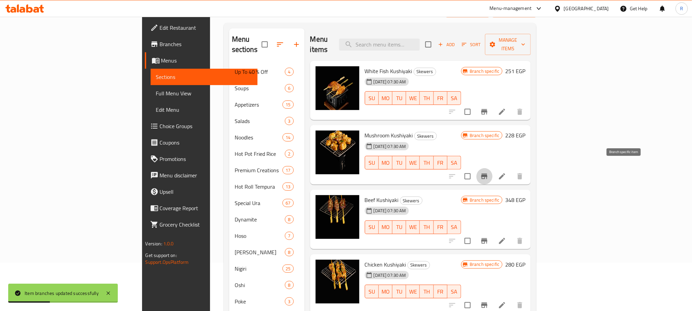
click at [488, 172] on icon "Branch-specific-item" at bounding box center [484, 176] width 8 height 8
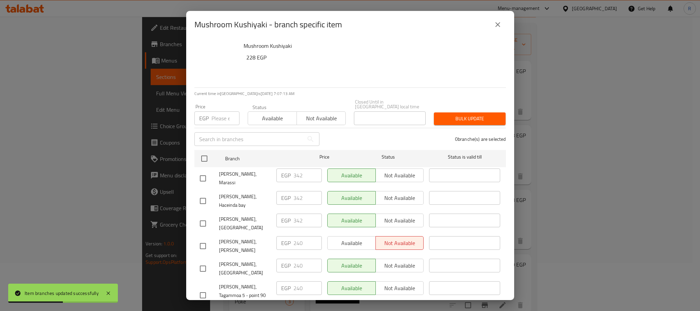
scroll to position [656, 0]
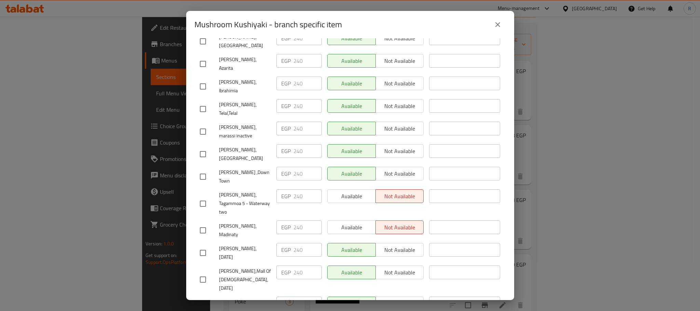
checkbox input "true"
paste input "4"
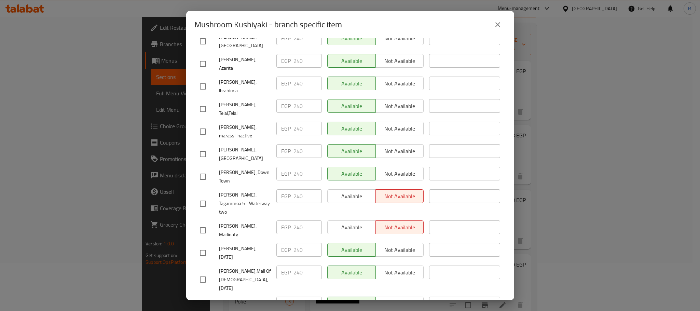
type input "274"
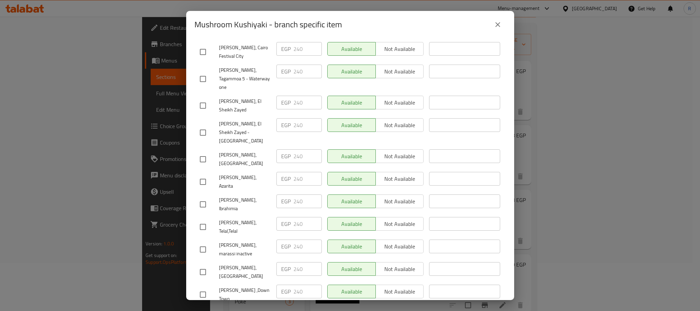
scroll to position [553, 0]
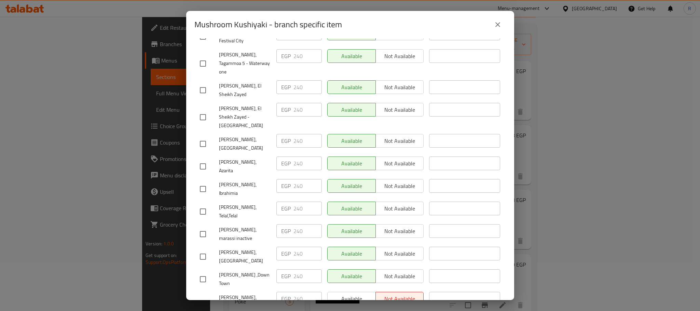
click at [203, 249] on input "checkbox" at bounding box center [203, 256] width 14 height 14
checkbox input "true"
click at [296, 247] on input "240" at bounding box center [307, 254] width 28 height 14
click at [297, 247] on input "240" at bounding box center [307, 254] width 28 height 14
paste input "6"
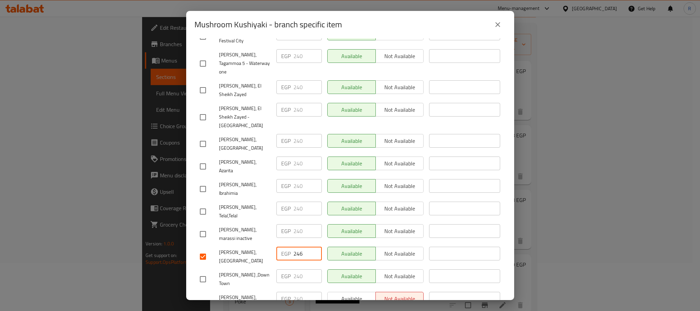
type input "246"
click at [267, 225] on span "[PERSON_NAME], marassi inactive" at bounding box center [245, 233] width 52 height 17
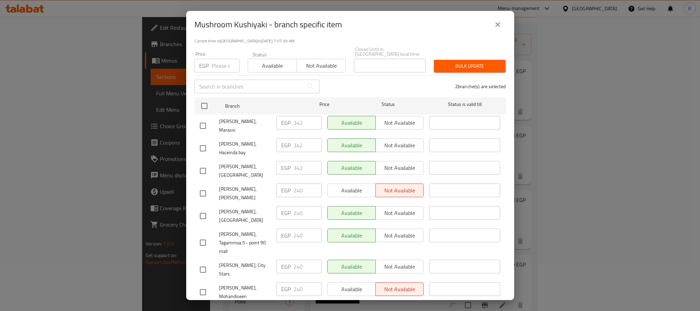
scroll to position [41, 0]
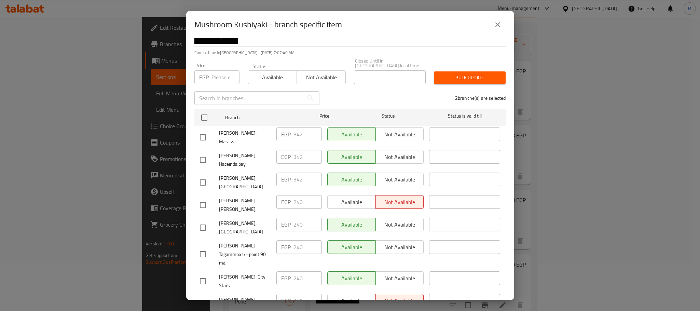
drag, startPoint x: 201, startPoint y: 132, endPoint x: 238, endPoint y: 134, distance: 36.9
click at [201, 132] on input "checkbox" at bounding box center [203, 137] width 14 height 14
checkbox input "true"
click at [300, 134] on input "342" at bounding box center [307, 134] width 28 height 14
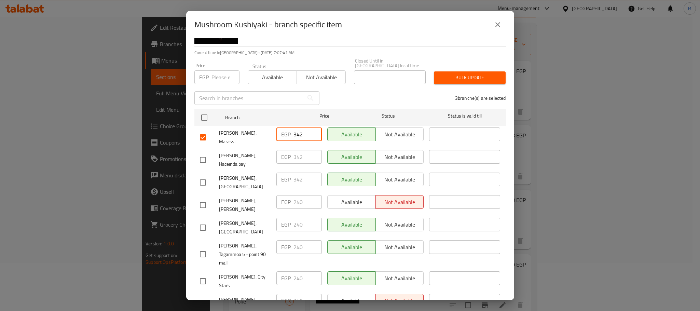
paste input "246"
type input "246"
click at [200, 153] on input "checkbox" at bounding box center [203, 160] width 14 height 14
checkbox input "true"
click at [298, 150] on input "342" at bounding box center [307, 157] width 28 height 14
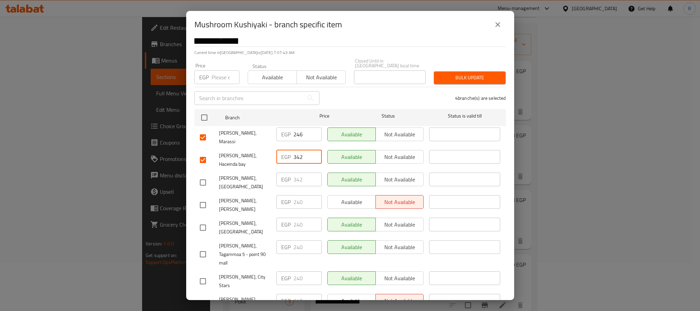
click at [298, 150] on input "342" at bounding box center [307, 157] width 28 height 14
paste input "246"
type input "246"
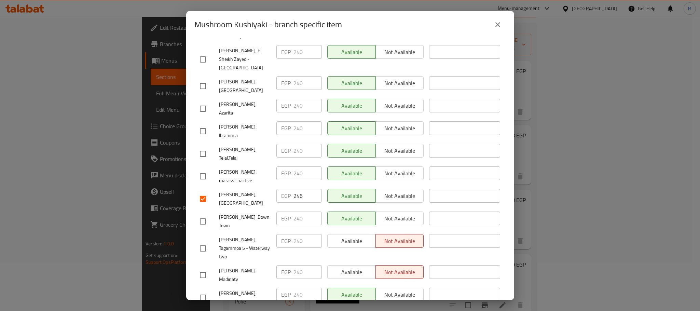
scroll to position [655, 0]
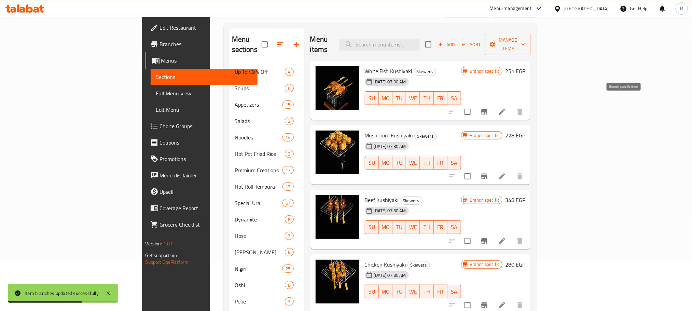
click at [487, 109] on icon "Branch-specific-item" at bounding box center [484, 111] width 6 height 5
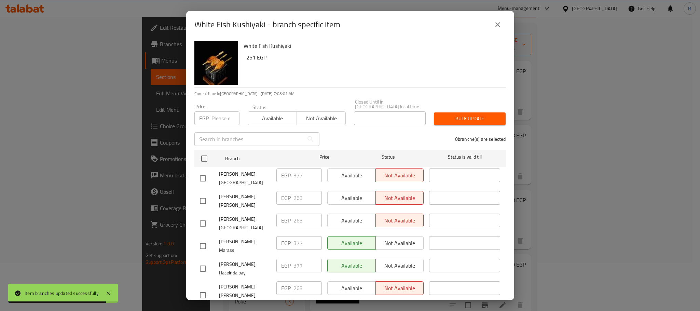
scroll to position [169, 0]
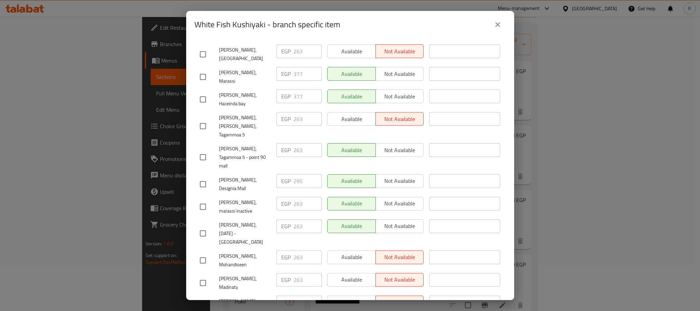
click at [202, 177] on input "checkbox" at bounding box center [203, 184] width 14 height 14
checkbox input "true"
click at [293, 174] on input "295" at bounding box center [307, 181] width 28 height 14
paste input "303"
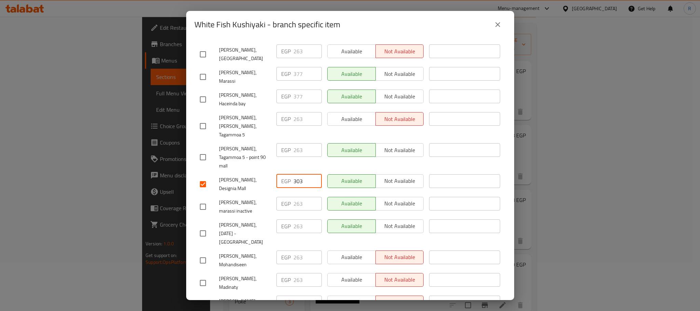
type input "303"
click at [257, 176] on span "[PERSON_NAME], Designia Mall" at bounding box center [245, 184] width 52 height 17
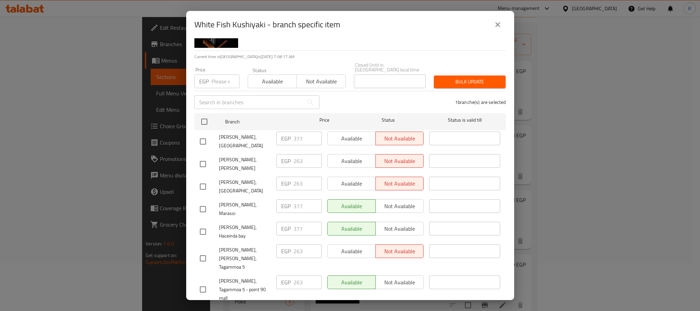
scroll to position [51, 0]
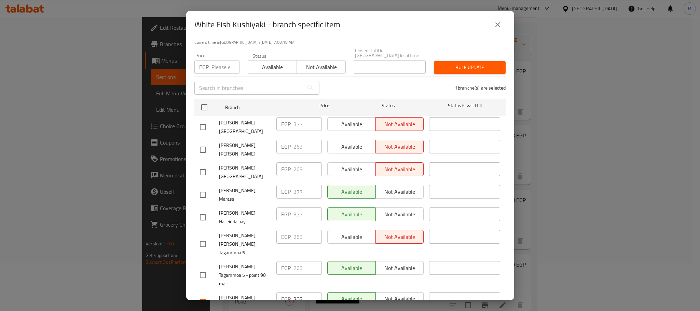
click at [205, 123] on input "checkbox" at bounding box center [203, 127] width 14 height 14
checkbox input "true"
click at [200, 188] on input "checkbox" at bounding box center [203, 195] width 14 height 14
checkbox input "true"
click at [204, 210] on input "checkbox" at bounding box center [203, 217] width 14 height 14
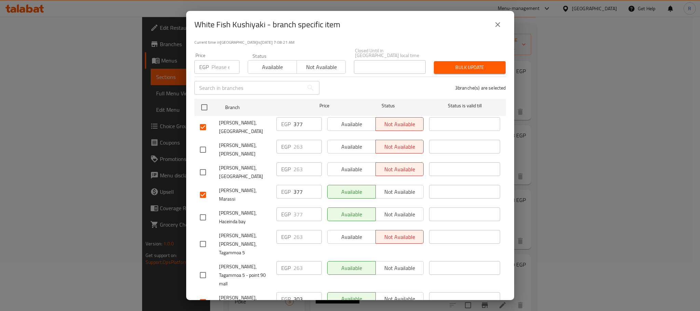
checkbox input "true"
click at [296, 207] on input "377" at bounding box center [307, 214] width 28 height 14
paste input "268"
type input "268"
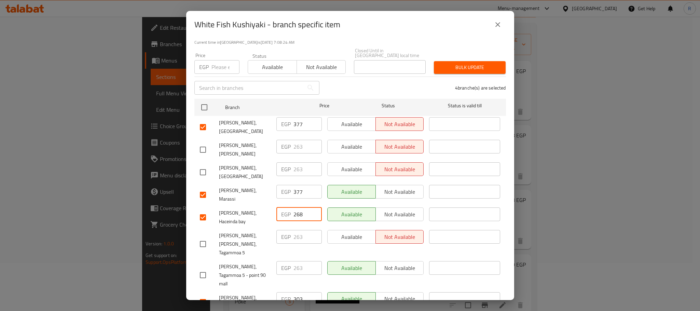
click at [295, 186] on input "377" at bounding box center [307, 192] width 28 height 14
paste input "268"
type input "268"
click at [298, 123] on input "377" at bounding box center [307, 124] width 28 height 14
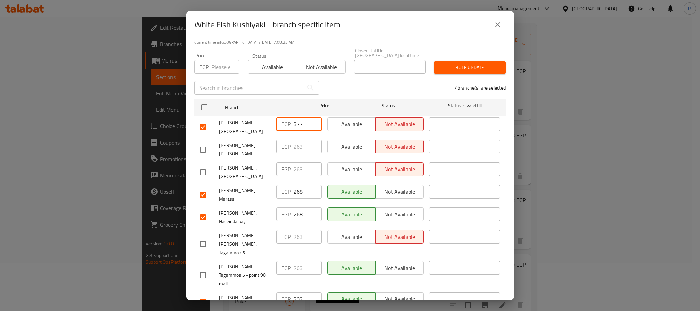
click at [298, 123] on input "377" at bounding box center [307, 124] width 28 height 14
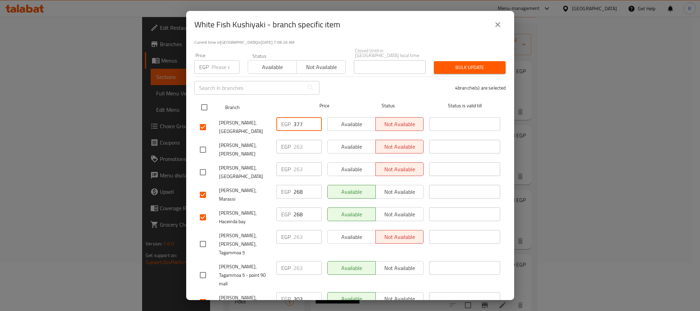
paste input "268"
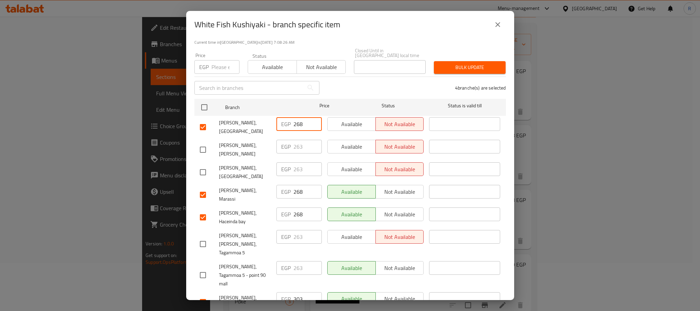
type input "268"
click at [352, 86] on div "4 branche(s) are selected" at bounding box center [416, 87] width 186 height 25
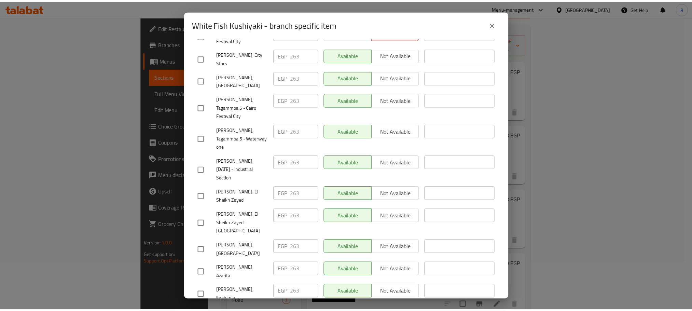
scroll to position [655, 0]
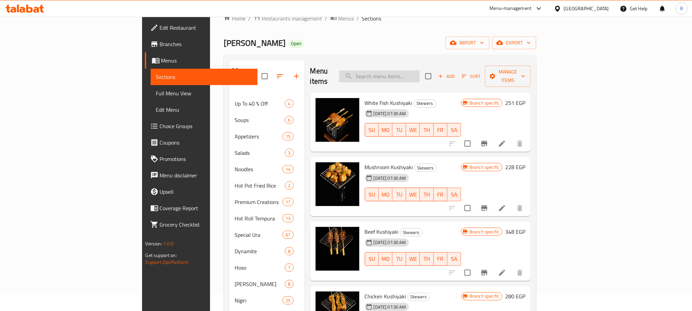
scroll to position [0, 0]
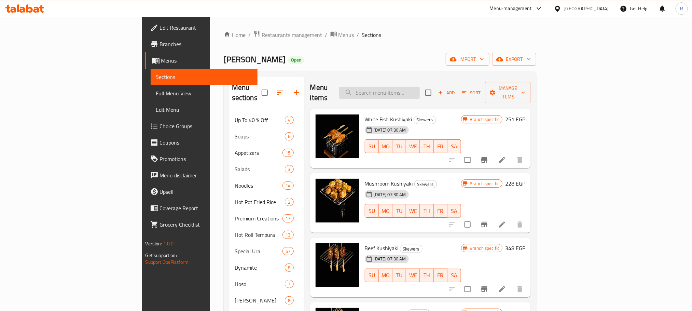
click at [420, 91] on input "search" at bounding box center [379, 93] width 81 height 12
paste input "Korean Chicken Wings"
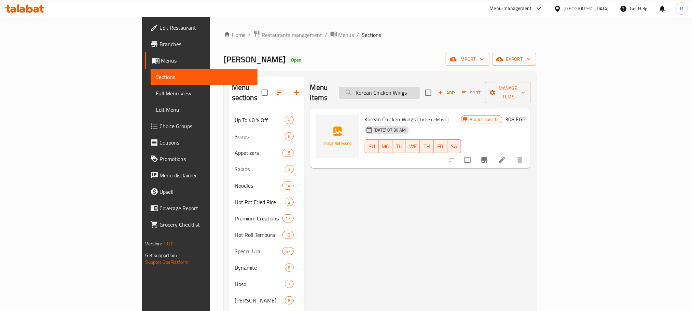
click at [420, 87] on input "Korean Chicken Wings" at bounding box center [379, 93] width 81 height 12
click at [420, 88] on input "Korean Chicken Wings" at bounding box center [379, 93] width 81 height 12
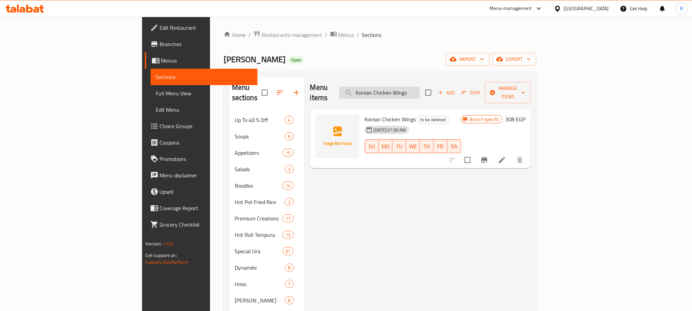
click at [420, 88] on input "Korean Chicken Wings" at bounding box center [379, 93] width 81 height 12
paste input "Avocado Salmon Roll 8 Pc"
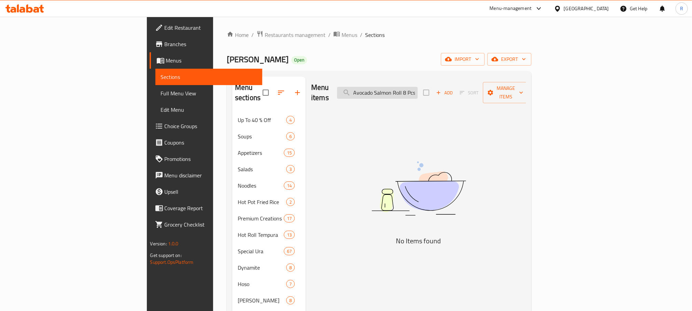
click at [418, 93] on input "Avocado Salmon Roll 8 Pcs" at bounding box center [377, 93] width 81 height 12
drag, startPoint x: 461, startPoint y: 93, endPoint x: 489, endPoint y: 93, distance: 28.0
click at [489, 93] on div "Menu items Avocado Salmon Roll 8 Pcs Add Sort Manage items" at bounding box center [418, 93] width 215 height 32
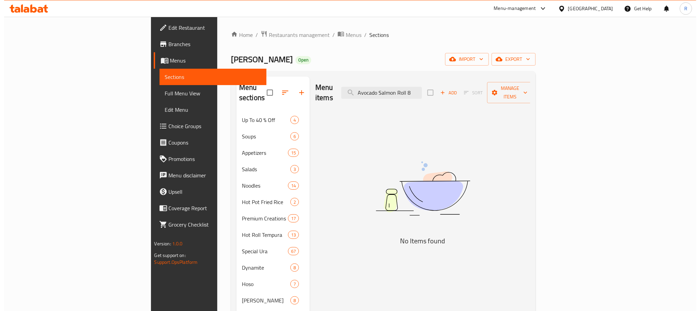
scroll to position [0, 0]
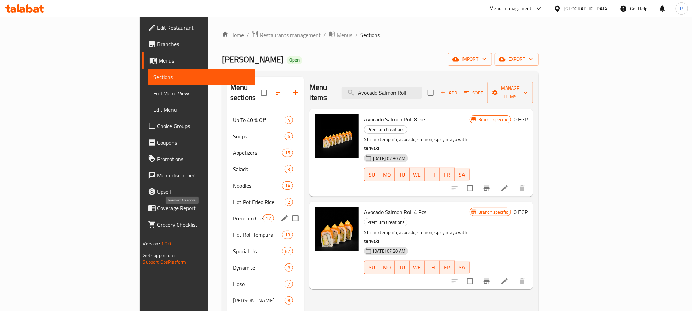
type input "Avocado Salmon Roll"
click at [233, 214] on span "Premium Creations" at bounding box center [248, 218] width 30 height 8
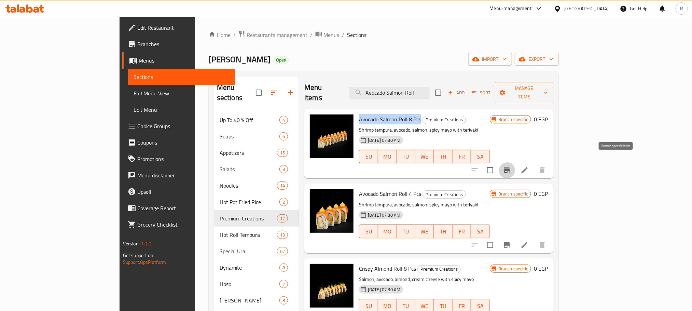
click at [510, 167] on icon "Branch-specific-item" at bounding box center [507, 169] width 6 height 5
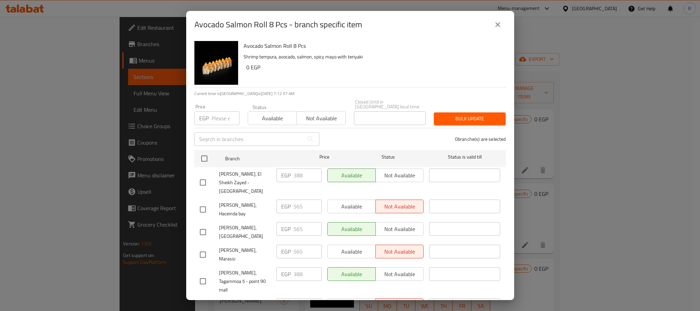
scroll to position [656, 0]
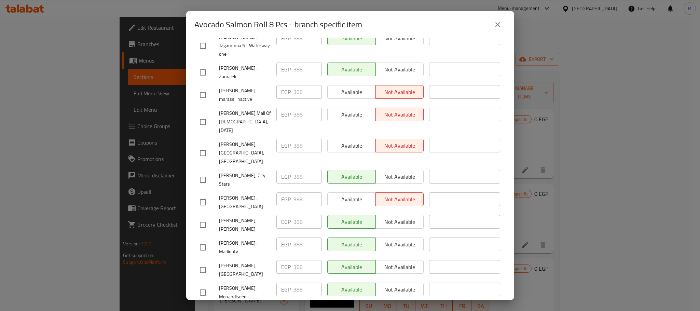
checkbox input "true"
paste input "4"
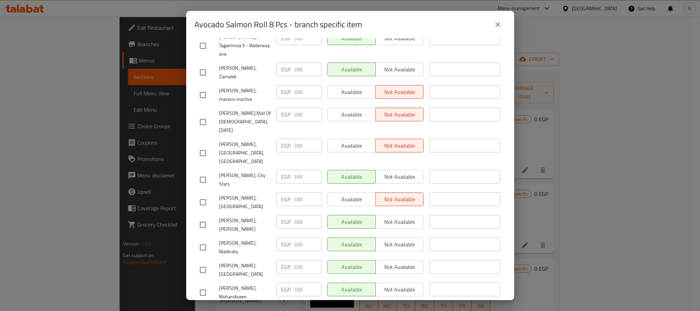
type input "445"
click at [260, 257] on div "[PERSON_NAME], [GEOGRAPHIC_DATA]" at bounding box center [235, 269] width 77 height 25
click at [200, 195] on input "checkbox" at bounding box center [203, 202] width 14 height 14
checkbox input "true"
click at [296, 192] on input "388" at bounding box center [307, 199] width 28 height 14
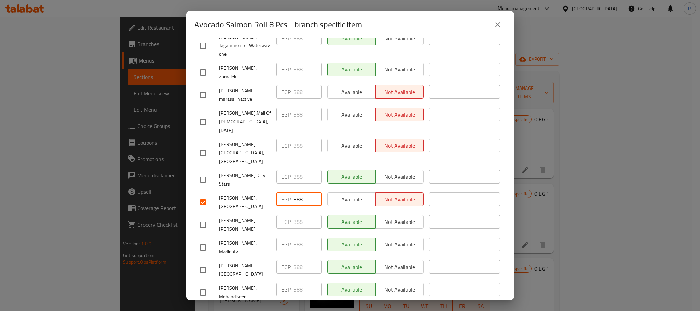
click at [296, 192] on input "388" at bounding box center [307, 199] width 28 height 14
paste input "99"
type input "399"
click at [263, 194] on span "[PERSON_NAME], [GEOGRAPHIC_DATA]" at bounding box center [245, 202] width 52 height 17
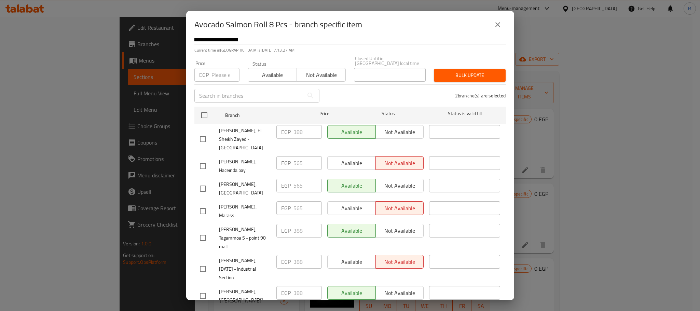
scroll to position [41, 0]
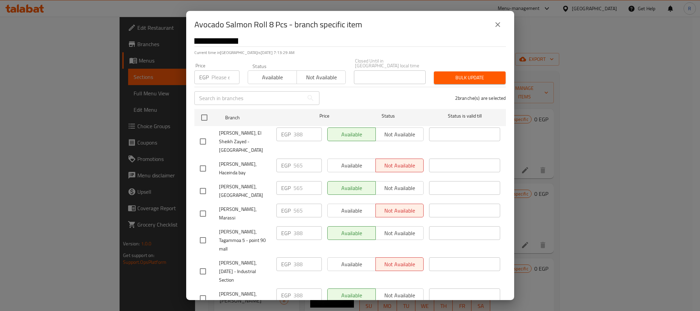
drag, startPoint x: 203, startPoint y: 169, endPoint x: 237, endPoint y: 167, distance: 33.6
click at [203, 169] on input "checkbox" at bounding box center [203, 168] width 14 height 14
checkbox input "true"
click at [298, 166] on input "565" at bounding box center [307, 165] width 28 height 14
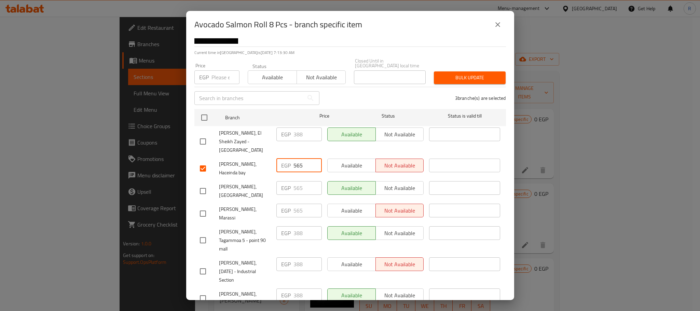
paste input "399"
type input "399"
drag, startPoint x: 204, startPoint y: 192, endPoint x: 268, endPoint y: 191, distance: 63.9
click at [204, 192] on input "checkbox" at bounding box center [203, 191] width 14 height 14
checkbox input "true"
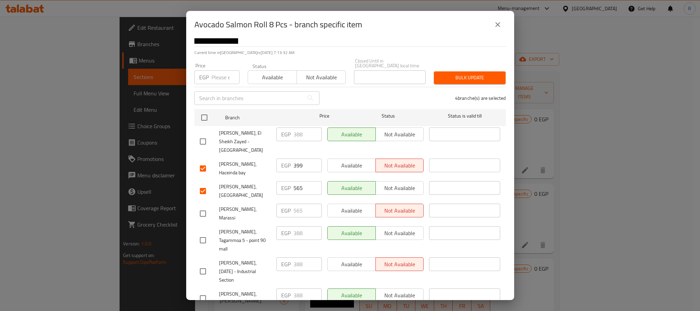
click at [296, 189] on input "565" at bounding box center [307, 188] width 28 height 14
paste input "399"
type input "399"
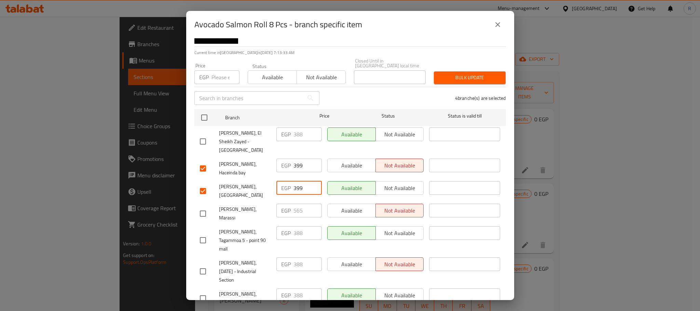
click at [264, 186] on span "[PERSON_NAME], [GEOGRAPHIC_DATA]" at bounding box center [245, 190] width 52 height 17
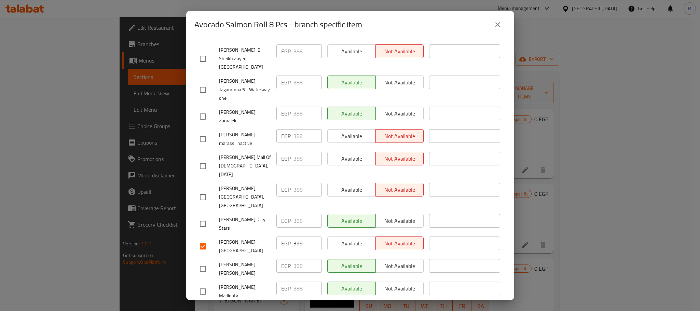
scroll to position [655, 0]
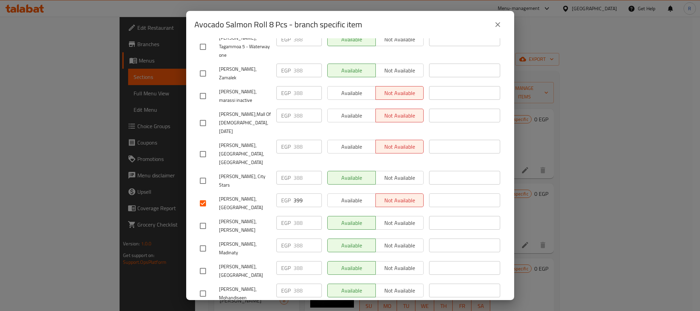
click at [496, 29] on button "close" at bounding box center [497, 24] width 16 height 16
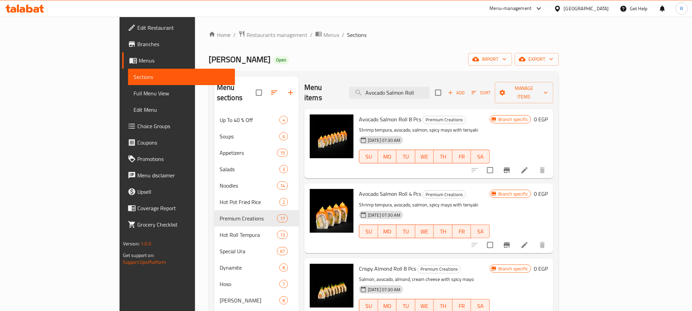
click at [510, 167] on icon "Branch-specific-item" at bounding box center [507, 169] width 6 height 5
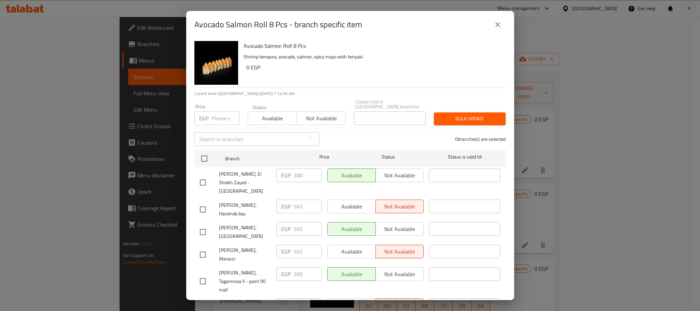
scroll to position [656, 0]
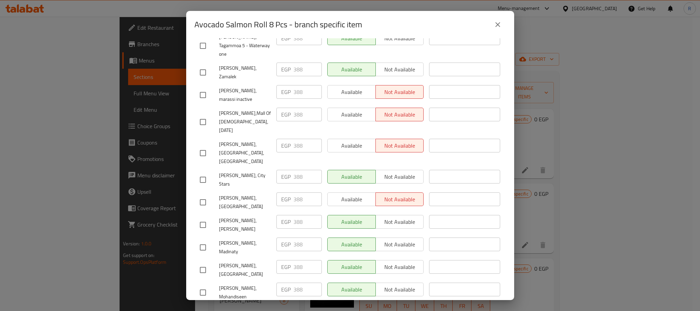
checkbox input "true"
paste input "445"
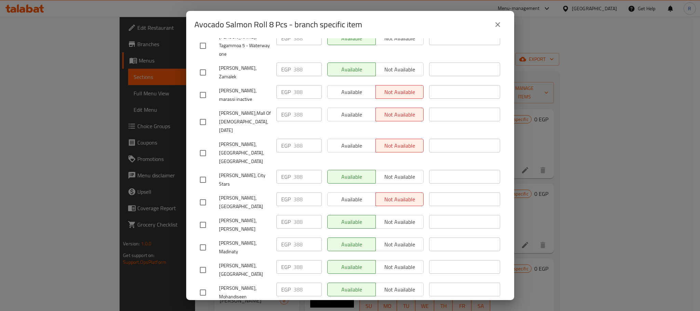
paste input "4"
type input "445"
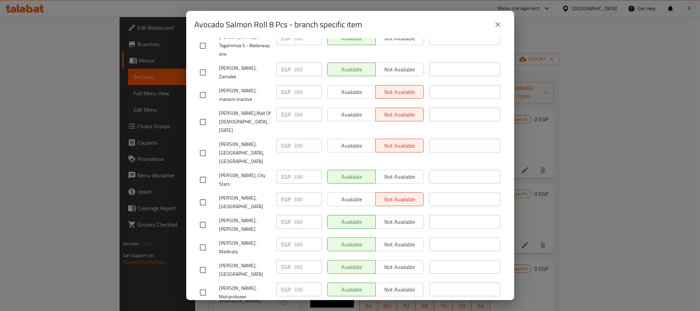
scroll to position [84, 0]
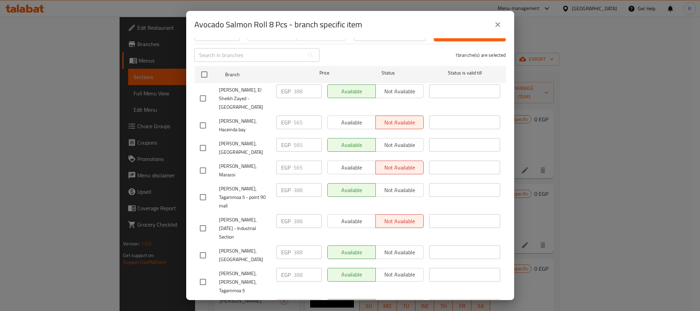
click at [206, 169] on input "checkbox" at bounding box center [203, 170] width 14 height 14
checkbox input "true"
click at [200, 121] on input "checkbox" at bounding box center [203, 125] width 14 height 14
checkbox input "true"
click at [204, 148] on input "checkbox" at bounding box center [203, 148] width 14 height 14
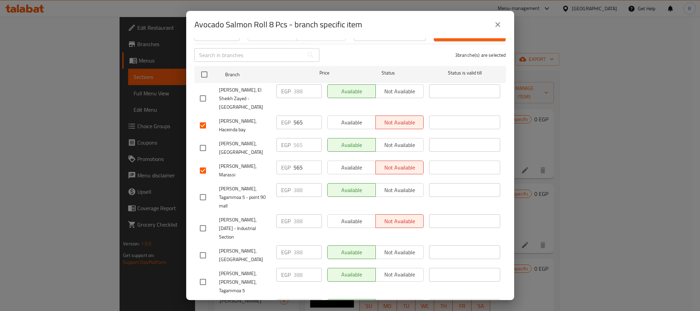
checkbox input "true"
click at [301, 145] on input "565" at bounding box center [307, 145] width 28 height 14
click at [301, 146] on input "565" at bounding box center [307, 145] width 28 height 14
paste input "399"
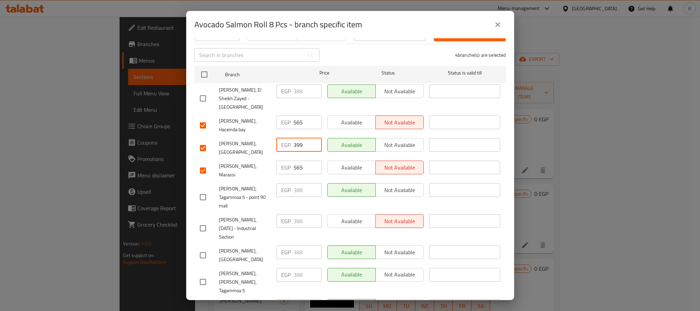
type input "399"
click at [296, 124] on input "565" at bounding box center [307, 122] width 28 height 14
paste input "399"
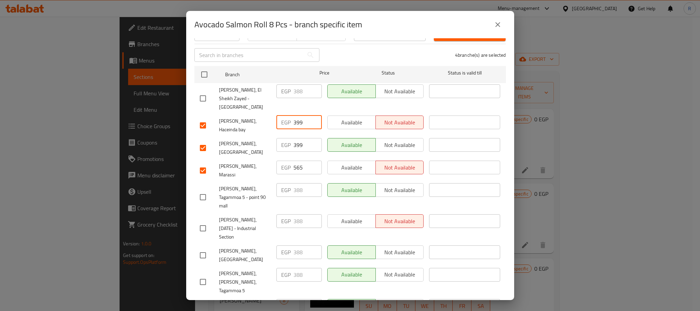
type input "399"
click at [295, 169] on input "565" at bounding box center [307, 168] width 28 height 14
paste input "399"
type input "399"
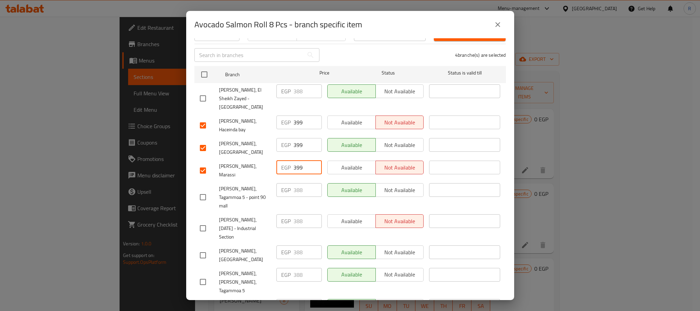
click at [342, 102] on div "Available Not available" at bounding box center [375, 99] width 102 height 34
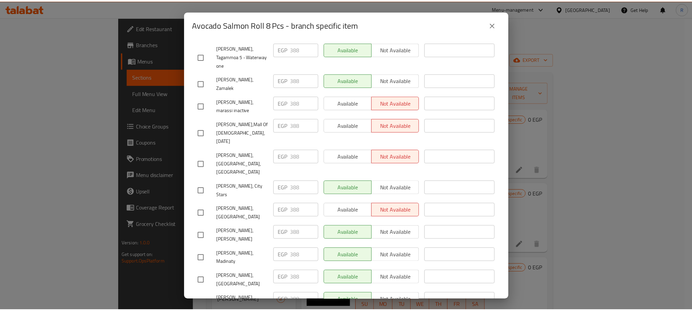
scroll to position [655, 0]
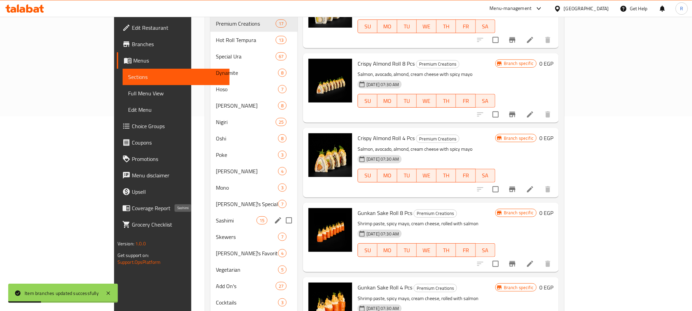
scroll to position [256, 0]
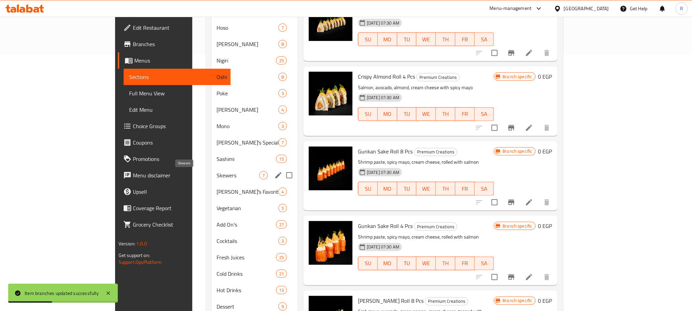
click at [217, 173] on span "Skewers" at bounding box center [238, 175] width 42 height 8
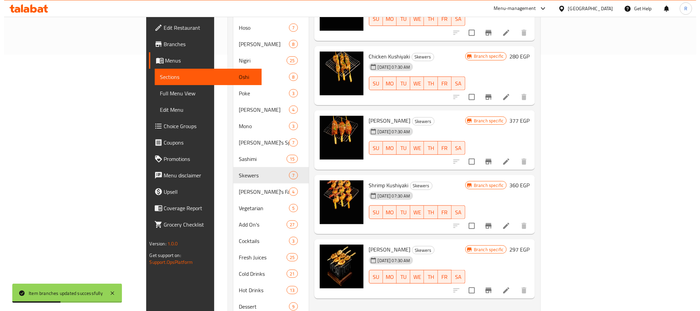
scroll to position [51, 0]
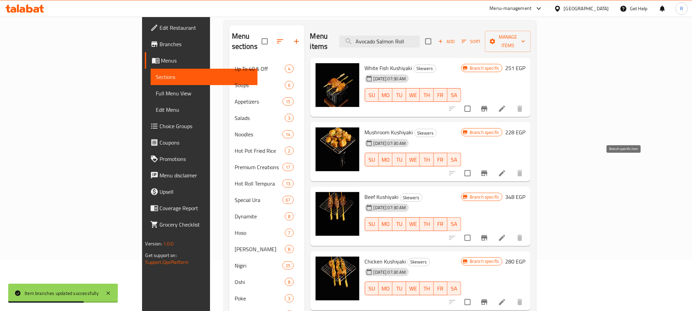
click at [487, 170] on icon "Branch-specific-item" at bounding box center [484, 172] width 6 height 5
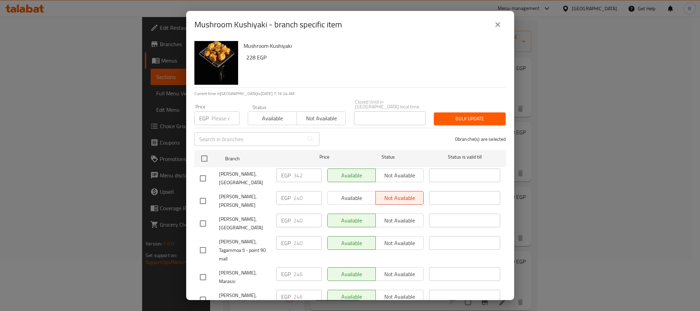
click at [497, 26] on icon "close" at bounding box center [498, 24] width 8 height 8
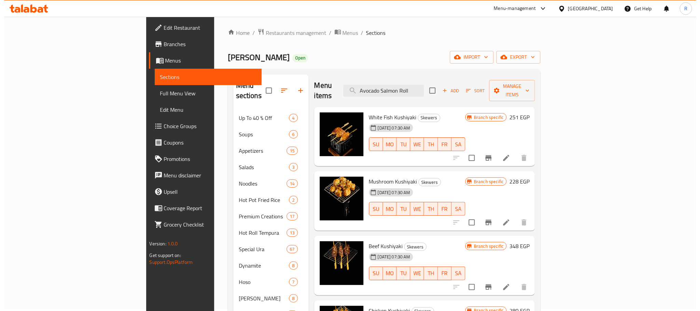
scroll to position [0, 0]
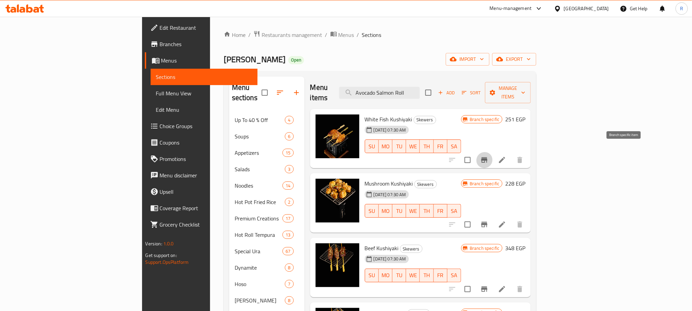
click at [487, 157] on icon "Branch-specific-item" at bounding box center [484, 159] width 6 height 5
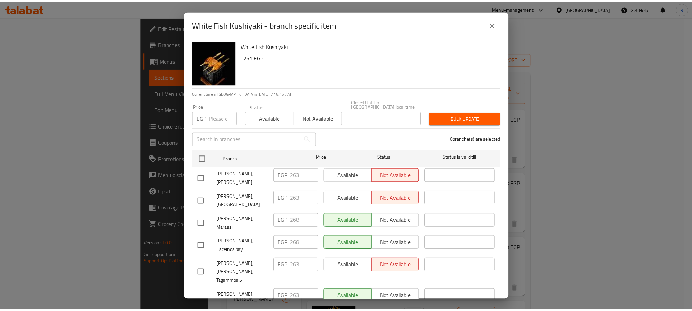
scroll to position [146, 0]
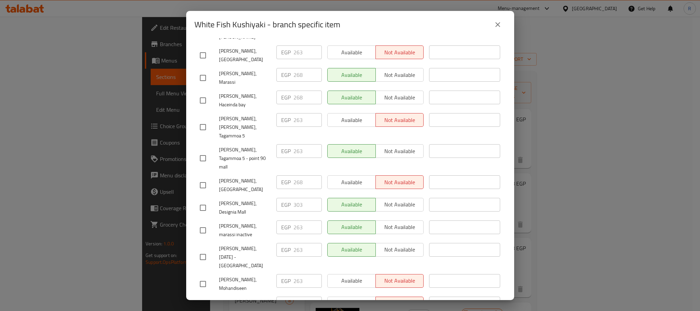
click at [497, 26] on icon "close" at bounding box center [498, 24] width 8 height 8
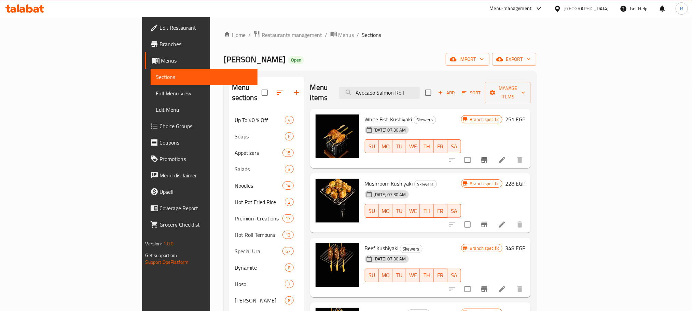
click at [493, 216] on button "Branch-specific-item" at bounding box center [484, 224] width 16 height 16
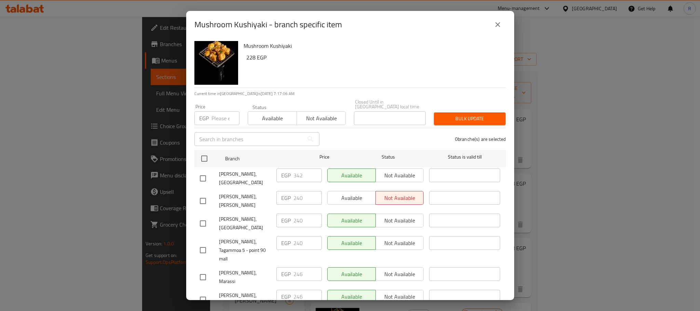
click at [494, 23] on icon "close" at bounding box center [498, 24] width 8 height 8
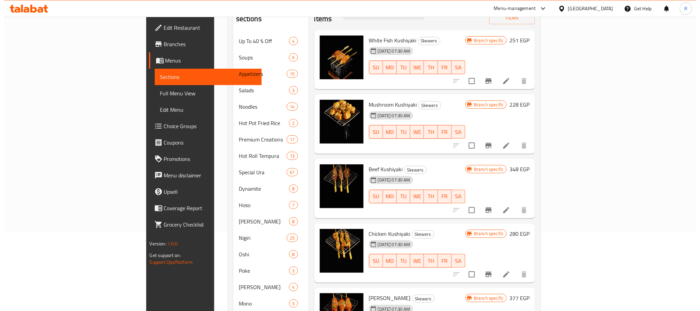
scroll to position [102, 0]
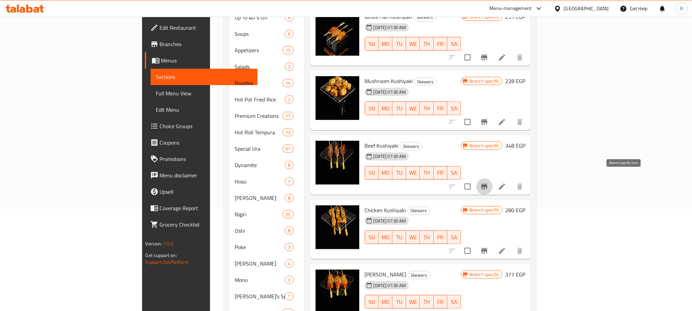
click at [488, 182] on icon "Branch-specific-item" at bounding box center [484, 186] width 8 height 8
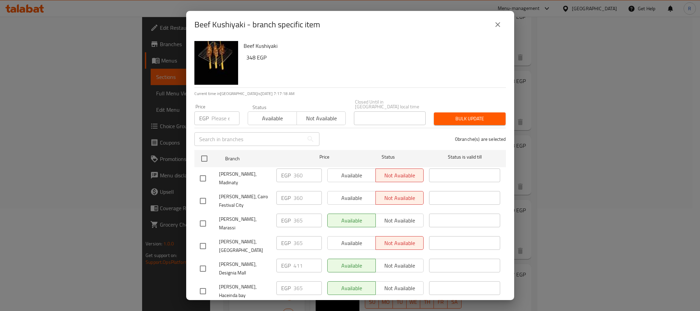
click at [498, 28] on icon "close" at bounding box center [498, 24] width 8 height 8
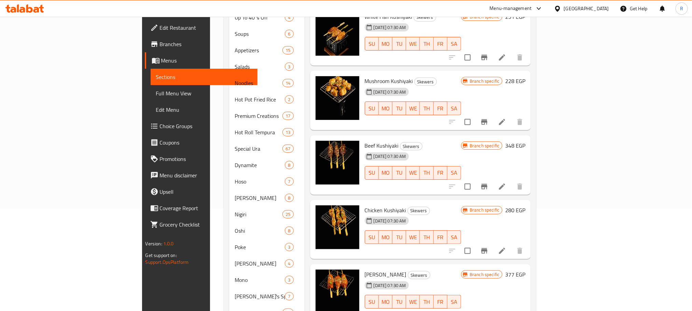
click at [487, 248] on icon "Branch-specific-item" at bounding box center [484, 250] width 6 height 5
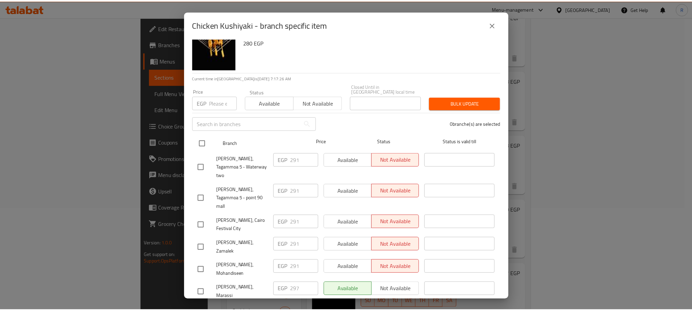
scroll to position [67, 0]
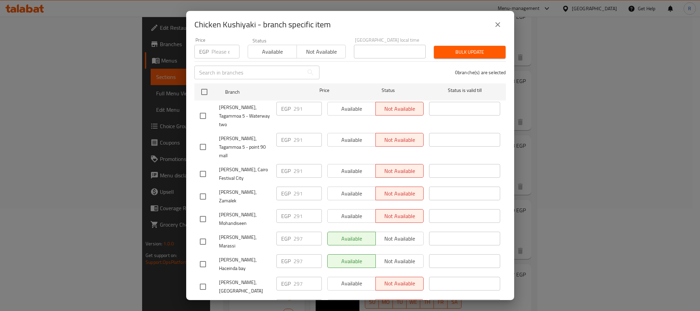
click at [499, 25] on icon "close" at bounding box center [498, 24] width 8 height 8
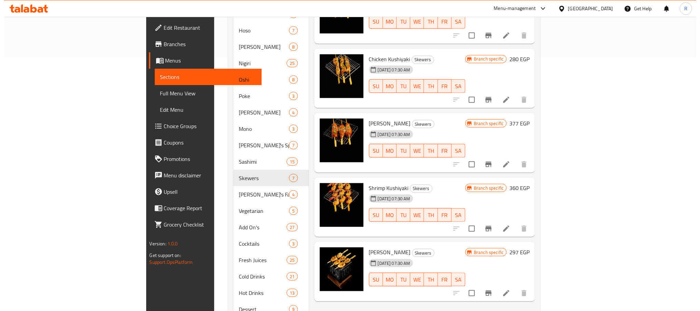
scroll to position [256, 0]
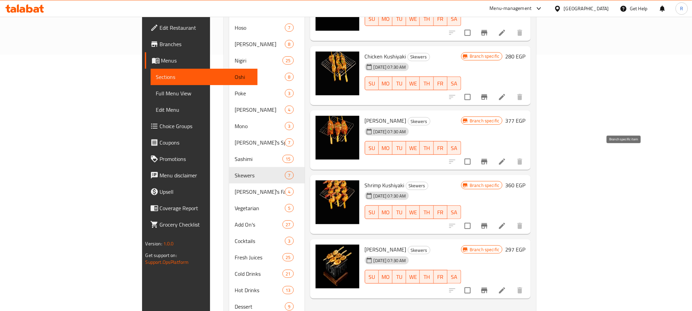
click at [493, 153] on button "Branch-specific-item" at bounding box center [484, 161] width 16 height 16
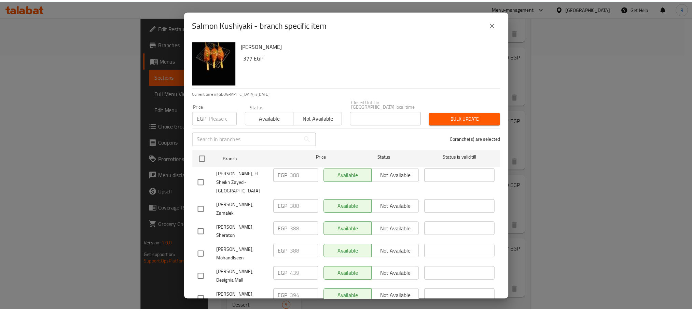
scroll to position [18, 0]
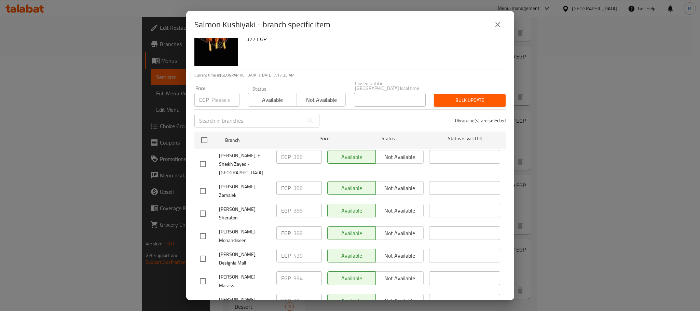
click at [497, 22] on icon "close" at bounding box center [498, 24] width 8 height 8
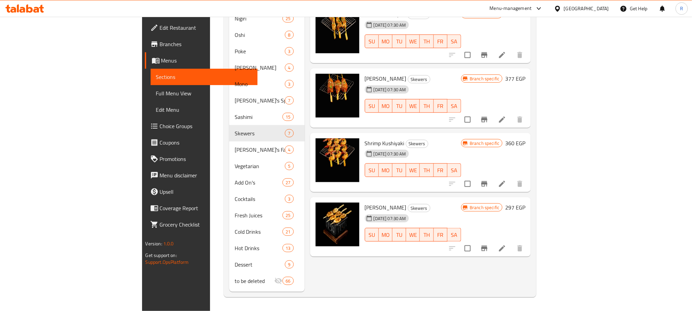
scroll to position [304, 0]
click at [487, 181] on icon "Branch-specific-item" at bounding box center [484, 183] width 6 height 5
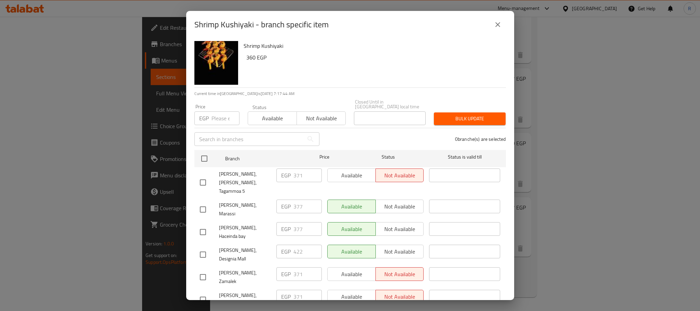
click at [495, 26] on icon "close" at bounding box center [497, 24] width 5 height 5
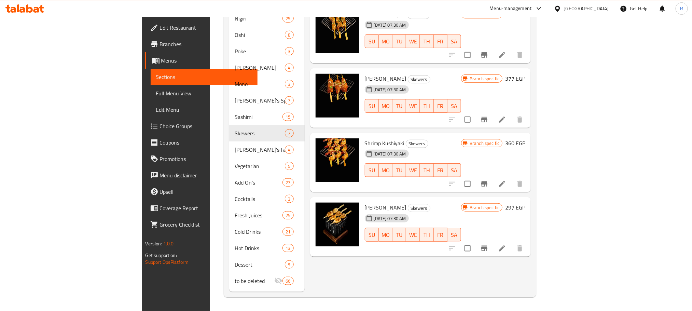
click at [487, 246] on icon "Branch-specific-item" at bounding box center [484, 248] width 6 height 5
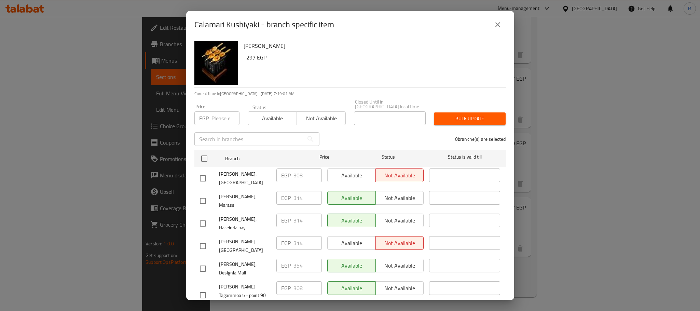
click at [494, 24] on icon "close" at bounding box center [498, 24] width 8 height 8
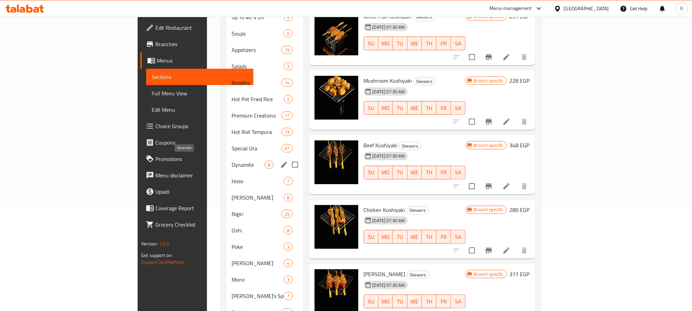
scroll to position [99, 0]
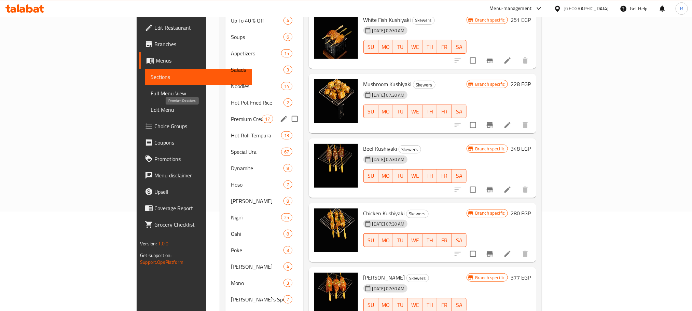
click at [231, 115] on span "Premium Creations" at bounding box center [246, 119] width 31 height 8
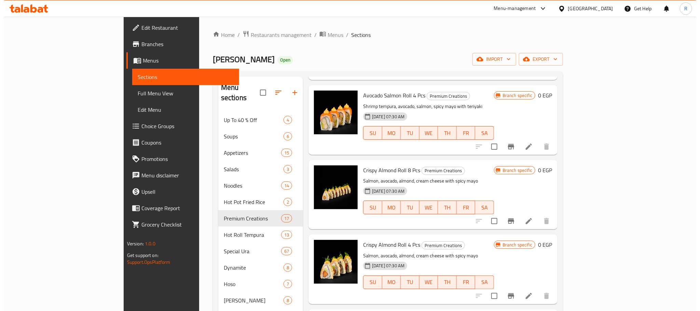
scroll to position [102, 0]
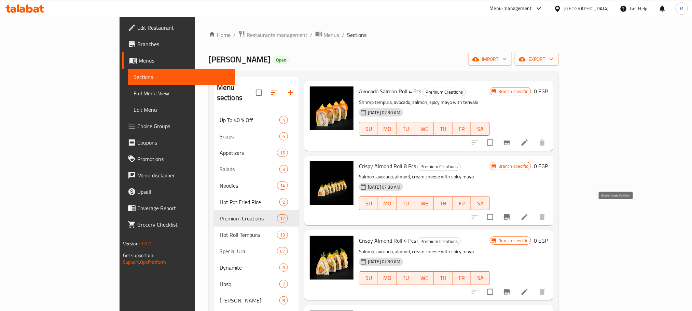
click at [511, 213] on icon "Branch-specific-item" at bounding box center [507, 217] width 8 height 8
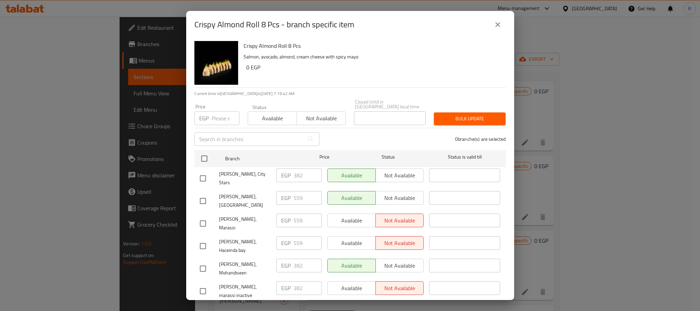
scroll to position [388, 0]
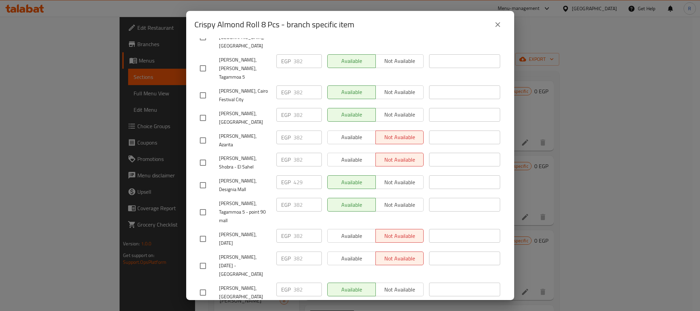
click at [201, 178] on input "checkbox" at bounding box center [203, 185] width 14 height 14
checkbox input "true"
click at [293, 175] on input "429" at bounding box center [307, 182] width 28 height 14
paste input "3"
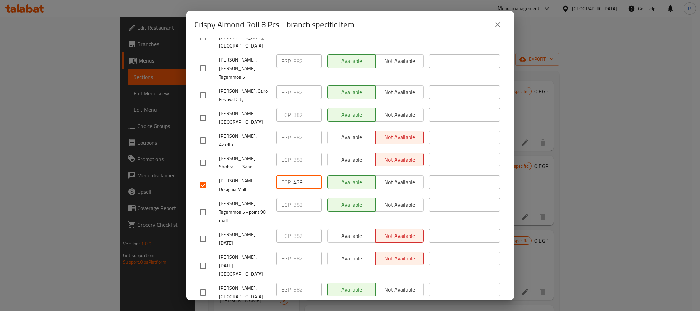
type input "439"
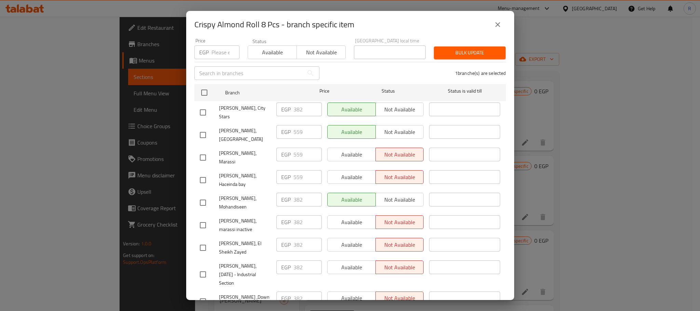
drag, startPoint x: 203, startPoint y: 166, endPoint x: 227, endPoint y: 159, distance: 24.6
click at [204, 173] on input "checkbox" at bounding box center [203, 180] width 14 height 14
checkbox input "true"
click at [295, 170] on input "559" at bounding box center [307, 177] width 28 height 14
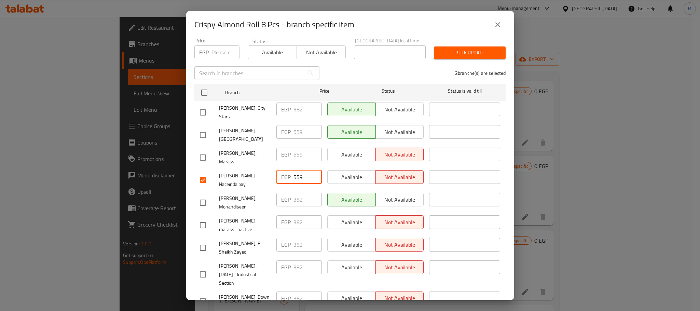
paste input "394"
type input "394"
click at [319, 148] on div "EGP 559 ​" at bounding box center [299, 157] width 51 height 25
click at [206, 150] on input "checkbox" at bounding box center [203, 157] width 14 height 14
checkbox input "true"
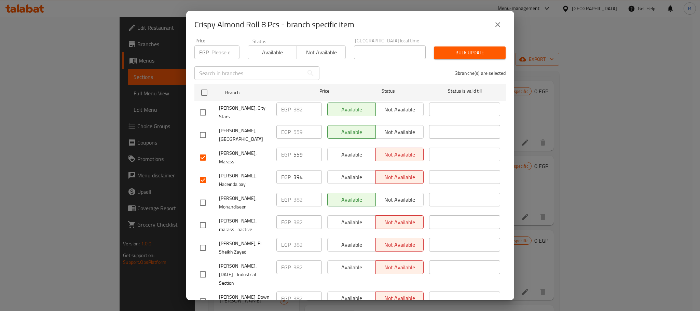
click at [297, 149] on input "559" at bounding box center [307, 155] width 28 height 14
paste input "394"
type input "394"
click at [204, 128] on input "checkbox" at bounding box center [203, 135] width 14 height 14
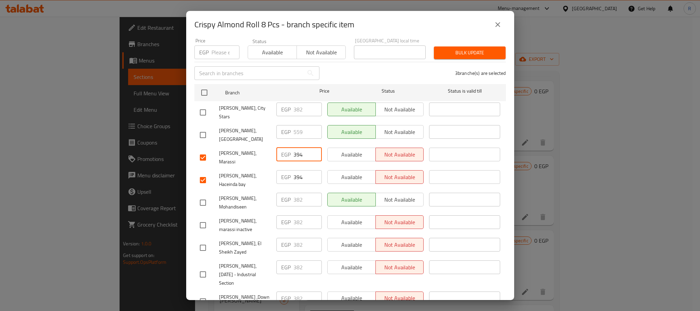
checkbox input "true"
click at [295, 125] on input "559" at bounding box center [307, 132] width 28 height 14
paste input "394"
type input "394"
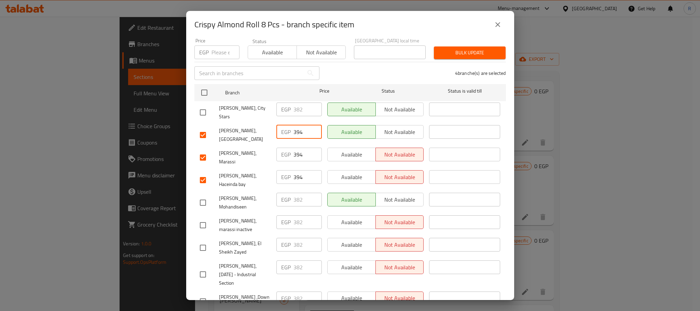
click at [342, 72] on div "4 branche(s) are selected" at bounding box center [416, 73] width 186 height 25
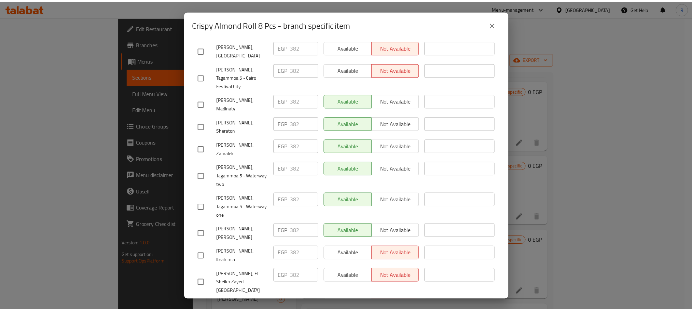
scroll to position [655, 0]
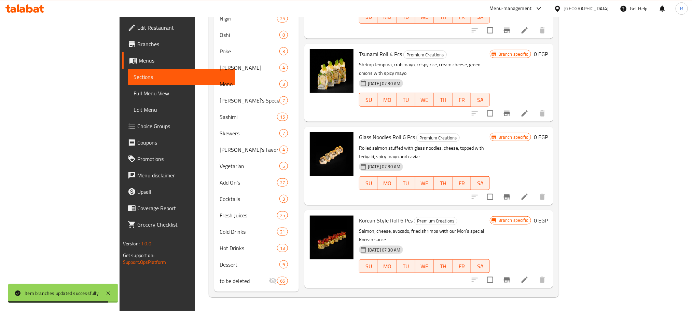
scroll to position [304, 0]
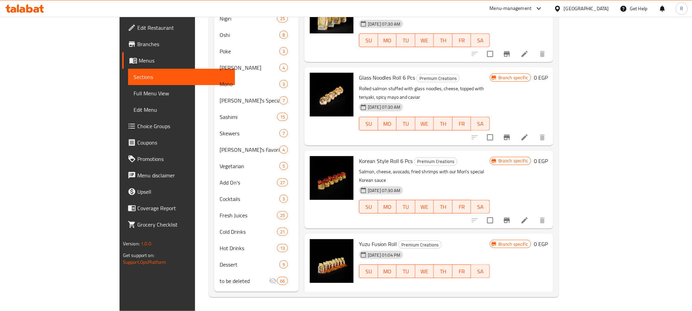
scroll to position [842, 0]
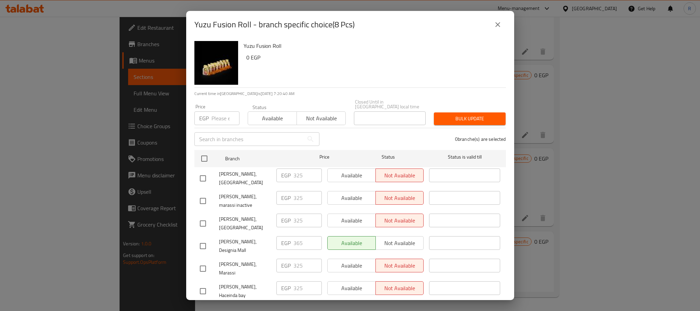
click at [495, 25] on icon "close" at bounding box center [498, 24] width 8 height 8
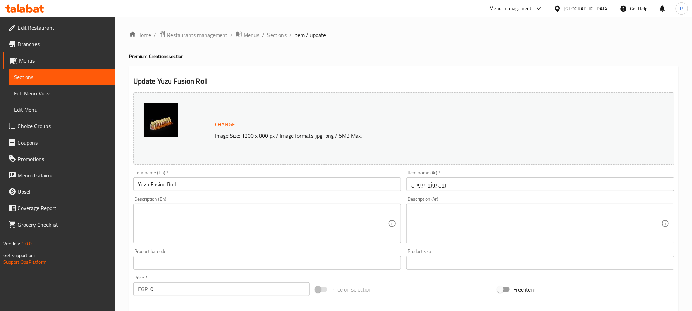
click at [287, 37] on span "Sections" at bounding box center [276, 35] width 19 height 8
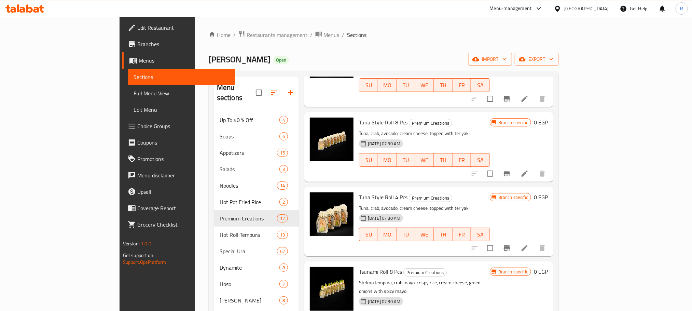
scroll to position [304, 0]
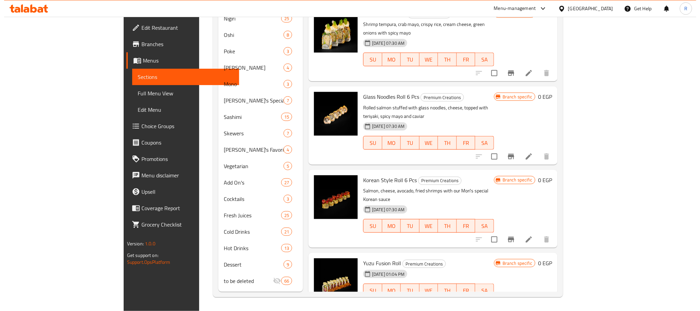
scroll to position [842, 0]
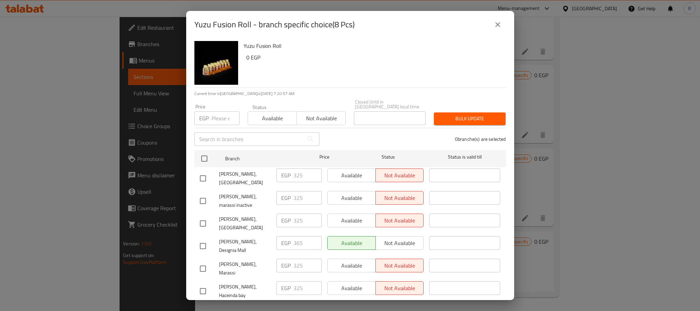
click at [202, 247] on input "checkbox" at bounding box center [203, 246] width 14 height 14
checkbox input "true"
click at [295, 247] on input "365" at bounding box center [307, 243] width 28 height 14
paste input "77"
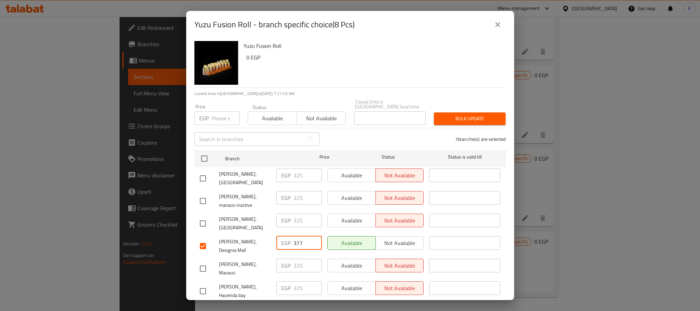
type input "377"
click at [203, 287] on input "checkbox" at bounding box center [203, 291] width 14 height 14
checkbox input "true"
click at [299, 287] on input "325" at bounding box center [307, 288] width 28 height 14
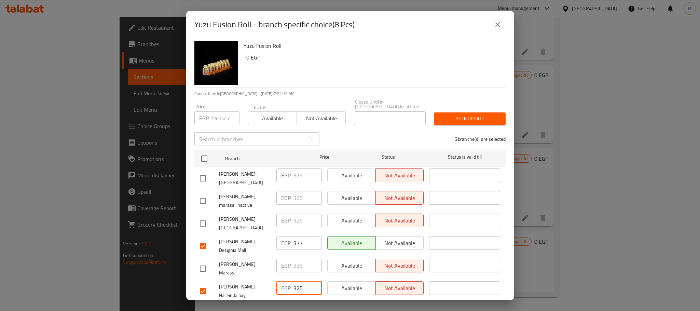
paste input "37"
type input "337"
click at [354, 131] on div "2 branche(s) are selected" at bounding box center [416, 139] width 186 height 25
click at [199, 221] on input "checkbox" at bounding box center [203, 223] width 14 height 14
click at [299, 219] on input "325" at bounding box center [307, 220] width 28 height 14
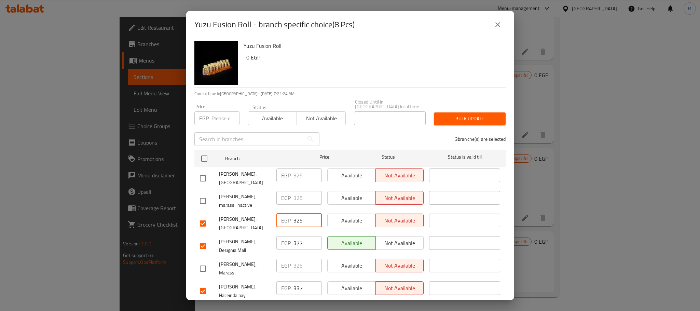
click at [199, 226] on input "checkbox" at bounding box center [203, 223] width 14 height 14
checkbox input "false"
click at [204, 200] on input "checkbox" at bounding box center [203, 201] width 14 height 14
click at [202, 201] on input "checkbox" at bounding box center [203, 201] width 14 height 14
checkbox input "false"
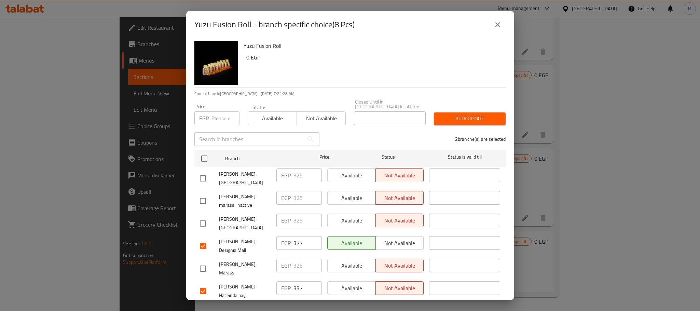
drag, startPoint x: 205, startPoint y: 175, endPoint x: 239, endPoint y: 178, distance: 34.2
click at [204, 175] on input "checkbox" at bounding box center [203, 178] width 14 height 14
checkbox input "true"
click at [296, 175] on input "325" at bounding box center [307, 175] width 28 height 14
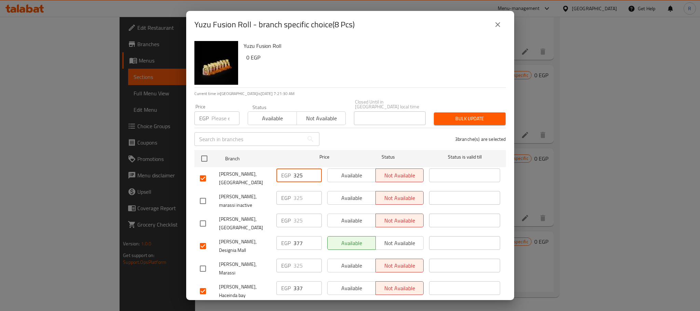
paste input "37"
type input "337"
click at [351, 136] on div "3 branche(s) are selected" at bounding box center [416, 139] width 186 height 25
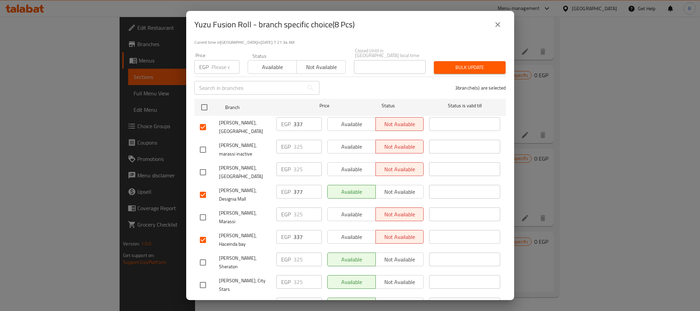
click at [200, 217] on input "checkbox" at bounding box center [203, 217] width 14 height 14
checkbox input "true"
click at [295, 216] on input "325" at bounding box center [307, 214] width 28 height 14
click at [296, 216] on input "325" at bounding box center [307, 214] width 28 height 14
paste input "37"
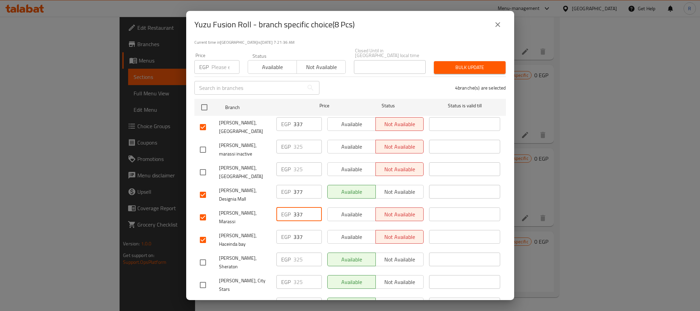
type input "337"
click at [362, 85] on div "4 branche(s) are selected" at bounding box center [416, 87] width 186 height 25
click at [324, 180] on div "Available Not available" at bounding box center [375, 172] width 102 height 25
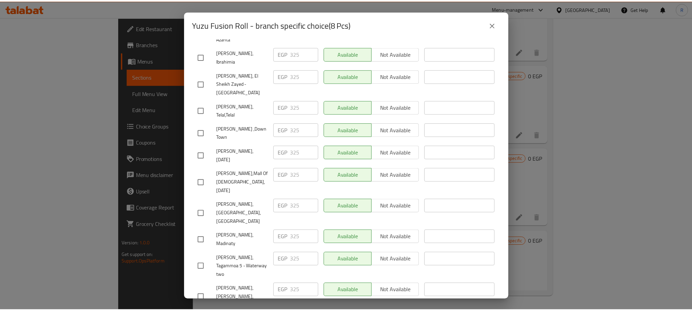
scroll to position [655, 0]
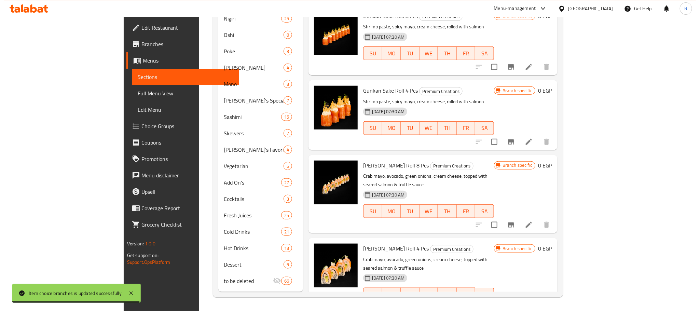
scroll to position [73, 0]
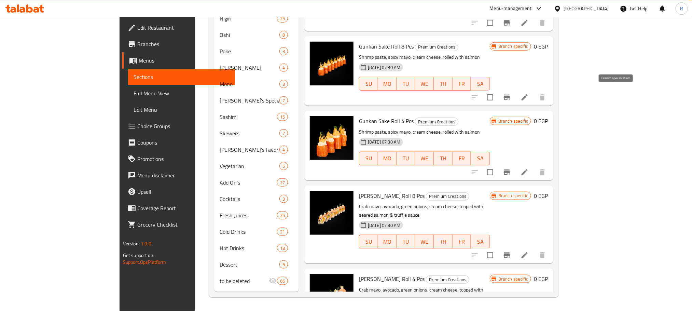
click at [510, 95] on icon "Branch-specific-item" at bounding box center [507, 97] width 6 height 5
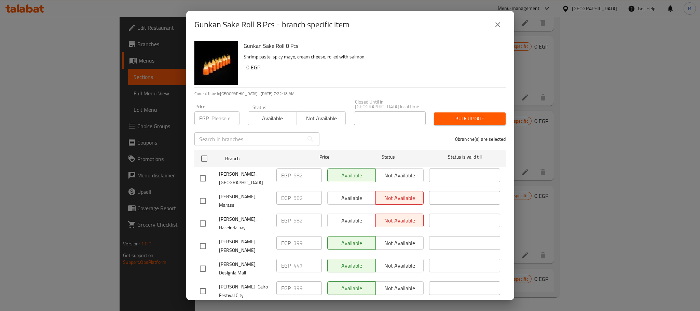
click at [201, 261] on input "checkbox" at bounding box center [203, 268] width 14 height 14
checkbox input "true"
click at [295, 259] on input "447" at bounding box center [307, 266] width 28 height 14
paste input "56"
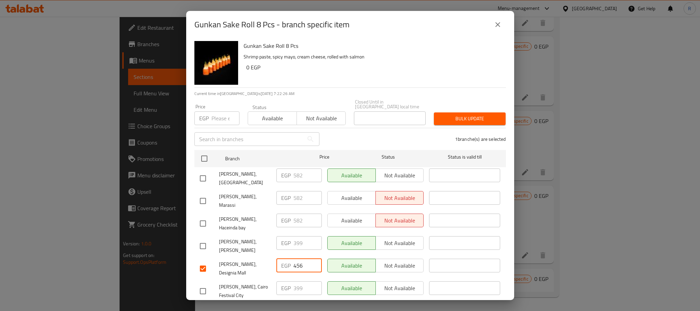
type input "456"
click at [206, 216] on input "checkbox" at bounding box center [203, 223] width 14 height 14
checkbox input "true"
click at [302, 213] on input "582" at bounding box center [307, 220] width 28 height 14
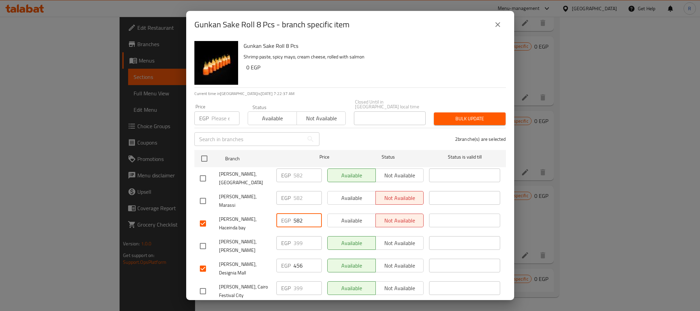
click at [294, 215] on input "582" at bounding box center [307, 220] width 28 height 14
paste input "411"
type input "411"
click at [350, 129] on div "2 branche(s) are selected" at bounding box center [416, 139] width 186 height 25
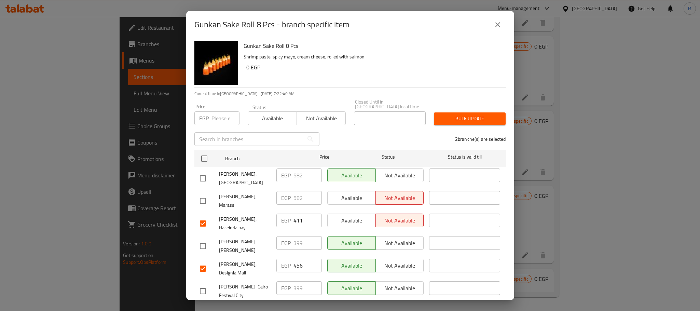
drag, startPoint x: 208, startPoint y: 198, endPoint x: 217, endPoint y: 198, distance: 9.2
click at [207, 198] on input "checkbox" at bounding box center [203, 201] width 14 height 14
checkbox input "true"
click at [296, 194] on input "582" at bounding box center [307, 198] width 28 height 14
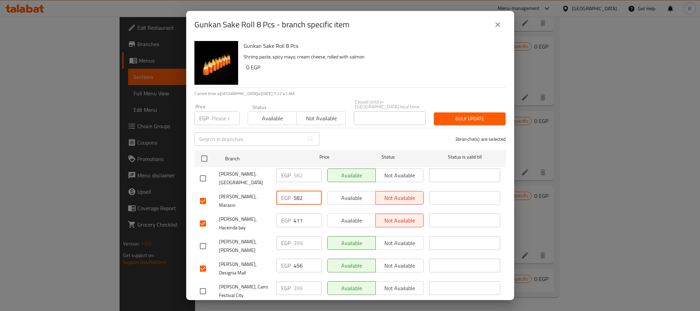
click at [296, 194] on input "582" at bounding box center [307, 198] width 28 height 14
paste input "411"
type input "411"
click at [202, 175] on input "checkbox" at bounding box center [203, 178] width 14 height 14
checkbox input "true"
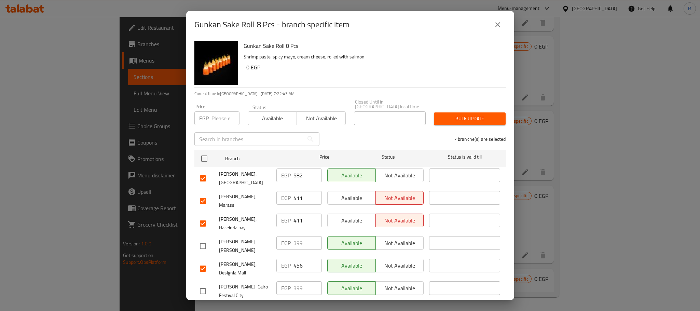
click at [297, 177] on input "582" at bounding box center [307, 175] width 28 height 14
paste input "411"
click at [296, 176] on input "54112" at bounding box center [307, 175] width 28 height 14
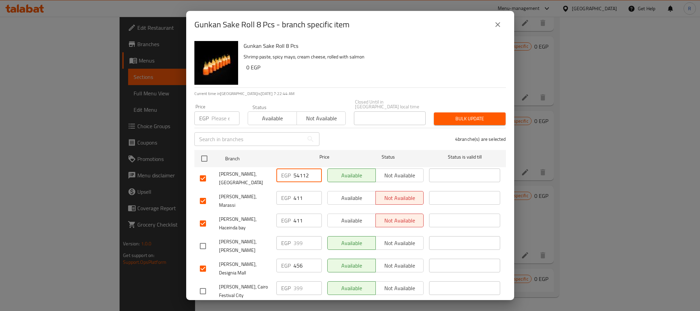
paste input "411"
type input "411"
click at [348, 135] on div "4 branche(s) are selected" at bounding box center [416, 139] width 186 height 25
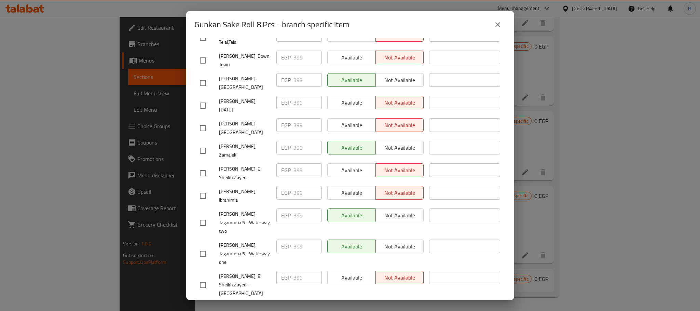
scroll to position [655, 0]
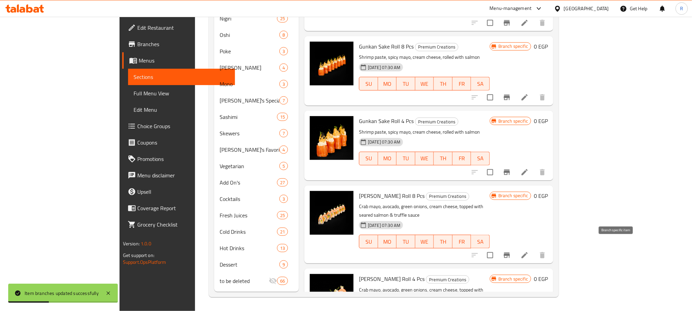
click at [511, 251] on icon "Branch-specific-item" at bounding box center [507, 255] width 8 height 8
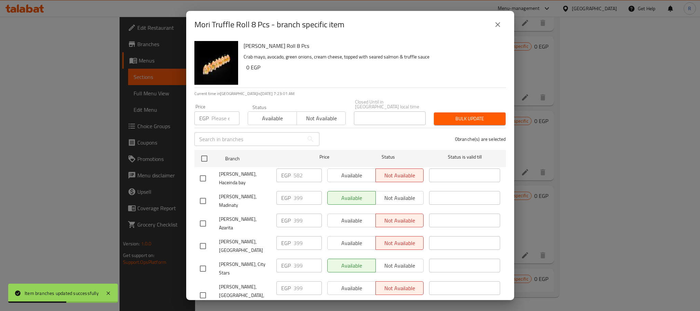
scroll to position [207, 0]
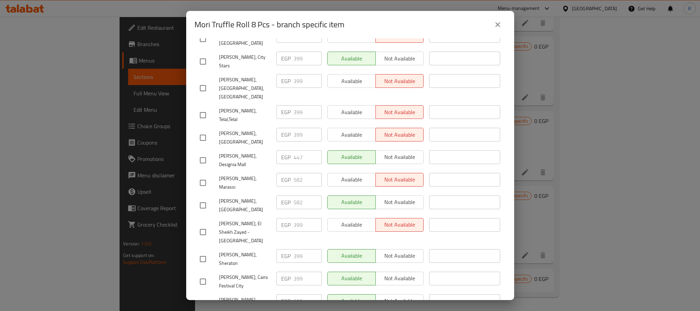
click at [199, 153] on input "checkbox" at bounding box center [203, 160] width 14 height 14
checkbox input "true"
click at [297, 150] on input "447" at bounding box center [307, 157] width 28 height 14
paste input "56"
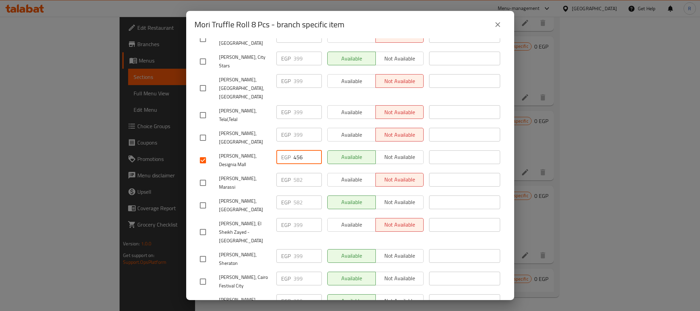
type input "456"
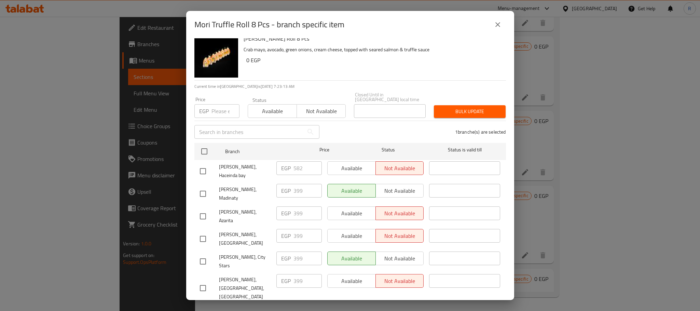
click at [203, 169] on input "checkbox" at bounding box center [203, 171] width 14 height 14
checkbox input "true"
click at [299, 168] on input "582" at bounding box center [307, 168] width 28 height 14
paste input "411"
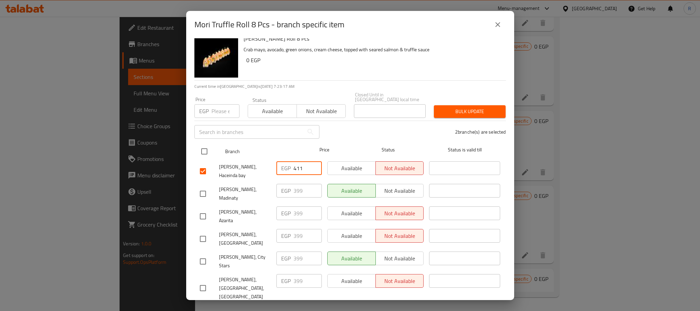
type input "411"
click at [365, 126] on div "2 branche(s) are selected" at bounding box center [416, 132] width 186 height 25
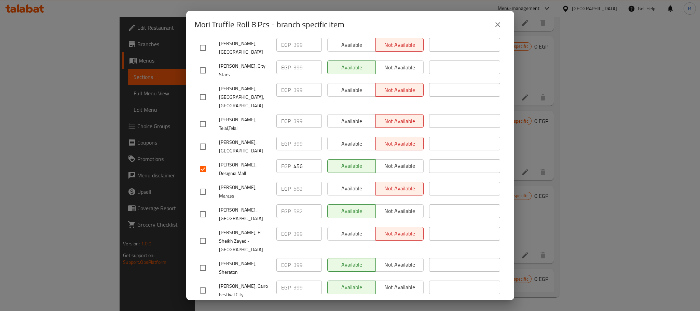
scroll to position [212, 0]
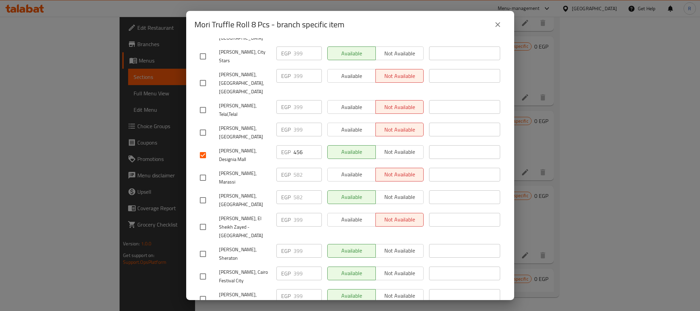
click at [208, 170] on input "checkbox" at bounding box center [203, 177] width 14 height 14
checkbox input "true"
click at [207, 193] on input "checkbox" at bounding box center [203, 200] width 14 height 14
checkbox input "true"
click at [296, 168] on input "582" at bounding box center [307, 175] width 28 height 14
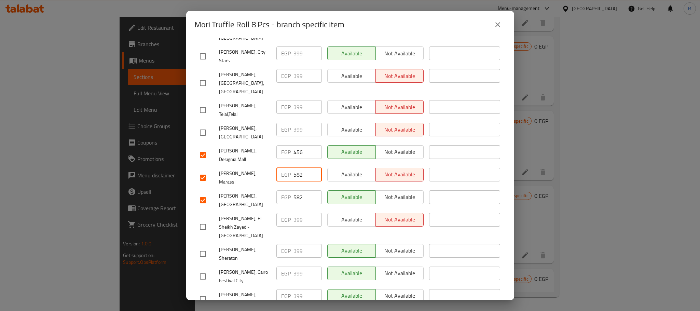
click at [296, 168] on input "582" at bounding box center [307, 175] width 28 height 14
paste input "411"
type input "411"
click at [298, 190] on input "582" at bounding box center [307, 197] width 28 height 14
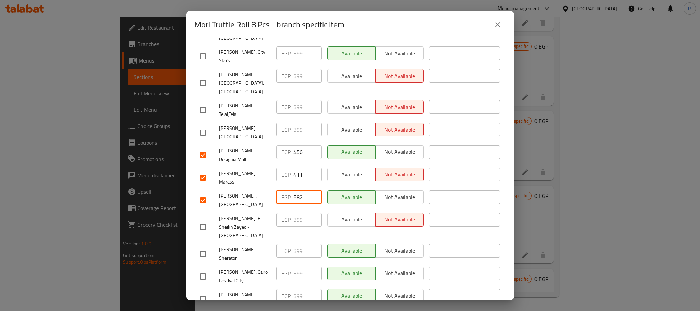
paste input "411"
type input "411"
click at [320, 165] on div "EGP 411 ​" at bounding box center [299, 177] width 51 height 25
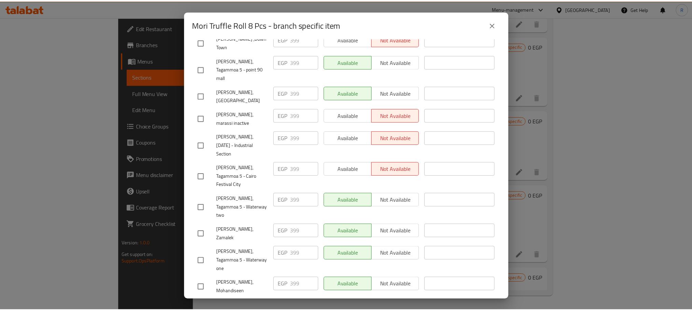
scroll to position [655, 0]
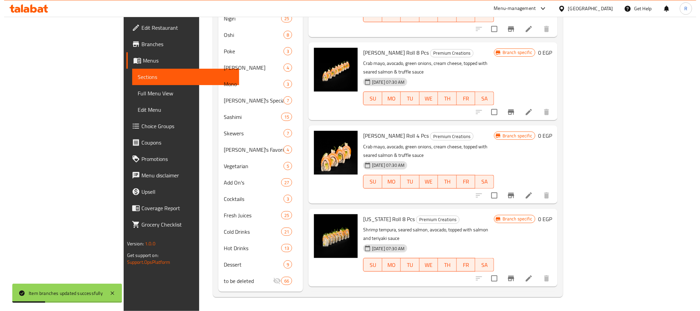
scroll to position [278, 0]
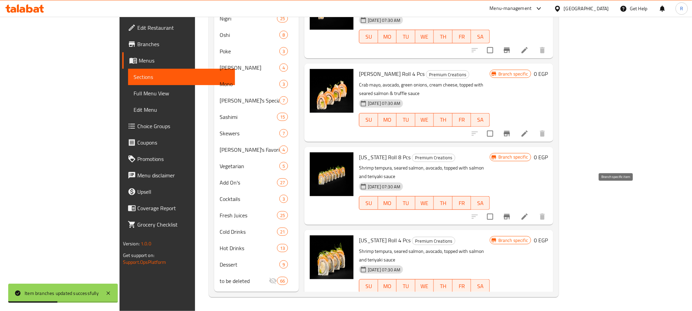
click at [515, 208] on button "Branch-specific-item" at bounding box center [507, 216] width 16 height 16
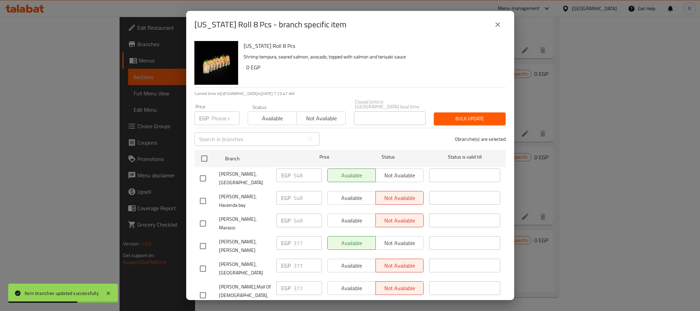
scroll to position [656, 0]
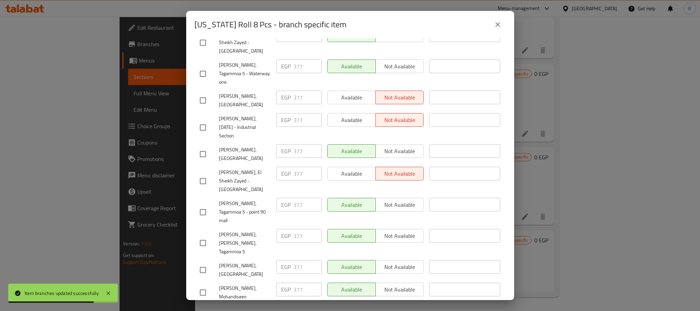
checkbox input "true"
paste input "34"
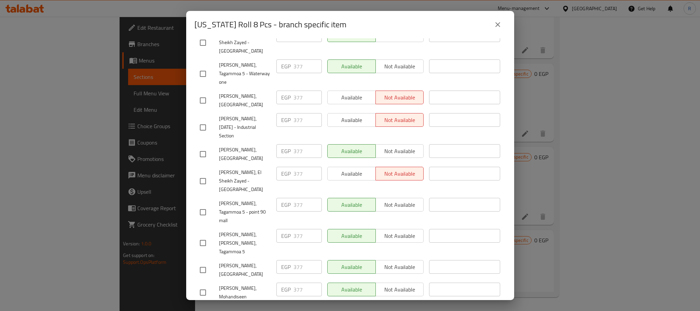
type input "434"
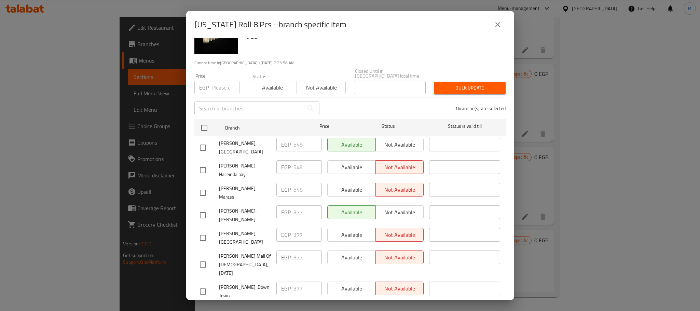
click at [204, 168] on input "checkbox" at bounding box center [203, 170] width 14 height 14
checkbox input "true"
click at [298, 166] on input "548" at bounding box center [307, 167] width 28 height 14
paste input "38"
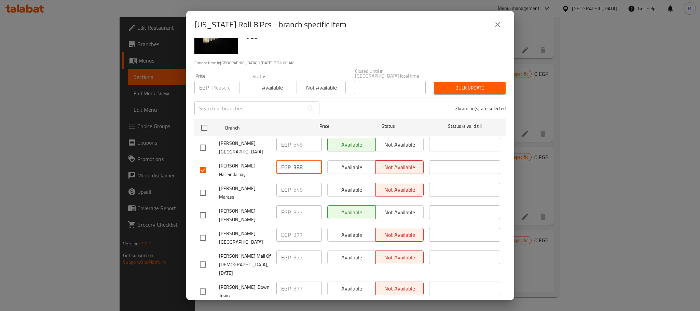
type input "388"
click at [351, 99] on div "2 branche(s) are selected" at bounding box center [416, 108] width 186 height 25
click at [201, 143] on input "checkbox" at bounding box center [203, 147] width 14 height 14
checkbox input "true"
click at [300, 146] on input "548" at bounding box center [307, 145] width 28 height 14
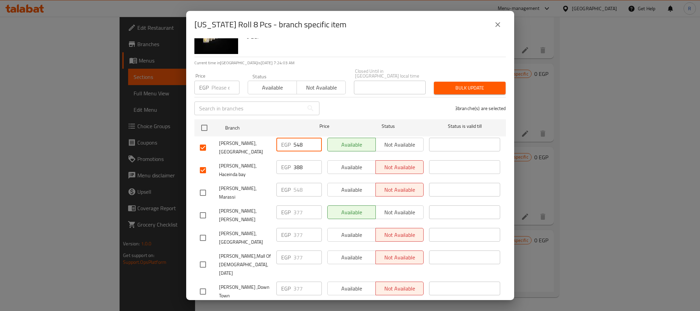
click at [300, 146] on input "548" at bounding box center [307, 145] width 28 height 14
paste input "38"
type input "388"
click at [358, 104] on div "3 branche(s) are selected" at bounding box center [416, 108] width 186 height 25
click at [202, 190] on input "checkbox" at bounding box center [203, 192] width 14 height 14
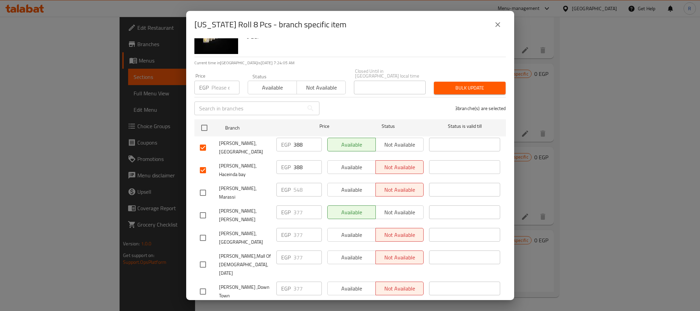
checkbox input "true"
click at [298, 188] on input "548" at bounding box center [307, 190] width 28 height 14
paste input "38"
type input "388"
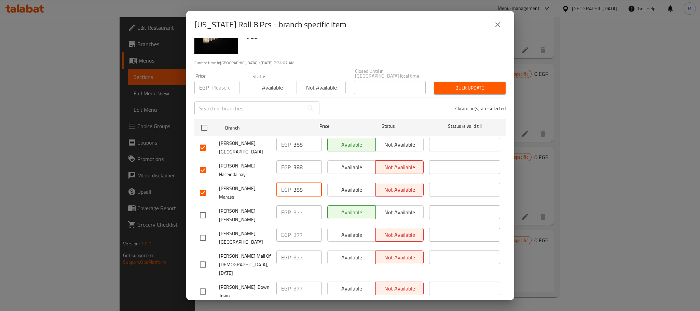
click at [363, 105] on div "4 branche(s) are selected" at bounding box center [416, 108] width 186 height 25
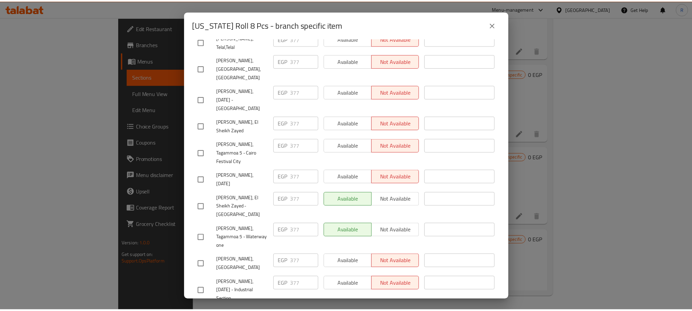
scroll to position [655, 0]
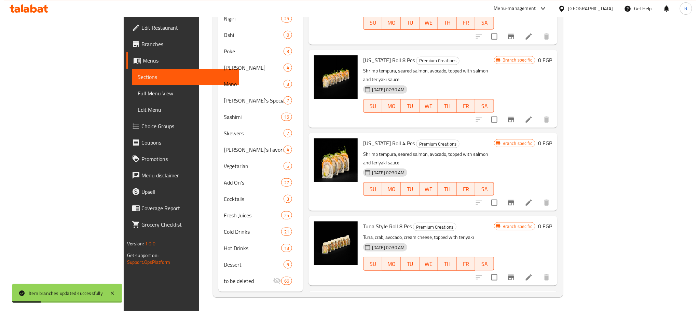
scroll to position [381, 0]
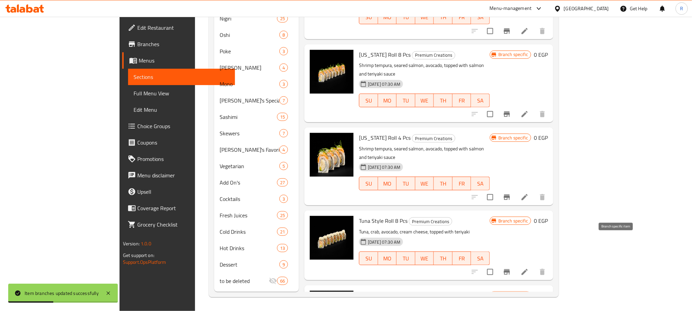
click at [515, 264] on button "Branch-specific-item" at bounding box center [507, 272] width 16 height 16
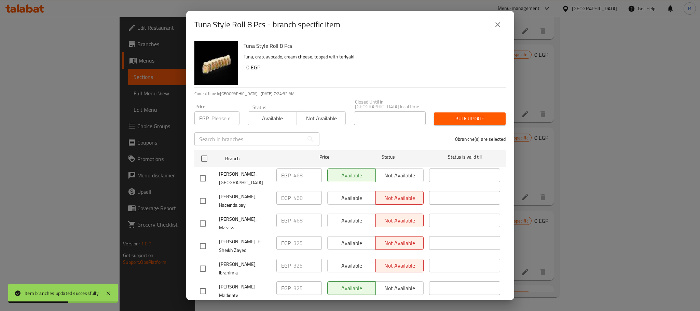
scroll to position [656, 0]
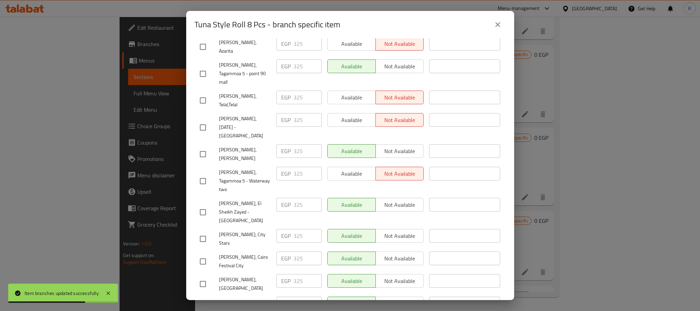
checkbox input "true"
paste input "77"
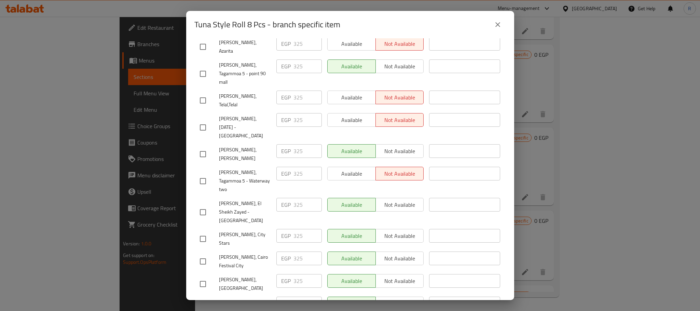
paste input "77"
type input "377"
click at [324, 294] on div "Available Not available" at bounding box center [375, 311] width 102 height 34
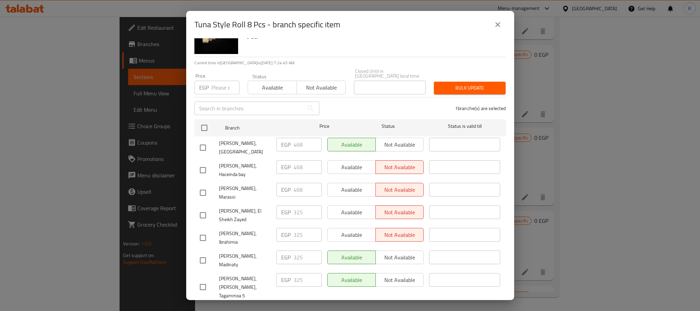
click at [205, 169] on input "checkbox" at bounding box center [203, 170] width 14 height 14
checkbox input "true"
click at [296, 167] on input "468" at bounding box center [307, 167] width 28 height 14
paste input "337"
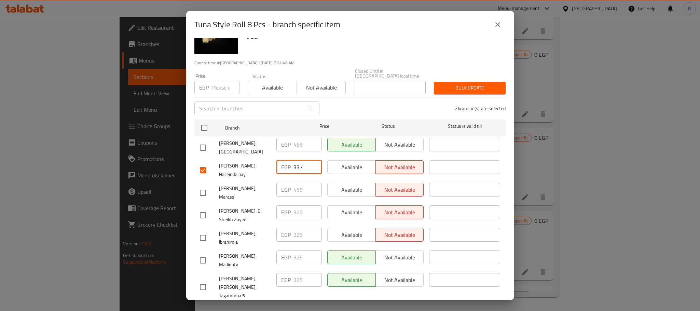
type input "337"
click at [204, 142] on input "checkbox" at bounding box center [203, 147] width 14 height 14
checkbox input "true"
click at [297, 142] on input "468" at bounding box center [307, 145] width 28 height 14
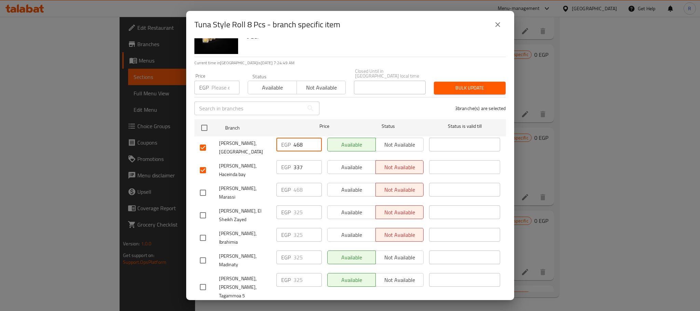
paste input "337"
type input "337"
drag, startPoint x: 203, startPoint y: 190, endPoint x: 253, endPoint y: 188, distance: 49.9
click at [204, 190] on input "checkbox" at bounding box center [203, 192] width 14 height 14
checkbox input "true"
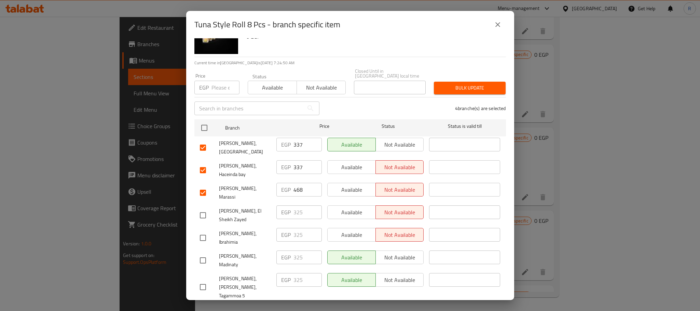
click at [304, 191] on input "468" at bounding box center [307, 190] width 28 height 14
click at [298, 191] on input "468" at bounding box center [307, 190] width 28 height 14
paste input "337"
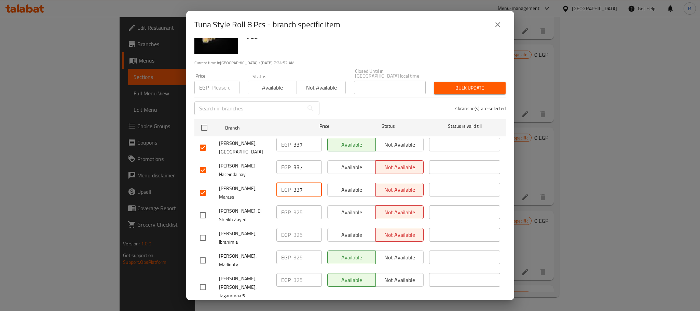
type input "337"
click at [347, 102] on div "4 branche(s) are selected" at bounding box center [416, 108] width 186 height 25
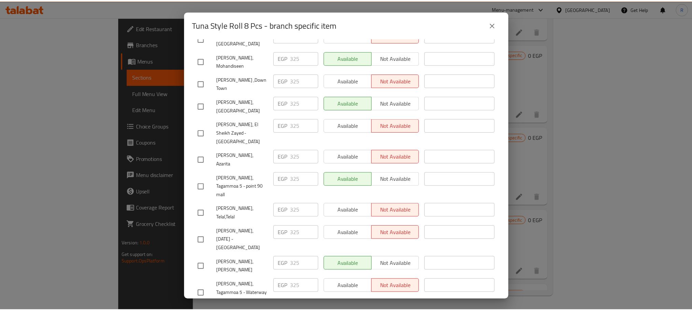
scroll to position [655, 0]
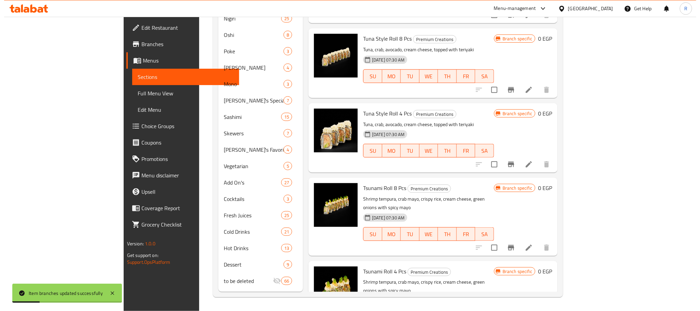
scroll to position [585, 0]
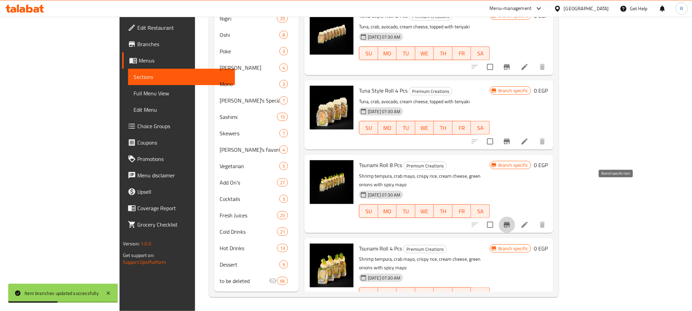
click at [510, 222] on icon "Branch-specific-item" at bounding box center [507, 224] width 6 height 5
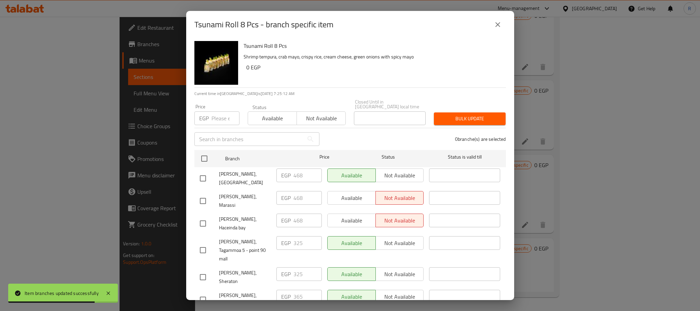
click at [204, 292] on input "checkbox" at bounding box center [203, 299] width 14 height 14
checkbox input "true"
click at [296, 290] on input "365" at bounding box center [307, 297] width 28 height 14
paste input "77"
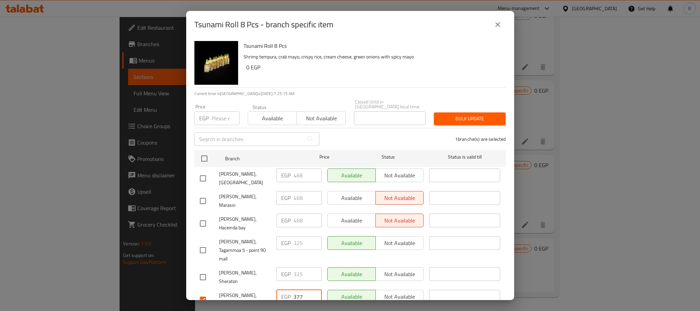
type input "377"
click at [326, 222] on div "Available Not available" at bounding box center [375, 223] width 102 height 25
click at [200, 216] on input "checkbox" at bounding box center [203, 223] width 14 height 14
checkbox input "true"
click at [294, 219] on input "468" at bounding box center [307, 220] width 28 height 14
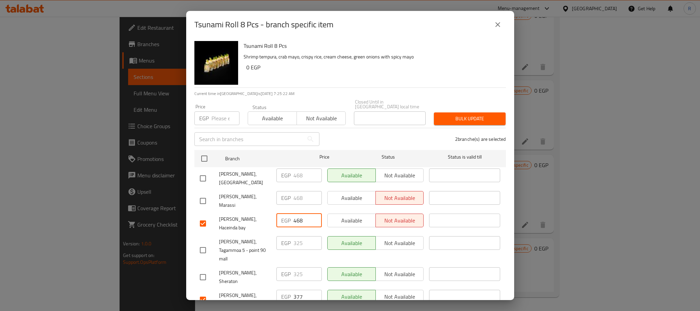
click at [294, 219] on input "468" at bounding box center [307, 220] width 28 height 14
paste input "337"
type input "337"
click at [203, 198] on input "checkbox" at bounding box center [203, 201] width 14 height 14
checkbox input "true"
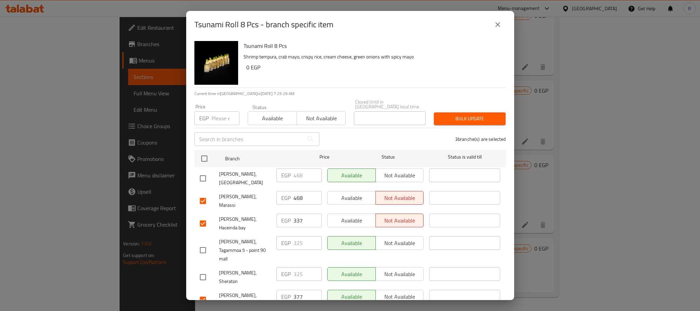
click at [297, 198] on input "468" at bounding box center [307, 198] width 28 height 14
paste input "337"
type input "337"
click at [202, 174] on input "checkbox" at bounding box center [203, 178] width 14 height 14
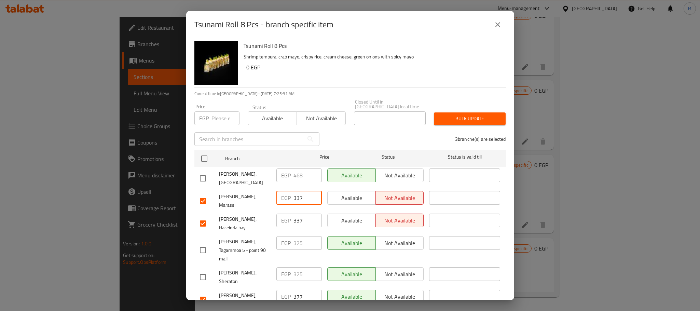
checkbox input "true"
click at [299, 173] on input "468" at bounding box center [307, 175] width 28 height 14
paste input "337"
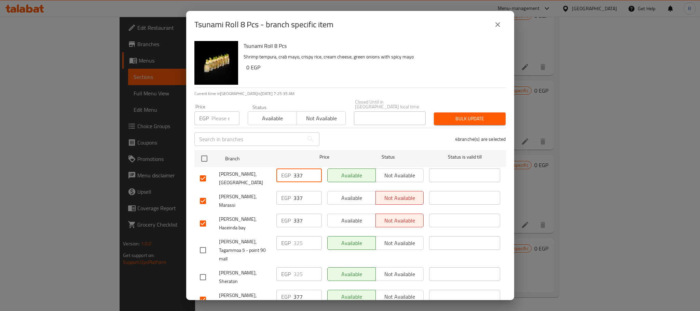
type input "337"
click at [340, 135] on div "4 branche(s) are selected" at bounding box center [416, 139] width 186 height 25
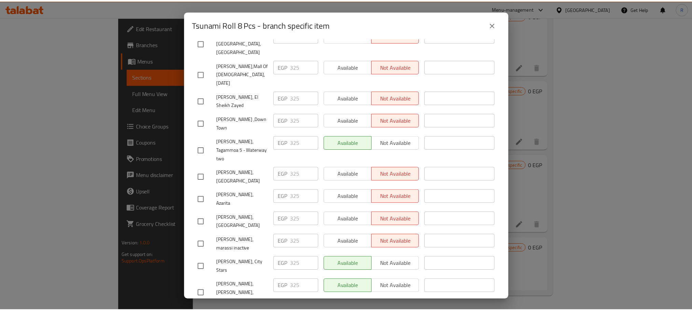
scroll to position [655, 0]
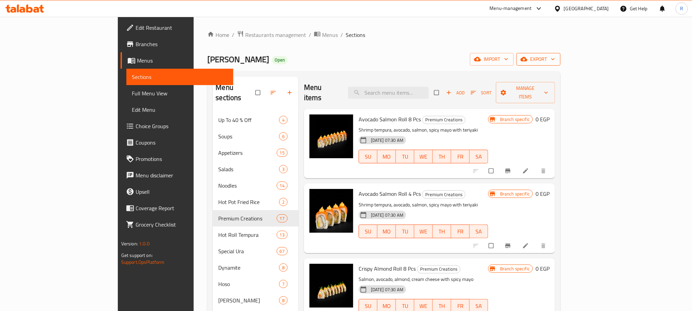
click at [555, 56] on span "export" at bounding box center [538, 59] width 33 height 9
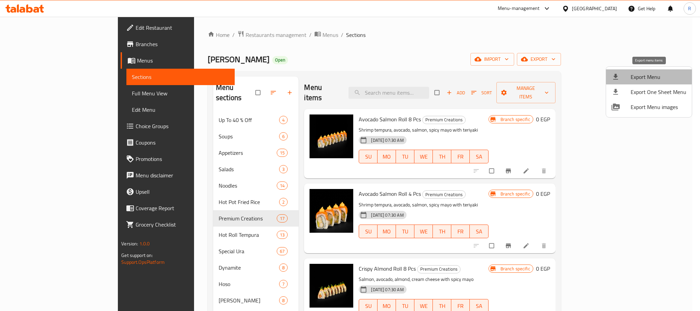
click at [650, 74] on span "Export Menu" at bounding box center [659, 77] width 56 height 8
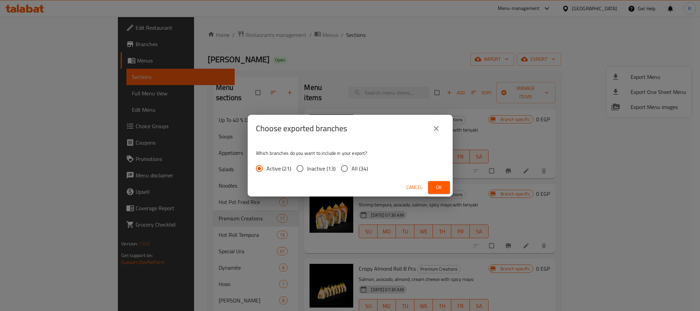
click at [366, 169] on span "All (34)" at bounding box center [359, 168] width 16 height 8
click at [351, 169] on input "All (34)" at bounding box center [344, 168] width 14 height 14
radio input "true"
click at [441, 189] on span "Ok" at bounding box center [438, 187] width 11 height 9
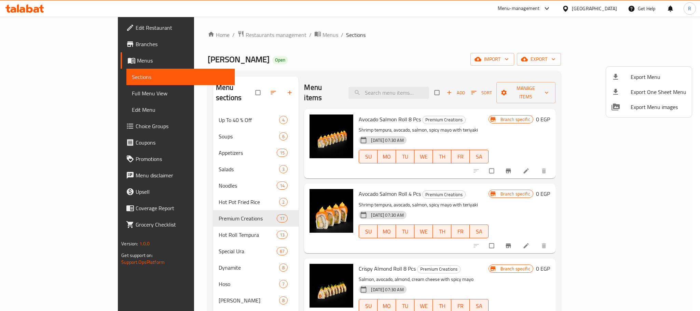
click at [476, 29] on div at bounding box center [350, 155] width 700 height 311
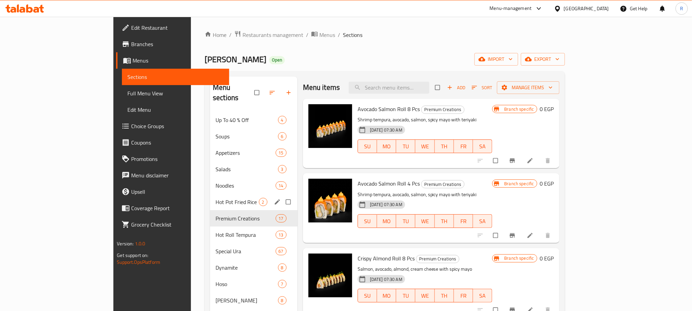
click at [210, 203] on div "Hot Pot Fried Rice 2" at bounding box center [253, 202] width 87 height 16
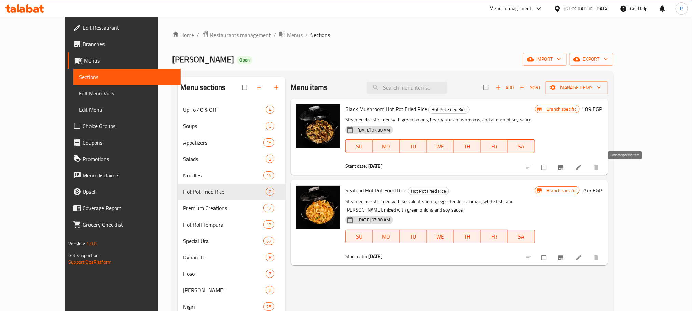
click at [564, 170] on icon "Branch-specific-item" at bounding box center [560, 167] width 7 height 7
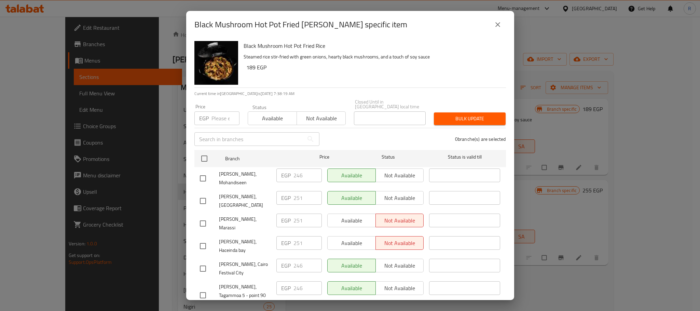
click at [226, 237] on span "[PERSON_NAME], Haceinda bay" at bounding box center [245, 245] width 52 height 17
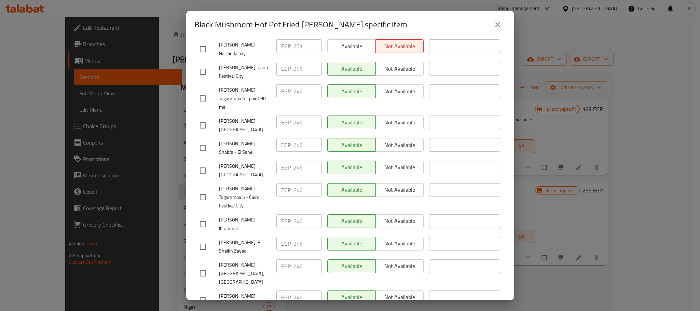
scroll to position [193, 0]
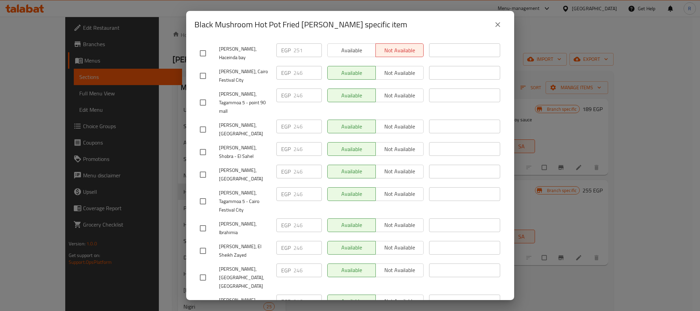
click at [494, 23] on icon "close" at bounding box center [498, 24] width 8 height 8
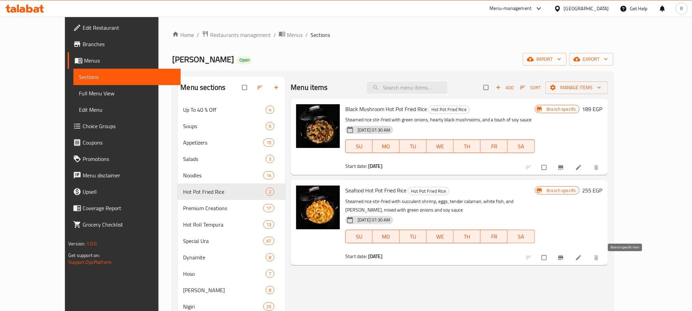
click at [570, 260] on button "Branch-specific-item" at bounding box center [561, 257] width 16 height 15
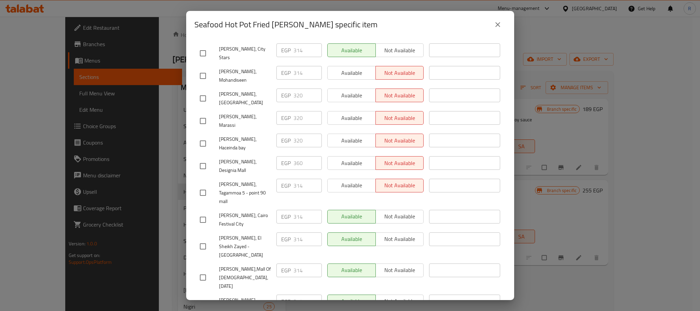
scroll to position [163, 0]
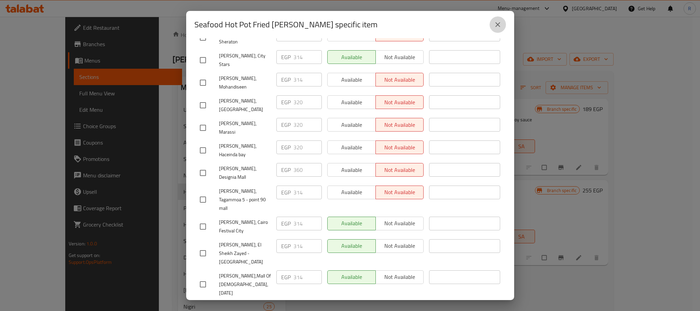
click at [497, 22] on icon "close" at bounding box center [498, 24] width 8 height 8
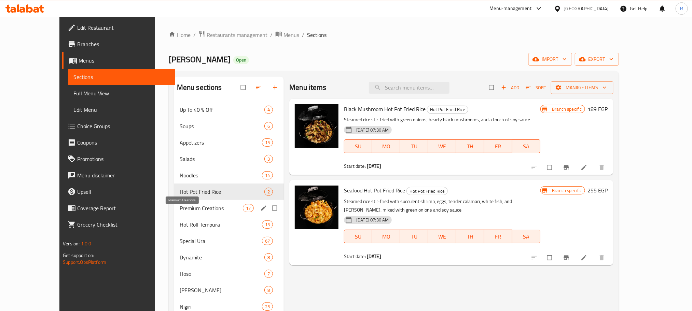
click at [180, 211] on span "Premium Creations" at bounding box center [211, 208] width 63 height 8
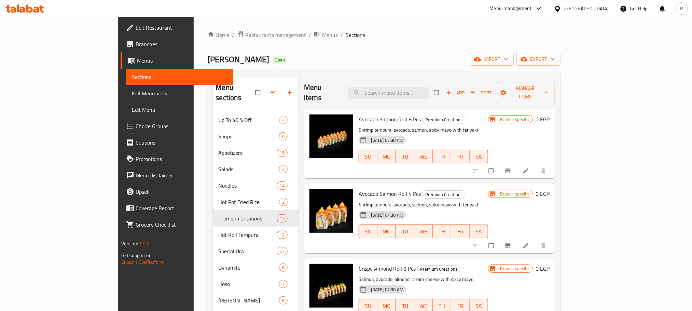
click at [511, 169] on icon "Branch-specific-item" at bounding box center [508, 171] width 5 height 4
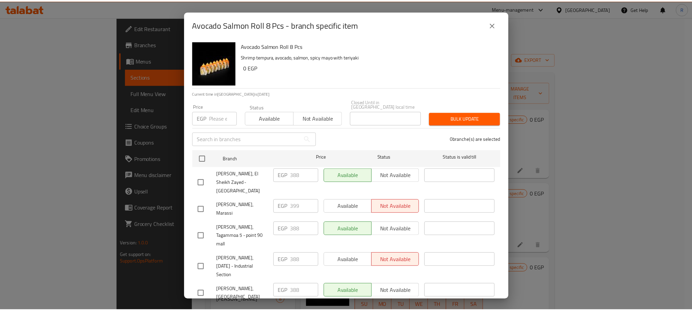
scroll to position [188, 0]
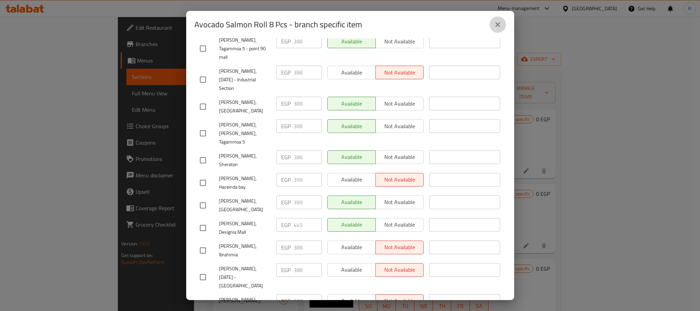
click at [494, 24] on icon "close" at bounding box center [498, 24] width 8 height 8
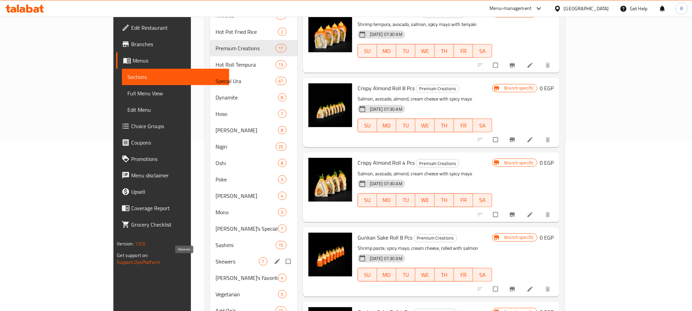
scroll to position [205, 0]
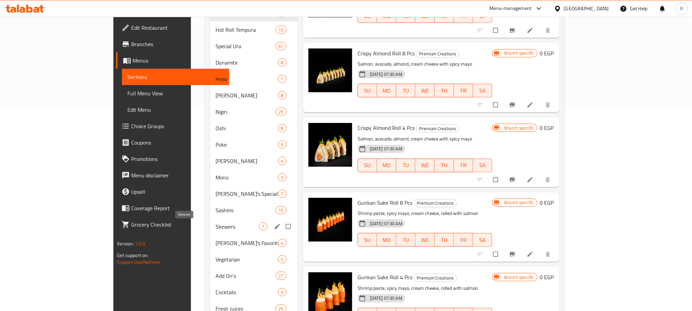
click at [216, 229] on span "Skewers" at bounding box center [237, 226] width 43 height 8
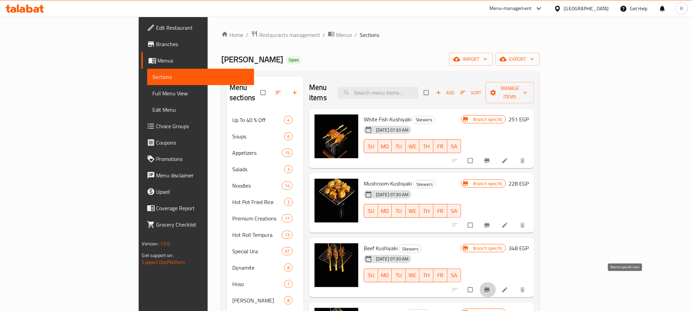
click at [490, 286] on icon "Branch-specific-item" at bounding box center [487, 289] width 7 height 7
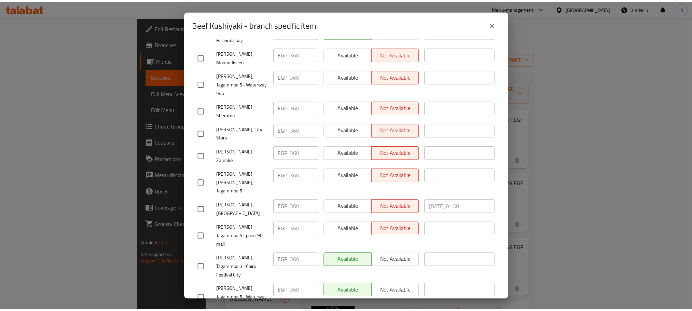
scroll to position [102, 0]
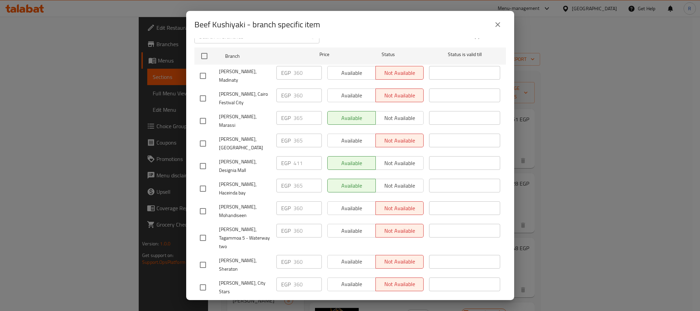
click at [497, 23] on icon "close" at bounding box center [498, 24] width 8 height 8
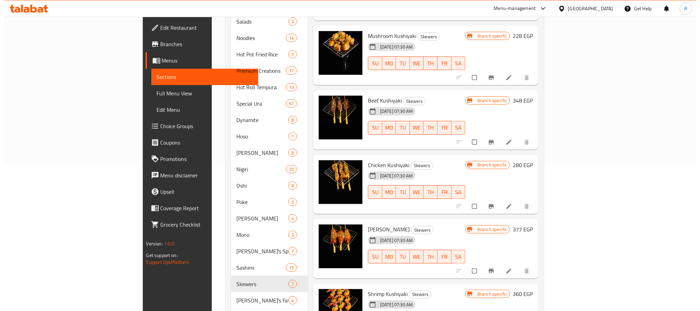
scroll to position [154, 0]
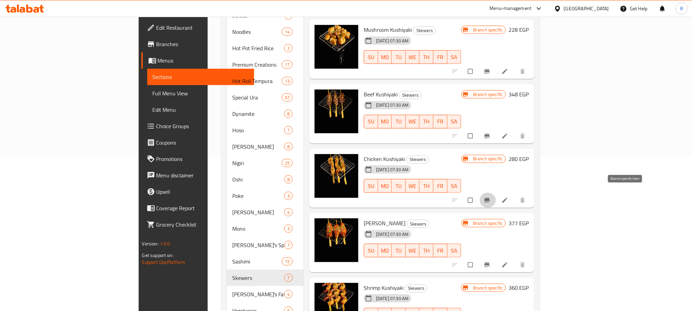
click at [496, 193] on button "Branch-specific-item" at bounding box center [488, 200] width 16 height 15
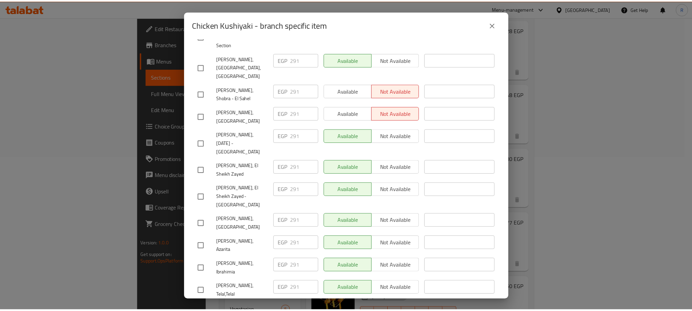
scroll to position [564, 0]
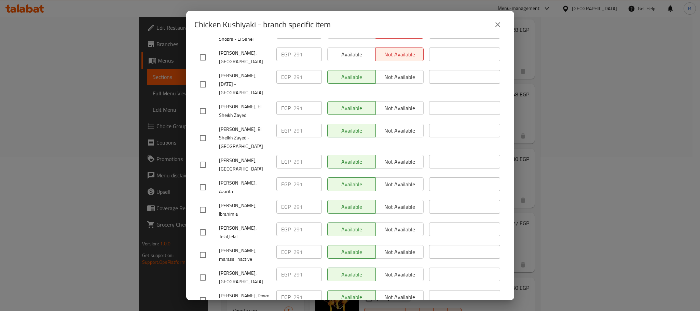
click at [499, 24] on icon "close" at bounding box center [498, 24] width 8 height 8
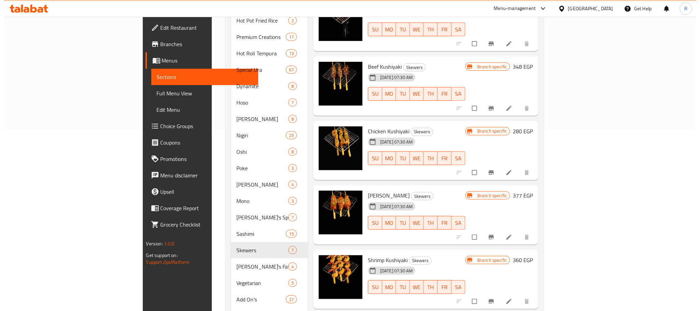
scroll to position [205, 0]
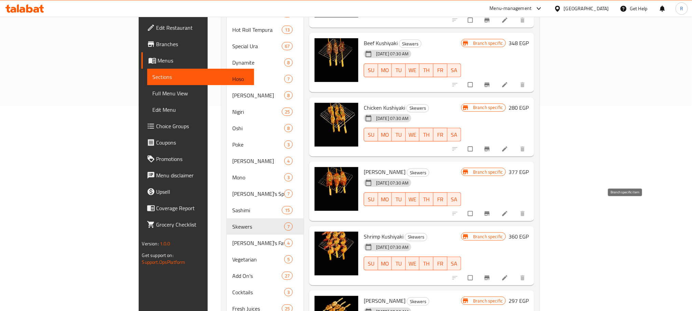
click at [496, 207] on button "Branch-specific-item" at bounding box center [488, 213] width 16 height 15
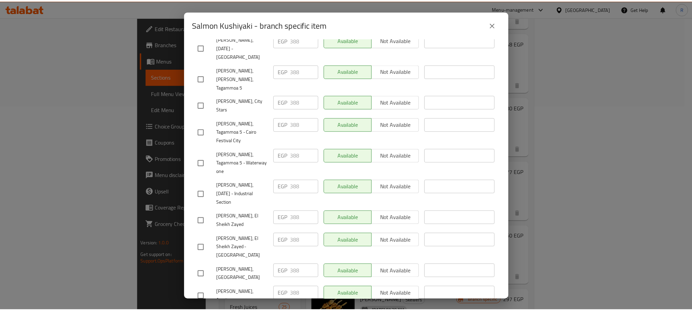
scroll to position [480, 0]
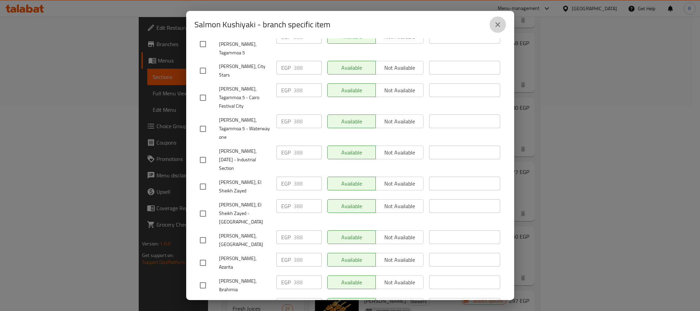
click at [492, 23] on button "close" at bounding box center [497, 24] width 16 height 16
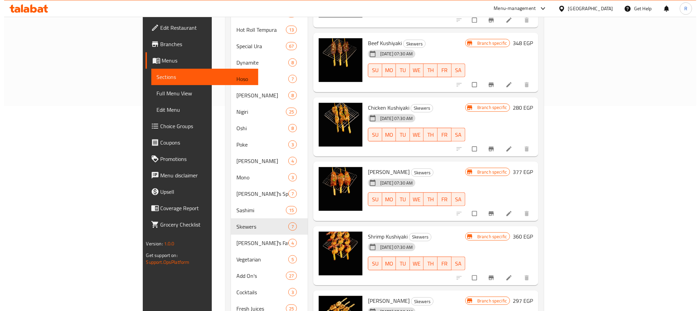
scroll to position [256, 0]
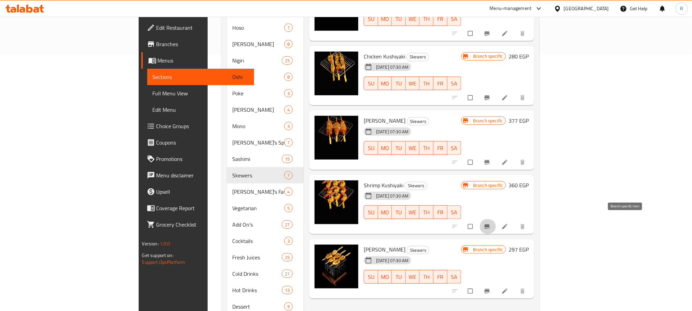
click at [490, 223] on icon "Branch-specific-item" at bounding box center [487, 226] width 7 height 7
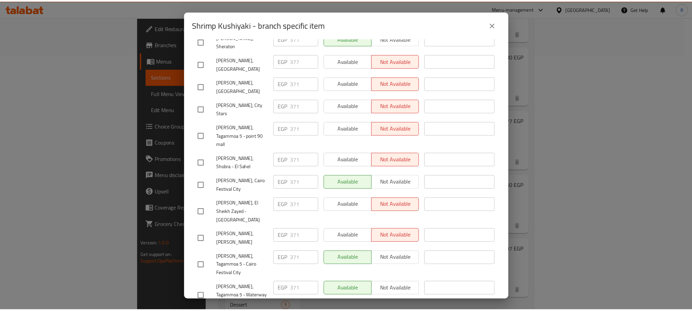
scroll to position [512, 0]
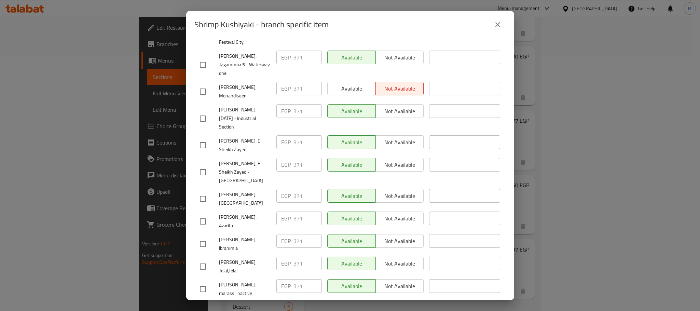
click at [500, 26] on icon "close" at bounding box center [498, 24] width 8 height 8
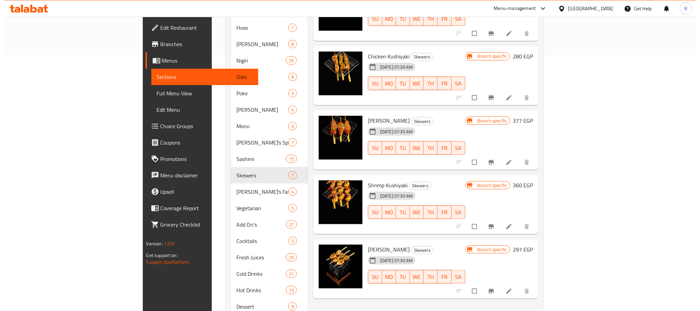
scroll to position [304, 0]
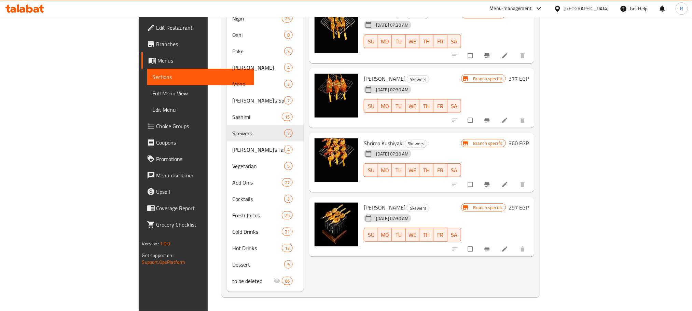
click at [531, 241] on div at bounding box center [489, 248] width 84 height 15
click at [496, 241] on button "Branch-specific-item" at bounding box center [488, 248] width 16 height 15
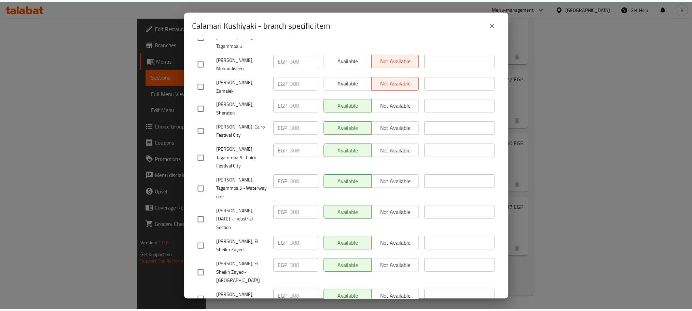
scroll to position [512, 0]
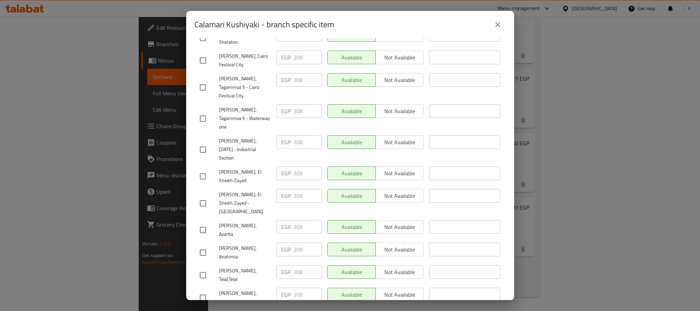
click at [490, 25] on button "close" at bounding box center [497, 24] width 16 height 16
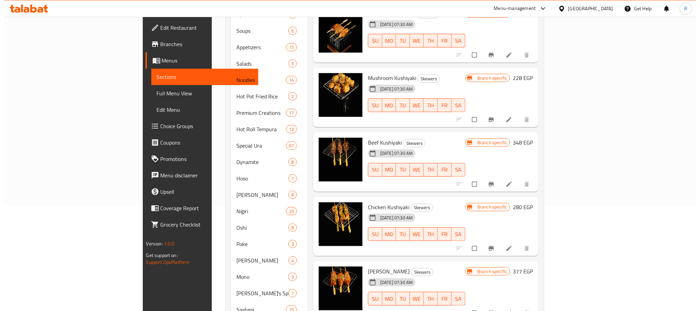
scroll to position [0, 0]
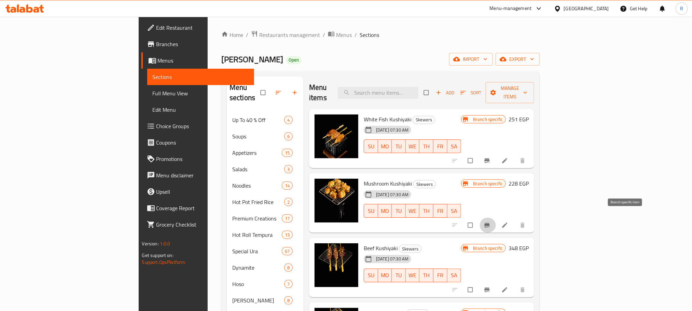
click at [490, 223] on icon "Branch-specific-item" at bounding box center [487, 225] width 5 height 4
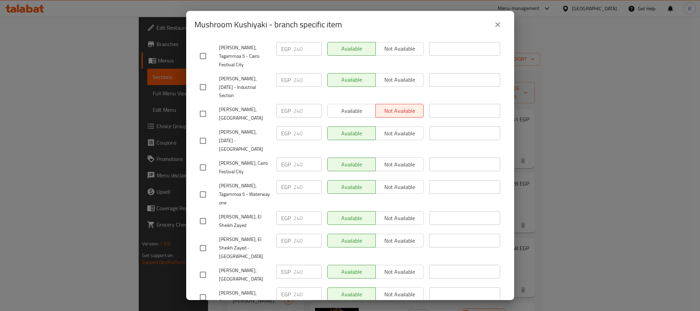
scroll to position [461, 0]
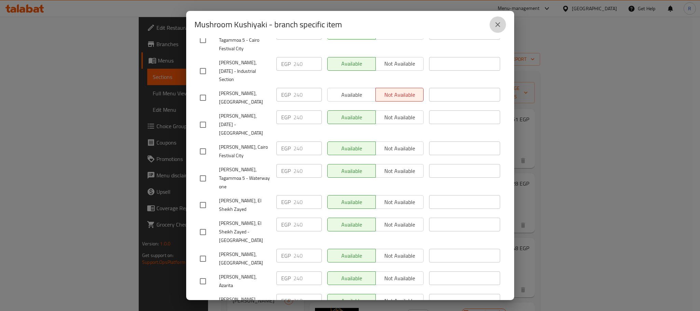
click at [496, 20] on icon "close" at bounding box center [498, 24] width 8 height 8
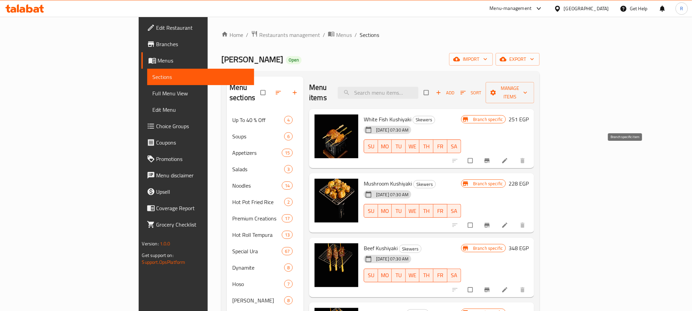
click at [490, 158] on icon "Branch-specific-item" at bounding box center [487, 160] width 5 height 4
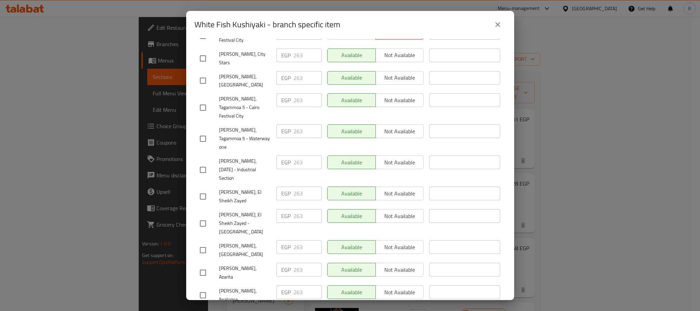
click at [497, 25] on icon "close" at bounding box center [497, 24] width 5 height 5
